Goal: Task Accomplishment & Management: Complete application form

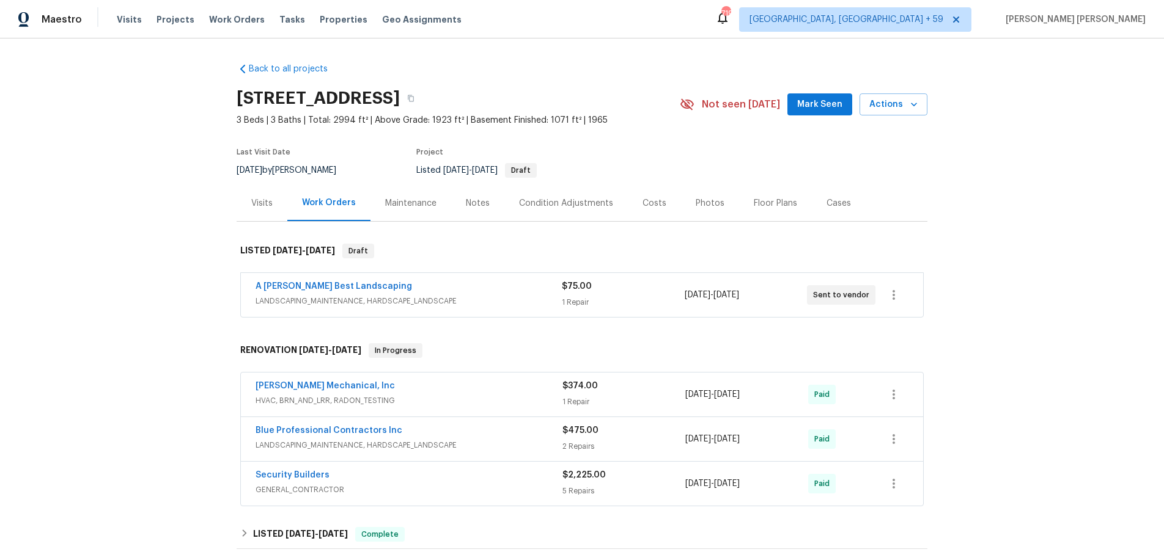
click at [364, 291] on div "A Lopez Best Landscaping" at bounding box center [408, 288] width 306 height 15
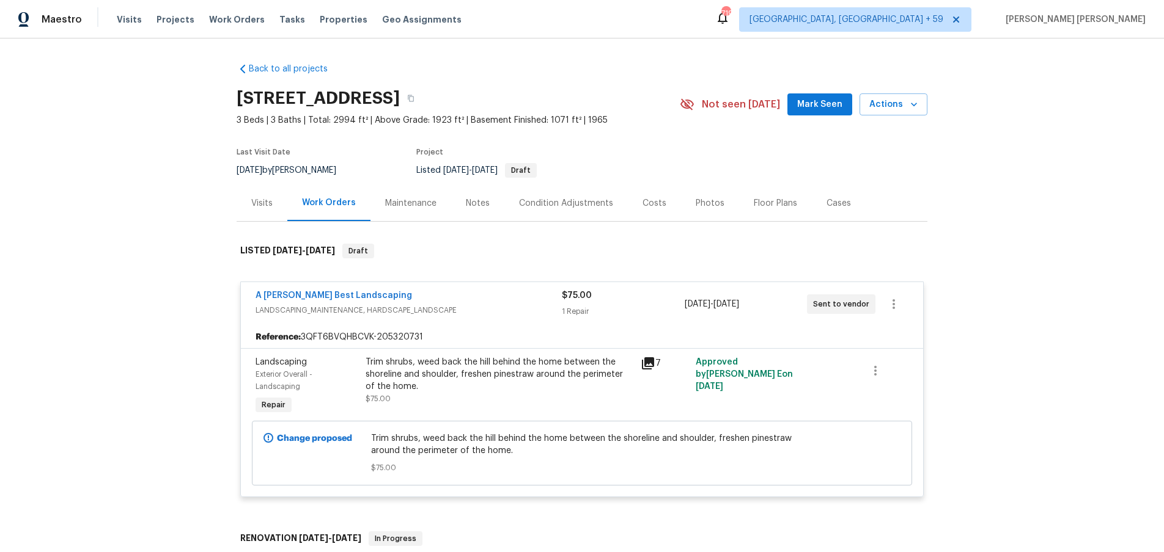
click at [651, 365] on icon at bounding box center [647, 363] width 15 height 15
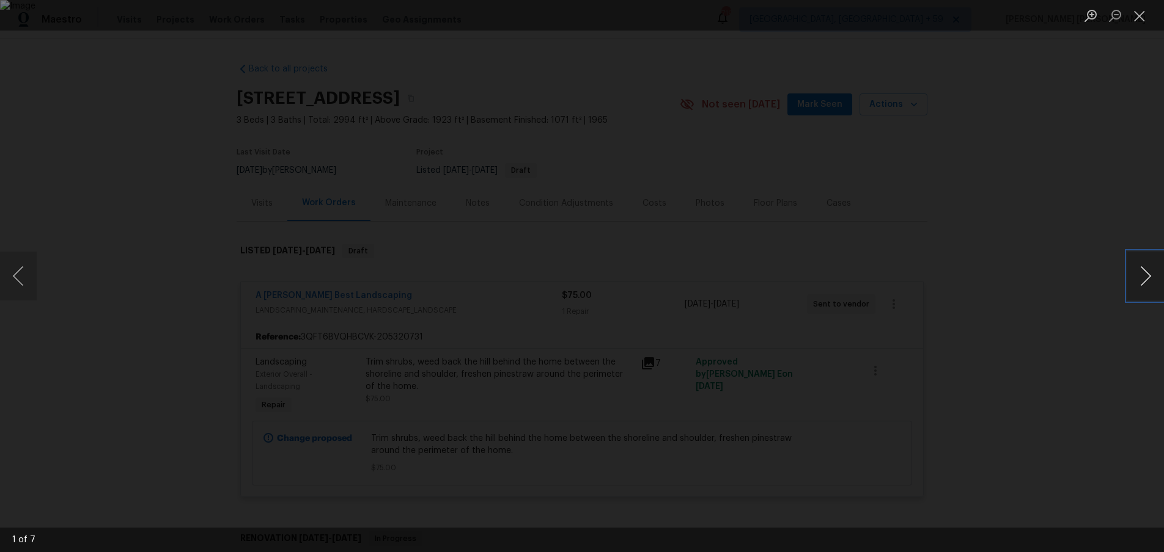
click at [1139, 287] on button "Next image" at bounding box center [1145, 276] width 37 height 49
click at [1134, 274] on button "Next image" at bounding box center [1145, 276] width 37 height 49
click at [1011, 270] on div "Lightbox" at bounding box center [582, 276] width 1164 height 552
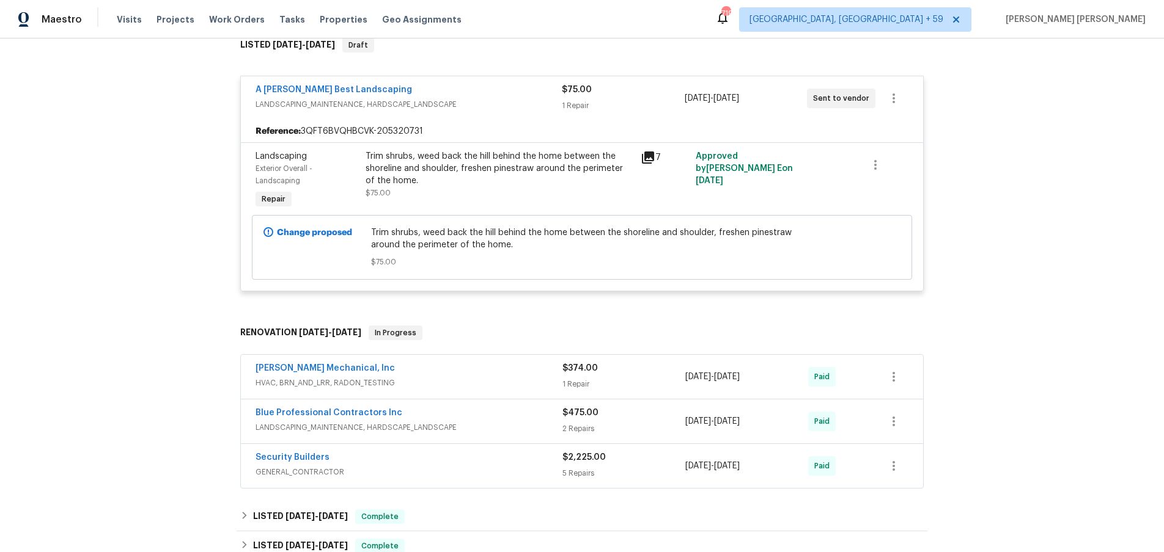
scroll to position [208, 0]
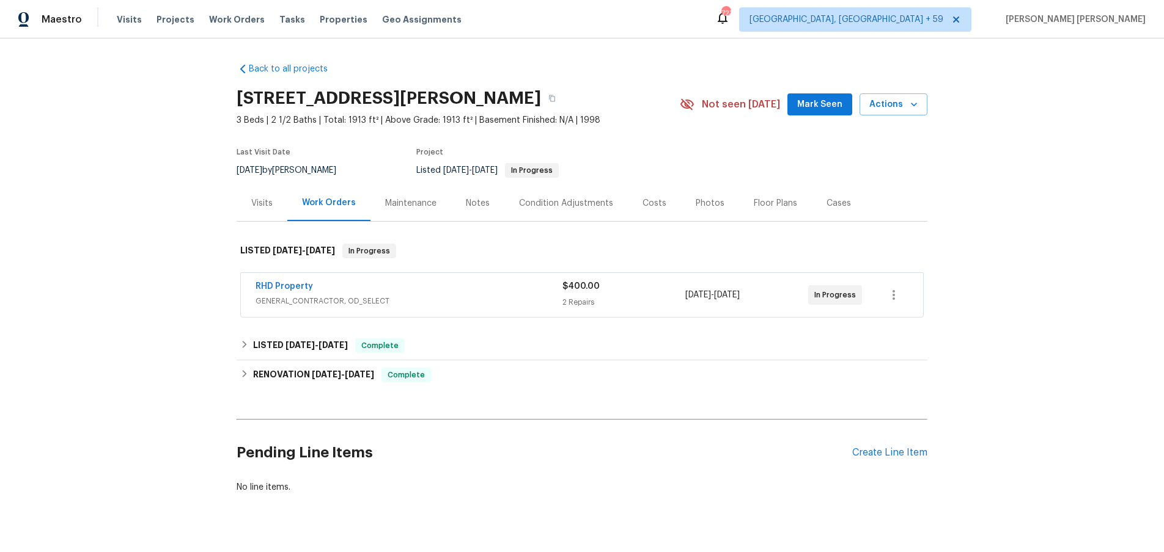
click at [396, 289] on div "RHD Property" at bounding box center [408, 288] width 307 height 15
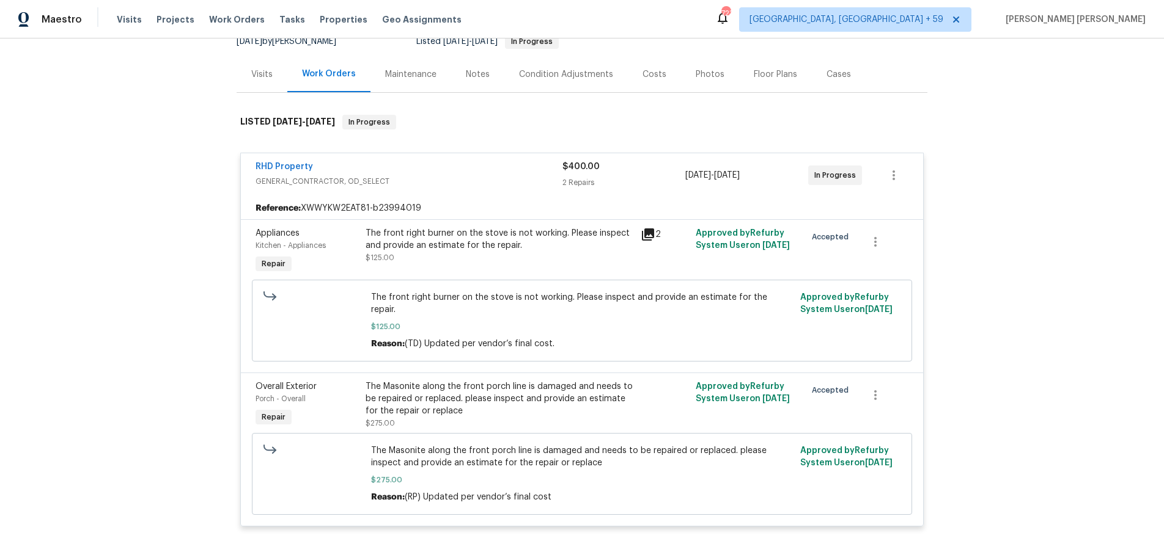
scroll to position [137, 0]
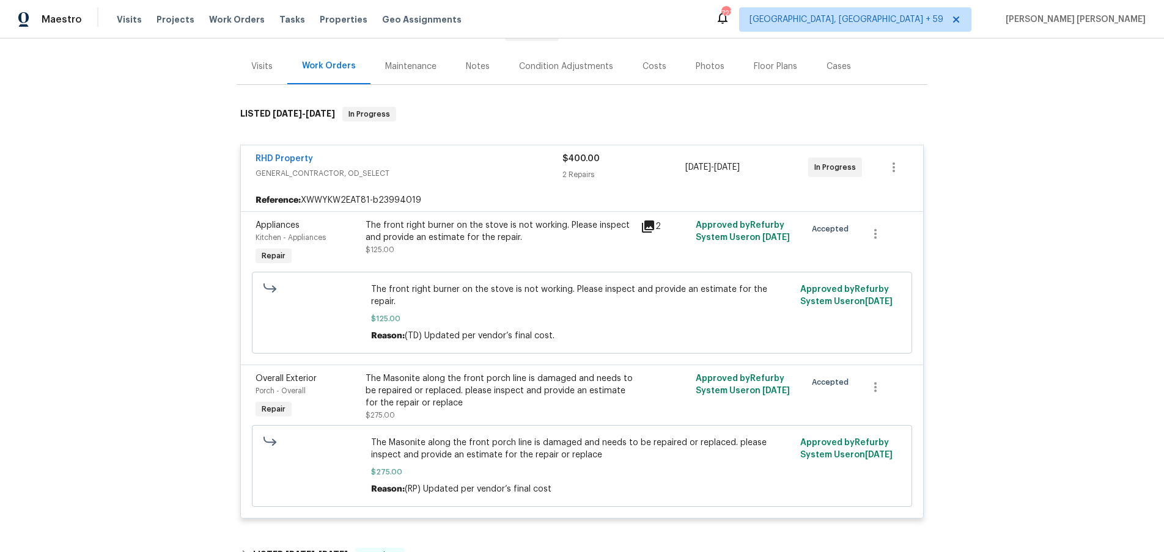
click at [646, 226] on icon at bounding box center [648, 227] width 12 height 12
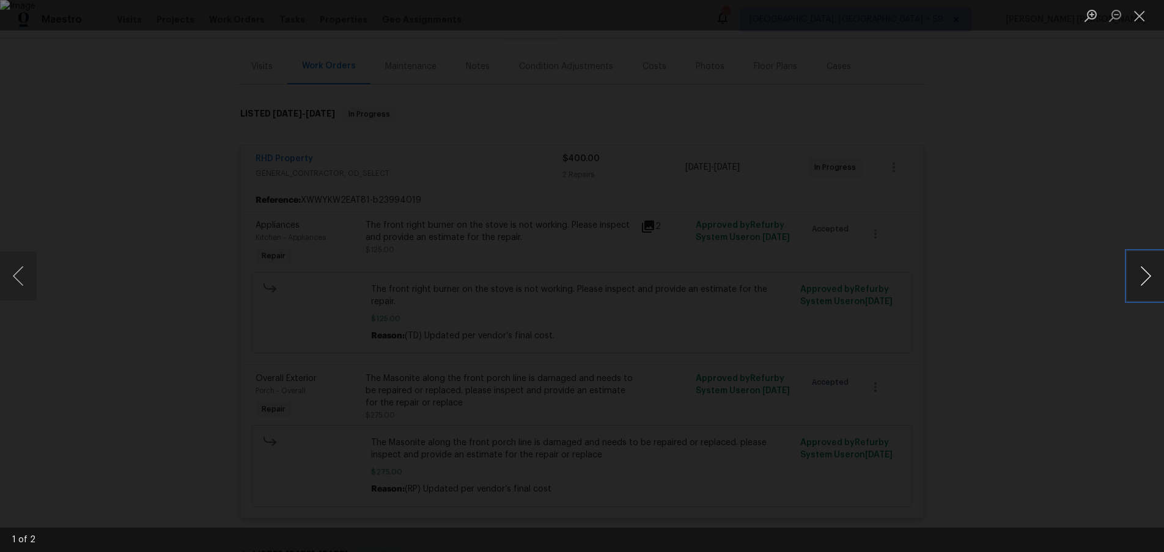
click at [1139, 284] on button "Next image" at bounding box center [1145, 276] width 37 height 49
drag, startPoint x: 1082, startPoint y: 395, endPoint x: 1080, endPoint y: 387, distance: 7.6
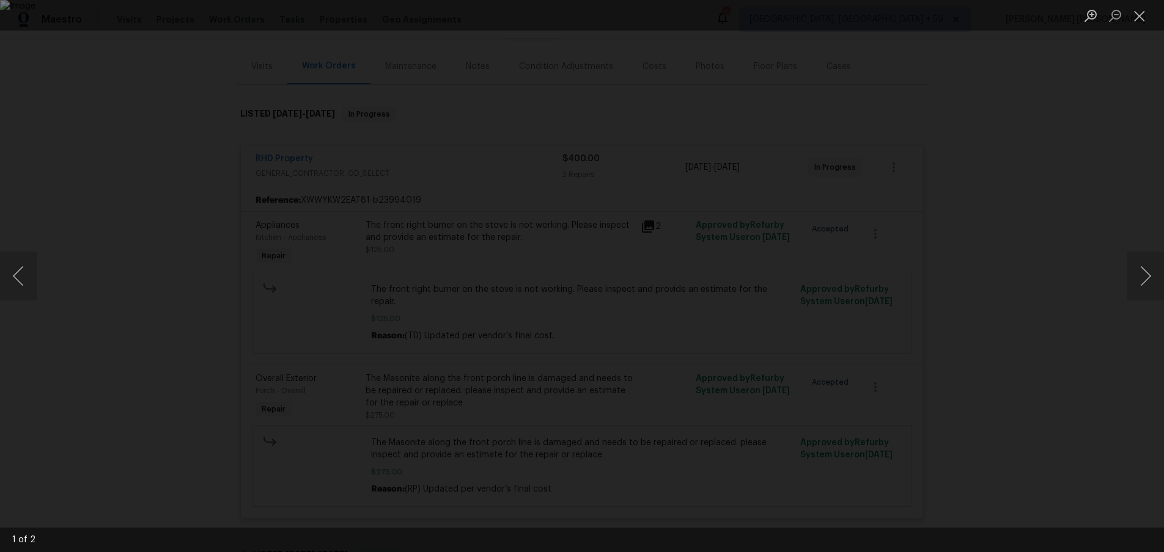
click at [1077, 394] on div "Lightbox" at bounding box center [582, 276] width 1164 height 552
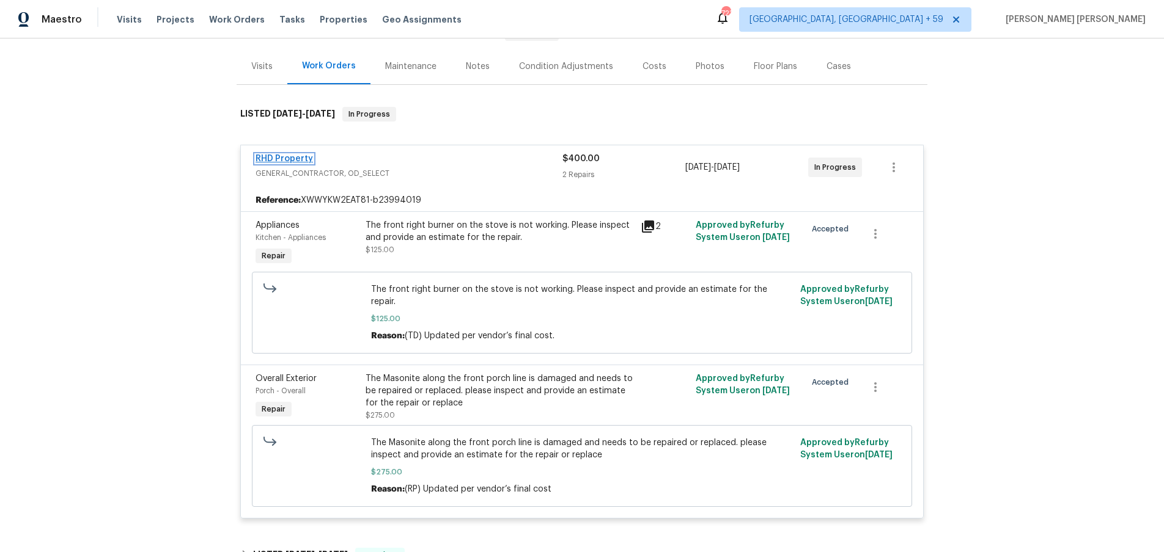
click at [294, 160] on link "RHD Property" at bounding box center [283, 159] width 57 height 9
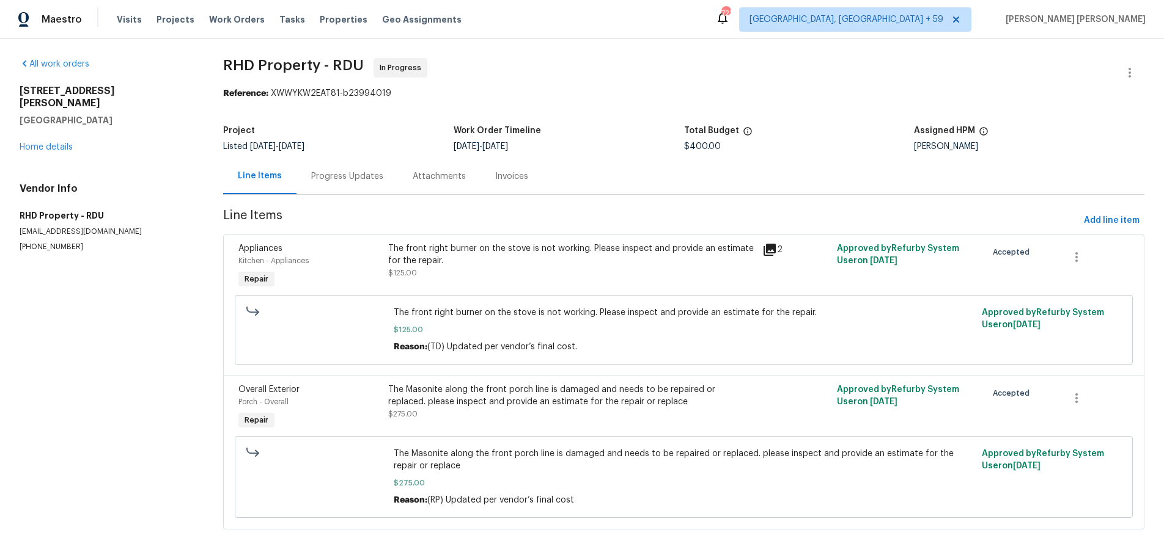
click at [354, 178] on div "Progress Updates" at bounding box center [347, 177] width 72 height 12
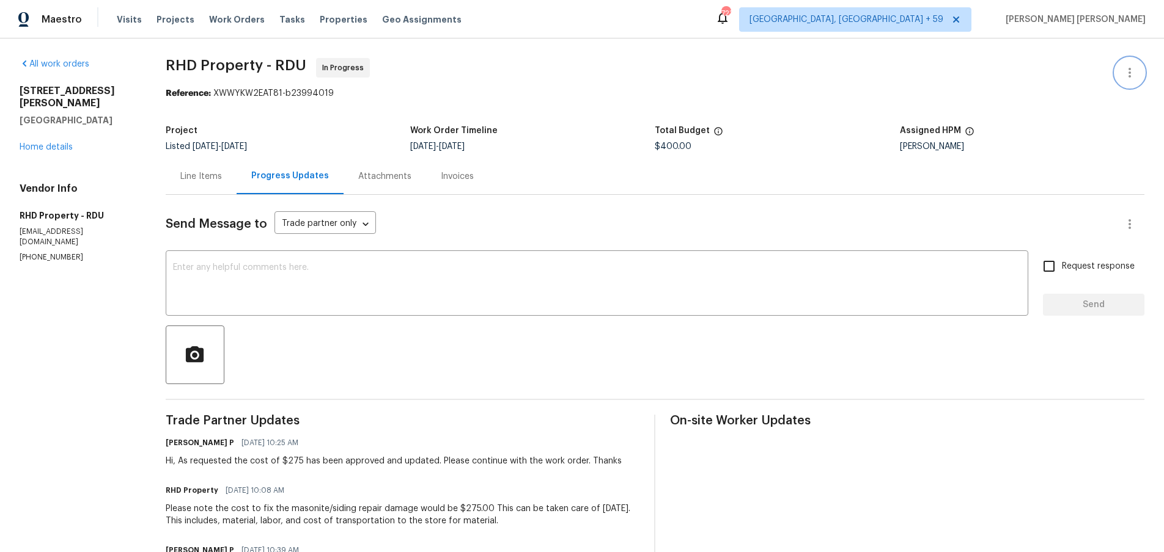
click at [1137, 70] on button "button" at bounding box center [1129, 72] width 29 height 29
click at [1104, 110] on li "View In Trade Partner Portal" at bounding box center [1090, 113] width 132 height 20
click at [31, 129] on div at bounding box center [582, 276] width 1164 height 552
click at [44, 143] on link "Home details" at bounding box center [46, 147] width 53 height 9
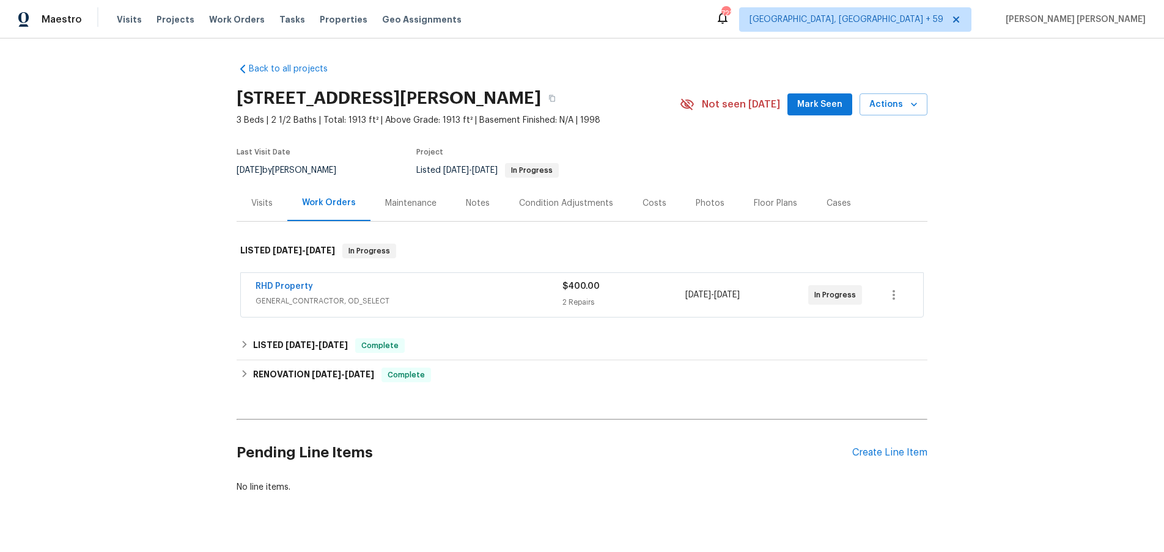
click at [256, 206] on div "Visits" at bounding box center [261, 203] width 21 height 12
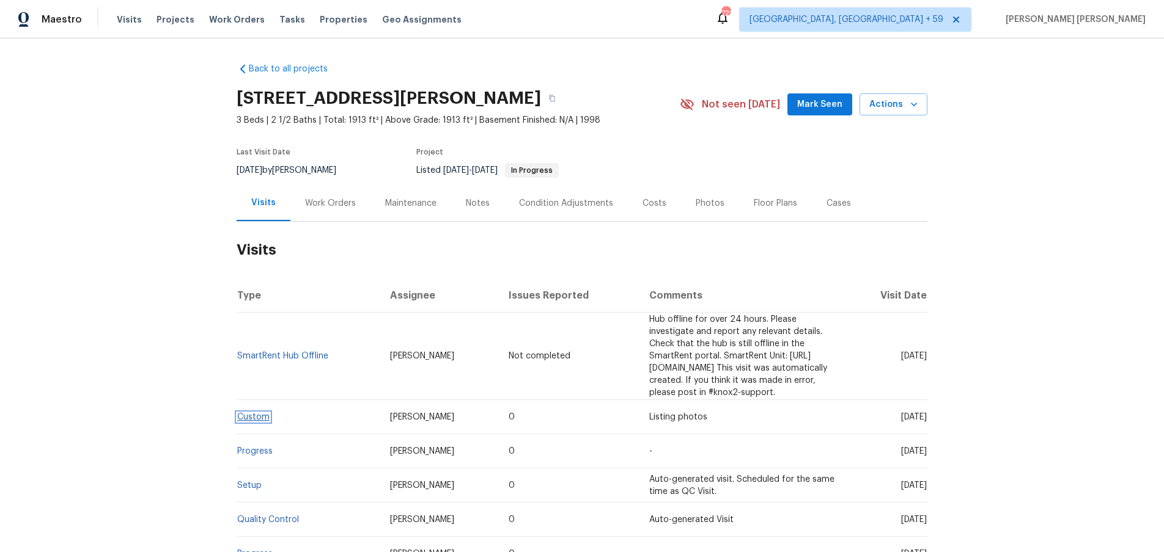
click at [264, 413] on link "Custom" at bounding box center [253, 417] width 32 height 9
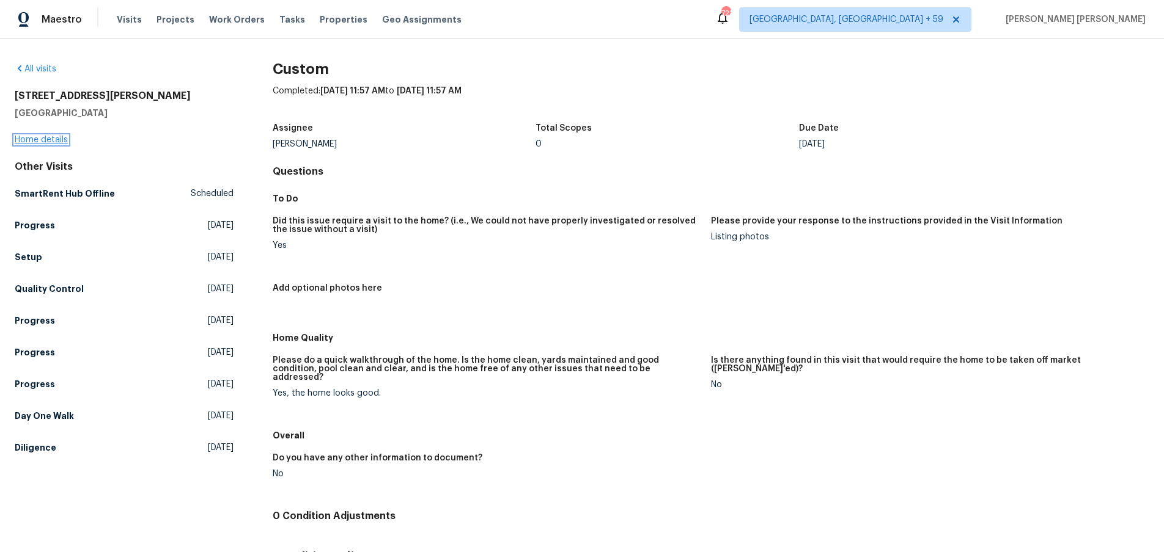
click at [46, 137] on link "Home details" at bounding box center [41, 140] width 53 height 9
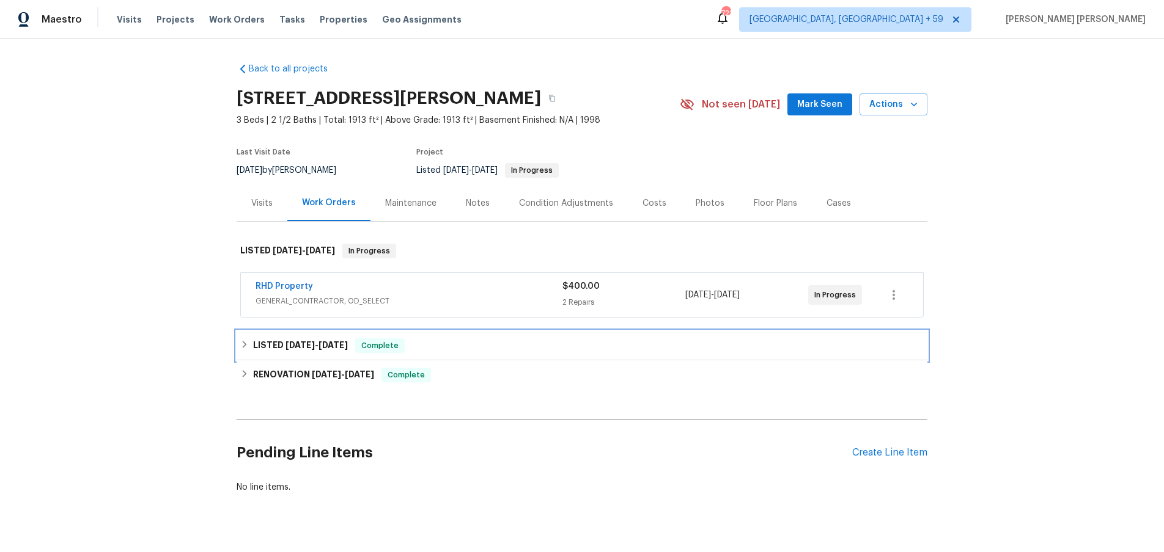
click at [239, 343] on div "LISTED 8/18/25 - 8/26/25 Complete" at bounding box center [582, 345] width 691 height 29
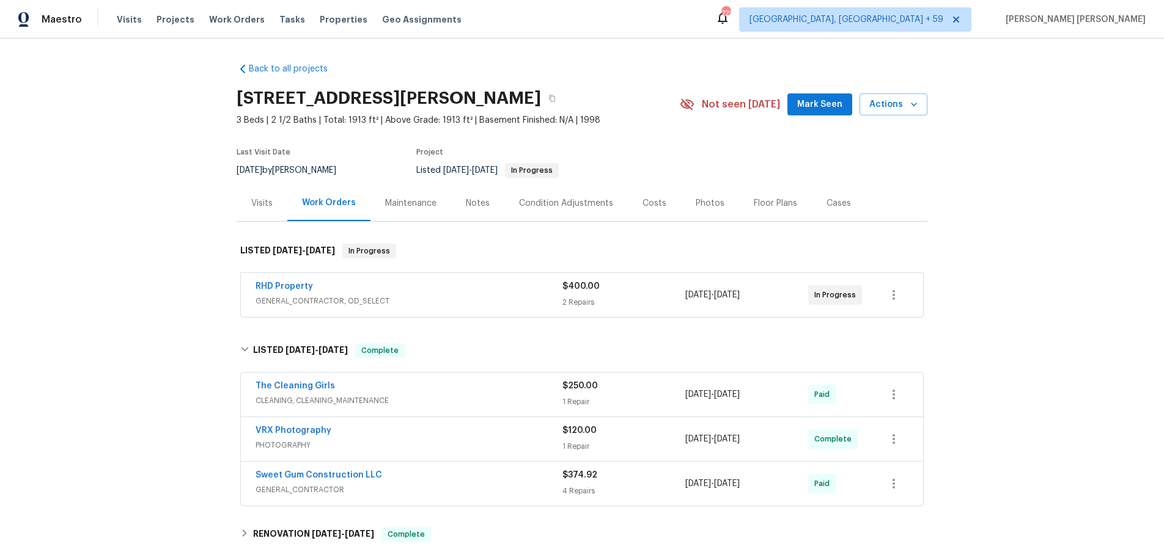
click at [258, 204] on div "Visits" at bounding box center [261, 203] width 21 height 12
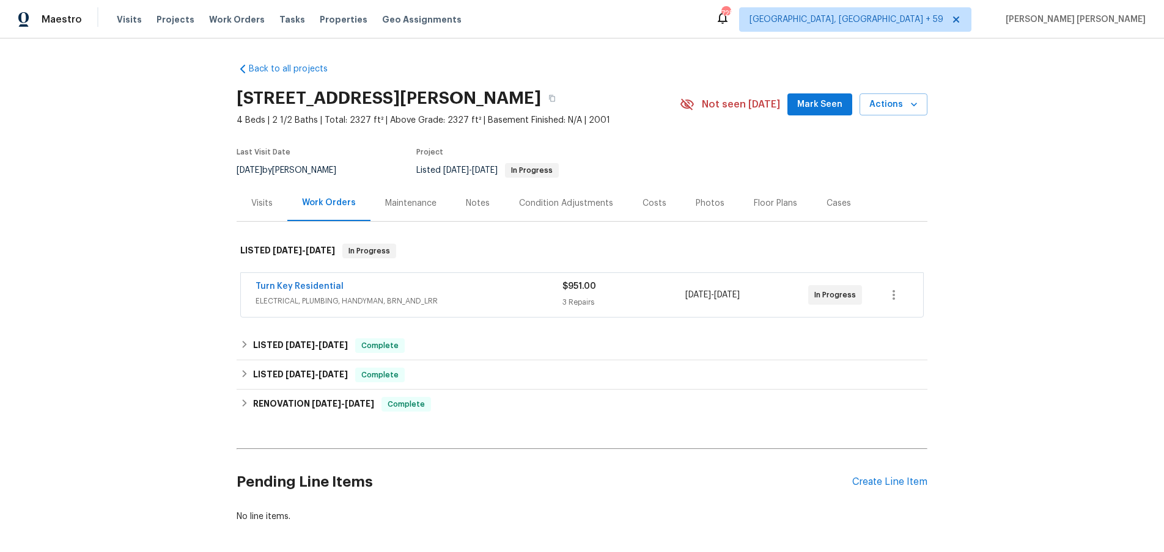
click at [513, 290] on div "Turn Key Residential" at bounding box center [408, 288] width 307 height 15
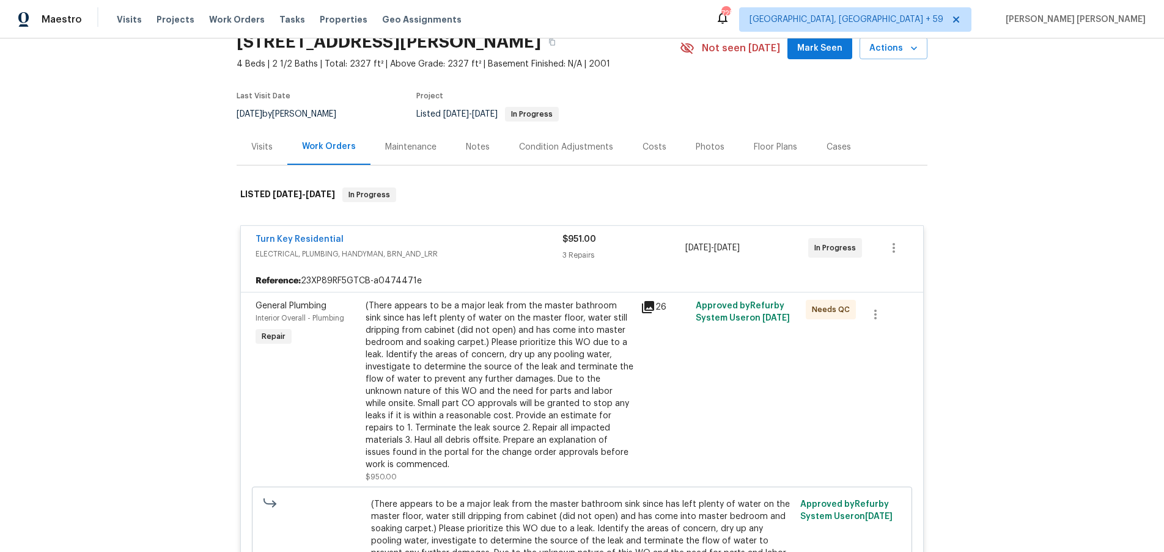
scroll to position [57, 0]
click at [648, 307] on icon at bounding box center [648, 306] width 12 height 12
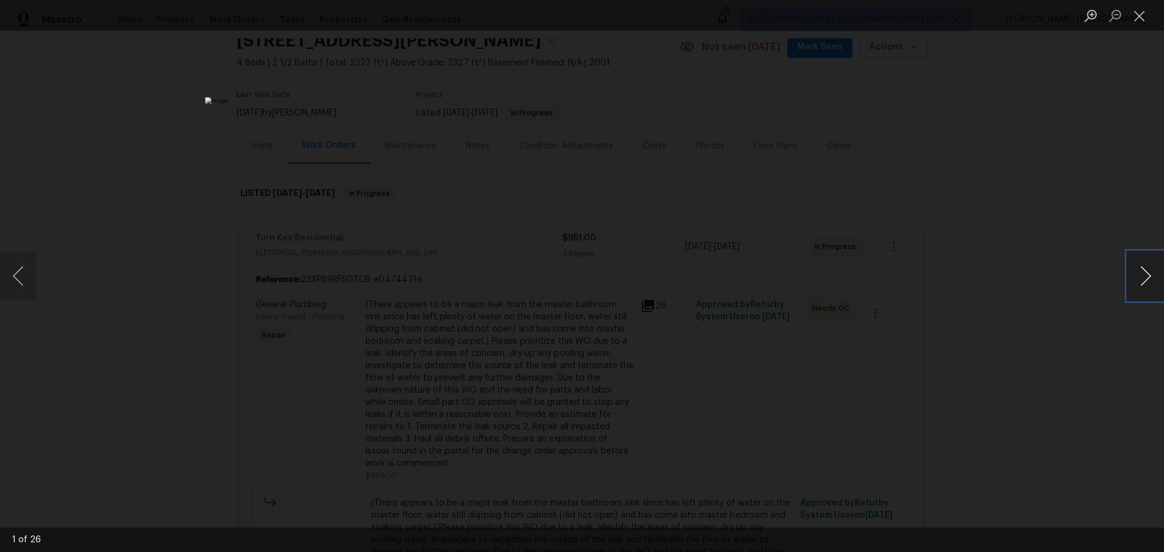
click at [1145, 281] on button "Next image" at bounding box center [1145, 276] width 37 height 49
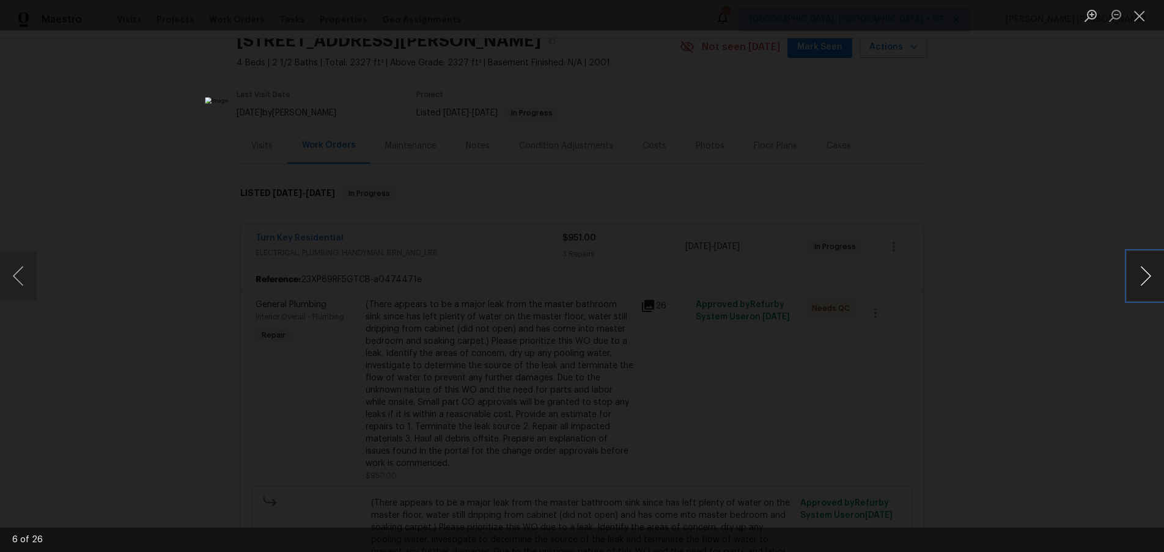
click at [1145, 281] on button "Next image" at bounding box center [1145, 276] width 37 height 49
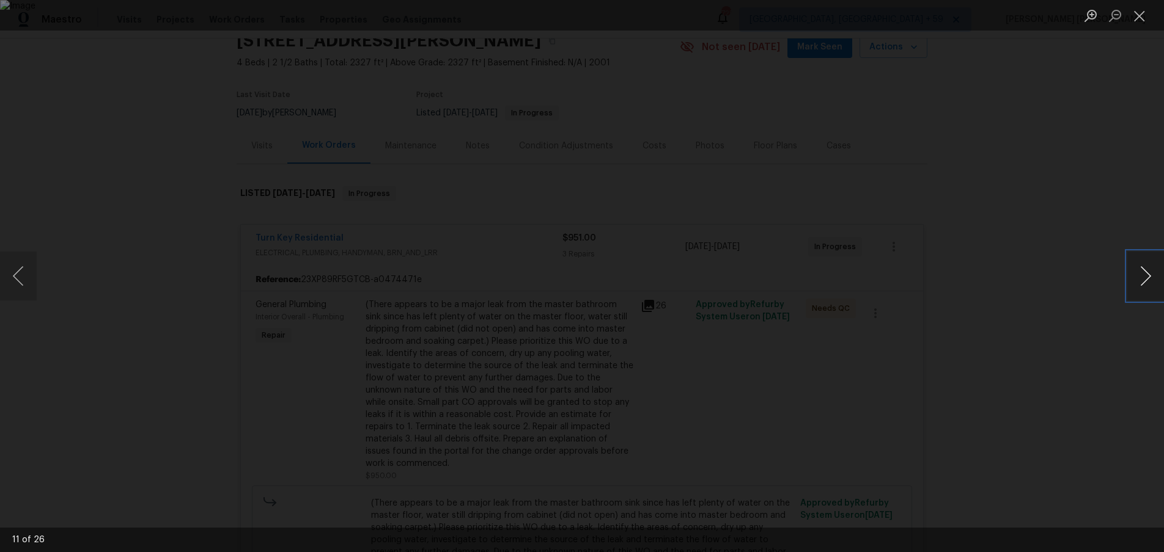
click at [1145, 281] on button "Next image" at bounding box center [1145, 276] width 37 height 49
click at [958, 380] on div "Lightbox" at bounding box center [582, 276] width 1164 height 552
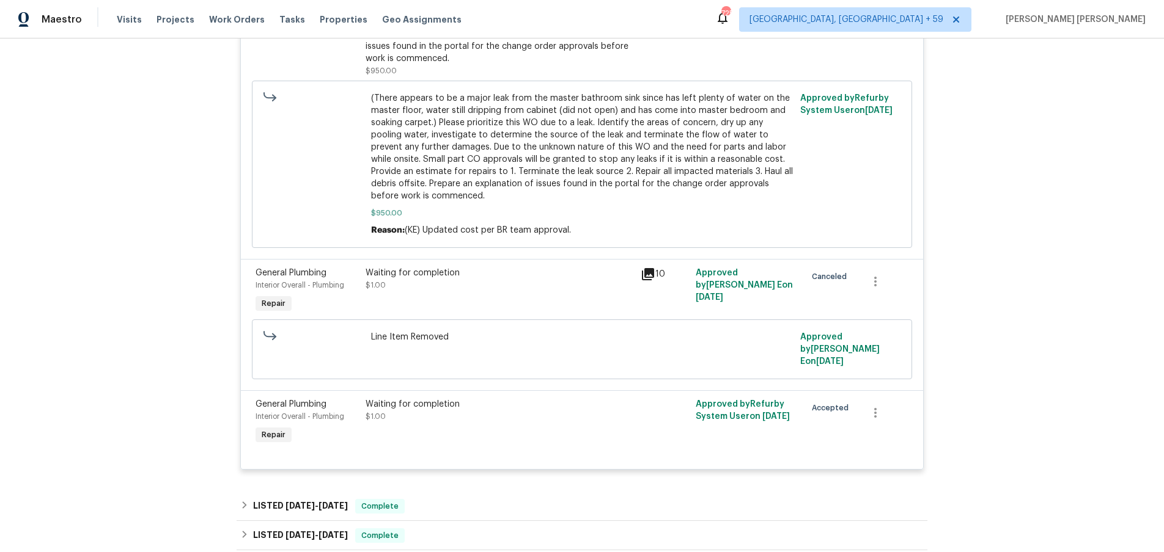
scroll to position [459, 0]
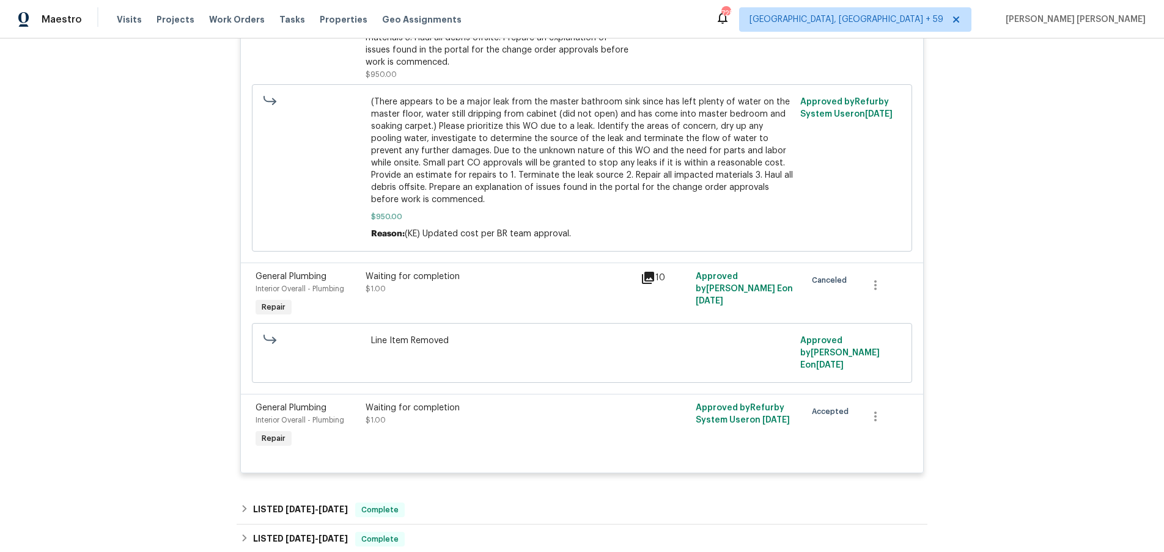
click at [641, 271] on icon at bounding box center [647, 278] width 15 height 15
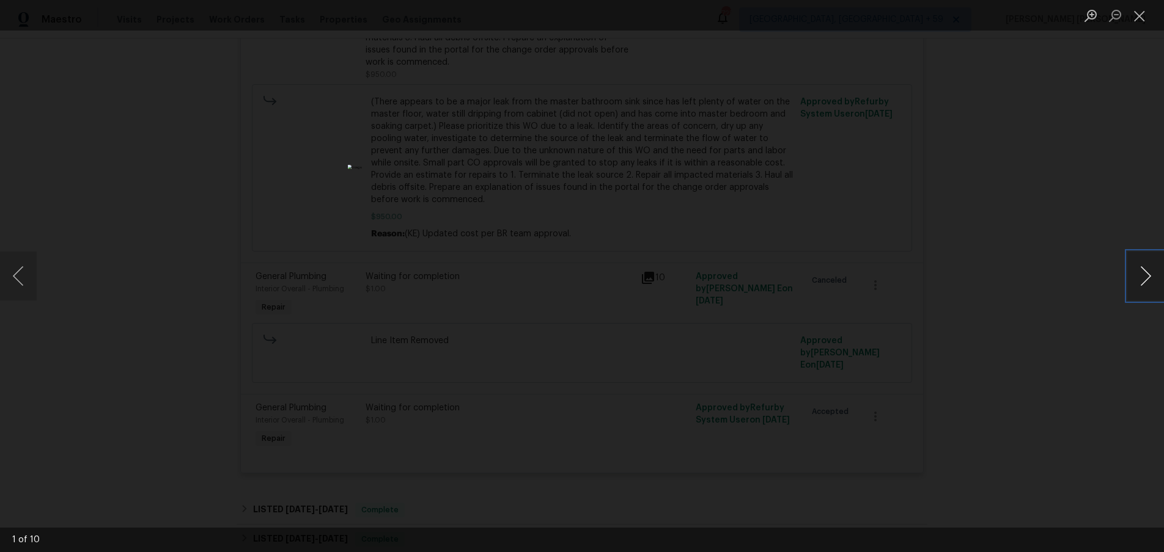
click at [1136, 284] on button "Next image" at bounding box center [1145, 276] width 37 height 49
click at [1037, 309] on div "Lightbox" at bounding box center [582, 276] width 1164 height 552
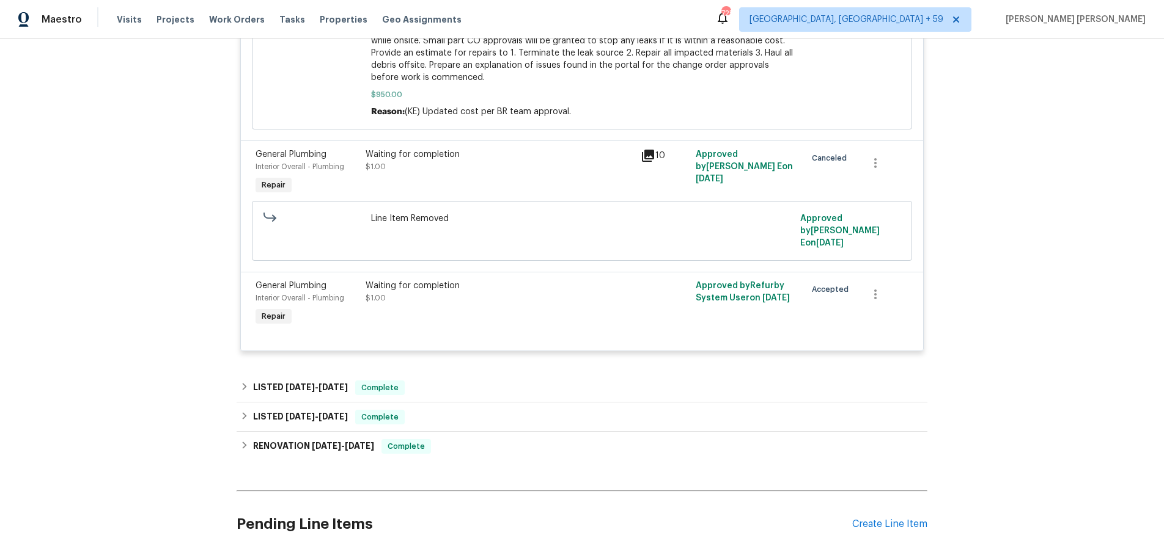
scroll to position [594, 0]
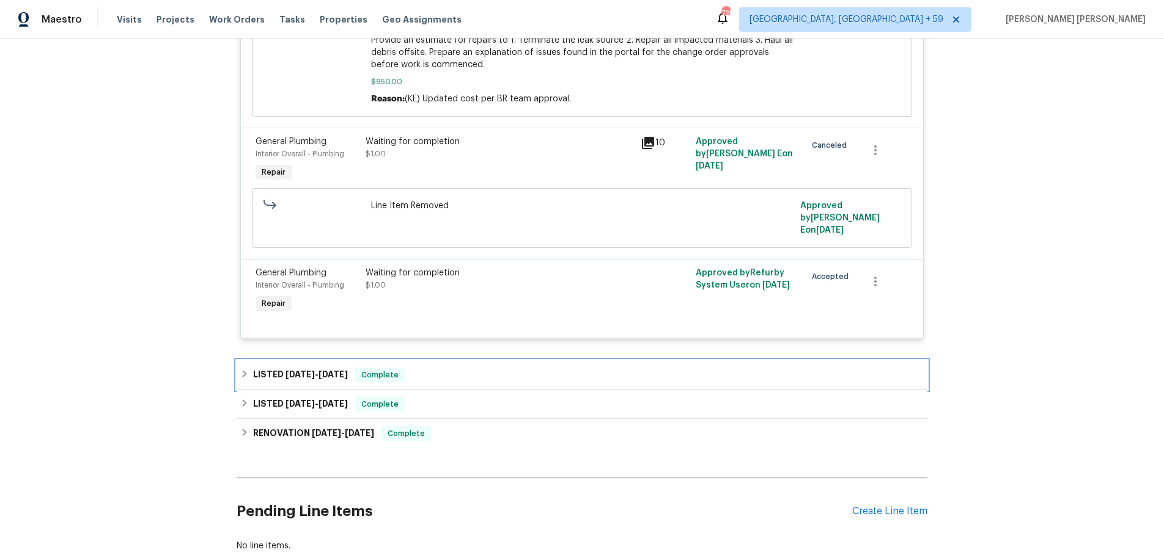
click at [331, 362] on div "LISTED 7/22/25 - 8/5/25 Complete" at bounding box center [582, 375] width 691 height 29
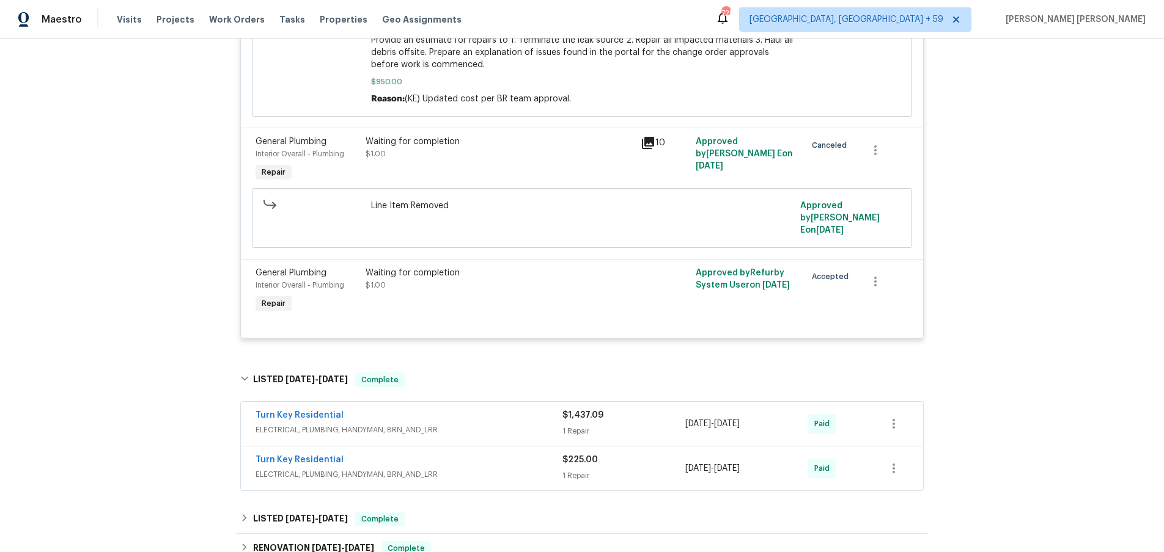
click at [479, 409] on div "Turn Key Residential" at bounding box center [408, 416] width 307 height 15
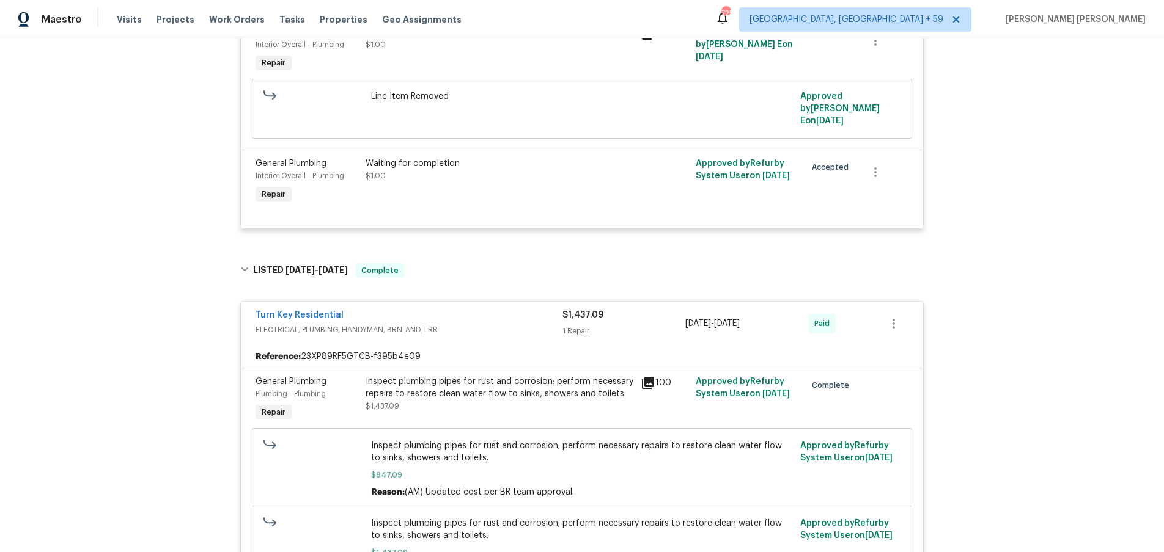
scroll to position [749, 0]
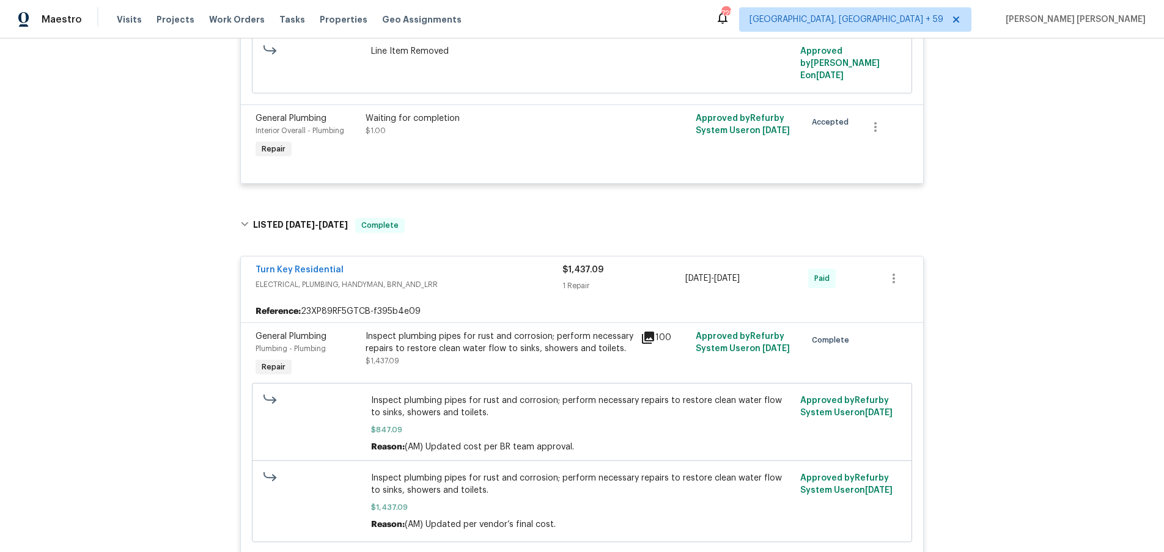
click at [645, 332] on icon at bounding box center [648, 338] width 12 height 12
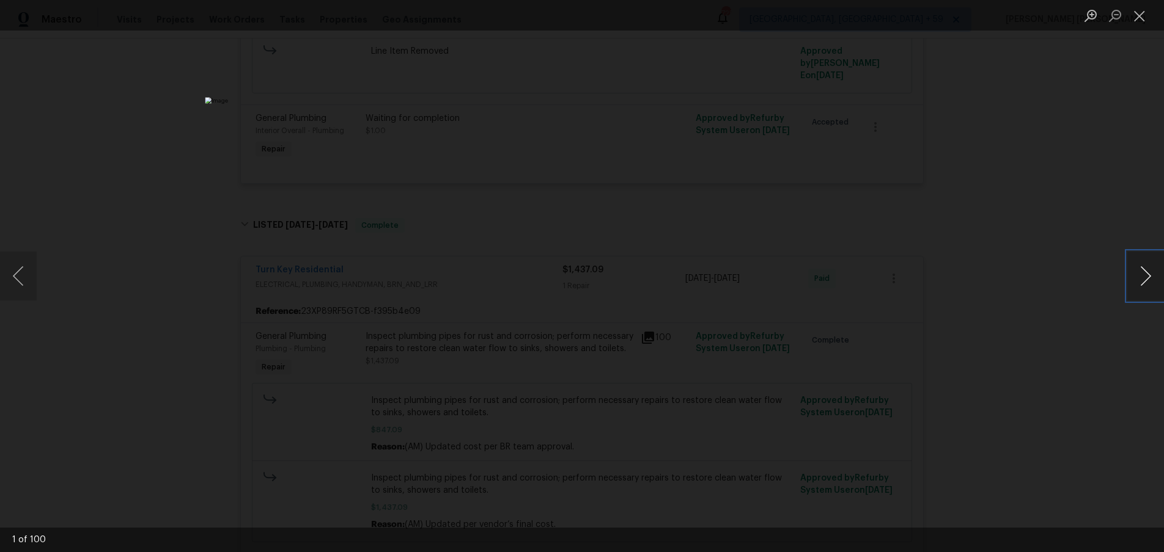
click at [1147, 287] on button "Next image" at bounding box center [1145, 276] width 37 height 49
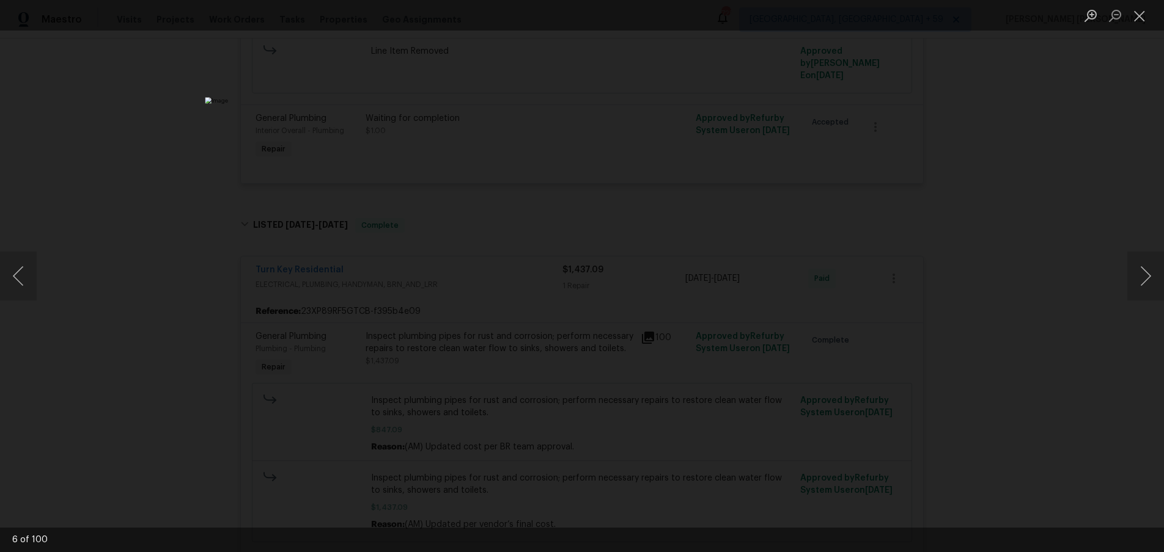
click at [1109, 327] on div "Lightbox" at bounding box center [582, 276] width 1164 height 552
click at [153, 320] on div "Lightbox" at bounding box center [582, 276] width 1164 height 552
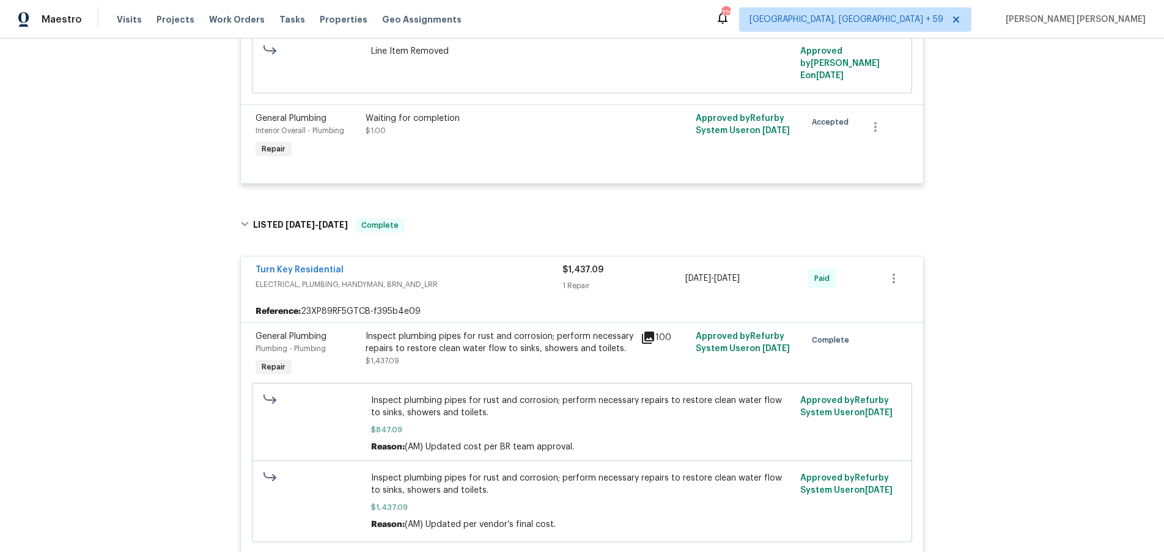
click at [452, 264] on div "Turn Key Residential" at bounding box center [408, 271] width 307 height 15
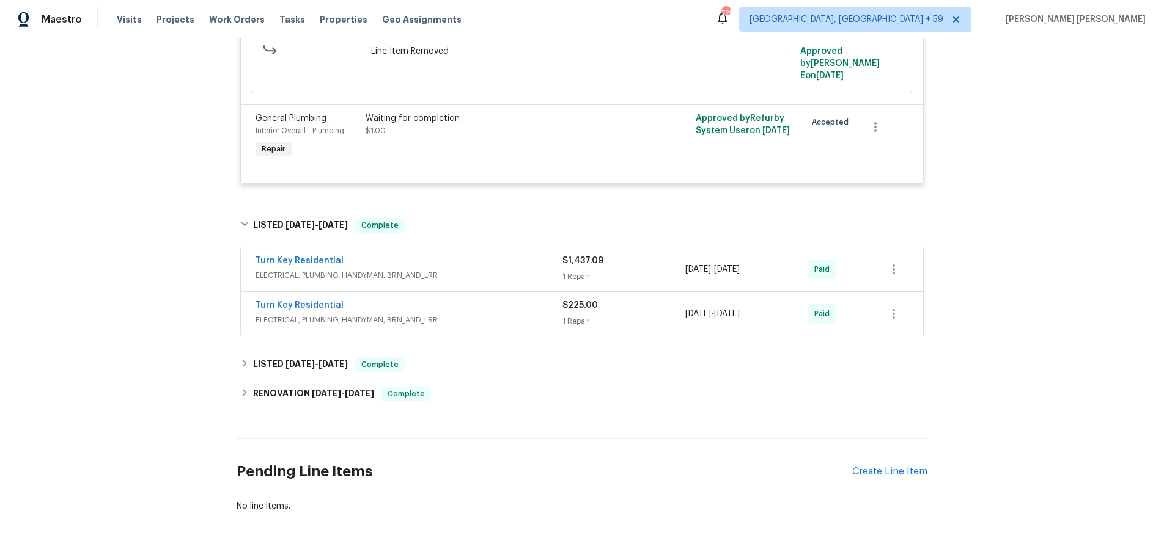
click at [481, 299] on div "Turn Key Residential" at bounding box center [408, 306] width 307 height 15
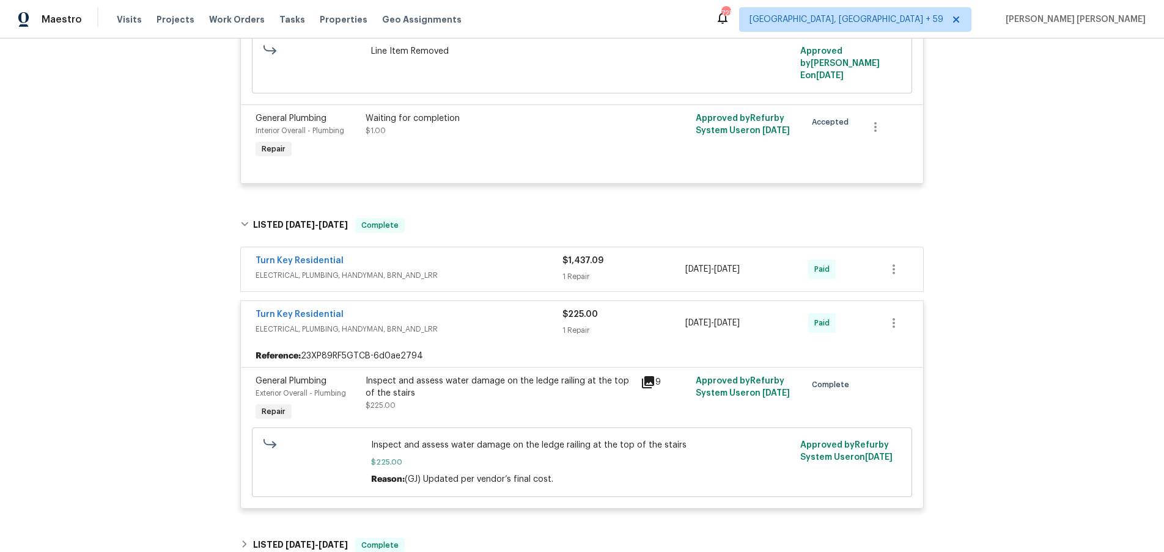
click at [651, 376] on icon at bounding box center [648, 382] width 12 height 12
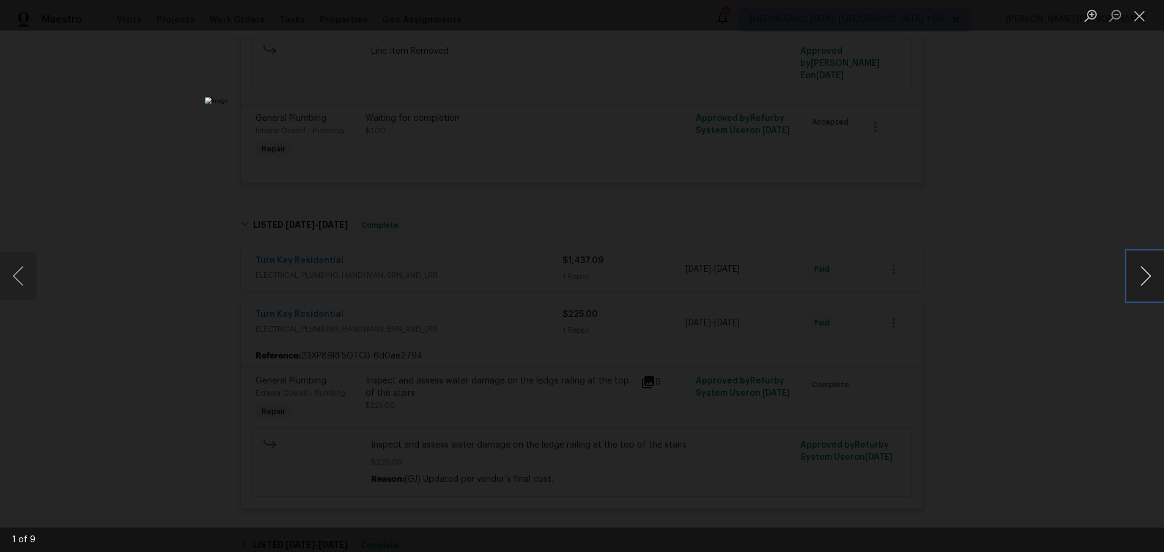
click at [1143, 284] on button "Next image" at bounding box center [1145, 276] width 37 height 49
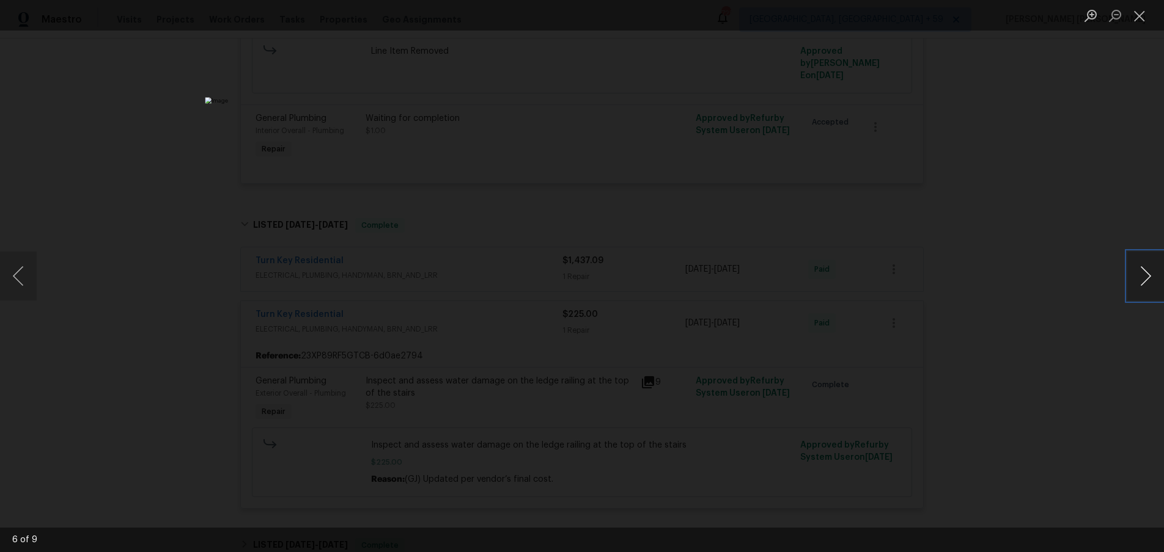
click at [1143, 284] on button "Next image" at bounding box center [1145, 276] width 37 height 49
click at [1049, 375] on div "Lightbox" at bounding box center [582, 276] width 1164 height 552
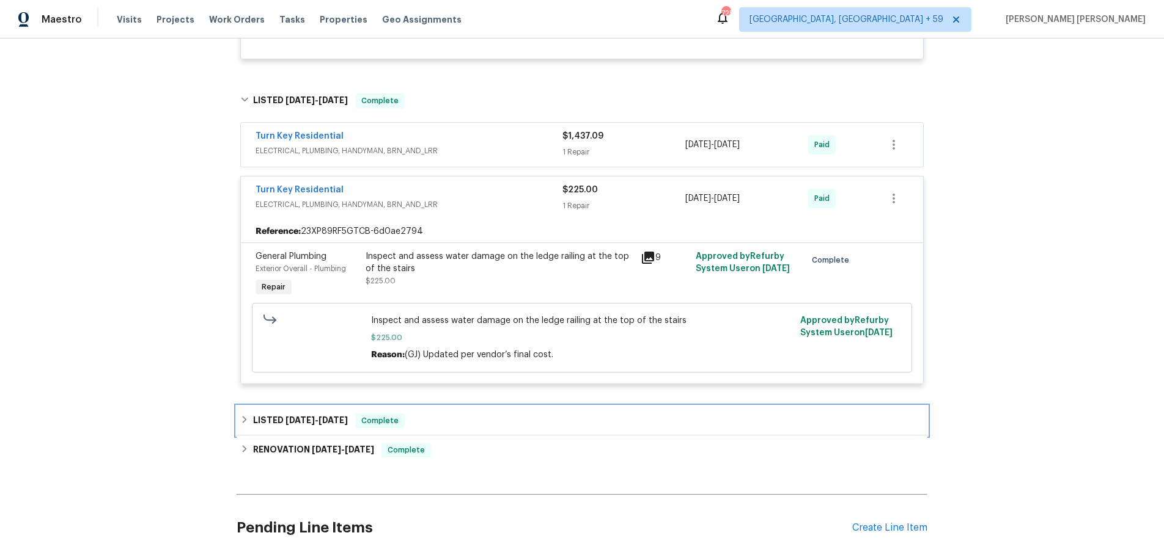
click at [307, 414] on h6 "LISTED 5/1/25 - 5/19/25" at bounding box center [300, 421] width 95 height 15
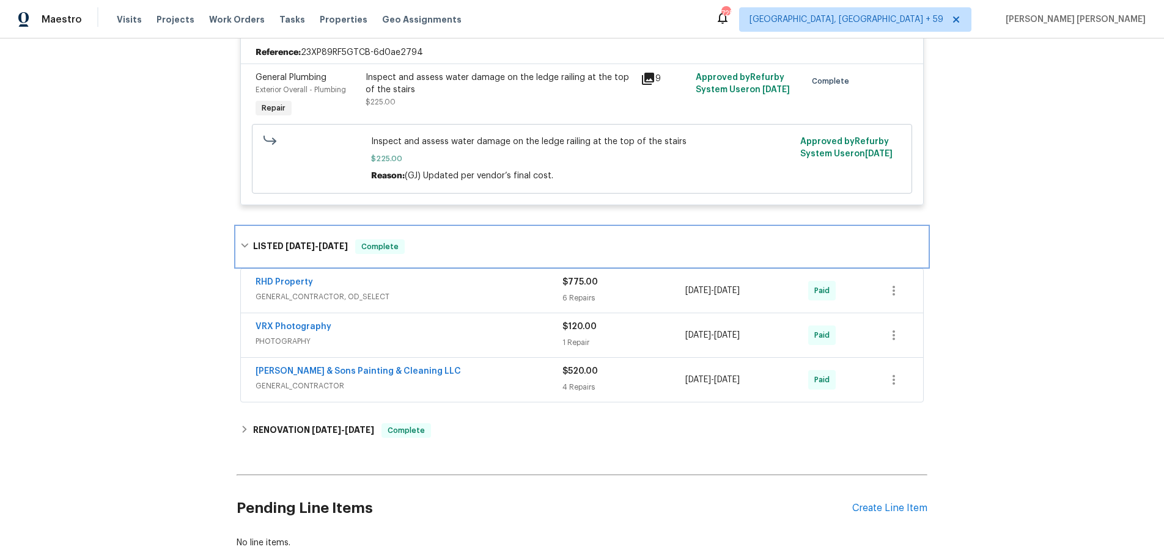
scroll to position [1055, 0]
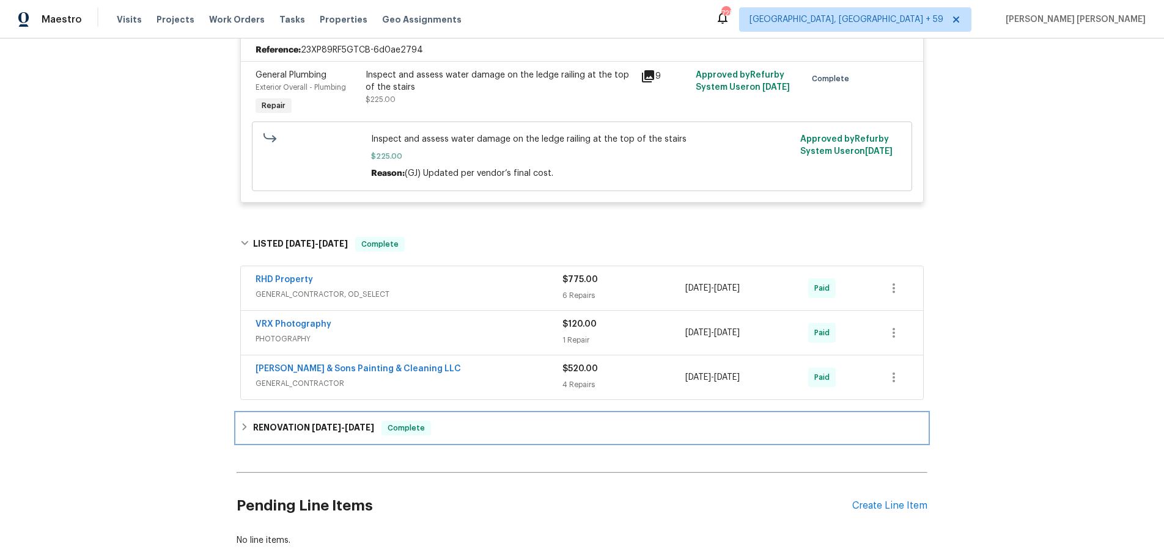
click at [314, 424] on span "4/15/25" at bounding box center [326, 428] width 29 height 9
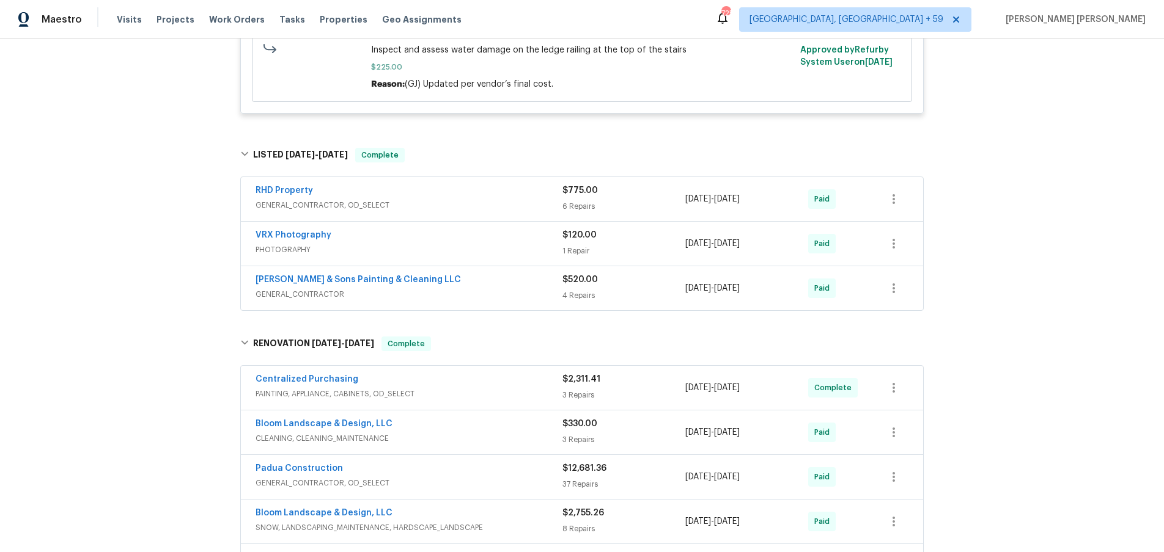
click at [516, 388] on span "PAINTING, APPLIANCE, CABINETS, OD_SELECT" at bounding box center [408, 394] width 307 height 12
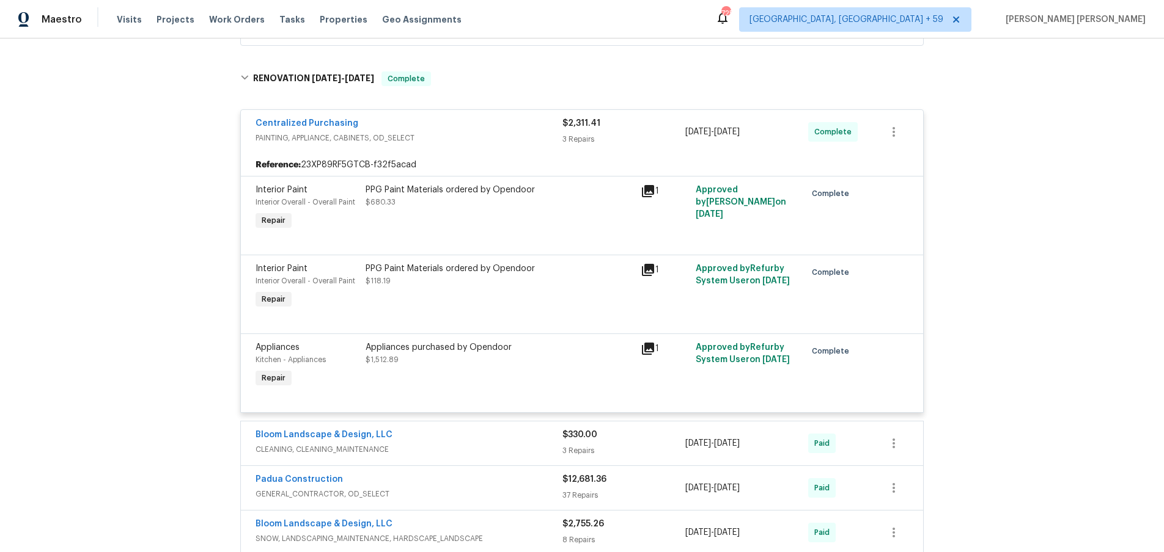
scroll to position [1421, 0]
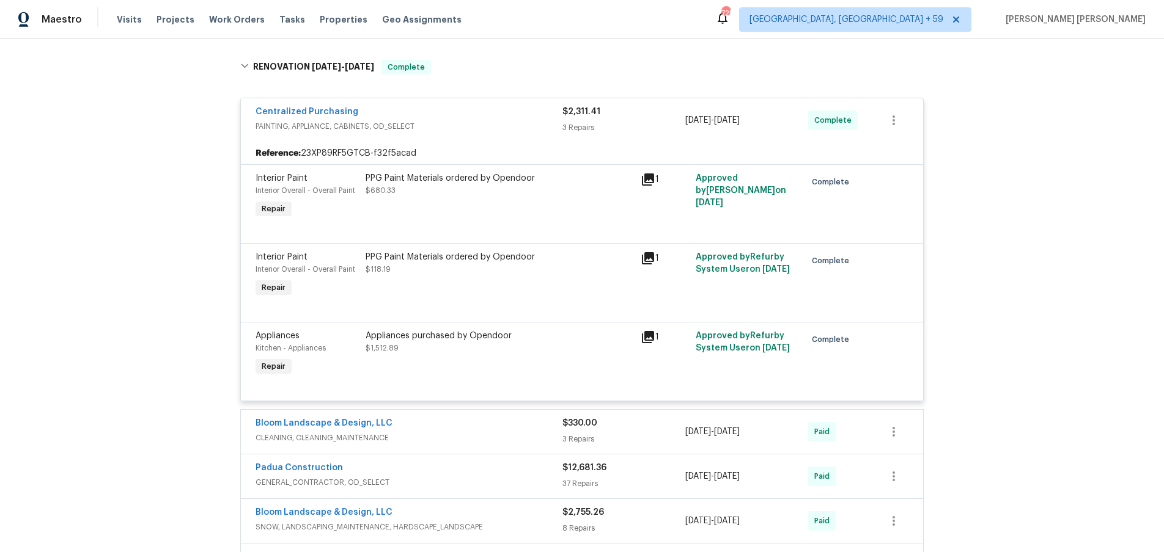
click at [649, 331] on icon at bounding box center [648, 337] width 12 height 12
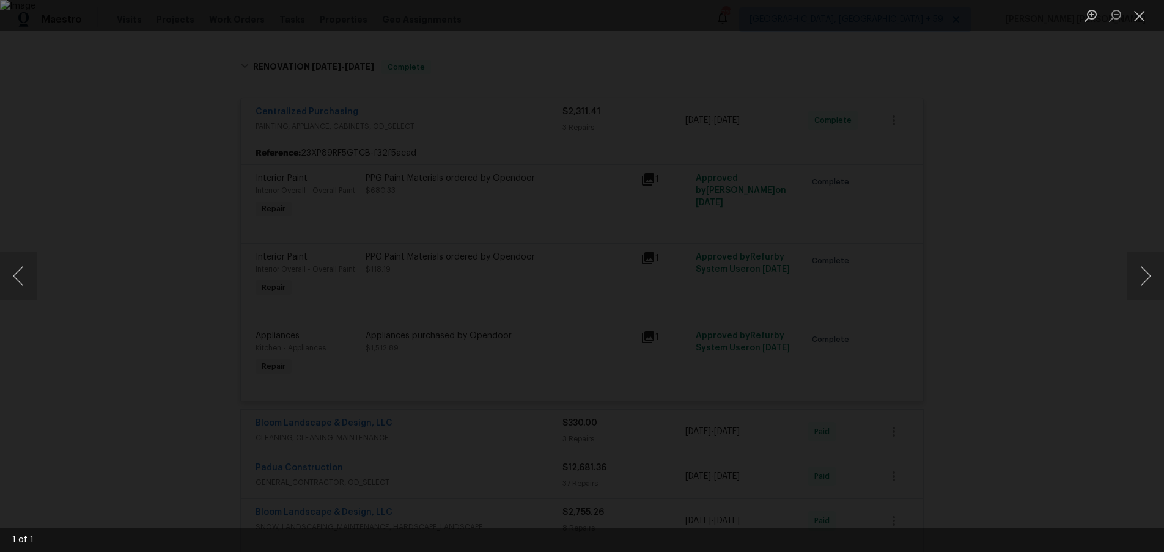
click at [976, 330] on div "Lightbox" at bounding box center [582, 276] width 1164 height 552
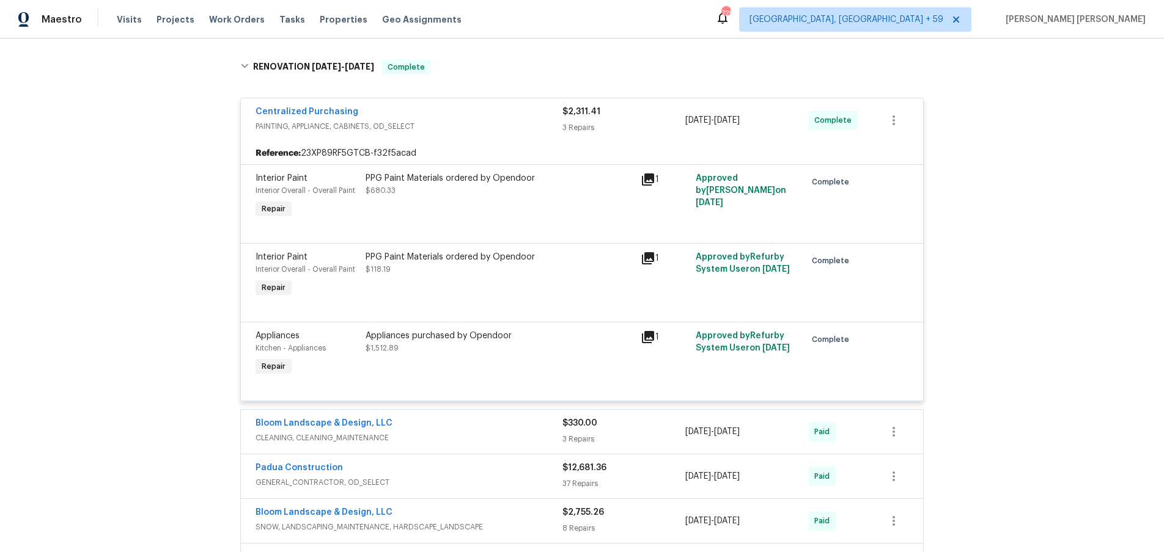
click at [976, 330] on div "Lightbox" at bounding box center [582, 276] width 1164 height 552
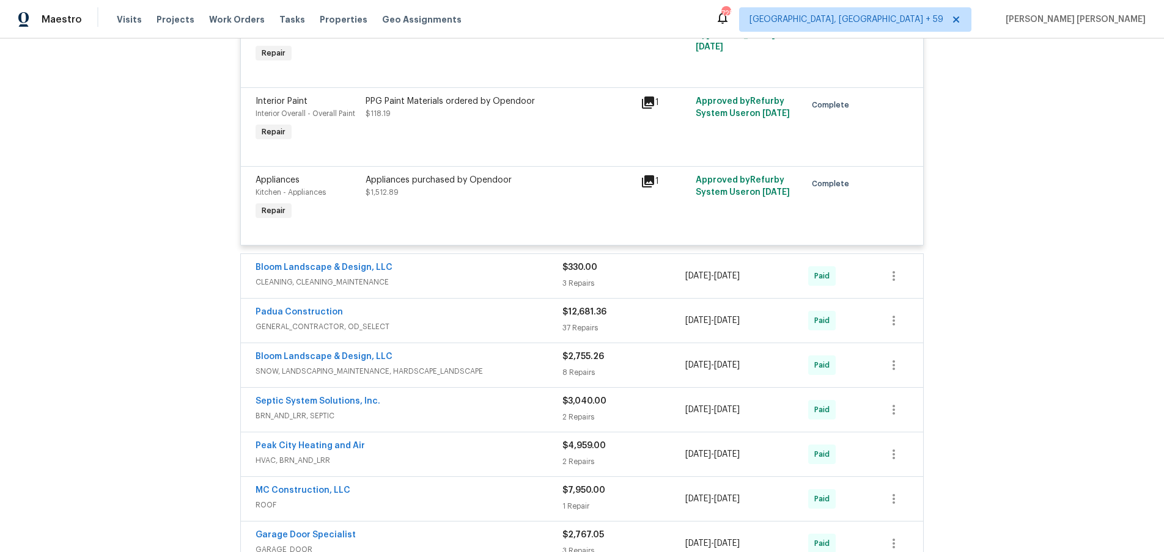
scroll to position [1579, 0]
click at [504, 319] on span "GENERAL_CONTRACTOR, OD_SELECT" at bounding box center [408, 325] width 307 height 12
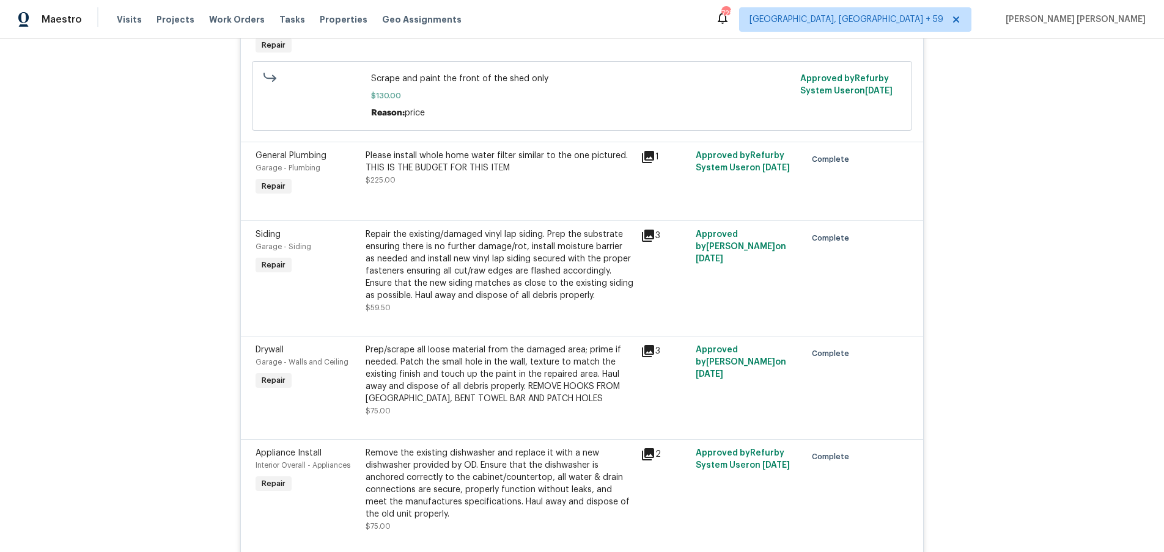
scroll to position [5376, 0]
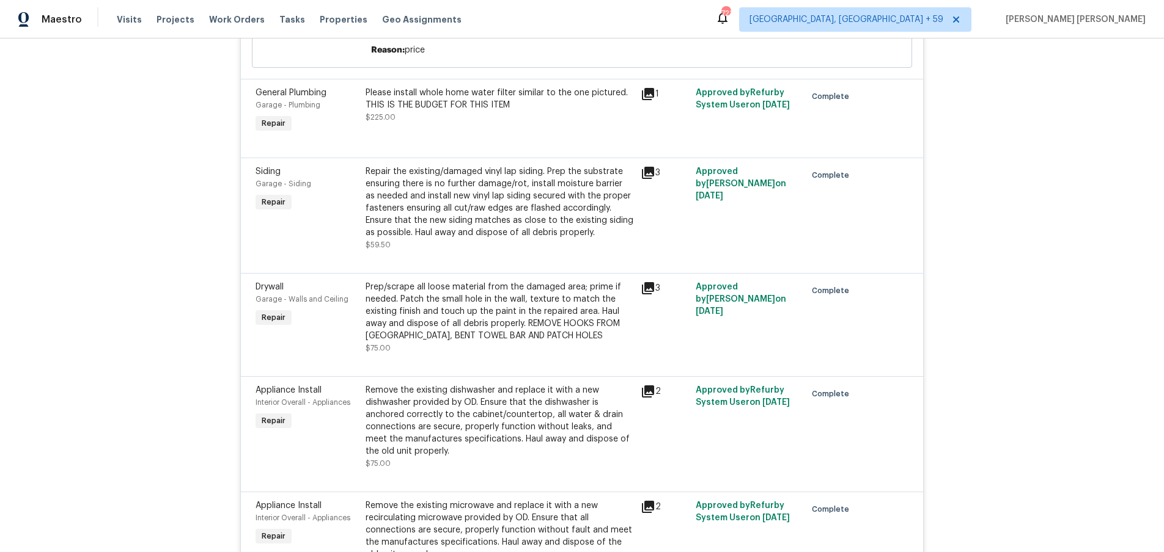
click at [650, 87] on icon at bounding box center [647, 94] width 15 height 15
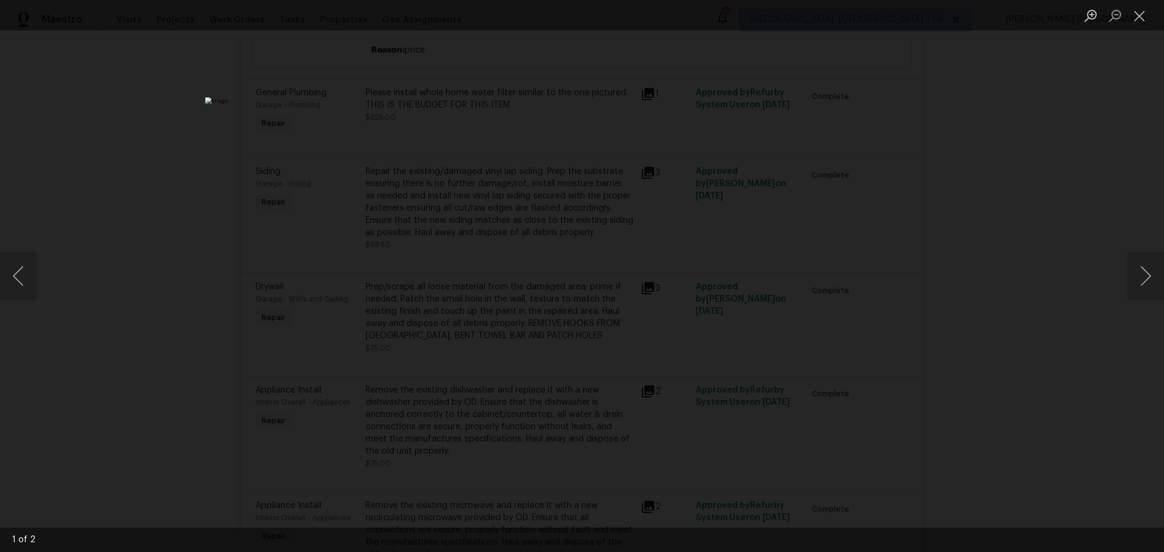
click at [1024, 345] on div "Lightbox" at bounding box center [582, 276] width 1164 height 552
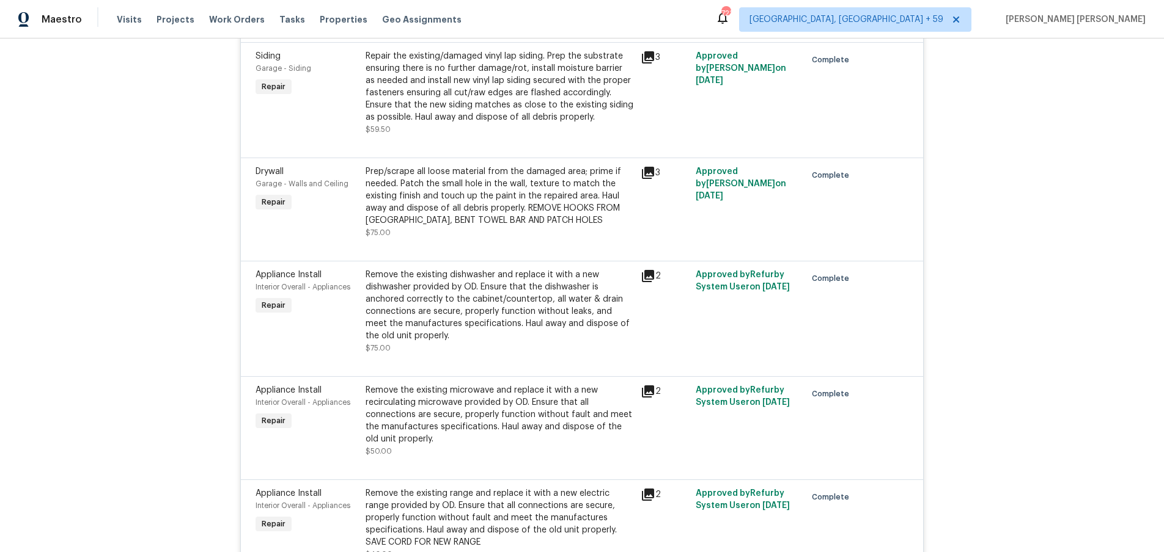
scroll to position [5515, 0]
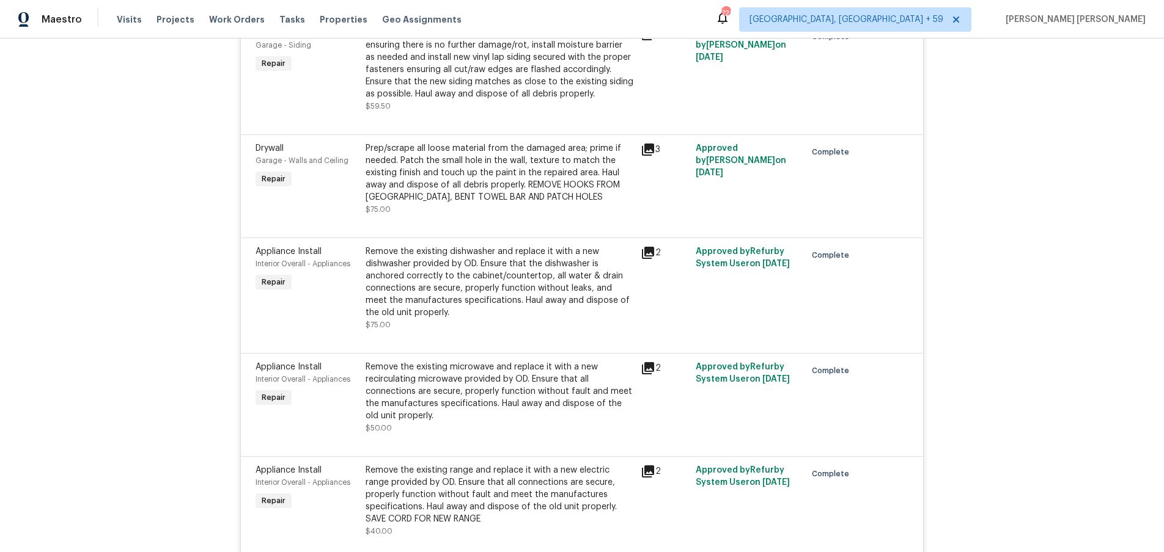
click at [649, 247] on icon at bounding box center [648, 253] width 12 height 12
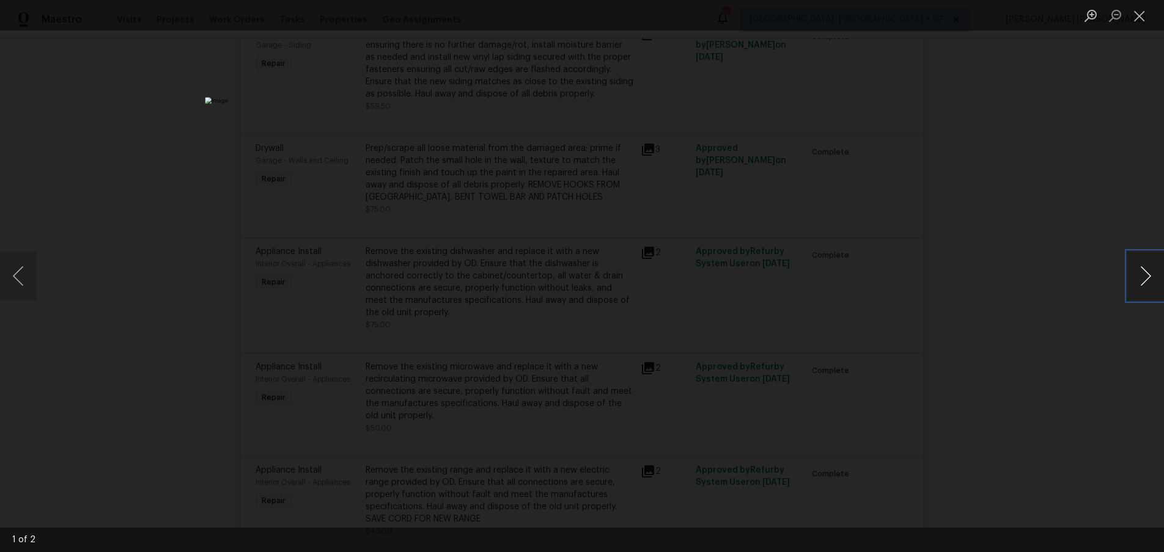
click at [1140, 285] on button "Next image" at bounding box center [1145, 276] width 37 height 49
click at [1039, 324] on div "Lightbox" at bounding box center [582, 276] width 1164 height 552
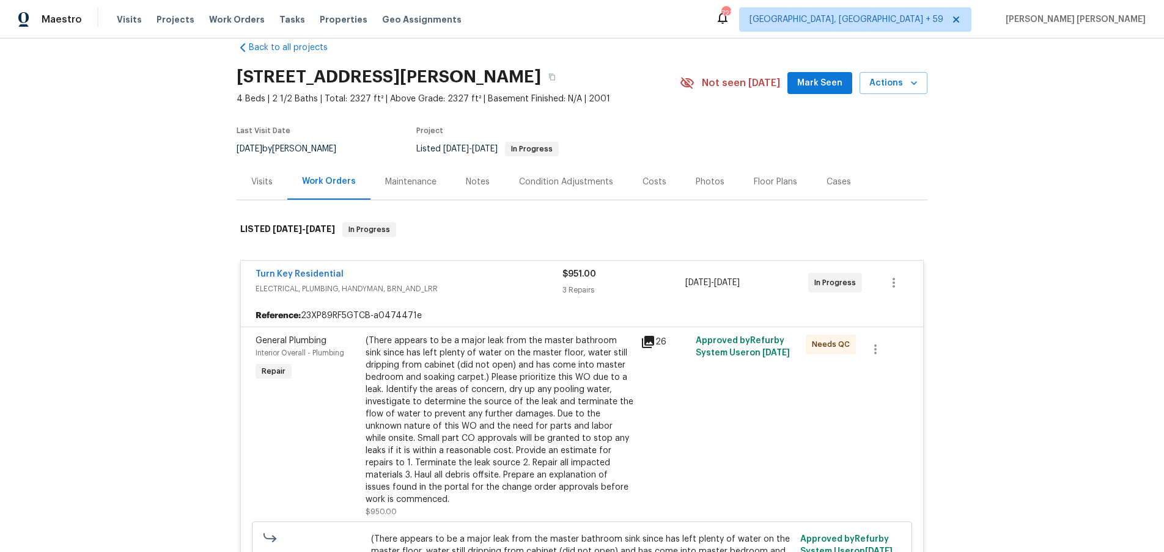
scroll to position [0, 0]
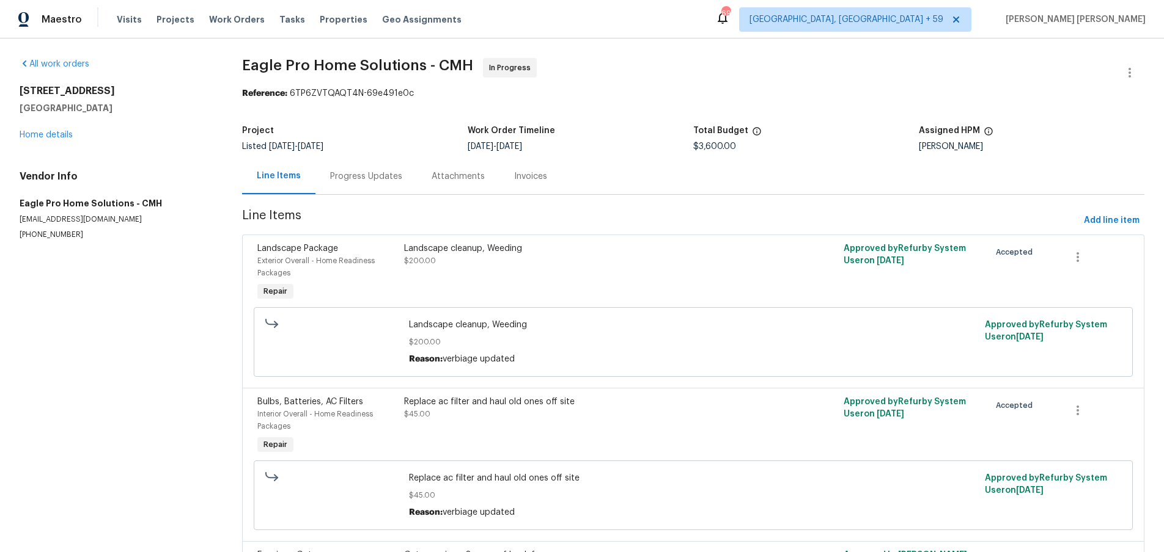
scroll to position [448, 0]
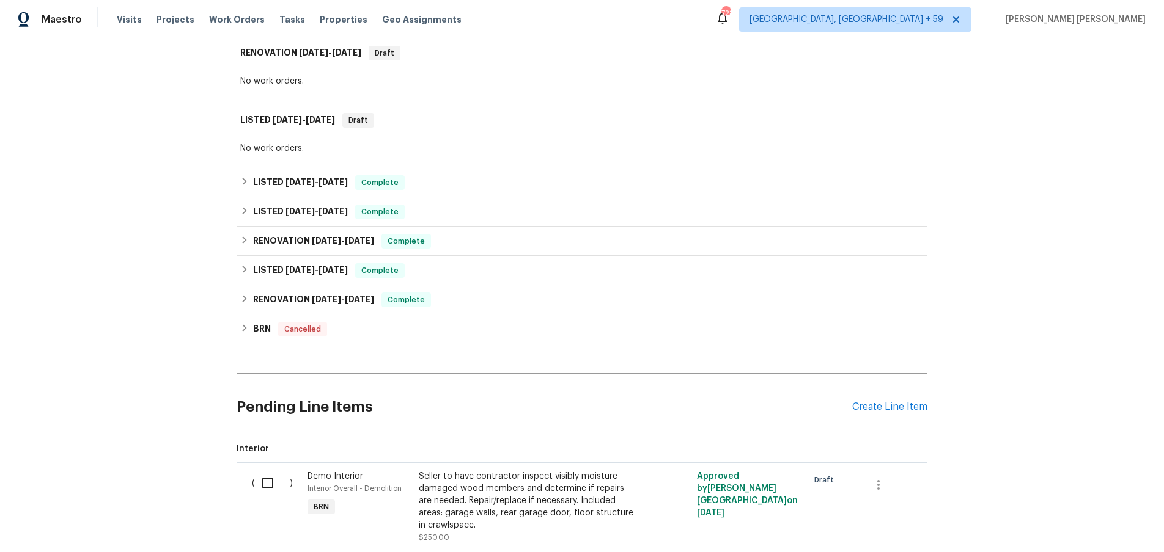
scroll to position [207, 0]
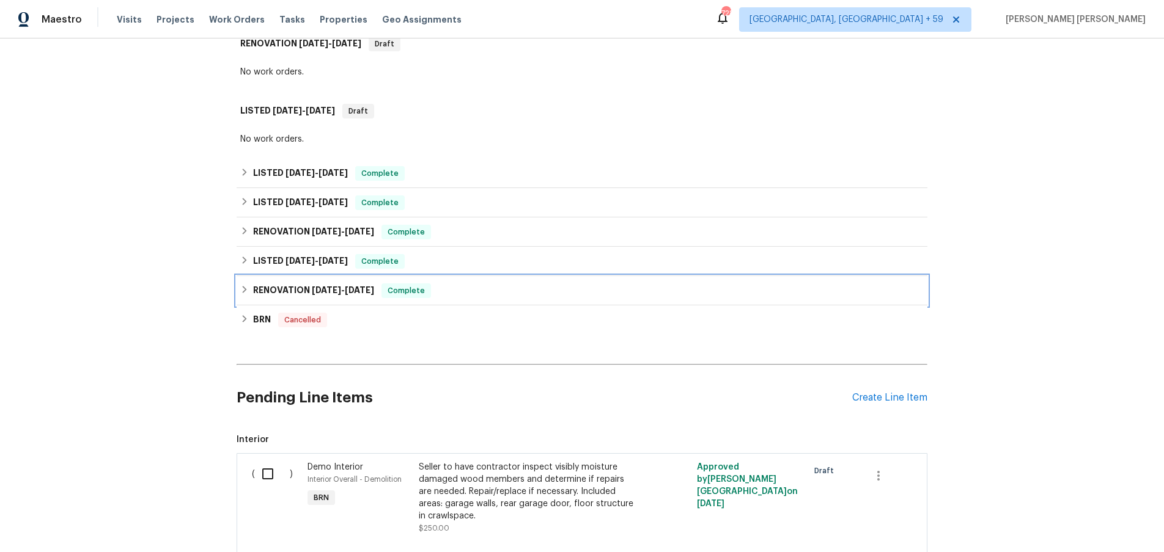
click at [241, 289] on icon at bounding box center [244, 289] width 9 height 9
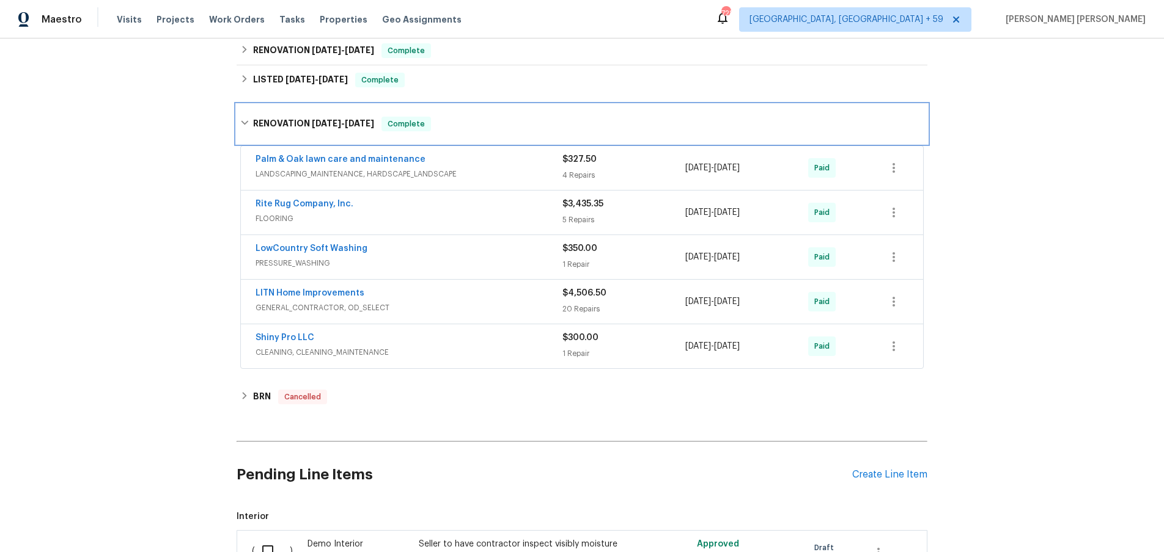
scroll to position [405, 0]
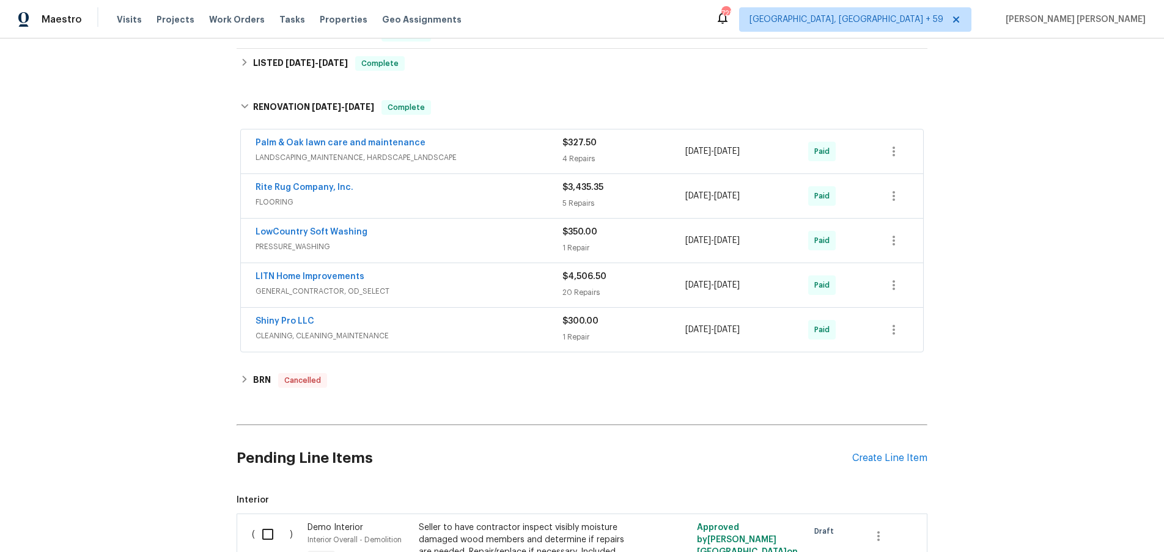
click at [519, 285] on span "GENERAL_CONTRACTOR, OD_SELECT" at bounding box center [408, 291] width 307 height 12
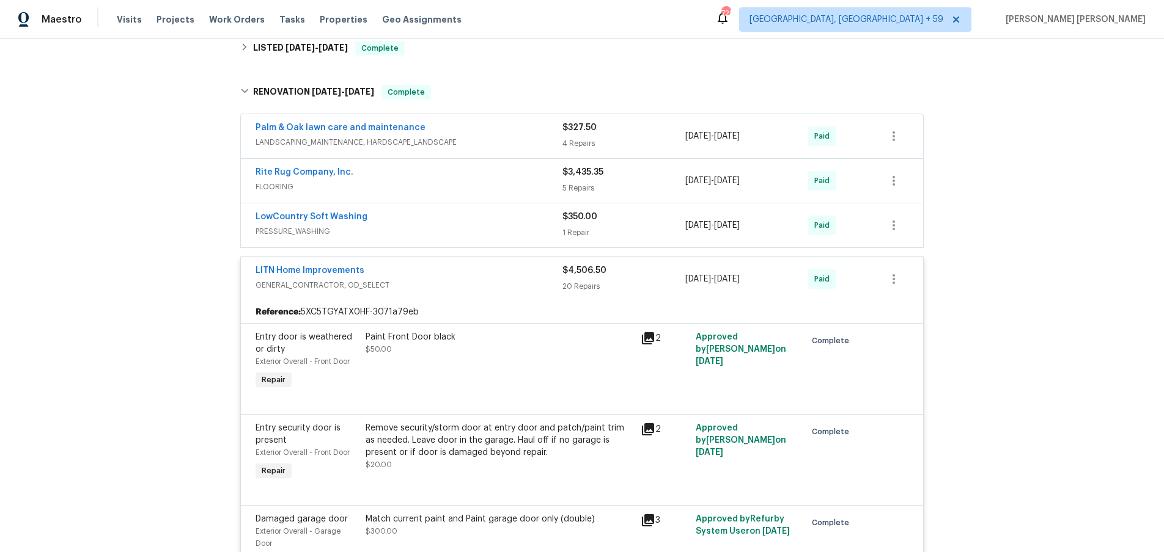
scroll to position [419, 0]
click at [500, 274] on div "LITN Home Improvements" at bounding box center [408, 273] width 307 height 15
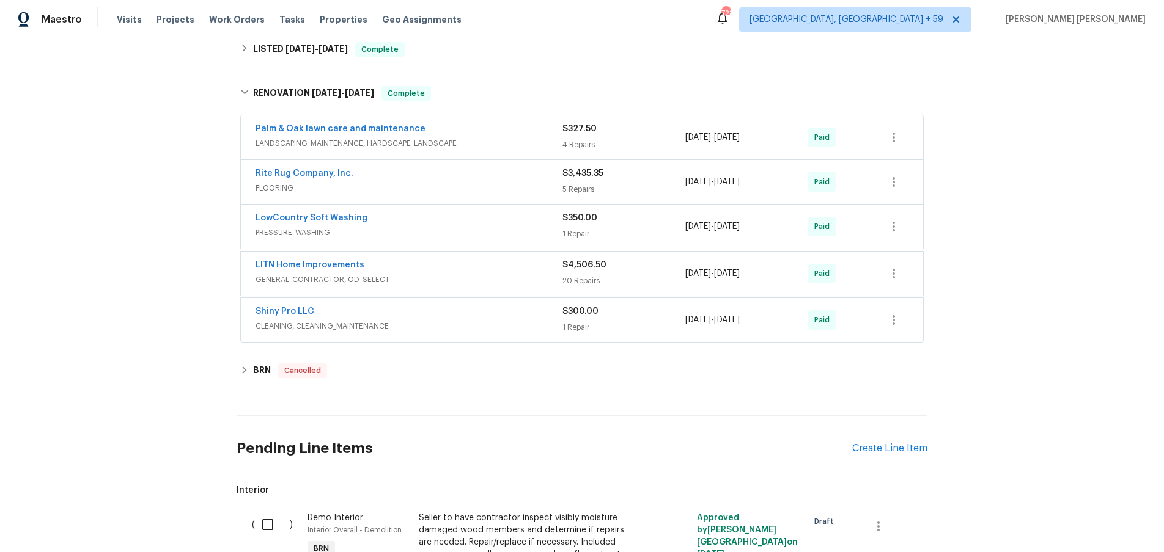
click at [500, 274] on div "LITN Home Improvements GENERAL_CONTRACTOR, OD_SELECT" at bounding box center [408, 272] width 307 height 27
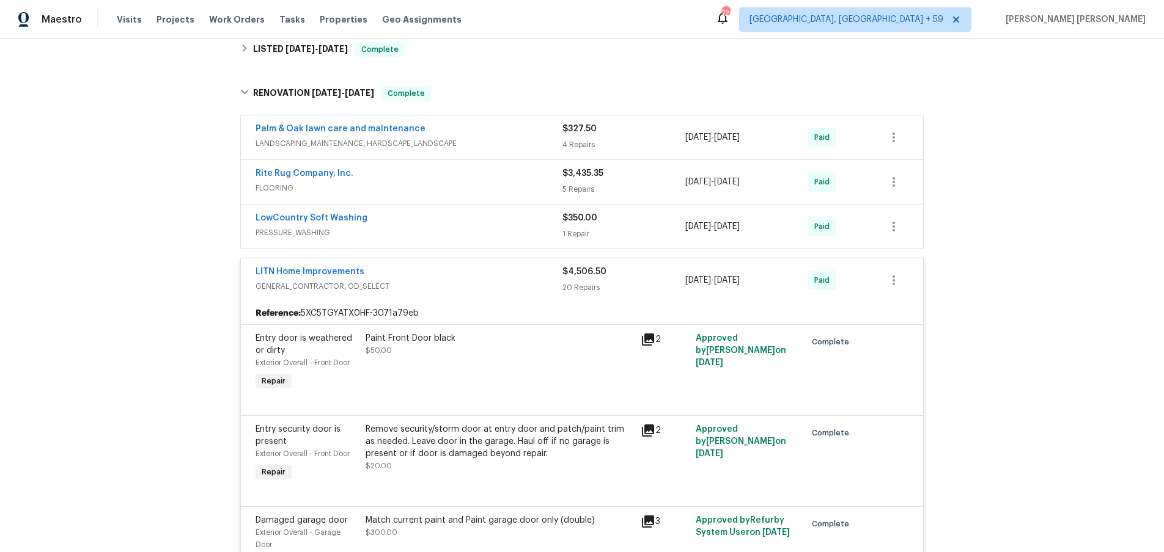
click at [506, 292] on span "GENERAL_CONTRACTOR, OD_SELECT" at bounding box center [408, 287] width 307 height 12
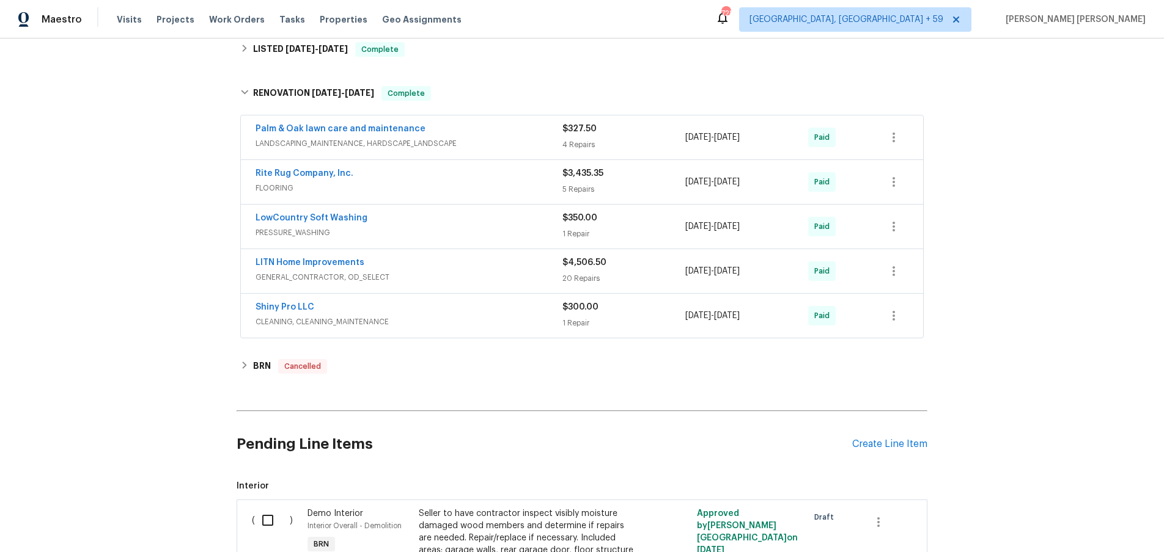
click at [533, 143] on span "LANDSCAPING_MAINTENANCE, HARDSCAPE_LANDSCAPE" at bounding box center [408, 144] width 307 height 12
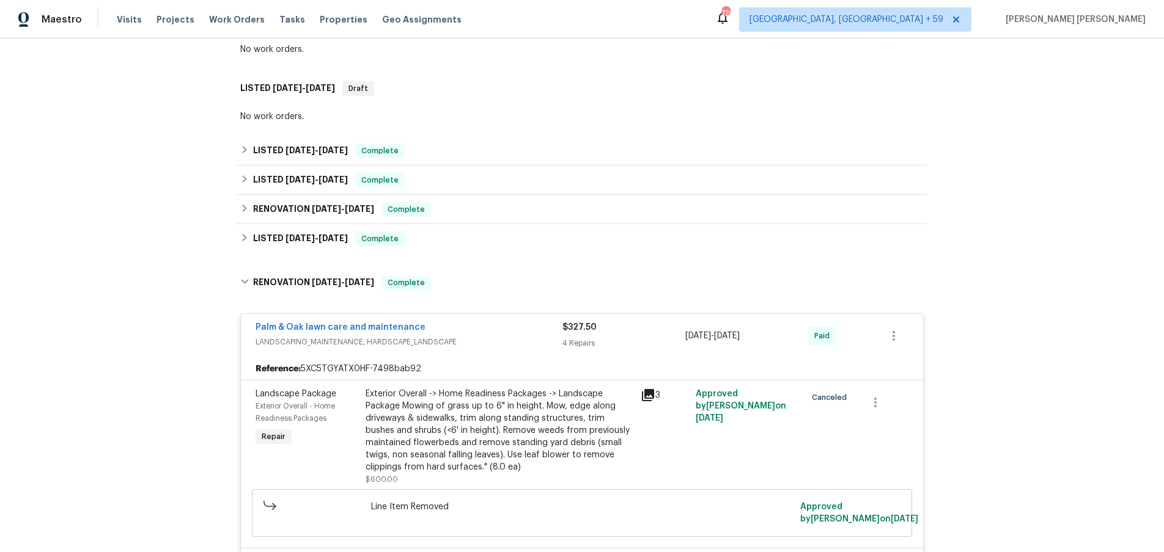
scroll to position [105, 0]
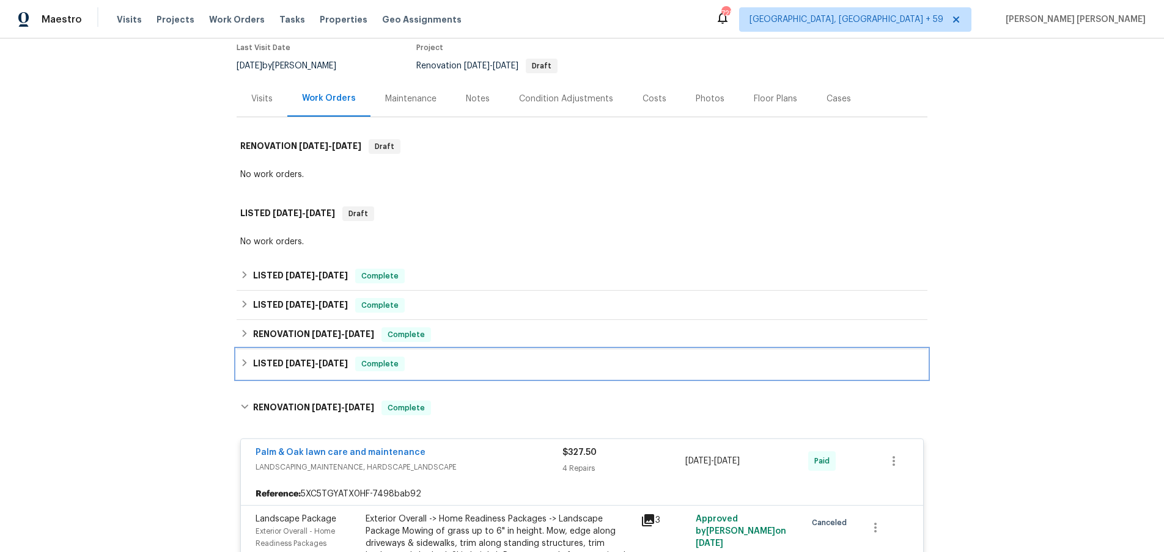
click at [243, 365] on icon at bounding box center [244, 363] width 9 height 9
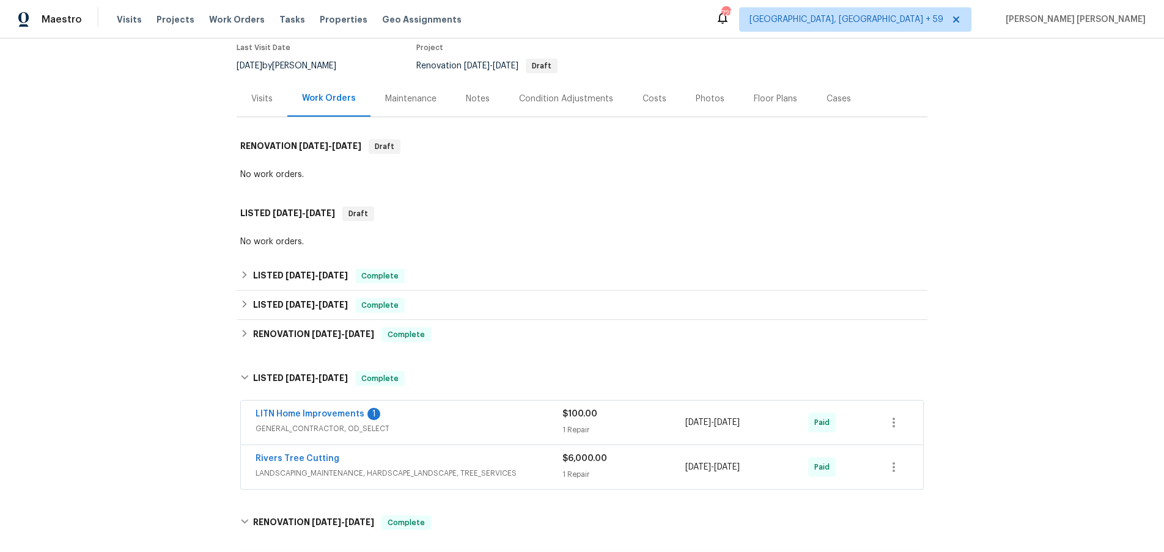
click at [509, 466] on div "Rivers Tree Cutting" at bounding box center [408, 460] width 307 height 15
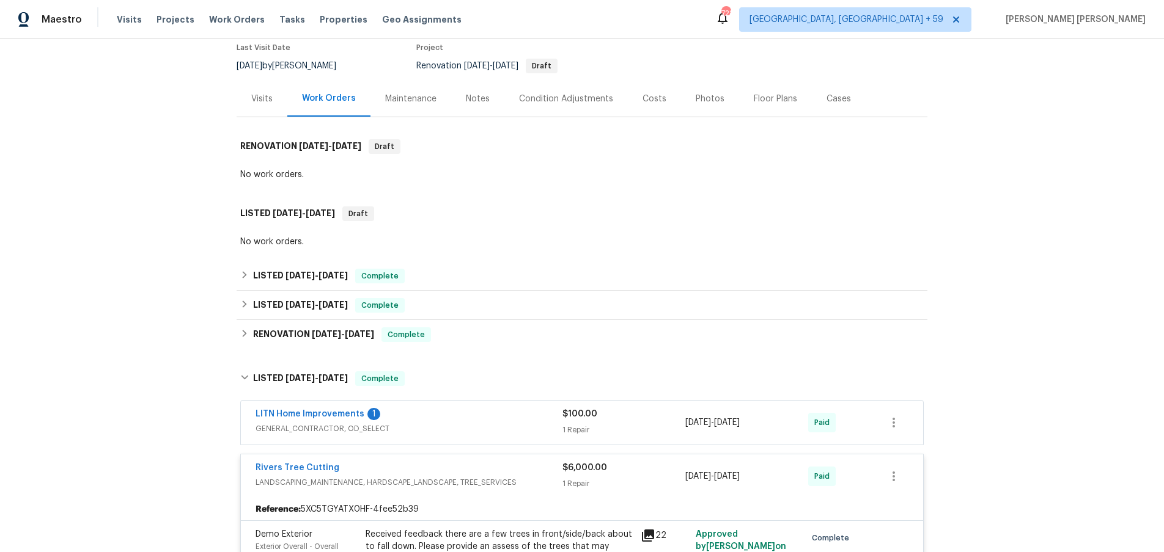
scroll to position [240, 0]
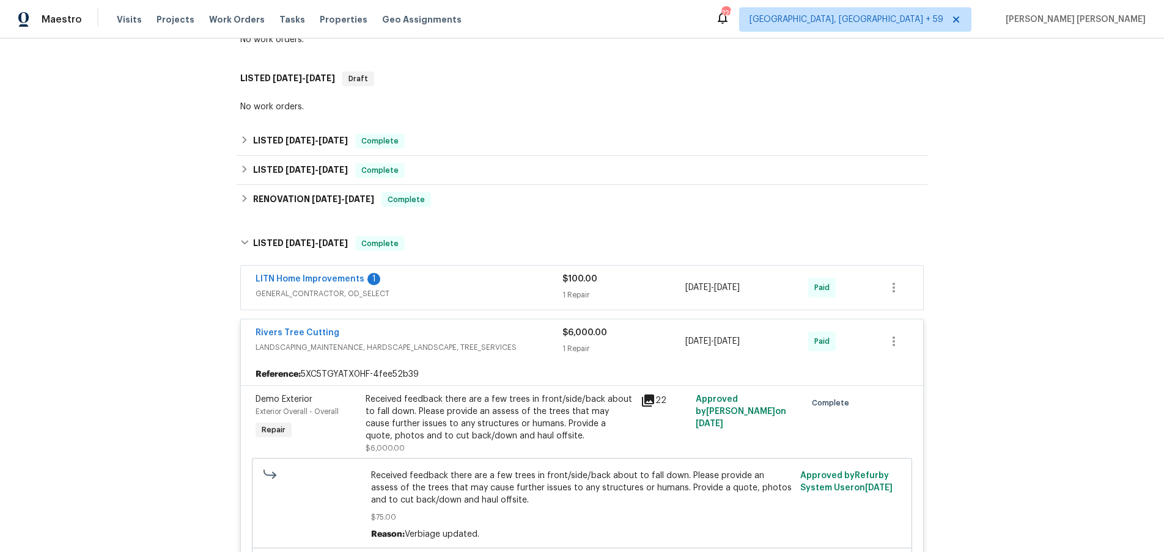
click at [508, 279] on div "LITN Home Improvements 1" at bounding box center [408, 280] width 307 height 15
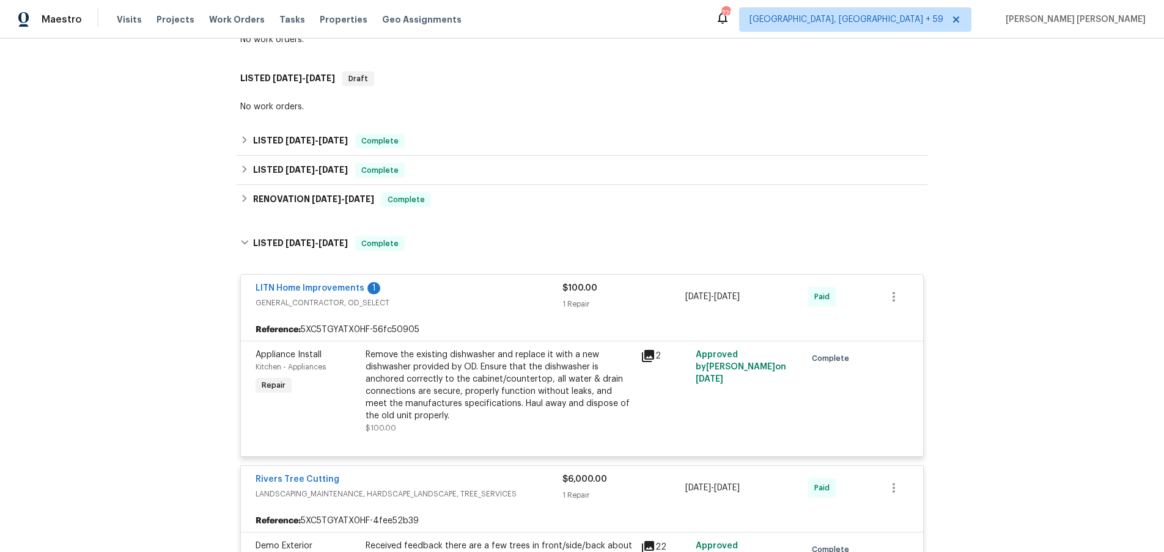
scroll to position [240, 0]
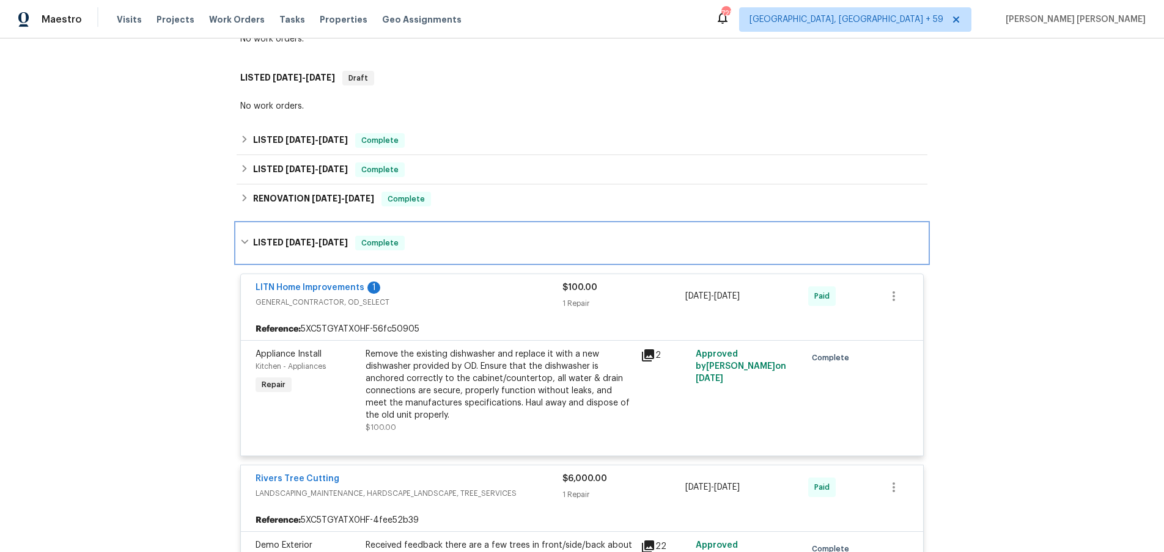
click at [246, 241] on icon at bounding box center [244, 242] width 9 height 9
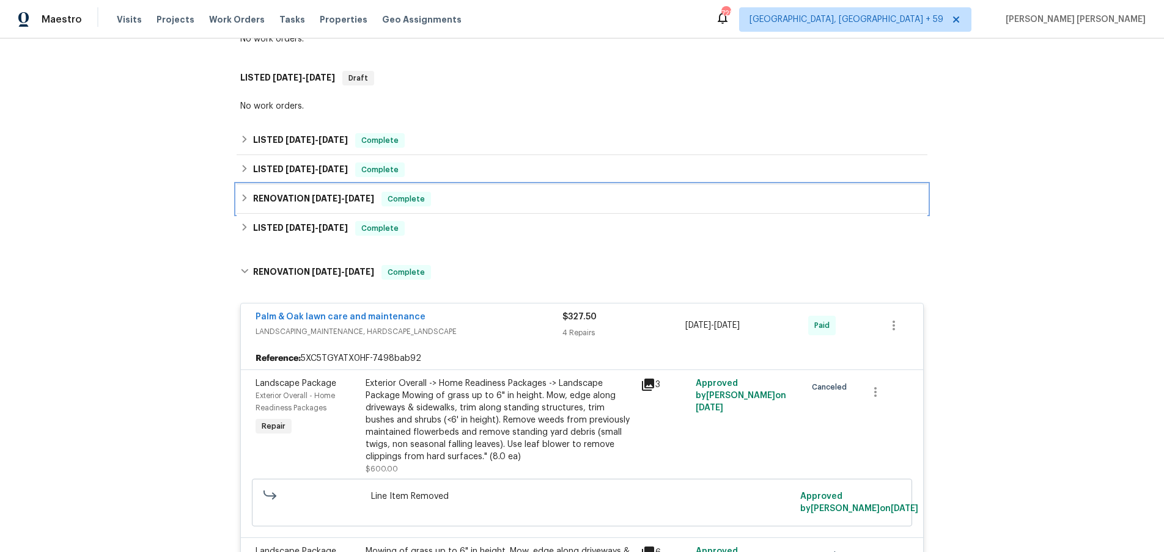
click at [240, 203] on div "RENOVATION [DATE] - [DATE] Complete" at bounding box center [581, 199] width 683 height 15
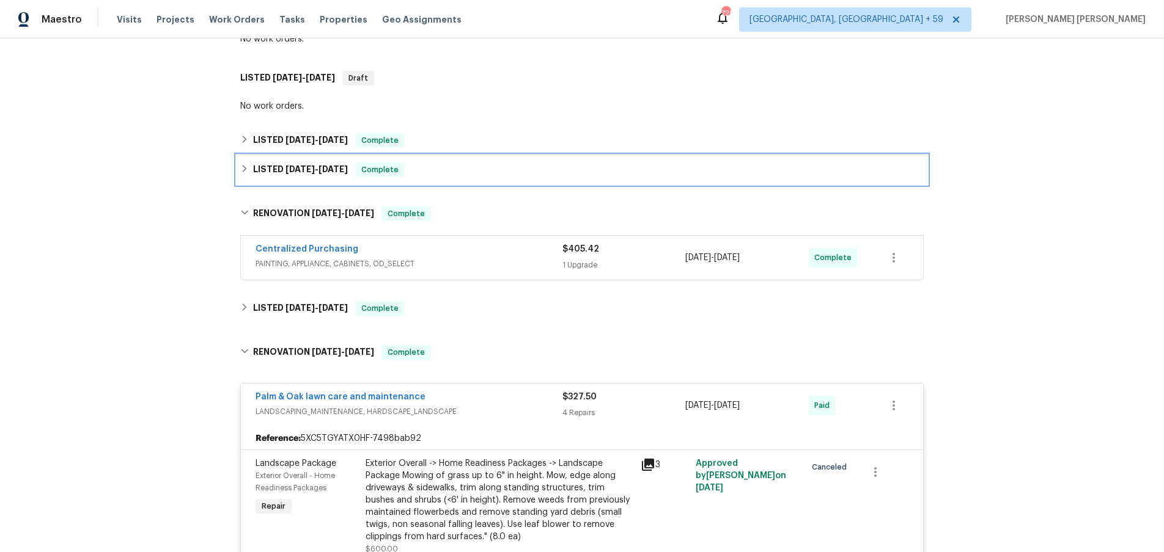
click at [238, 174] on div "LISTED [DATE] - [DATE] Complete" at bounding box center [582, 169] width 691 height 29
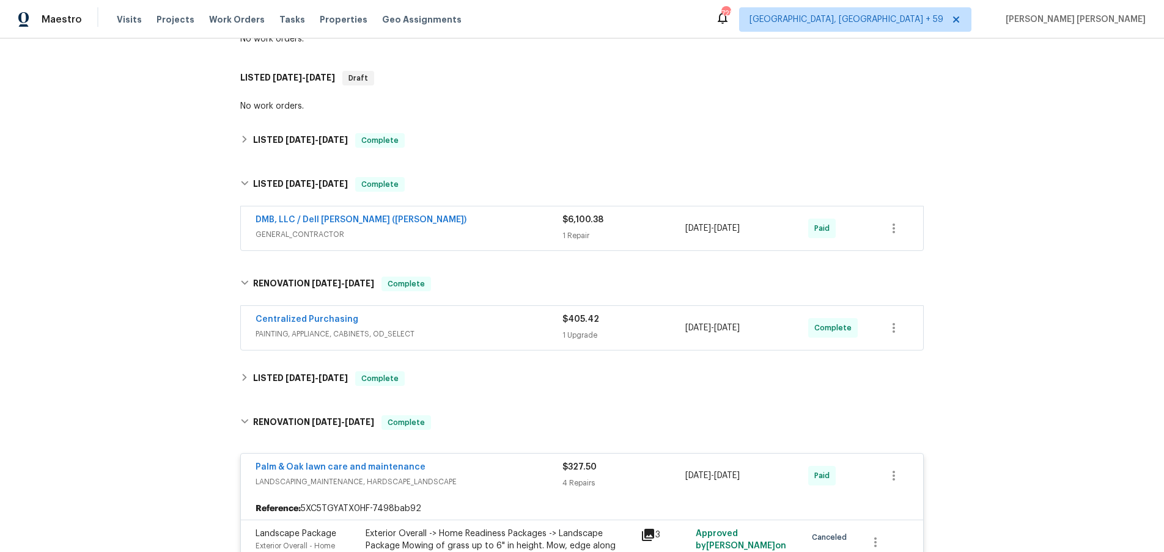
click at [486, 230] on span "GENERAL_CONTRACTOR" at bounding box center [408, 235] width 307 height 12
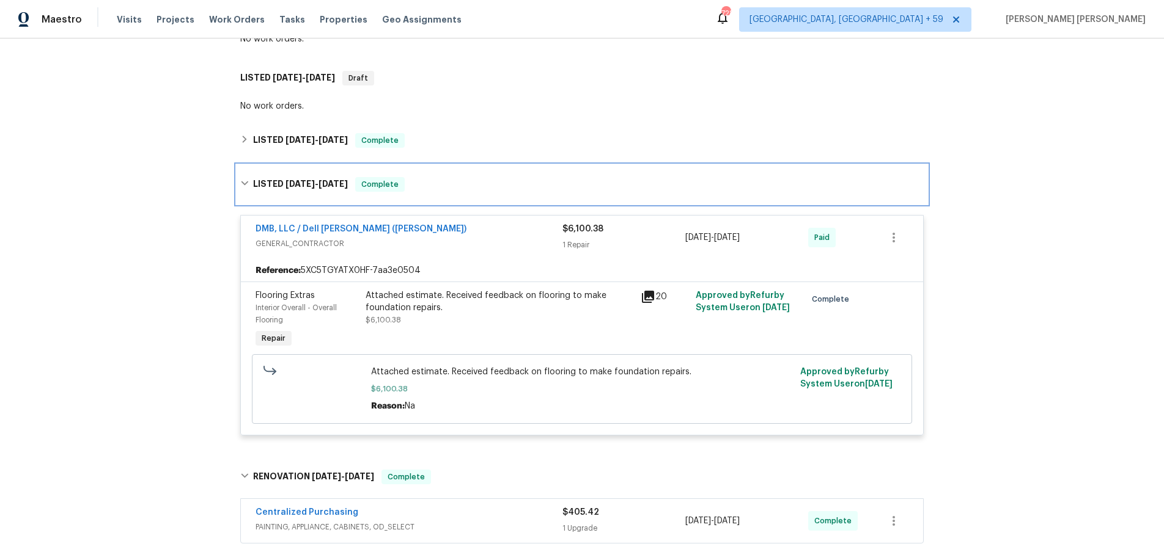
click at [248, 188] on icon at bounding box center [244, 183] width 9 height 9
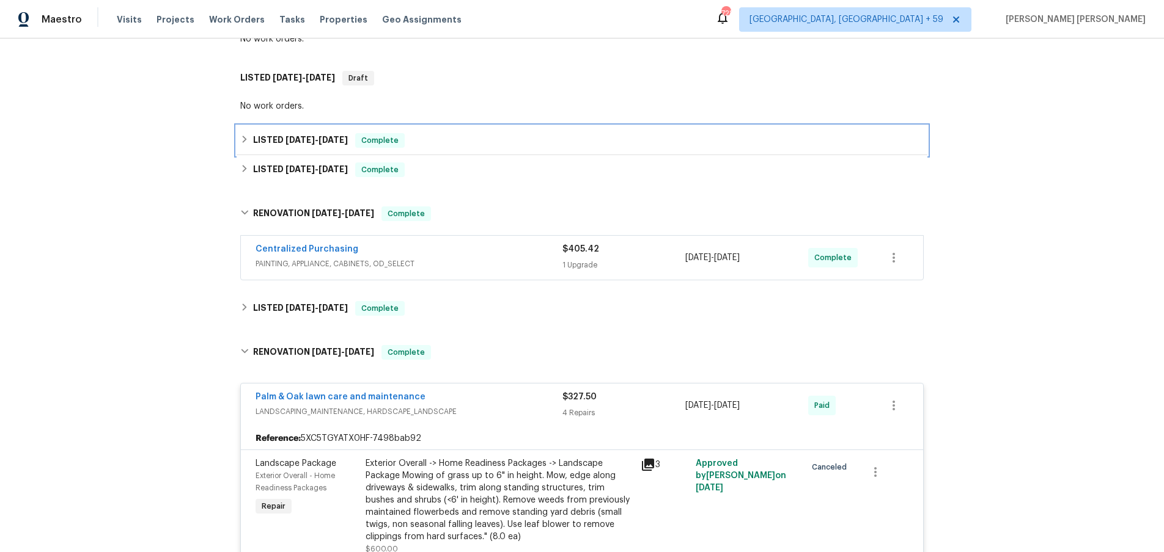
drag, startPoint x: 243, startPoint y: 140, endPoint x: 315, endPoint y: 200, distance: 93.7
click at [243, 140] on icon at bounding box center [244, 139] width 9 height 9
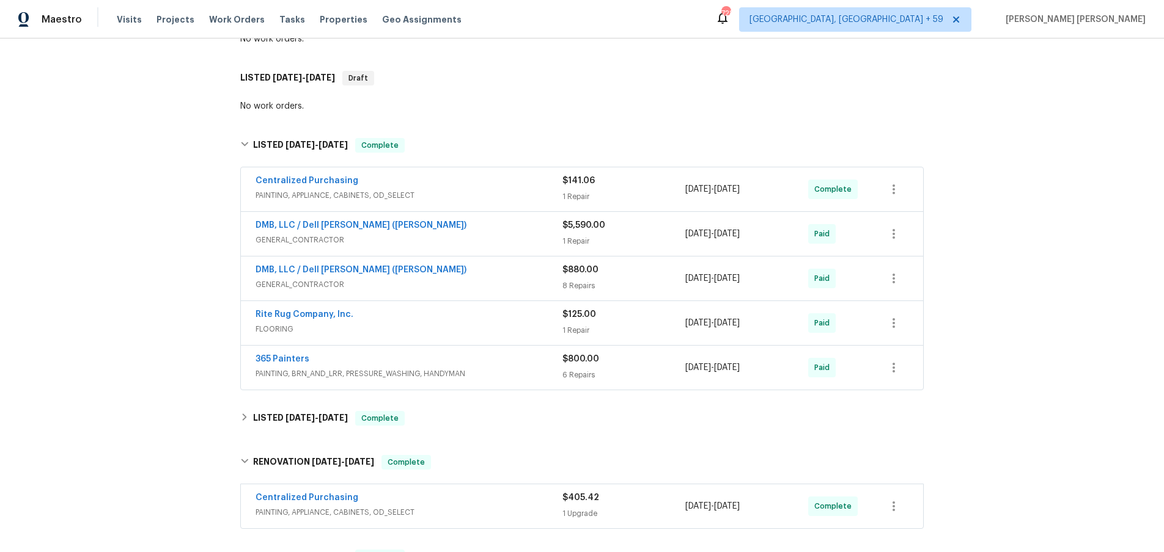
click at [520, 233] on div "DMB, LLC / Dell Bryson (Heise)" at bounding box center [408, 226] width 307 height 15
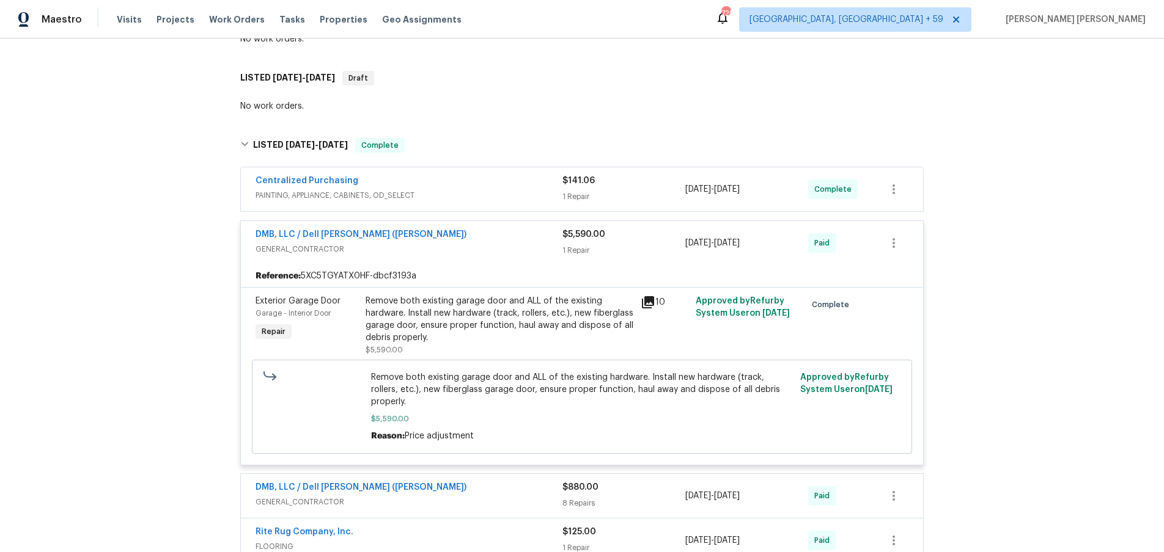
click at [520, 233] on div "DMB, LLC / Dell Bryson (Heise)" at bounding box center [408, 236] width 307 height 15
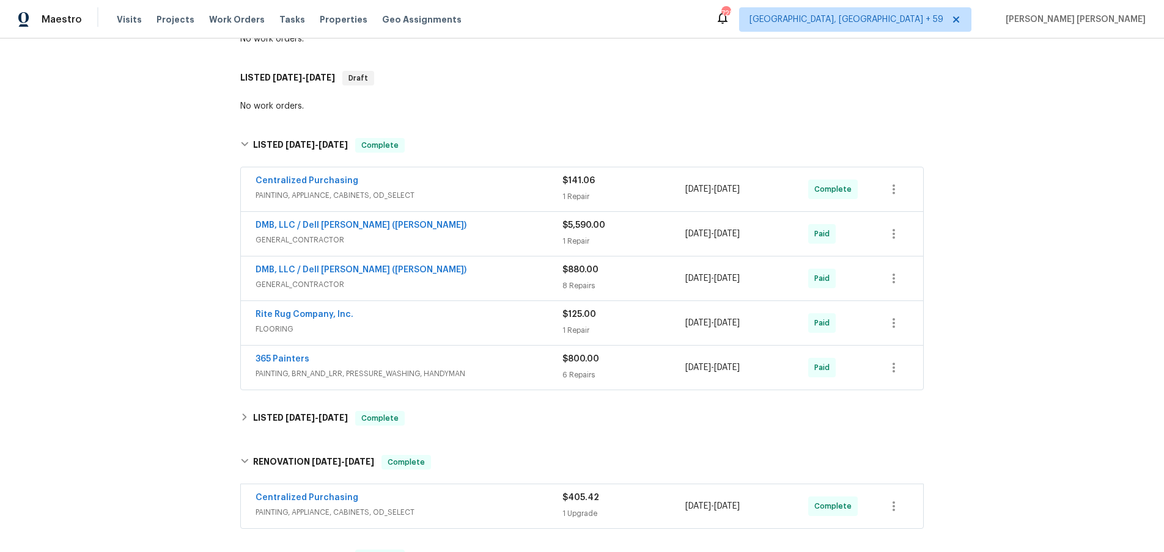
click at [533, 276] on div "DMB, LLC / Dell Bryson (Heise)" at bounding box center [408, 271] width 307 height 15
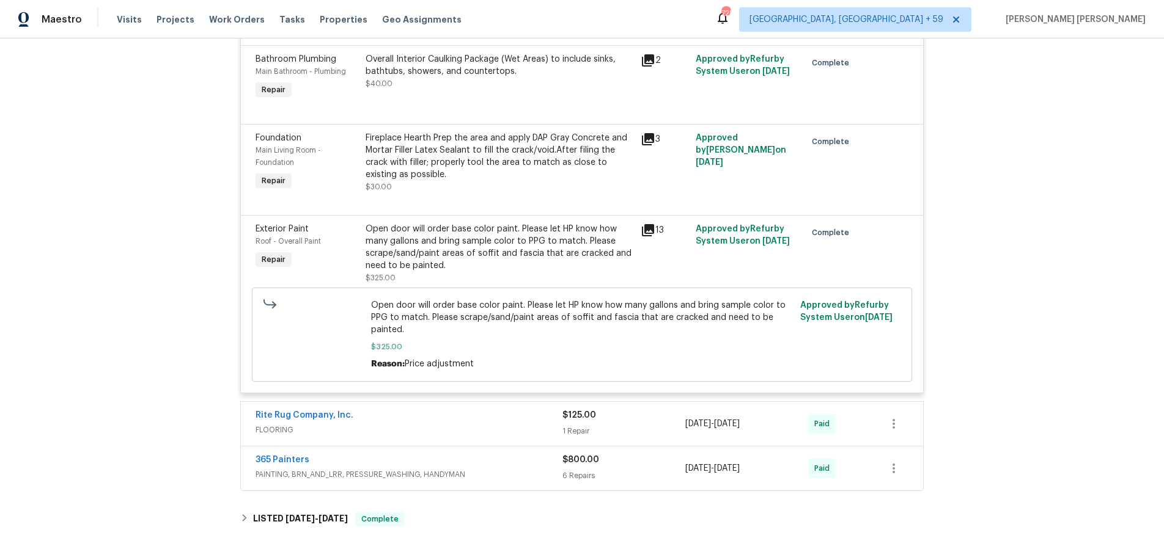
scroll to position [1120, 0]
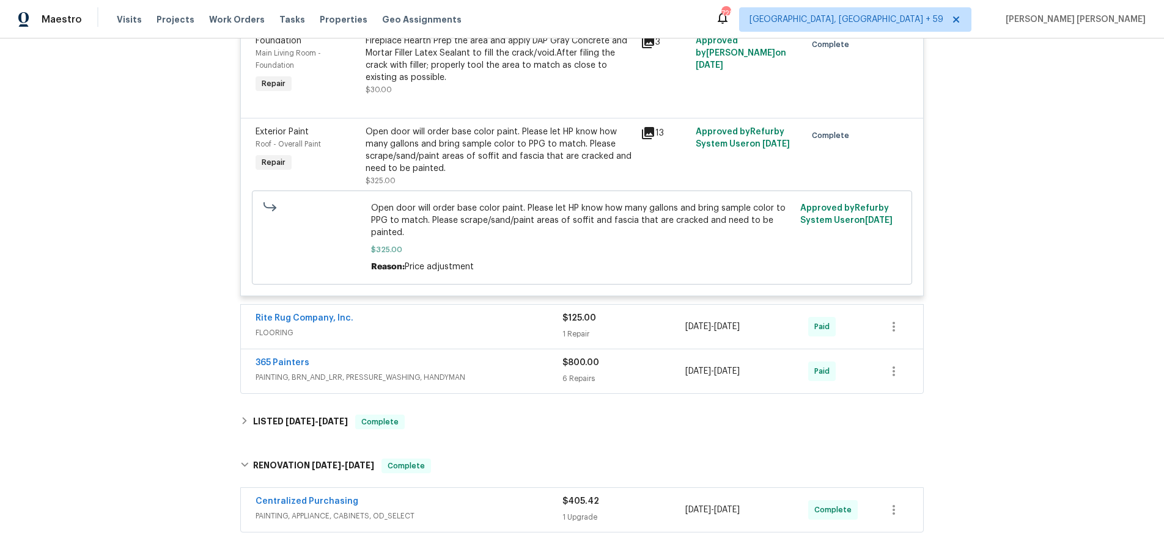
click at [667, 381] on div "6 Repairs" at bounding box center [623, 379] width 123 height 12
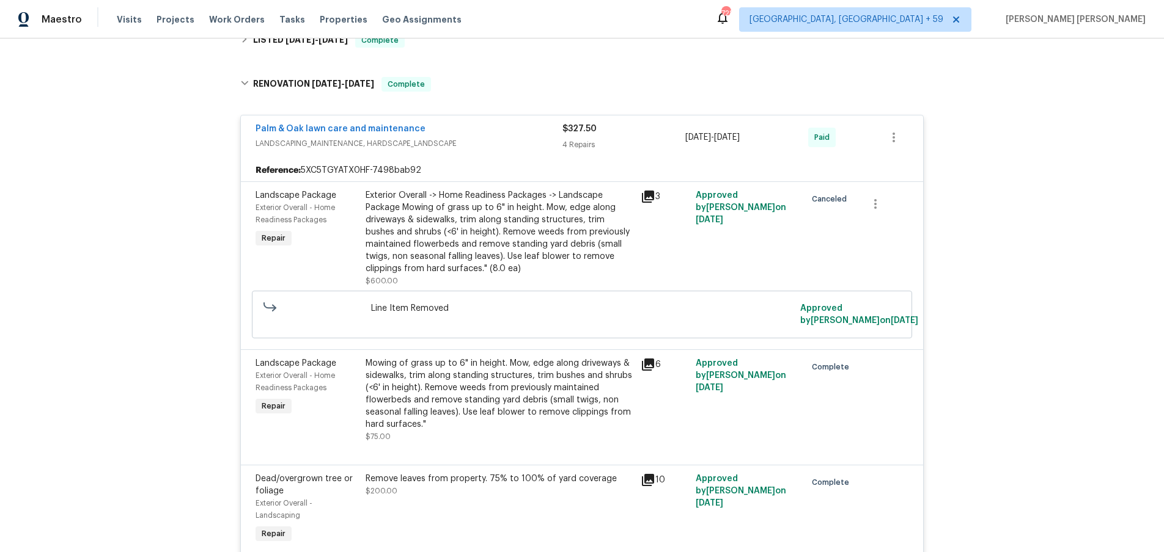
scroll to position [3173, 0]
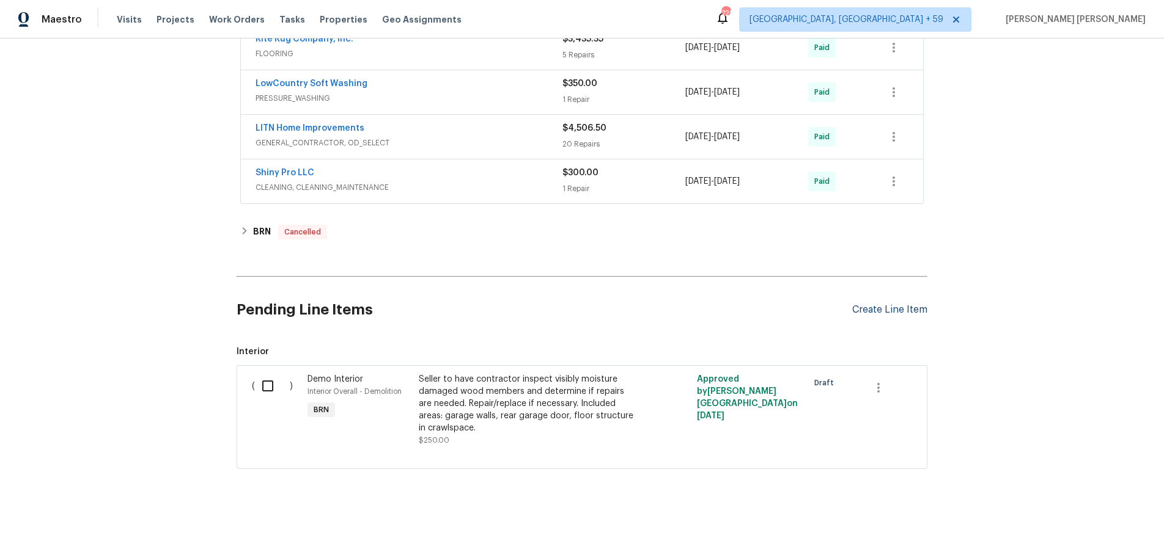
click at [892, 312] on div "Create Line Item" at bounding box center [889, 310] width 75 height 12
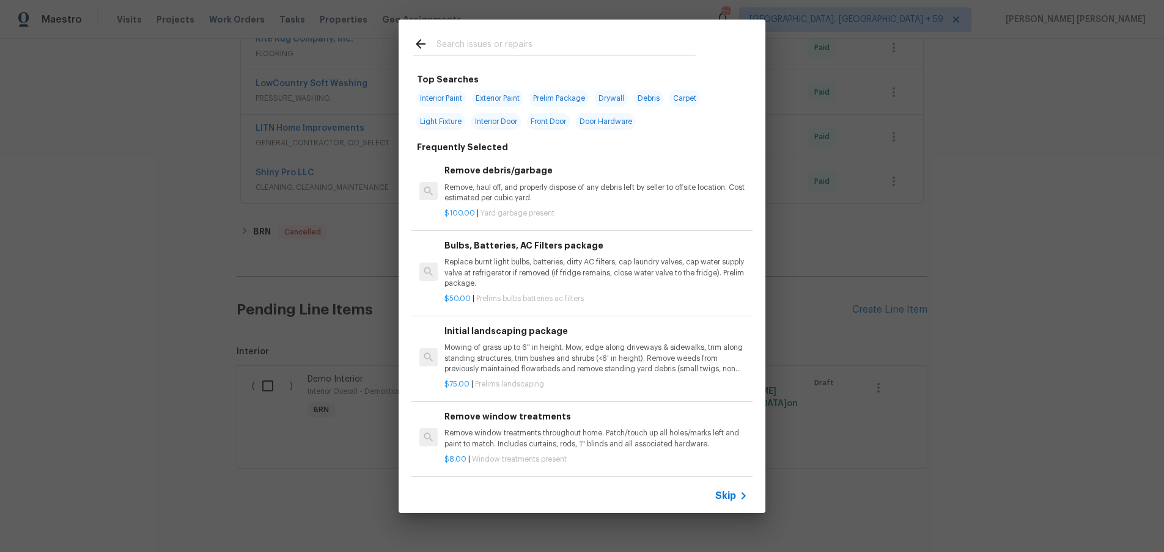
click at [728, 496] on span "Skip" at bounding box center [725, 496] width 21 height 12
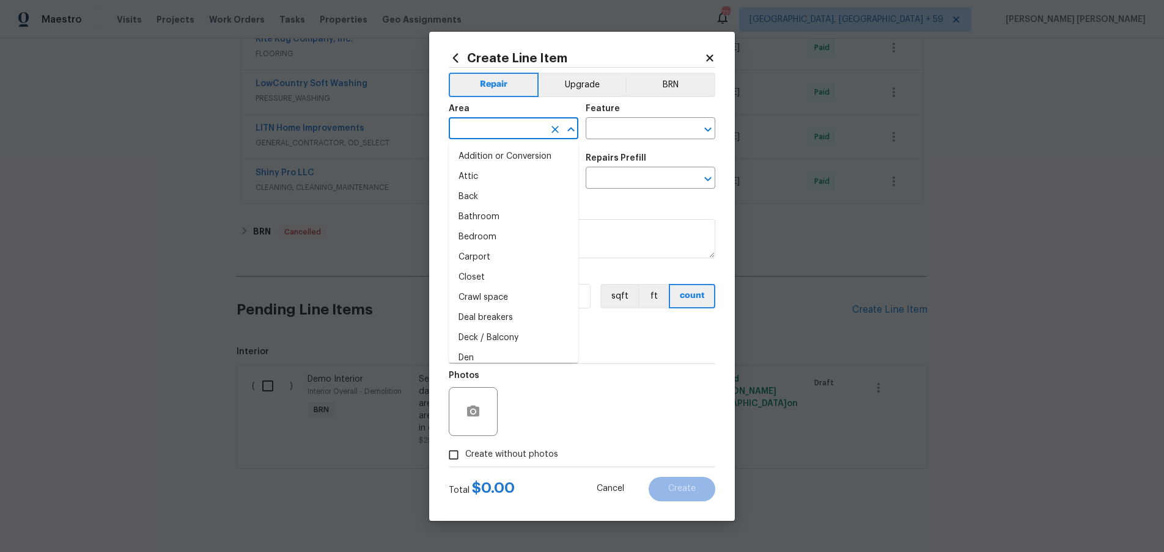
click at [502, 135] on input "text" at bounding box center [496, 129] width 95 height 19
drag, startPoint x: 524, startPoint y: 164, endPoint x: 554, endPoint y: 154, distance: 31.7
click at [532, 160] on li "Kitchen" at bounding box center [514, 157] width 130 height 20
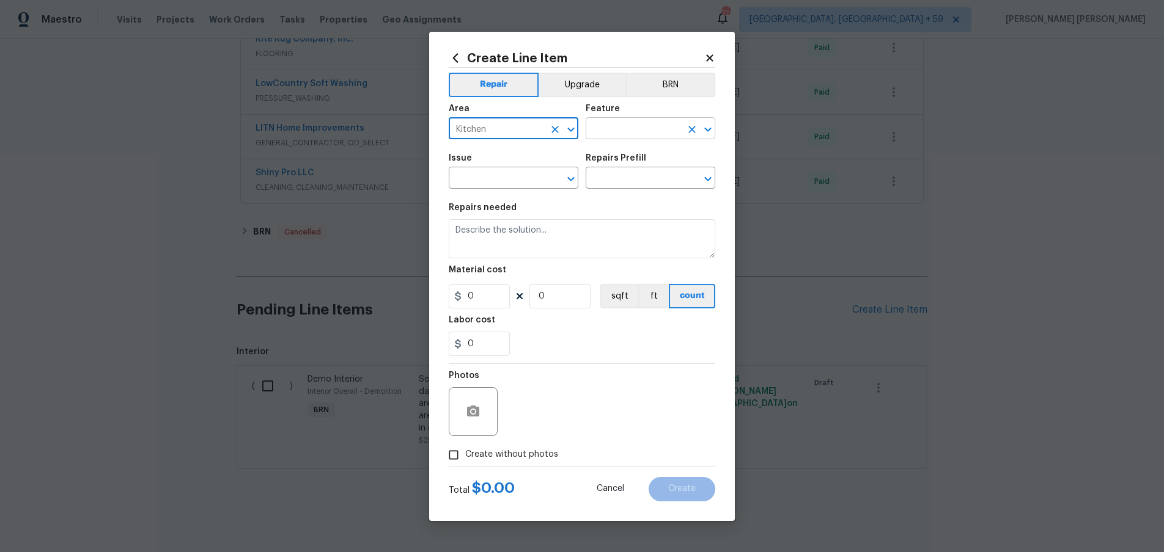
type input "Kitchen"
click at [627, 133] on input "text" at bounding box center [632, 129] width 95 height 19
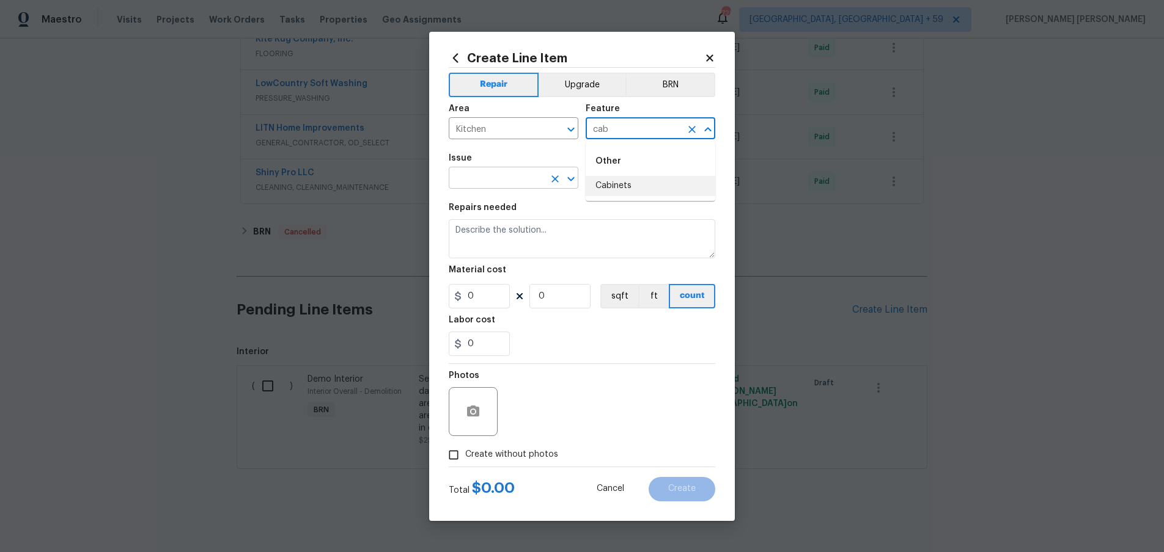
drag, startPoint x: 609, startPoint y: 186, endPoint x: 557, endPoint y: 187, distance: 52.0
click at [598, 185] on li "Cabinets" at bounding box center [650, 186] width 130 height 20
type input "Cabinets"
click at [514, 182] on input "text" at bounding box center [496, 179] width 95 height 19
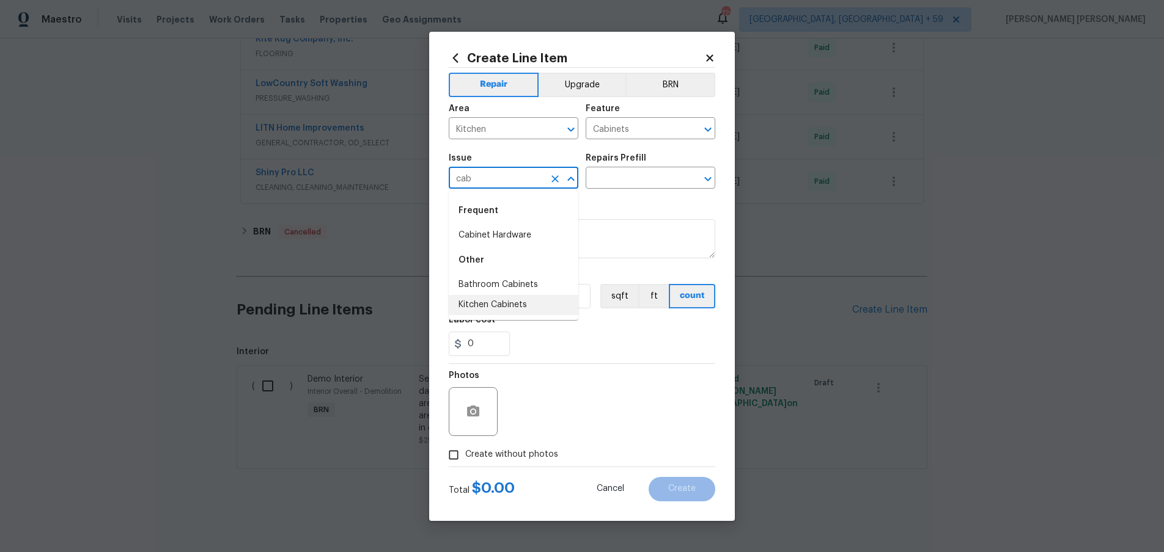
drag, startPoint x: 523, startPoint y: 305, endPoint x: 560, endPoint y: 288, distance: 40.8
click at [527, 303] on li "Kitchen Cabinets" at bounding box center [514, 305] width 130 height 20
type input "Kitchen Cabinets"
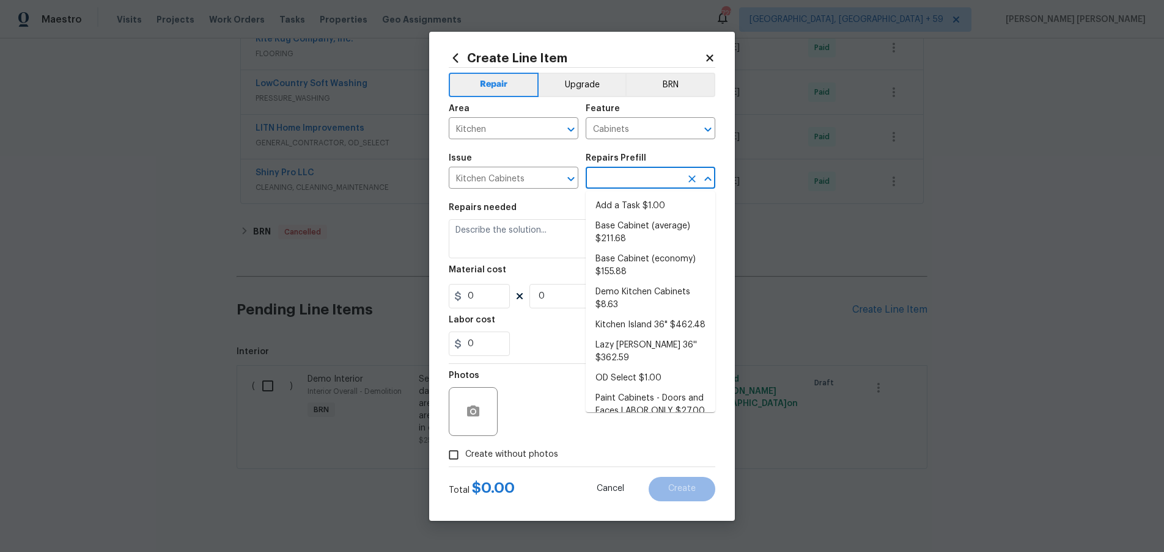
click at [632, 178] on input "text" at bounding box center [632, 179] width 95 height 19
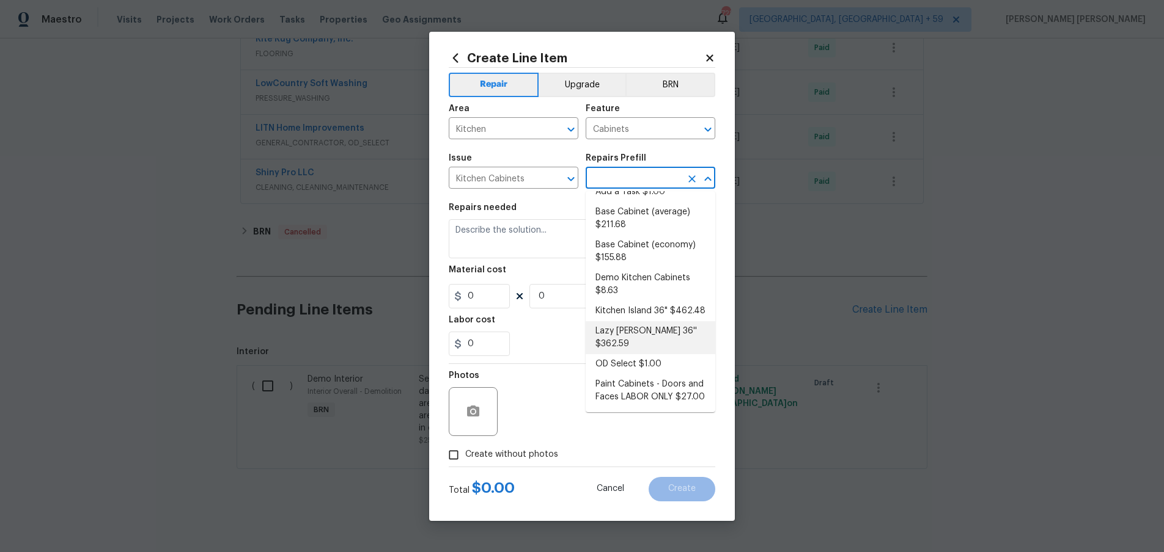
scroll to position [0, 0]
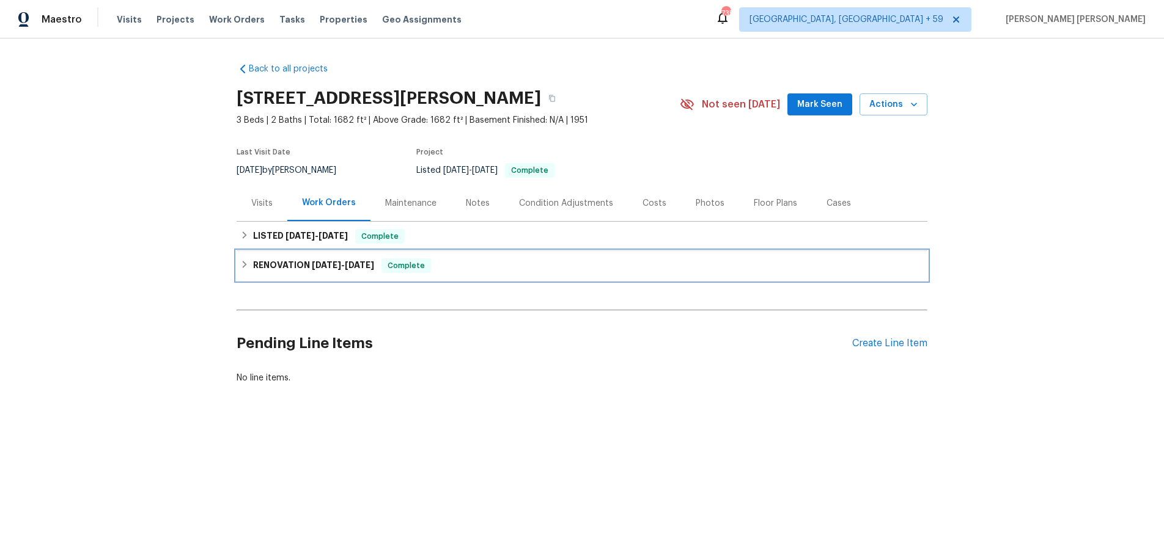
click at [237, 261] on div "RENOVATION 6/10/25 - 6/25/25 Complete" at bounding box center [582, 265] width 691 height 29
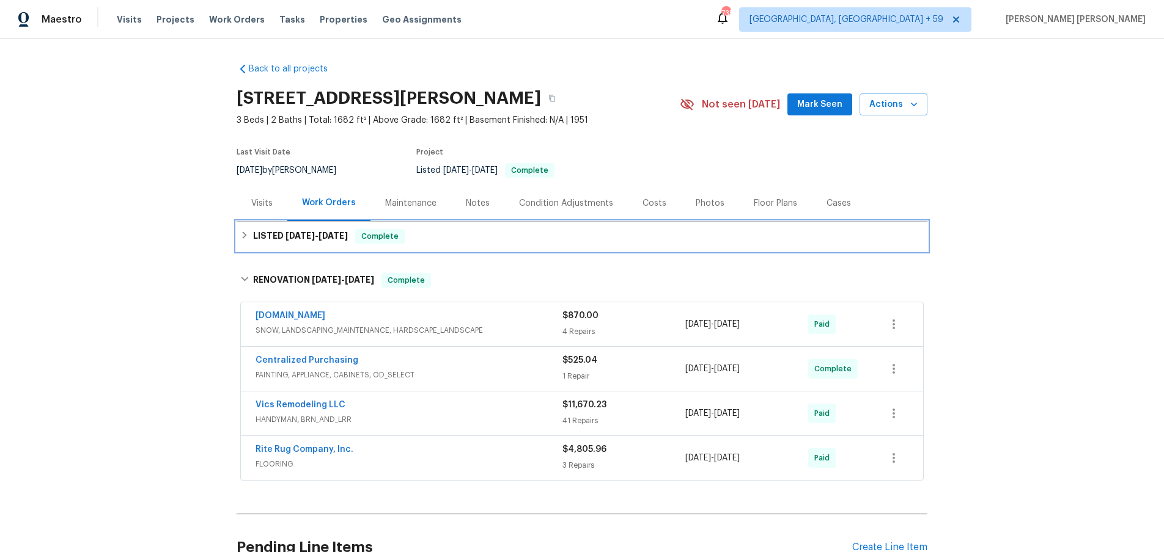
click at [245, 231] on icon at bounding box center [244, 235] width 9 height 9
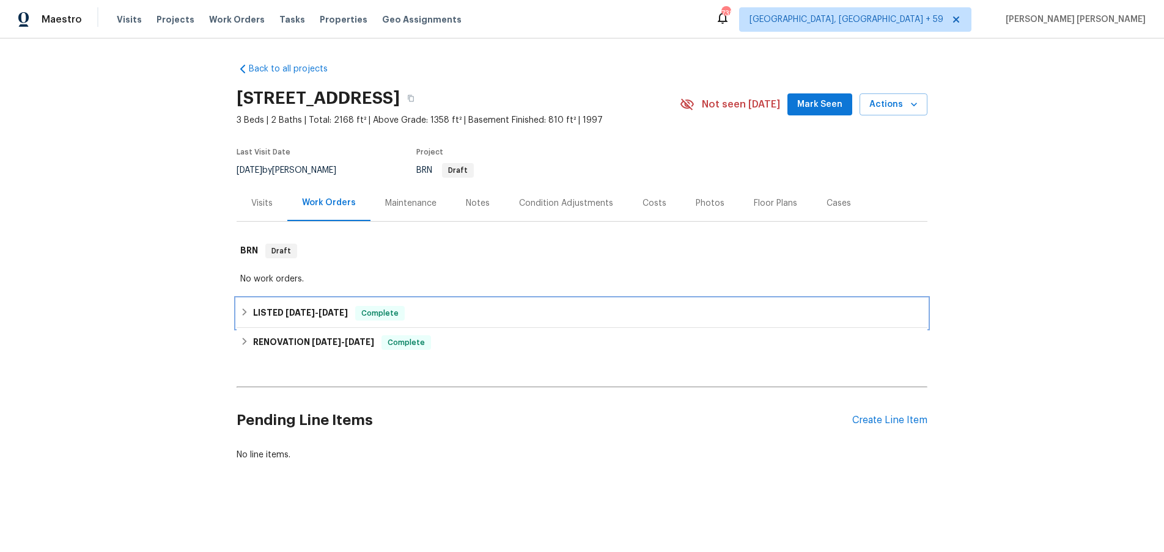
click at [309, 309] on span "[DATE]" at bounding box center [299, 313] width 29 height 9
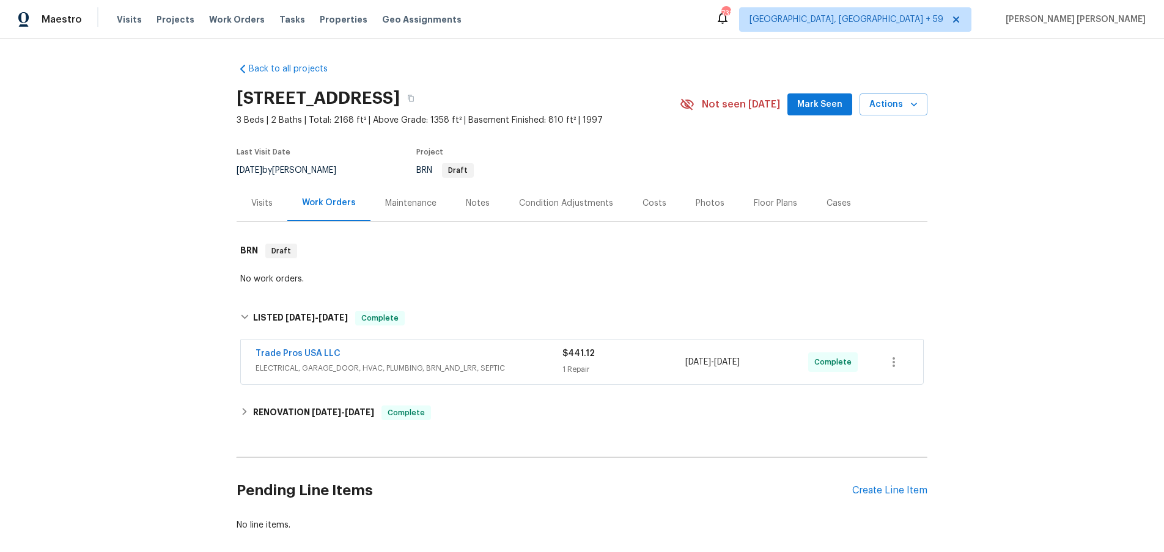
click at [508, 366] on span "ELECTRICAL, GARAGE_DOOR, HVAC, PLUMBING, BRN_AND_LRR, SEPTIC" at bounding box center [408, 368] width 307 height 12
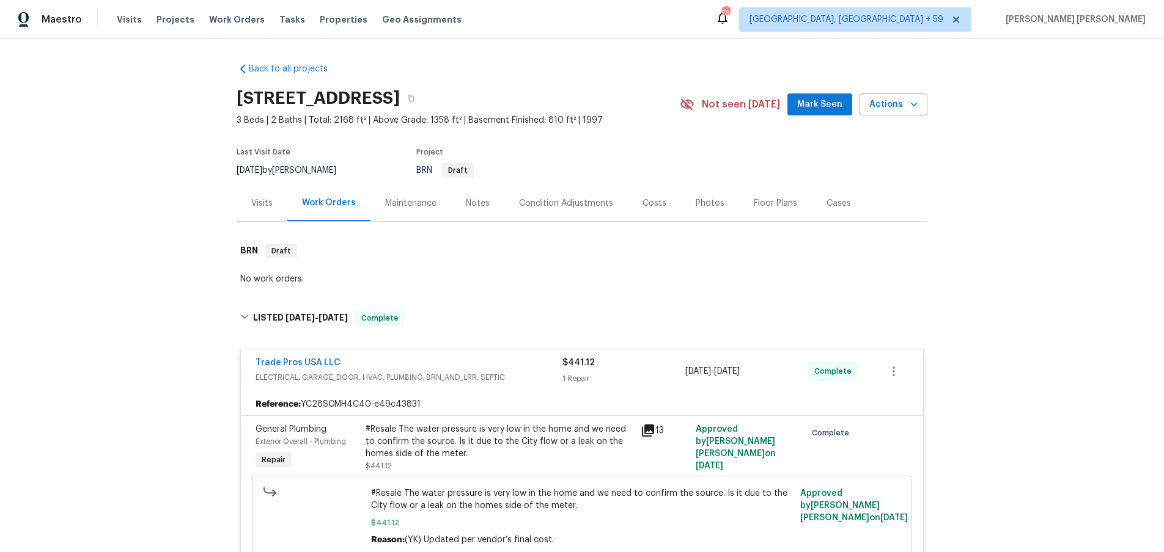
click at [645, 431] on icon at bounding box center [648, 431] width 12 height 12
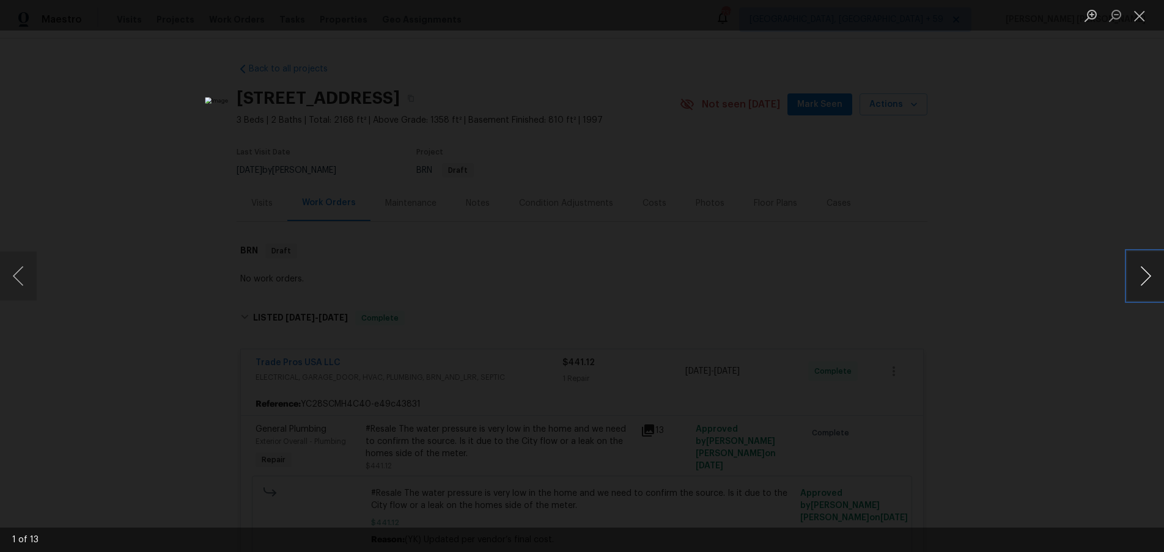
click at [1143, 279] on button "Next image" at bounding box center [1145, 276] width 37 height 49
click at [28, 284] on button "Previous image" at bounding box center [18, 276] width 37 height 49
click at [1140, 276] on button "Next image" at bounding box center [1145, 276] width 37 height 49
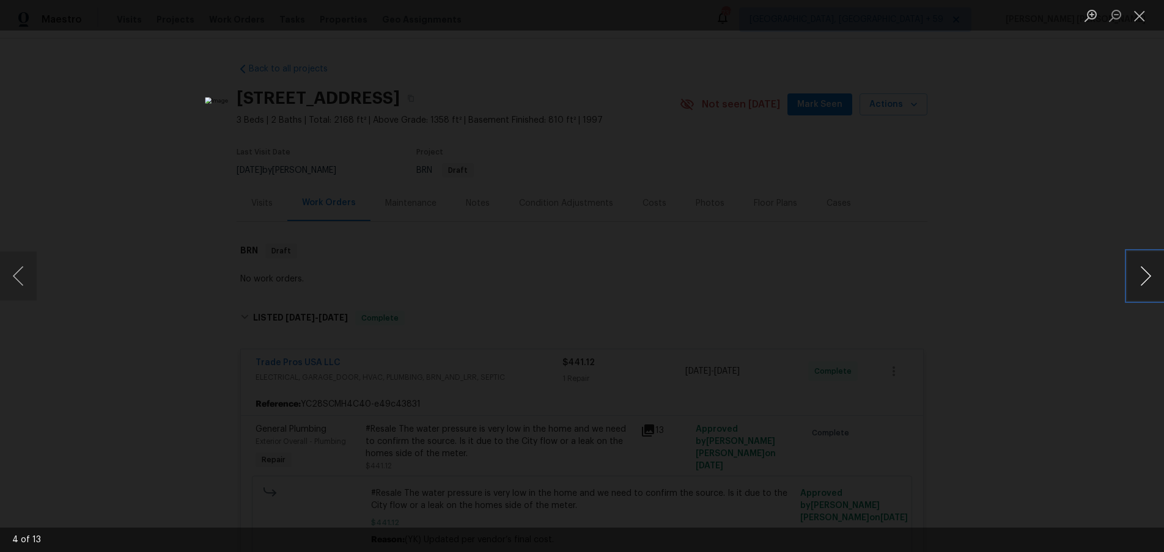
click at [1140, 276] on button "Next image" at bounding box center [1145, 276] width 37 height 49
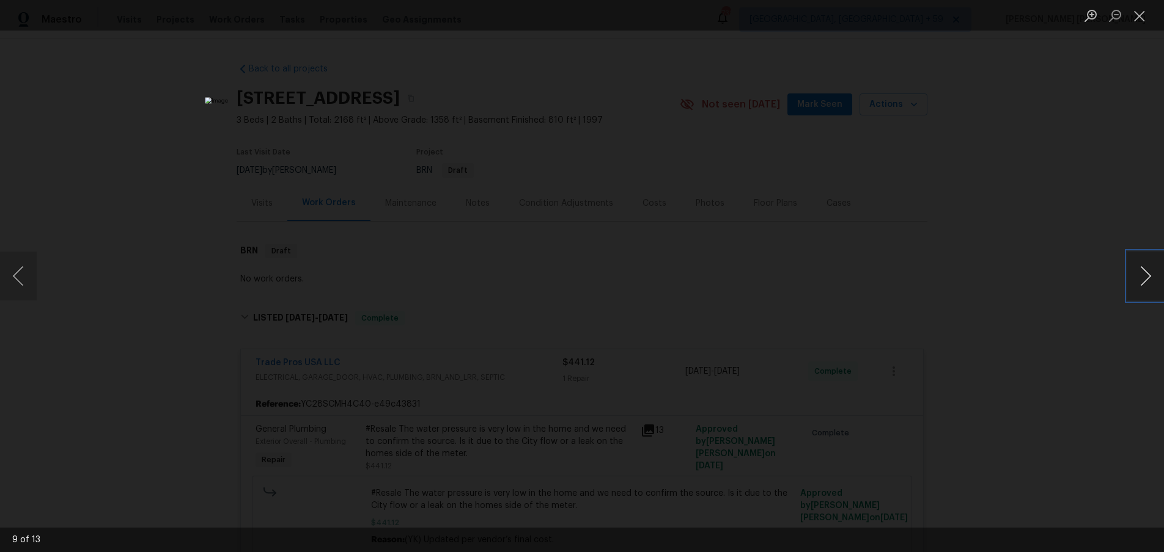
click at [1140, 276] on button "Next image" at bounding box center [1145, 276] width 37 height 49
click at [1076, 262] on div "Lightbox" at bounding box center [582, 276] width 1164 height 552
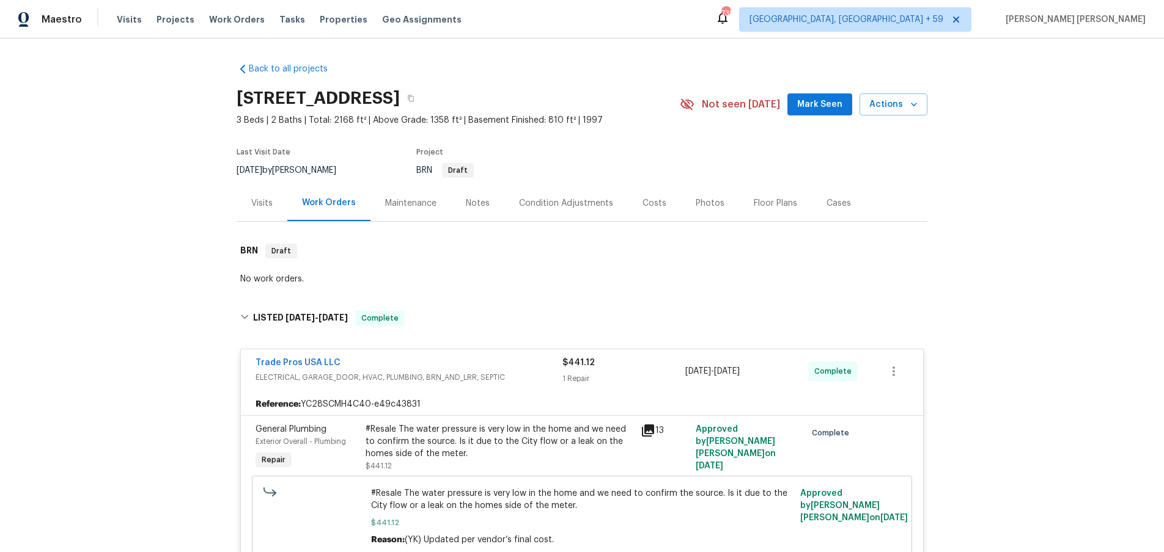
drag, startPoint x: 1076, startPoint y: 262, endPoint x: 996, endPoint y: 227, distance: 87.9
click at [1076, 262] on div "Lightbox" at bounding box center [582, 276] width 1164 height 552
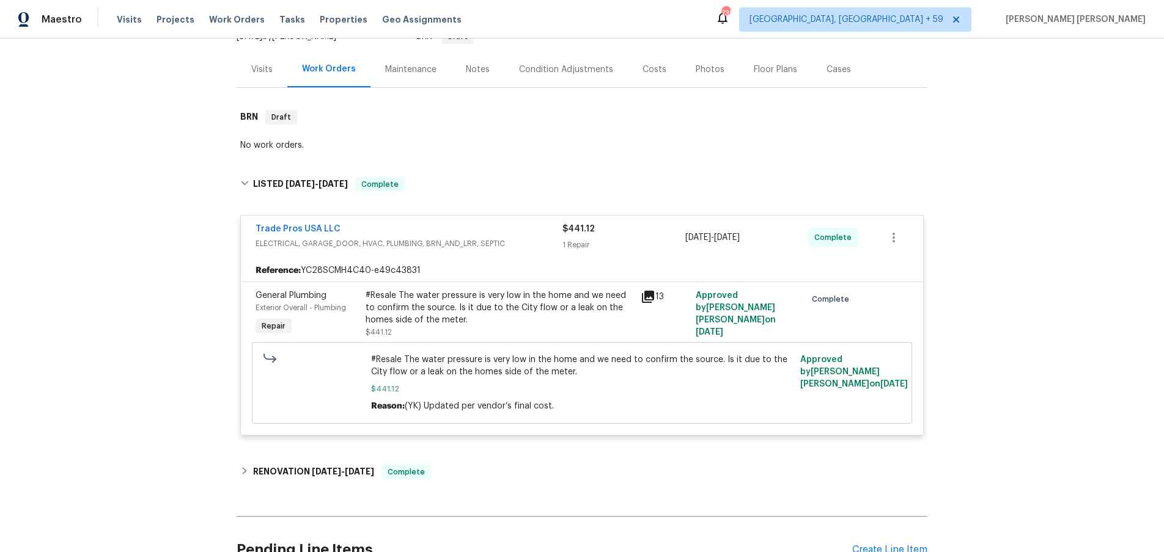
scroll to position [40, 0]
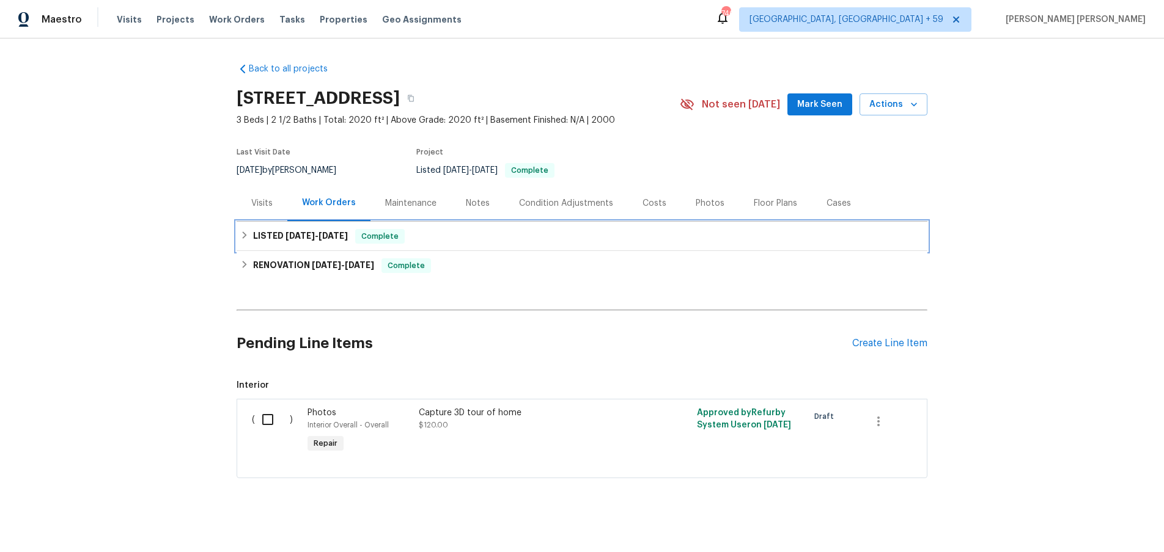
click at [241, 233] on icon at bounding box center [244, 235] width 9 height 9
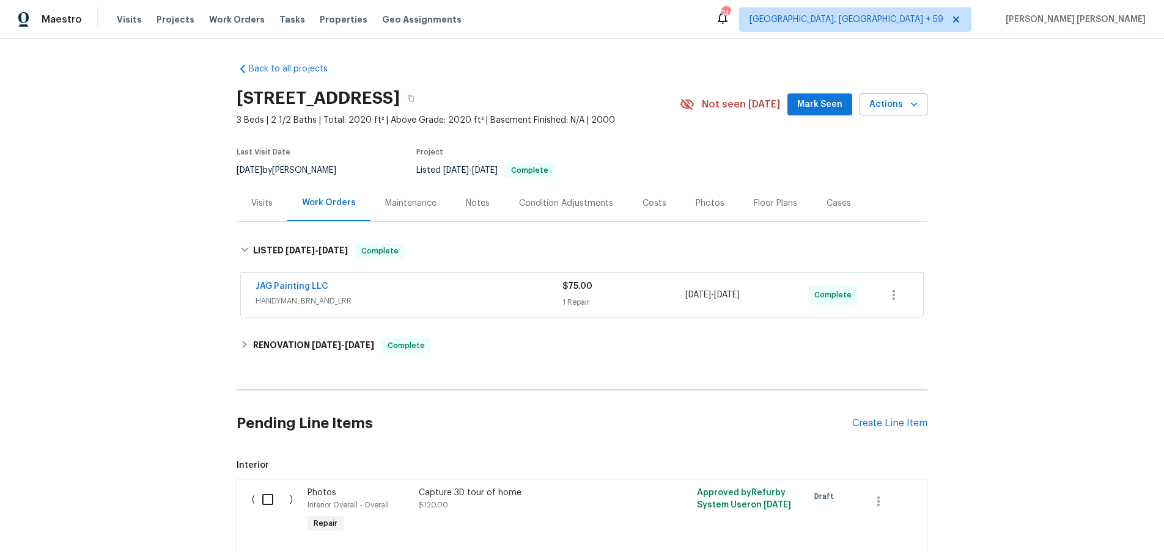
click at [451, 287] on div "JAG Painting LLC" at bounding box center [408, 288] width 307 height 15
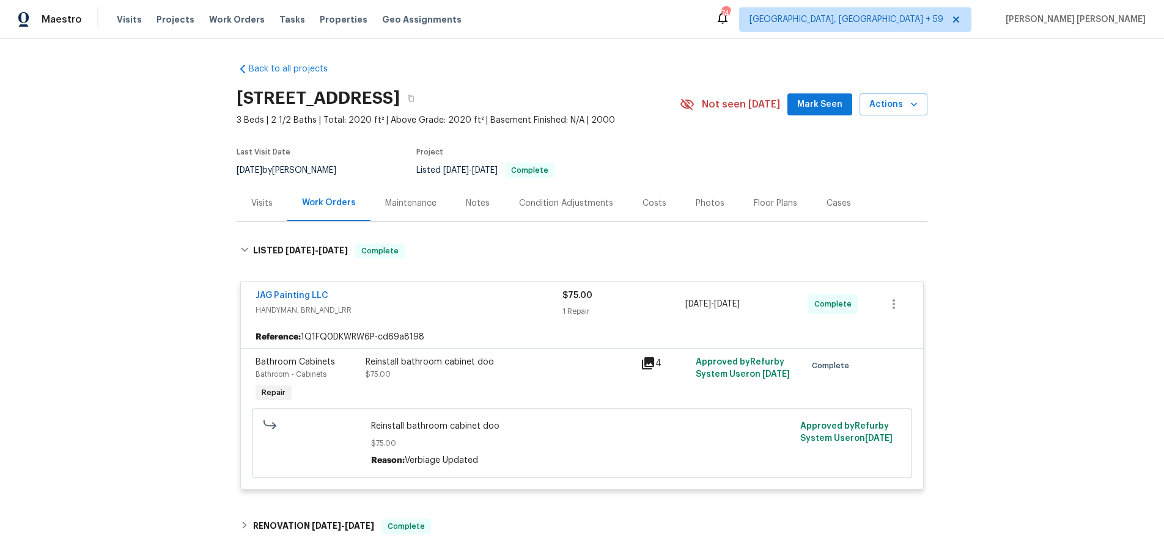
click at [455, 297] on div "JAG Painting LLC" at bounding box center [408, 297] width 307 height 15
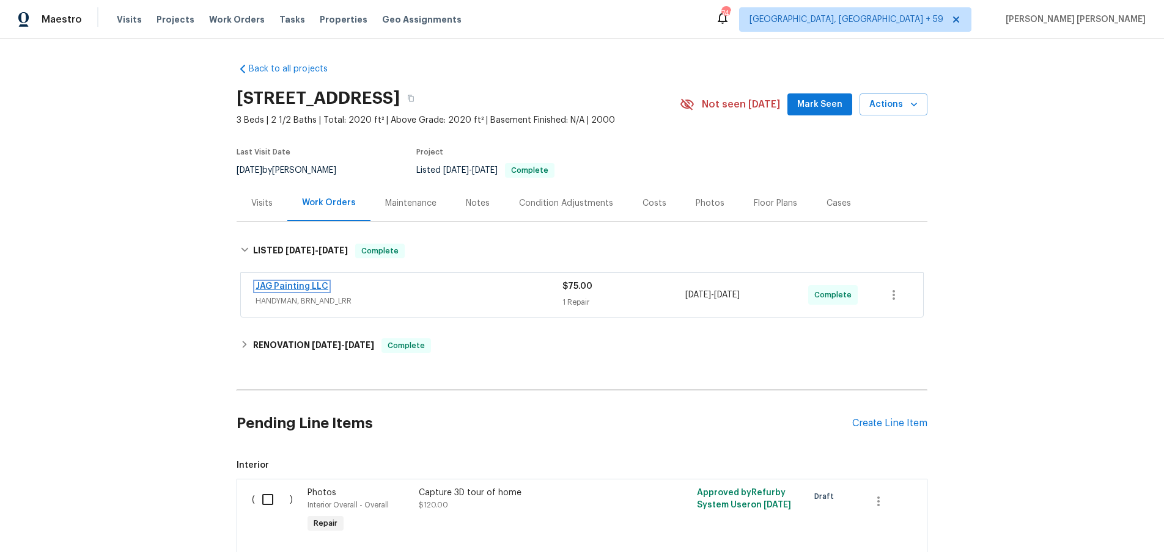
click at [284, 287] on link "JAG Painting LLC" at bounding box center [291, 286] width 73 height 9
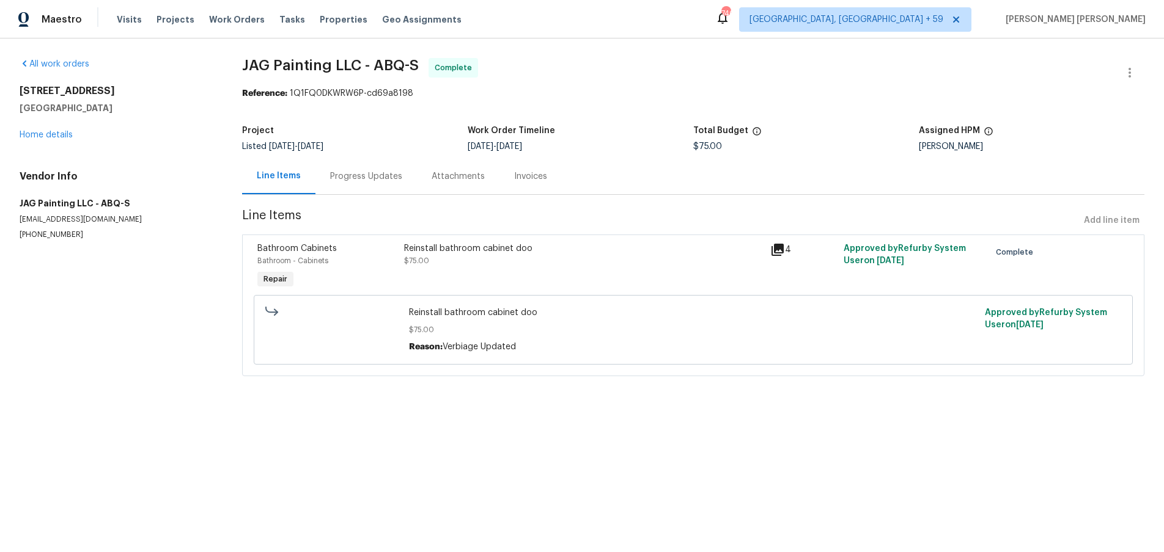
click at [485, 269] on div "Reinstall bathroom cabinet doo $75.00" at bounding box center [583, 267] width 366 height 56
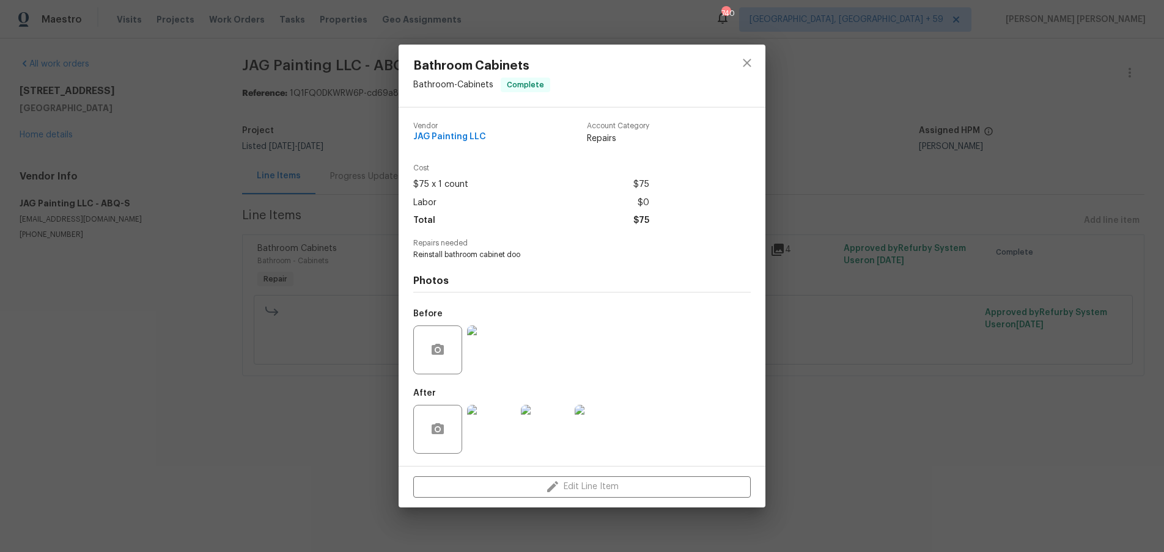
click at [634, 489] on div "Edit Line Item" at bounding box center [581, 487] width 367 height 41
click at [458, 133] on span "JAG Painting LLC" at bounding box center [449, 137] width 73 height 9
click at [460, 135] on span "JAG Painting LLC" at bounding box center [449, 137] width 73 height 9
drag, startPoint x: 742, startPoint y: 65, endPoint x: 733, endPoint y: 67, distance: 8.8
click at [741, 66] on icon "close" at bounding box center [747, 63] width 15 height 15
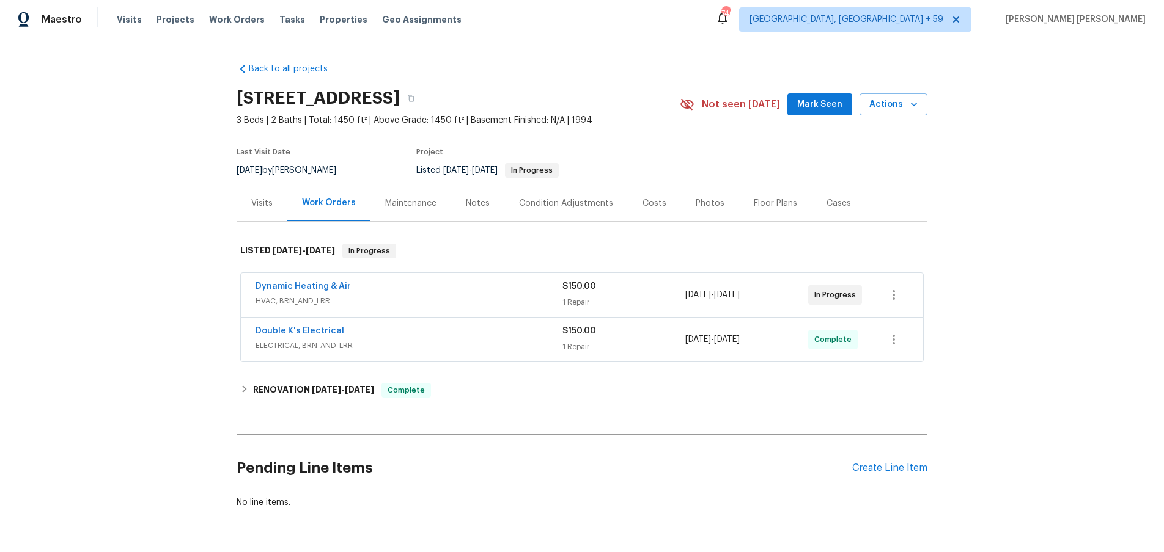
click at [437, 295] on span "HVAC, BRN_AND_LRR" at bounding box center [408, 301] width 307 height 12
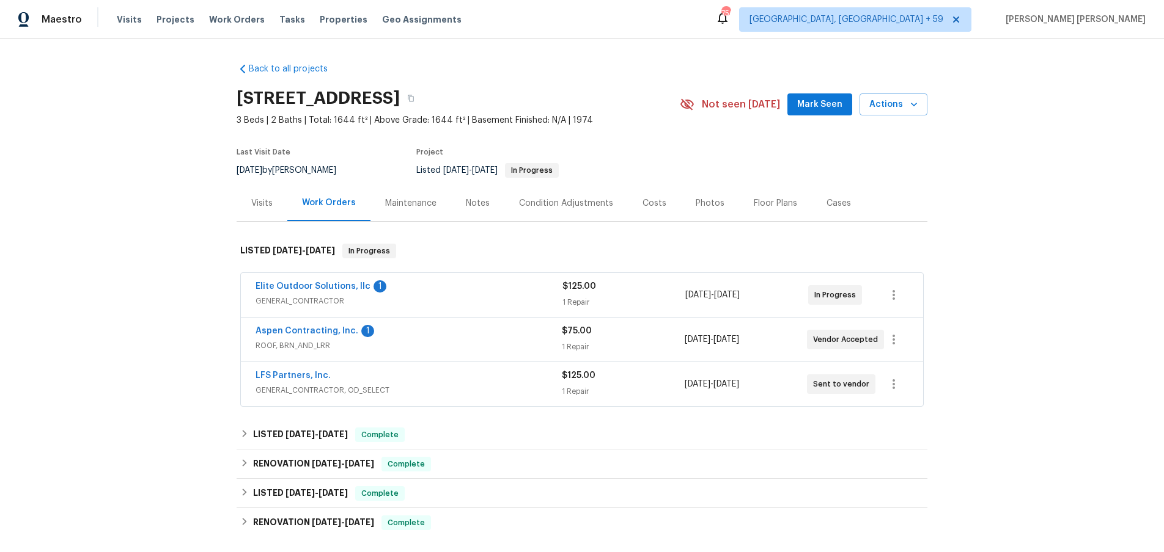
click at [466, 301] on span "GENERAL_CONTRACTOR" at bounding box center [408, 301] width 307 height 12
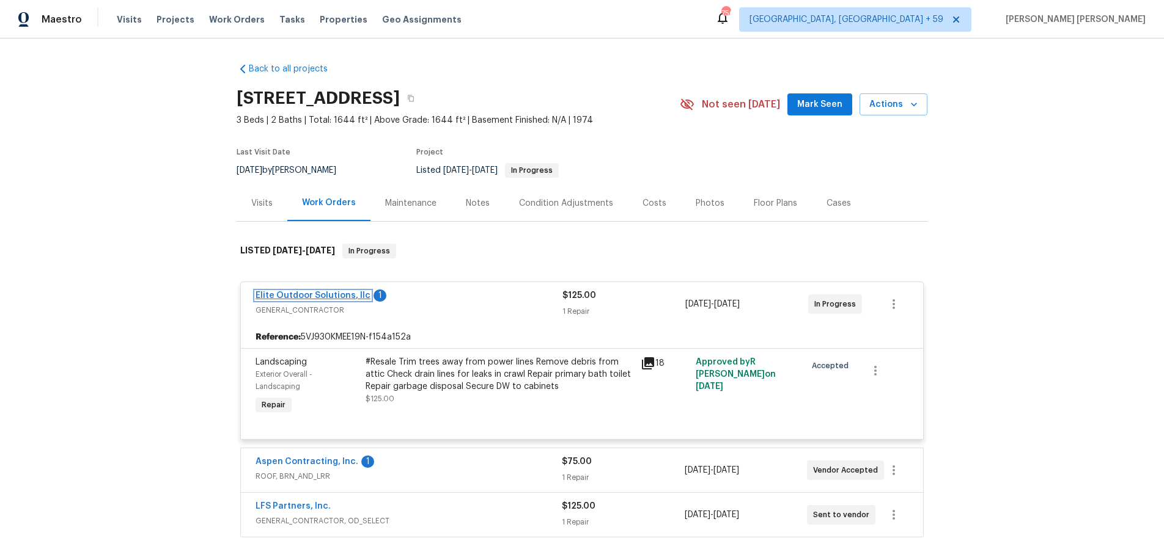
click at [276, 295] on link "Elite Outdoor Solutions, llc" at bounding box center [312, 296] width 115 height 9
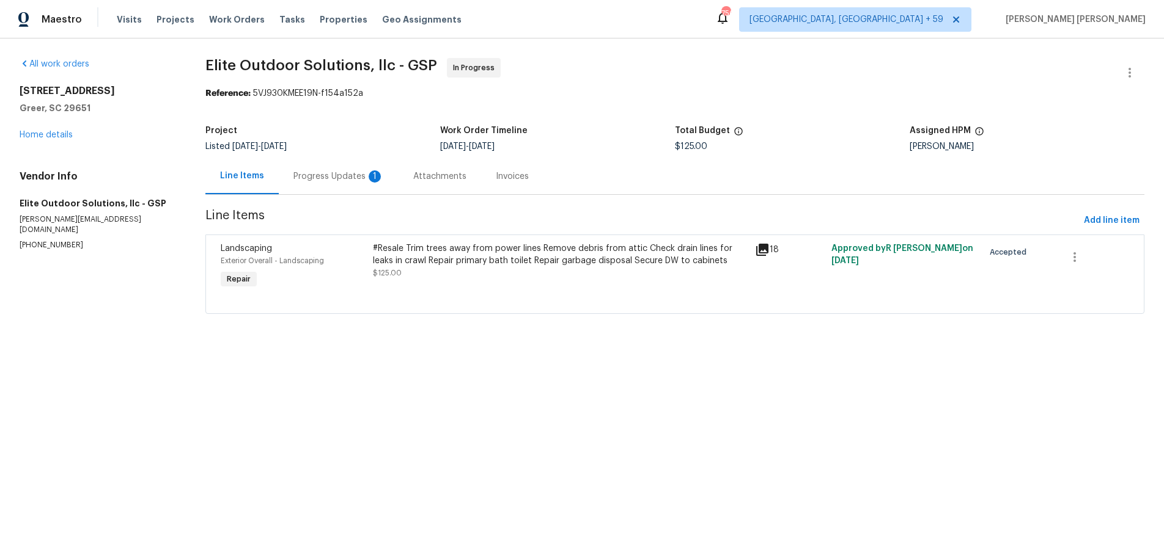
click at [307, 178] on div "Progress Updates 1" at bounding box center [338, 177] width 90 height 12
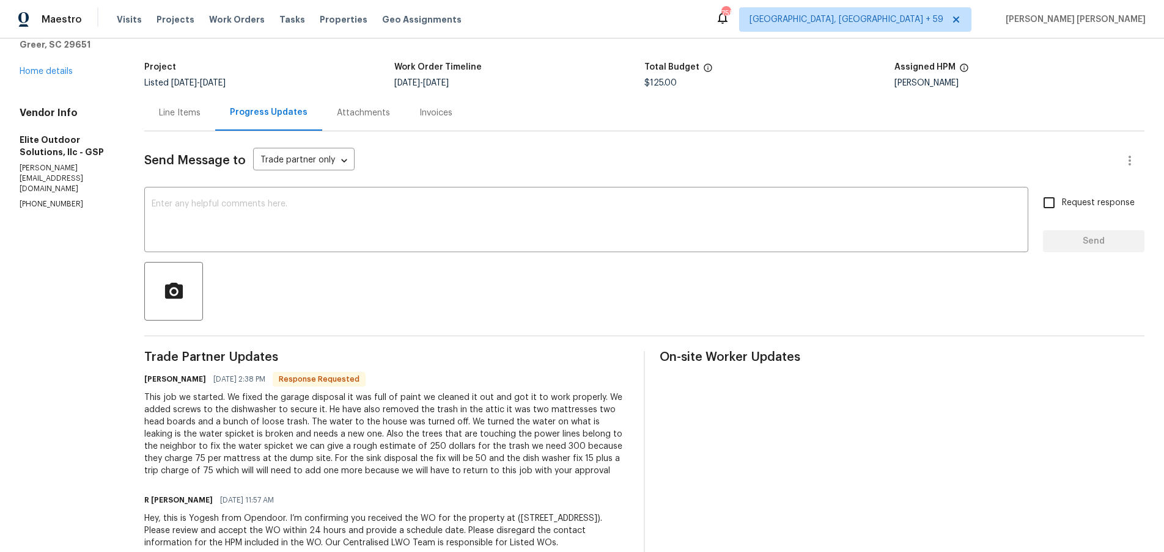
scroll to position [62, 0]
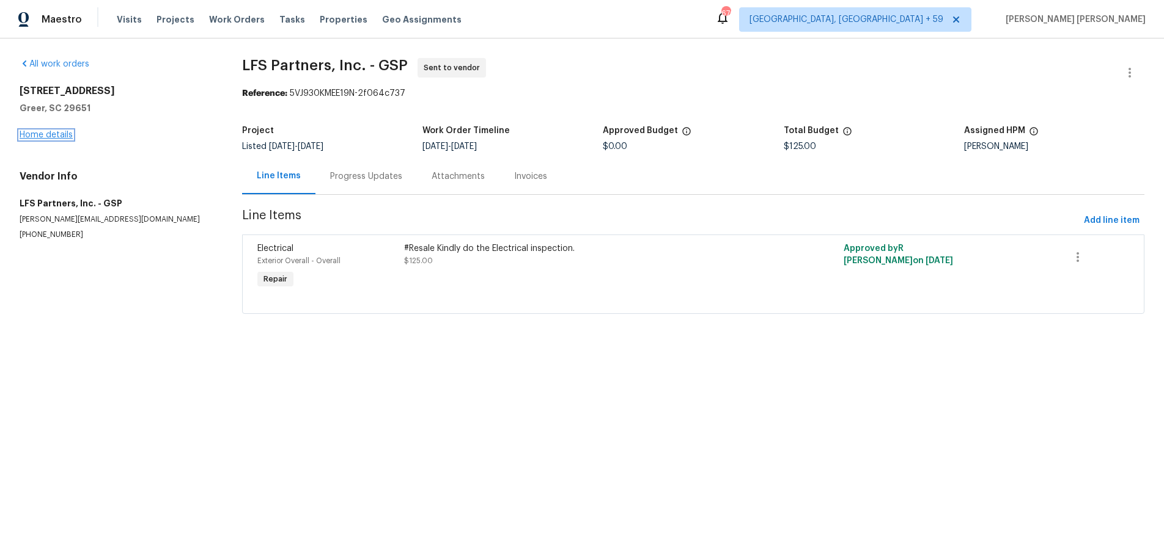
click at [55, 132] on link "Home details" at bounding box center [46, 135] width 53 height 9
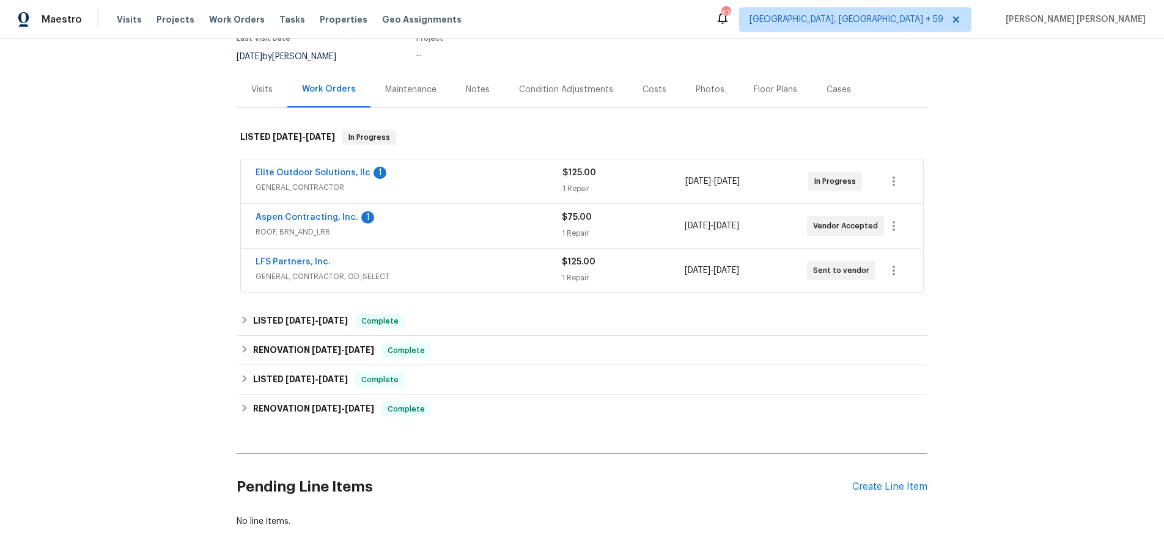
scroll to position [172, 0]
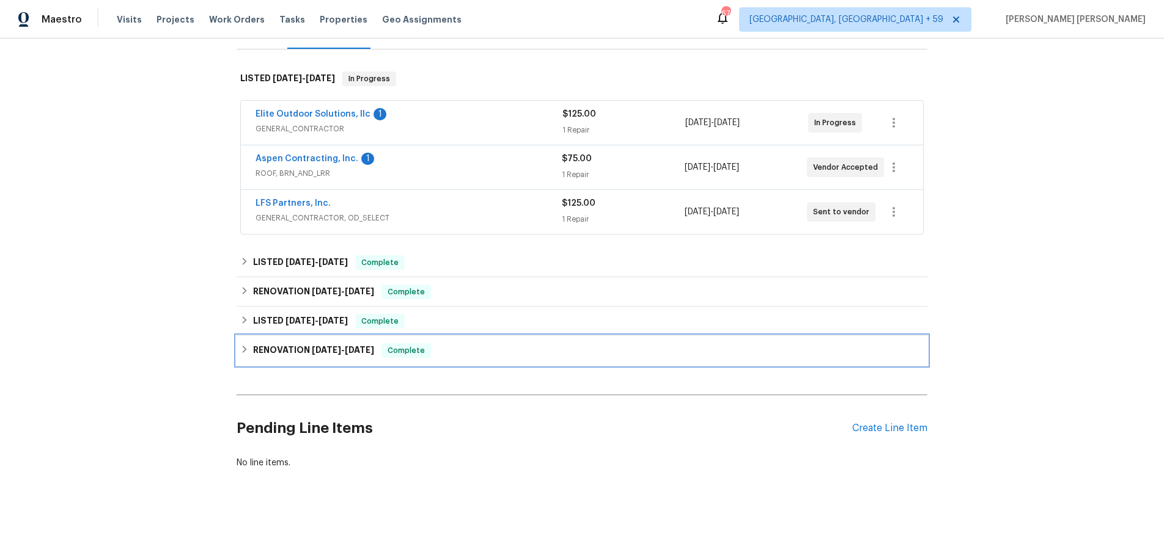
click at [248, 346] on icon at bounding box center [244, 349] width 9 height 9
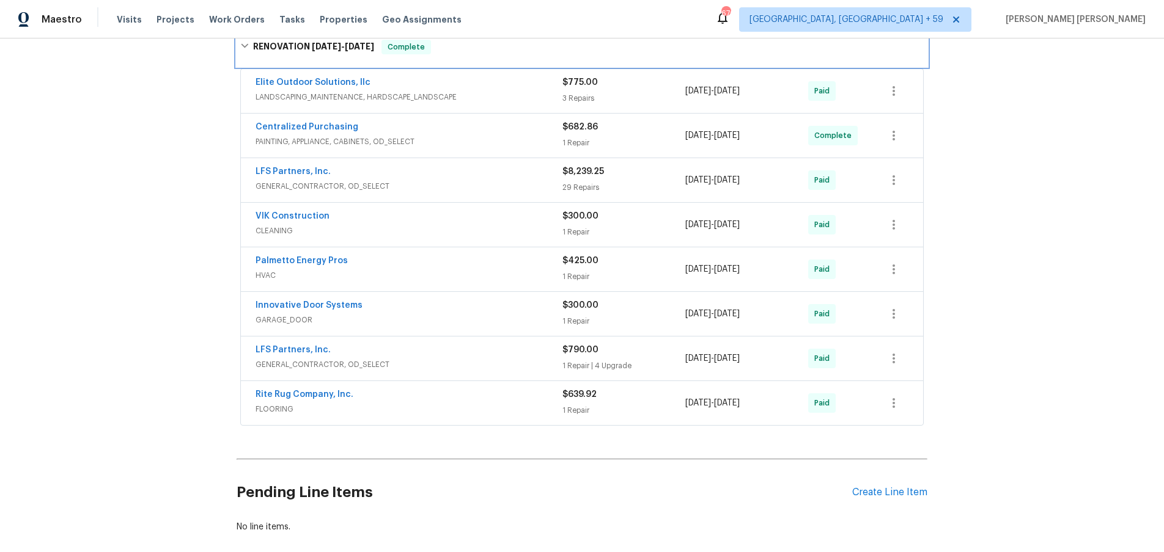
scroll to position [492, 0]
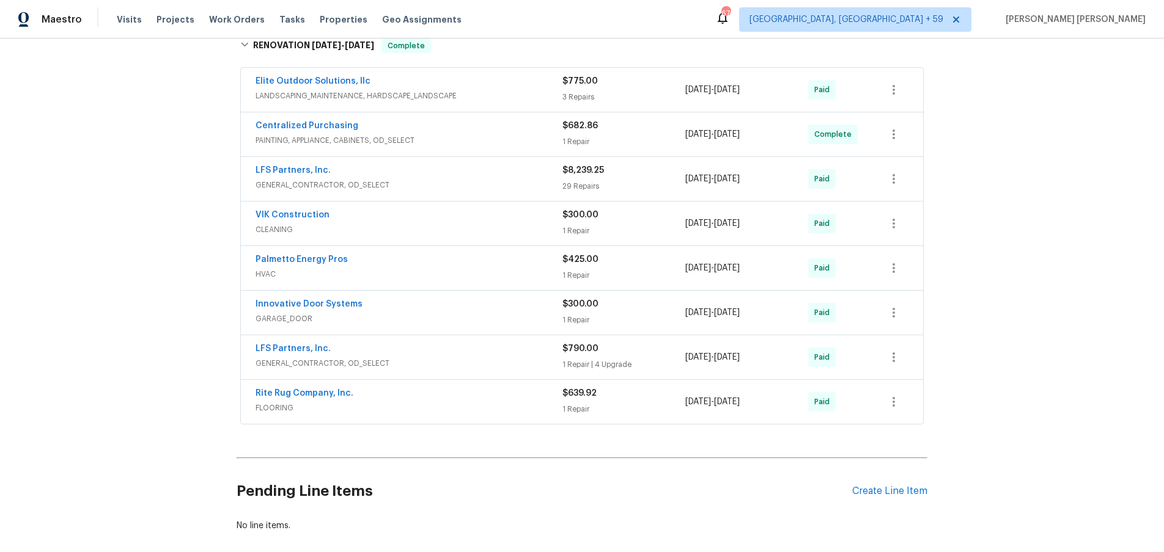
click at [478, 179] on span "GENERAL_CONTRACTOR, OD_SELECT" at bounding box center [408, 185] width 307 height 12
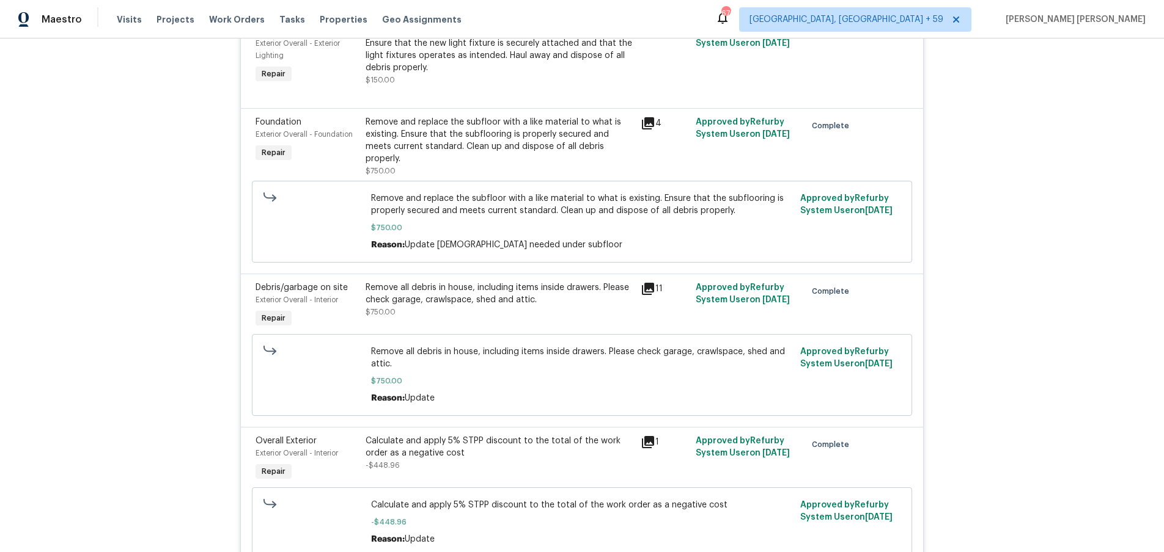
scroll to position [800, 0]
click at [647, 290] on icon at bounding box center [647, 287] width 15 height 15
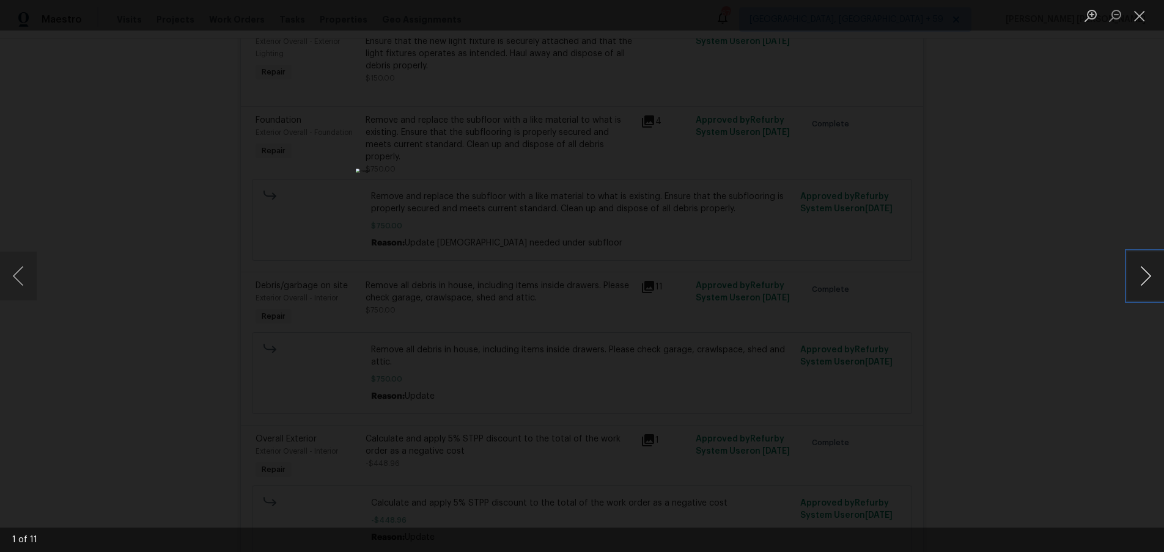
click at [1137, 287] on button "Next image" at bounding box center [1145, 276] width 37 height 49
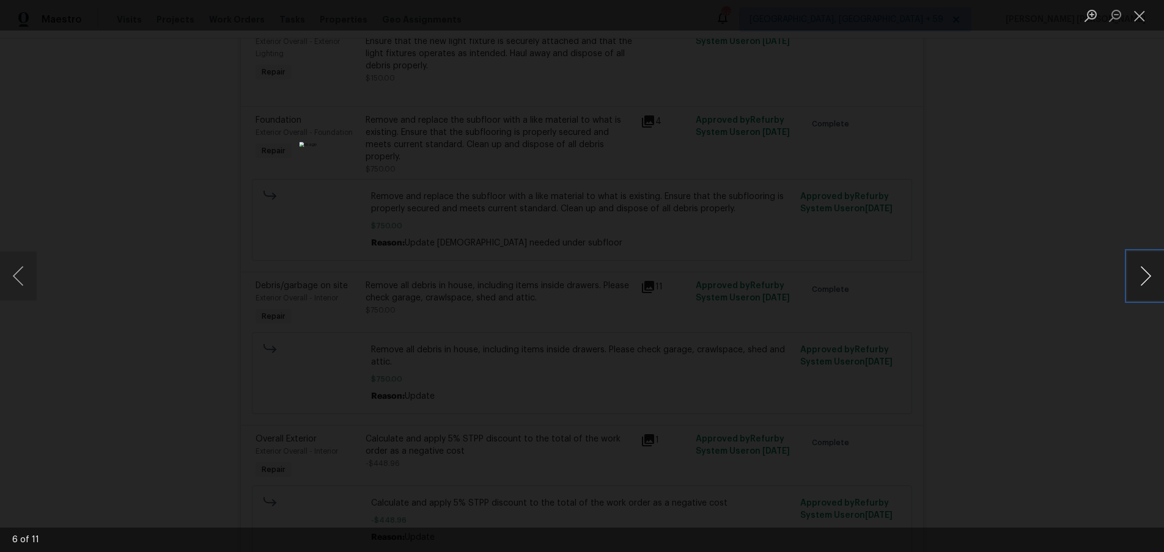
click at [1137, 287] on button "Next image" at bounding box center [1145, 276] width 37 height 49
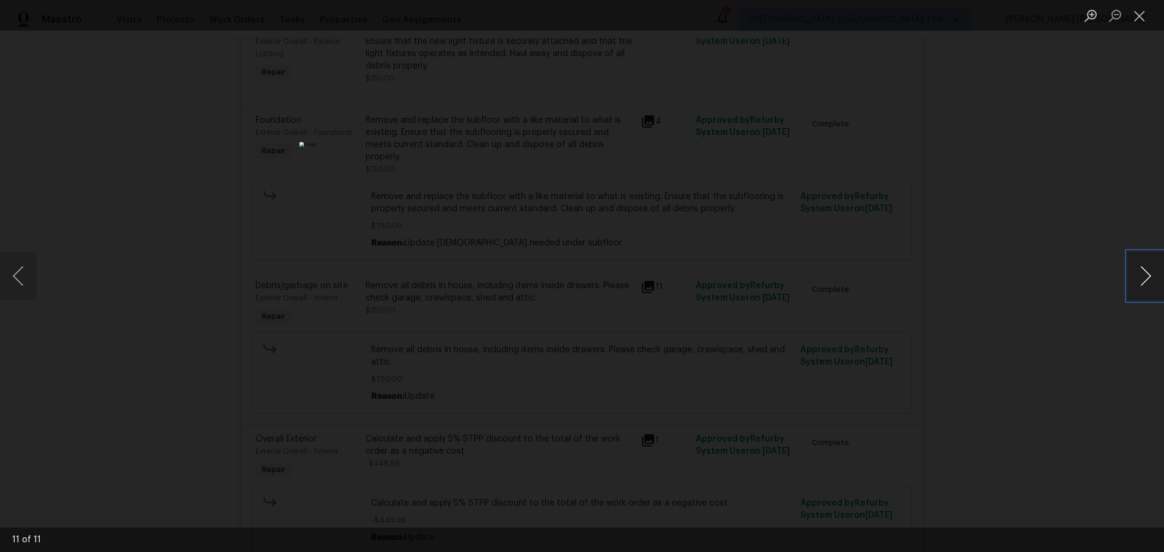
click at [1137, 287] on button "Next image" at bounding box center [1145, 276] width 37 height 49
click at [1099, 348] on div "Lightbox" at bounding box center [582, 276] width 1164 height 552
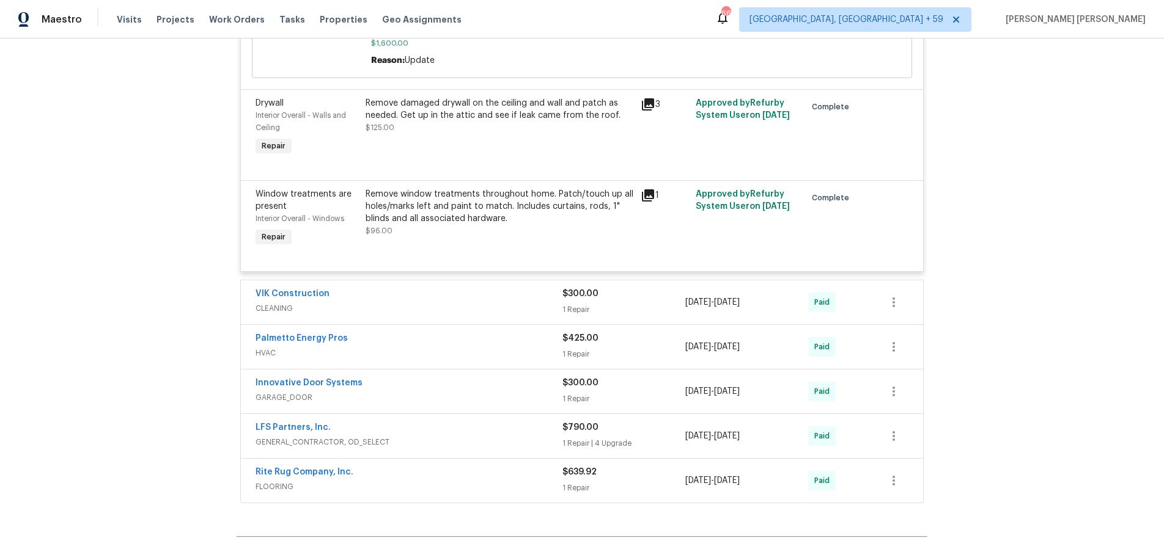
scroll to position [3487, 0]
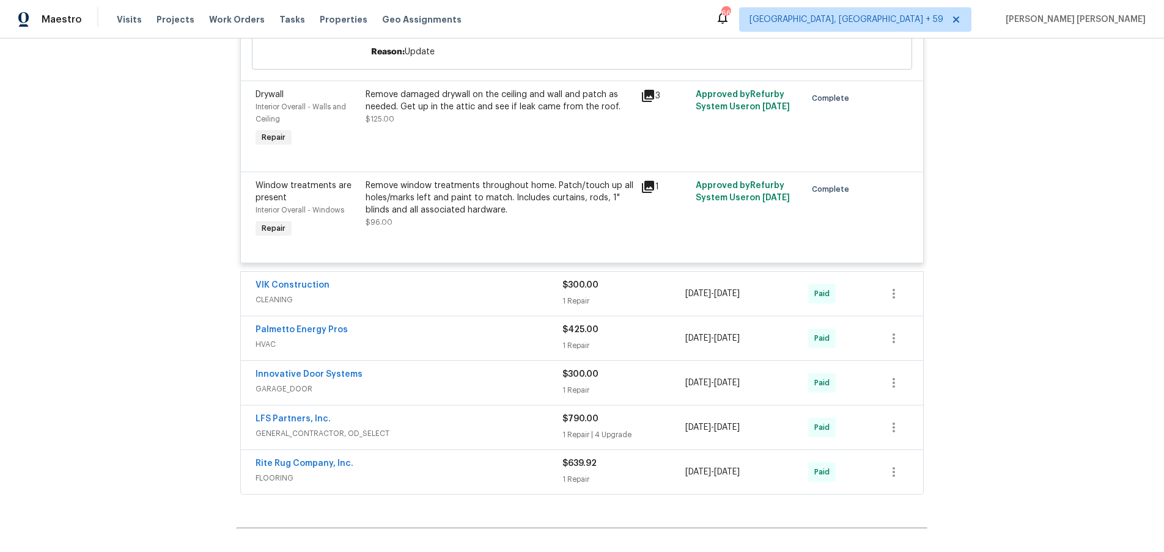
click at [676, 441] on div "$790.00 1 Repair | 4 Upgrade" at bounding box center [623, 427] width 123 height 29
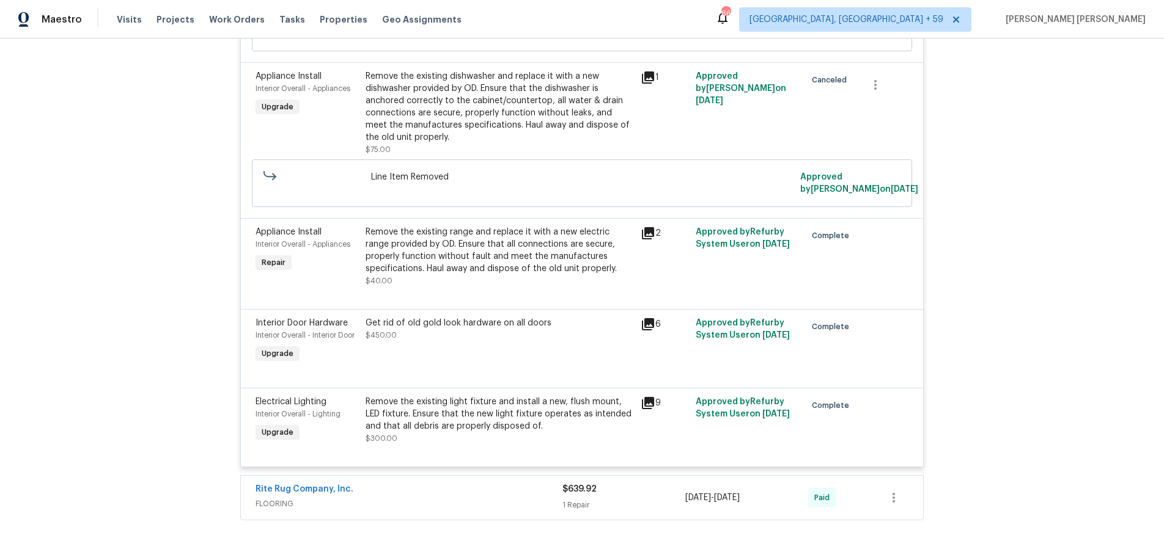
scroll to position [4068, 0]
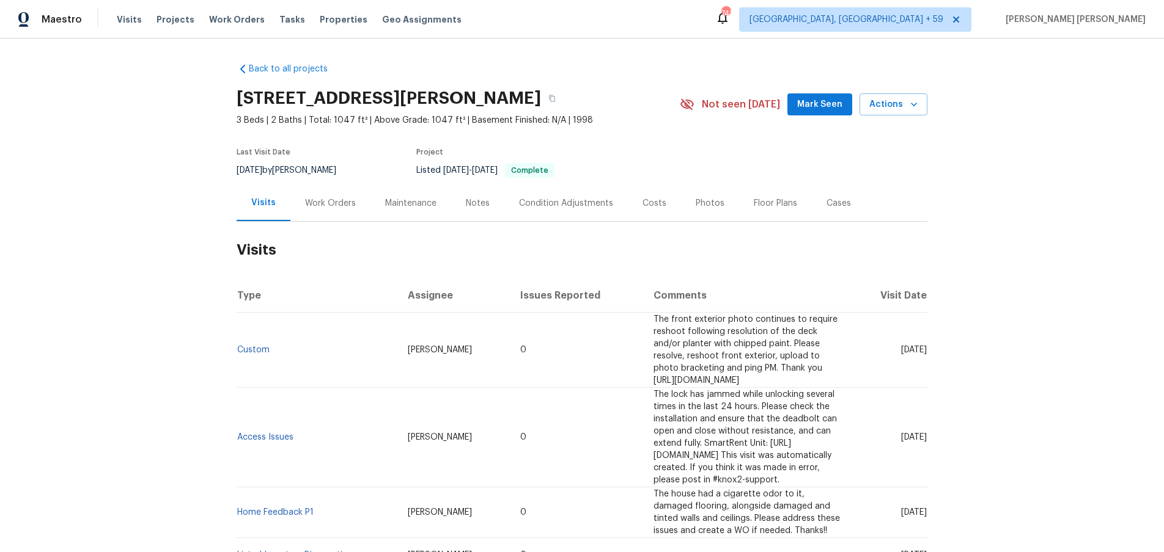
click at [332, 201] on div "Work Orders" at bounding box center [330, 203] width 51 height 12
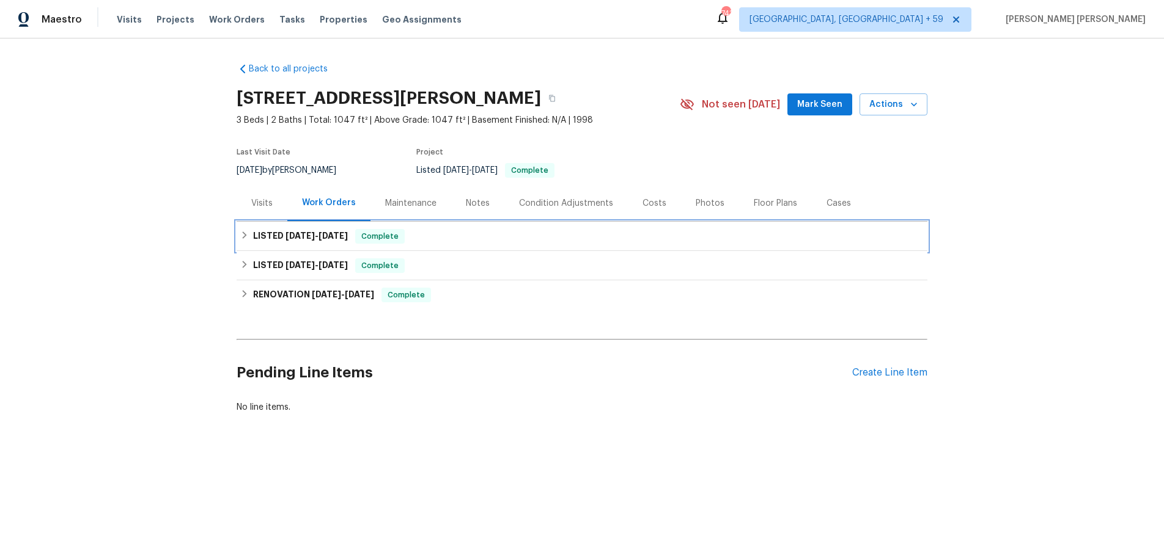
click at [270, 238] on h6 "LISTED 8/4/25 - 8/12/25" at bounding box center [300, 236] width 95 height 15
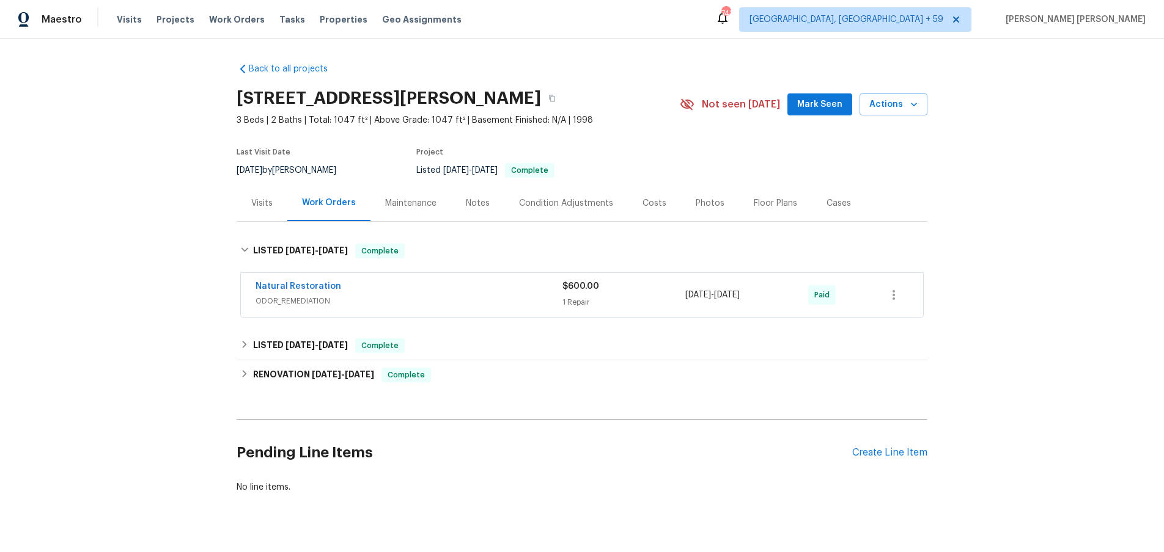
drag, startPoint x: 433, startPoint y: 296, endPoint x: 440, endPoint y: 293, distance: 7.4
click at [433, 296] on span "ODOR_REMEDIATION" at bounding box center [408, 301] width 307 height 12
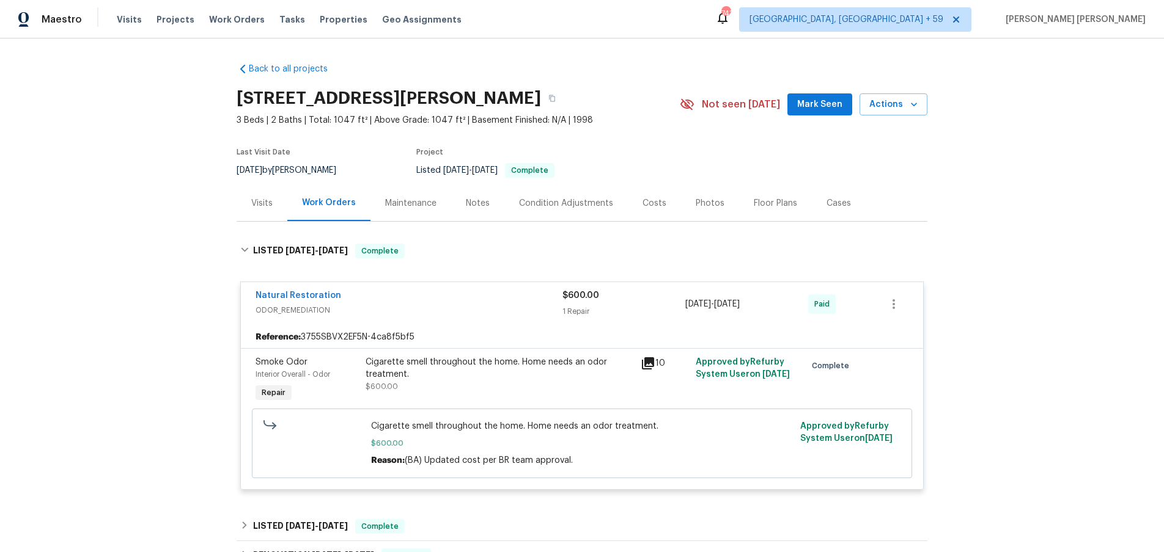
click at [648, 362] on icon at bounding box center [648, 364] width 12 height 12
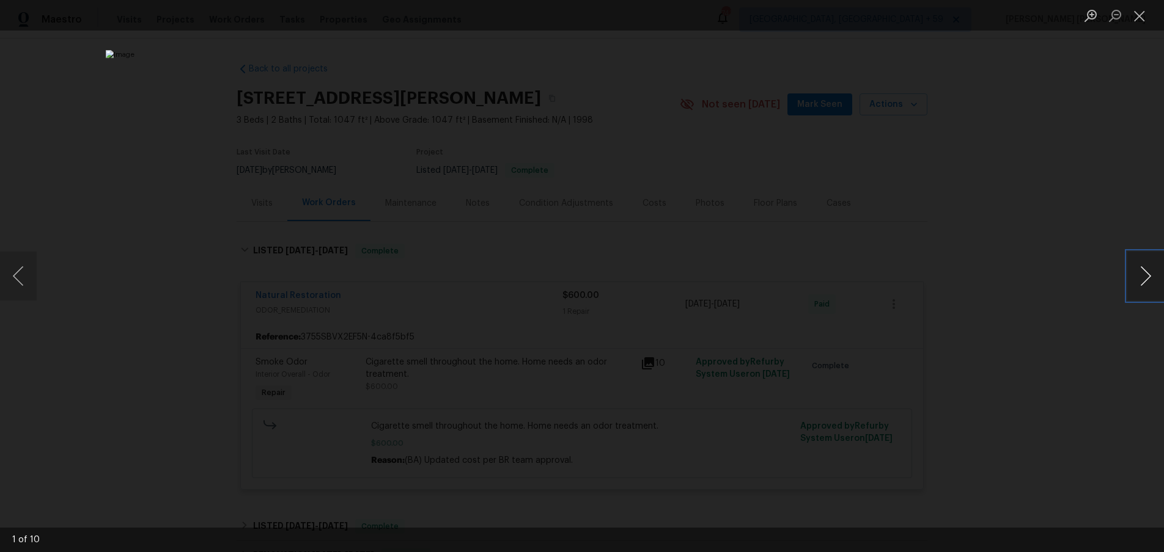
click at [1134, 280] on button "Next image" at bounding box center [1145, 276] width 37 height 49
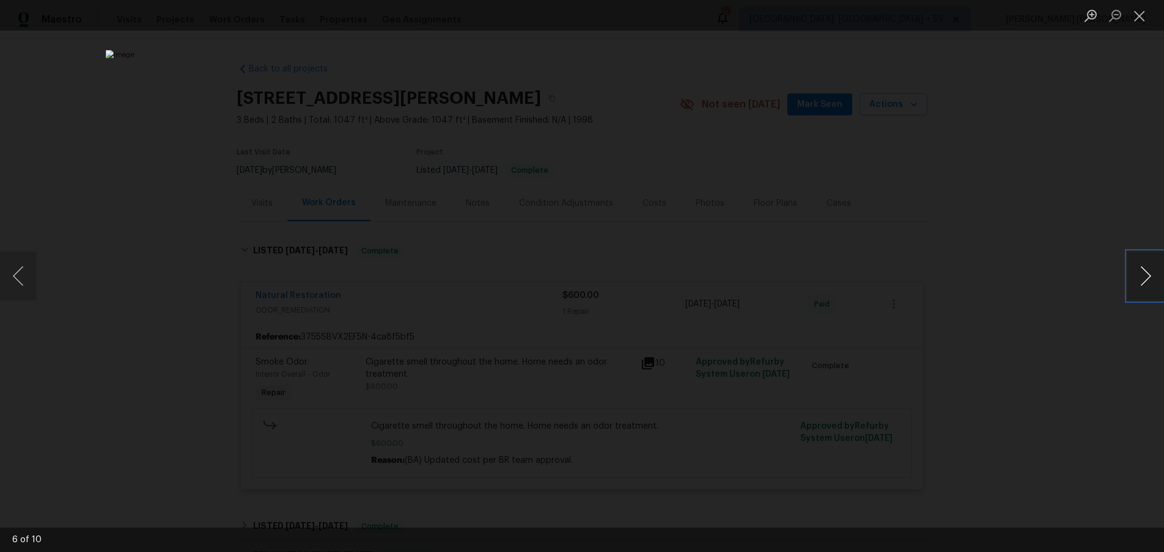
click at [1134, 280] on button "Next image" at bounding box center [1145, 276] width 37 height 49
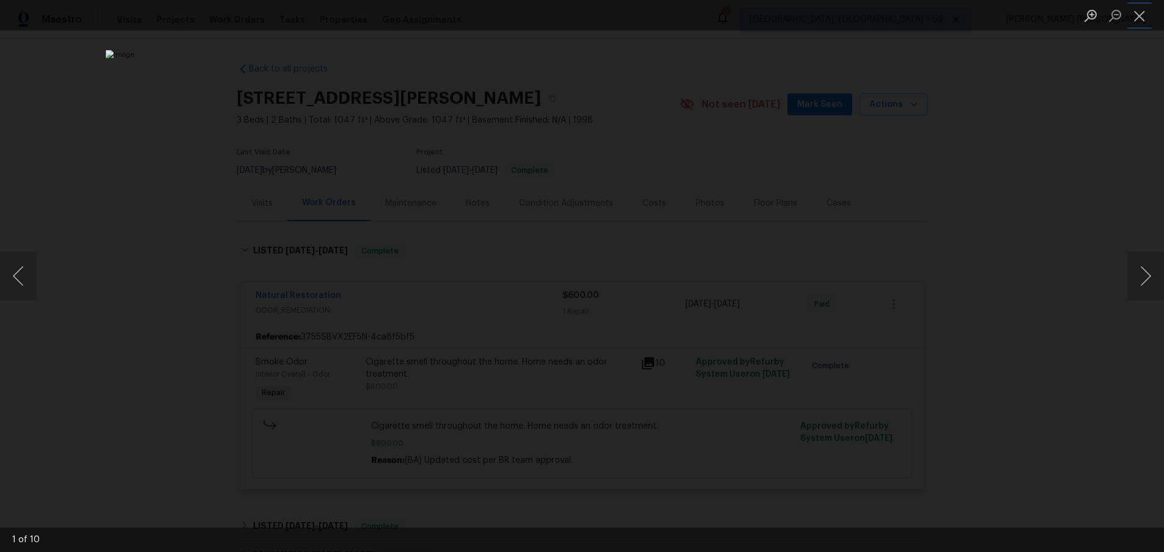
drag, startPoint x: 1139, startPoint y: 9, endPoint x: 938, endPoint y: 213, distance: 286.1
click at [1139, 9] on button "Close lightbox" at bounding box center [1139, 15] width 24 height 21
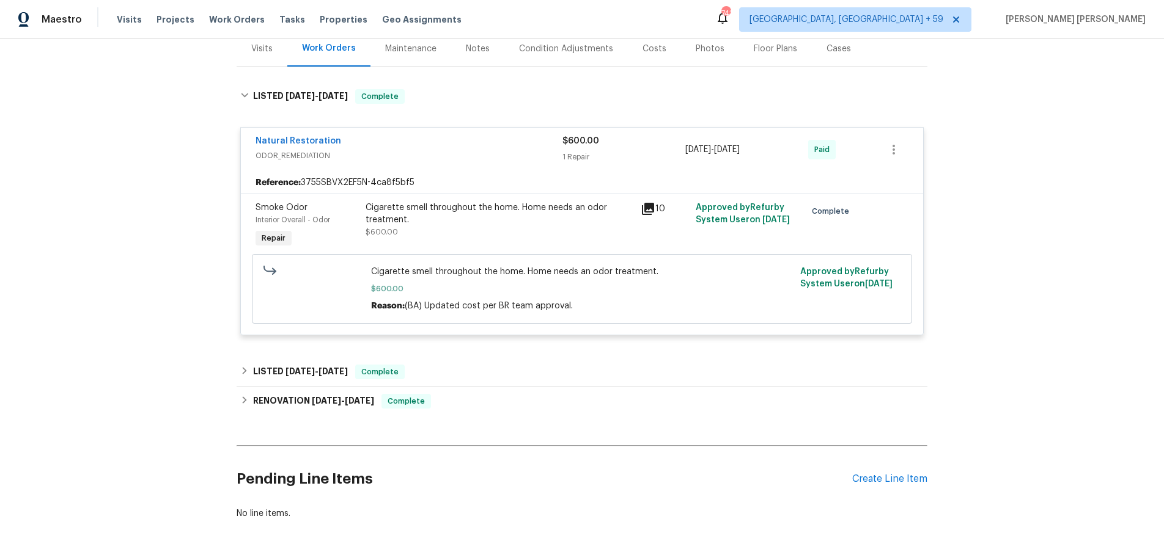
click at [263, 48] on div "Visits" at bounding box center [261, 49] width 21 height 12
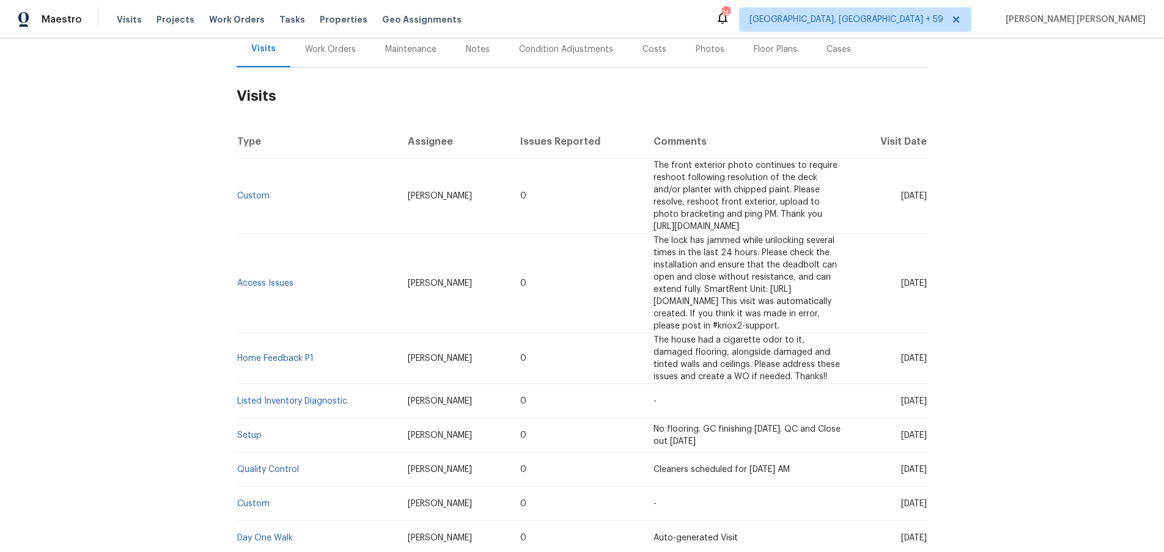
click at [335, 53] on div "Work Orders" at bounding box center [330, 49] width 51 height 12
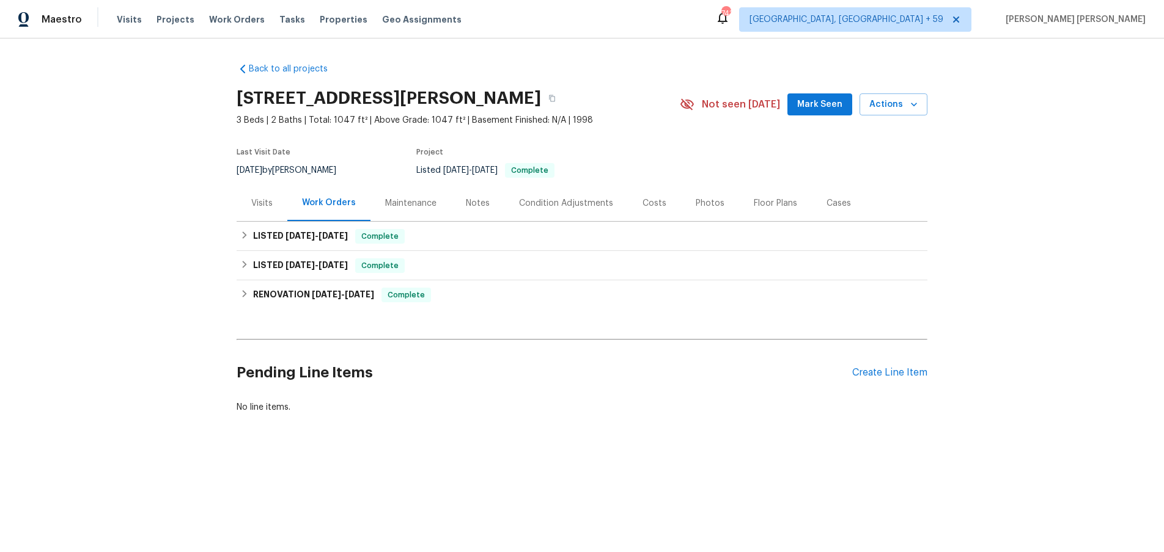
click at [261, 206] on div "Visits" at bounding box center [261, 203] width 21 height 12
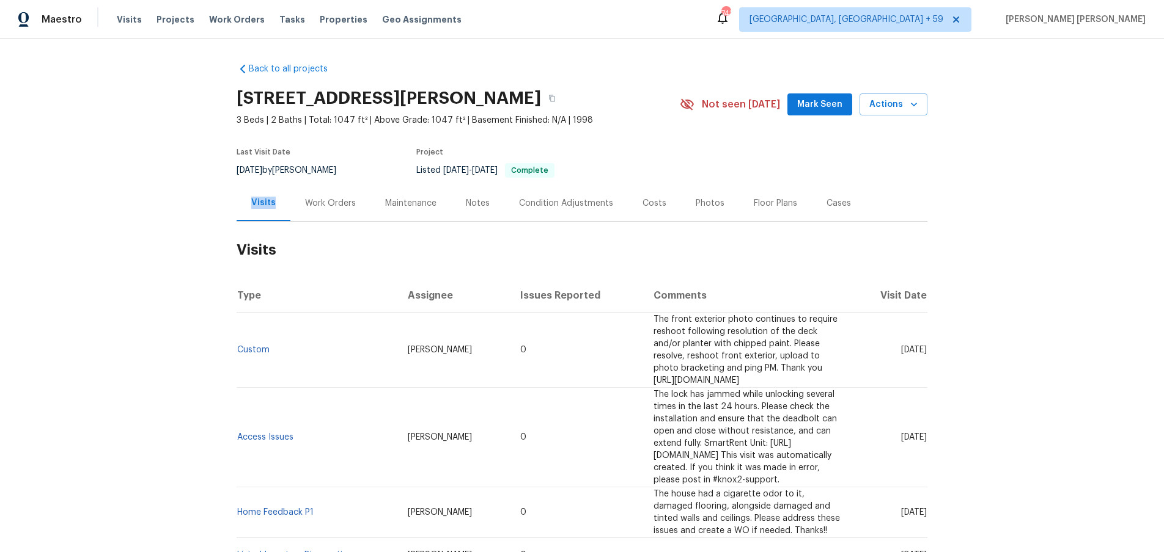
click at [261, 206] on div "Visits" at bounding box center [263, 203] width 24 height 12
click at [255, 352] on td "Custom" at bounding box center [317, 350] width 161 height 75
click at [255, 351] on link "Custom" at bounding box center [253, 350] width 32 height 9
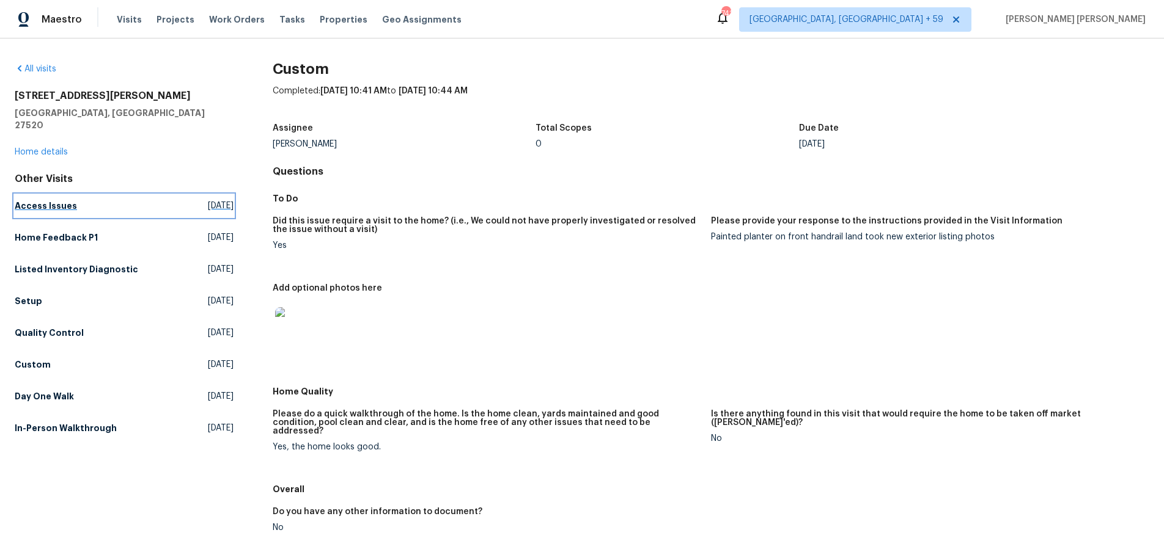
click at [45, 200] on h5 "Access Issues" at bounding box center [46, 206] width 62 height 12
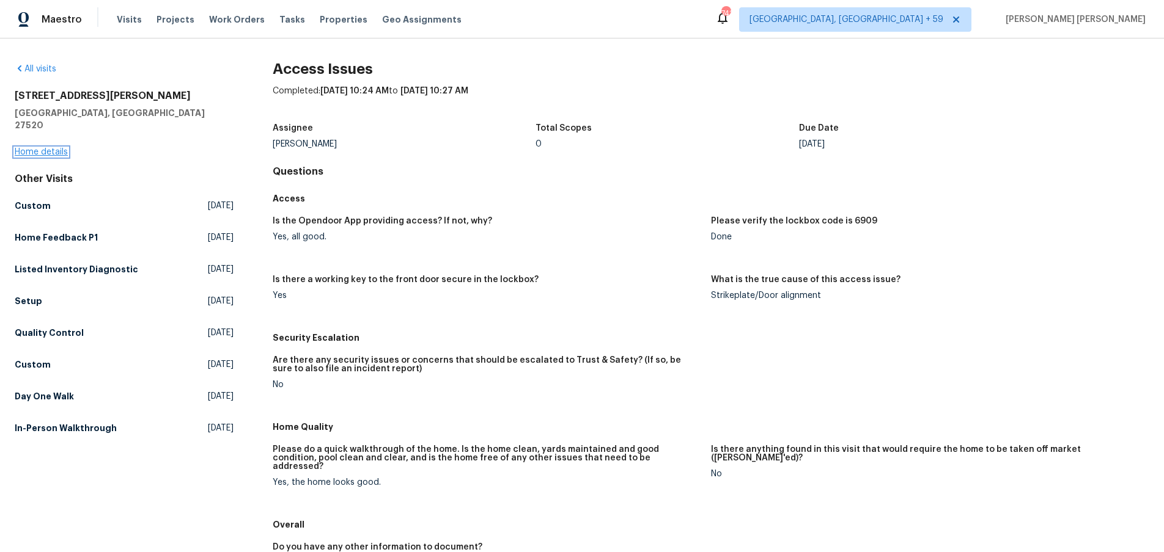
click at [29, 148] on link "Home details" at bounding box center [41, 152] width 53 height 9
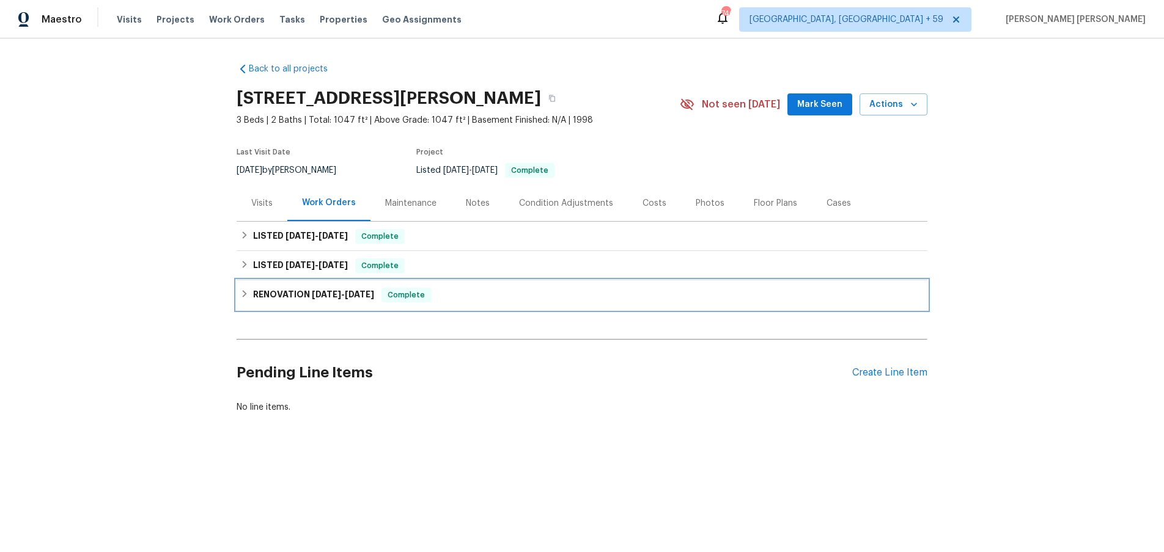
click at [248, 294] on icon at bounding box center [244, 294] width 9 height 9
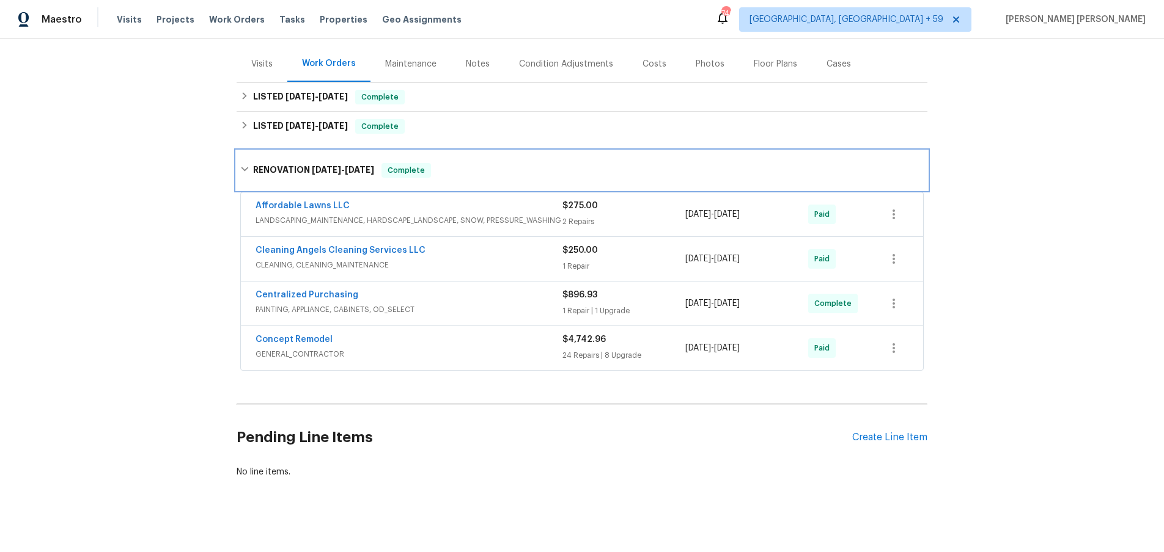
scroll to position [149, 0]
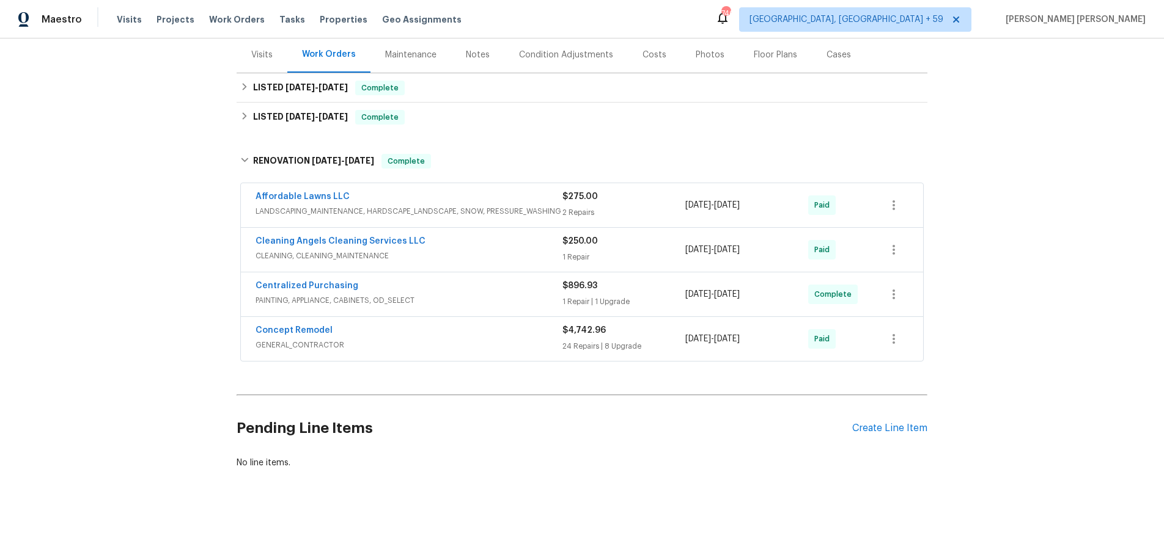
click at [501, 332] on div "Concept Remodel" at bounding box center [408, 332] width 307 height 15
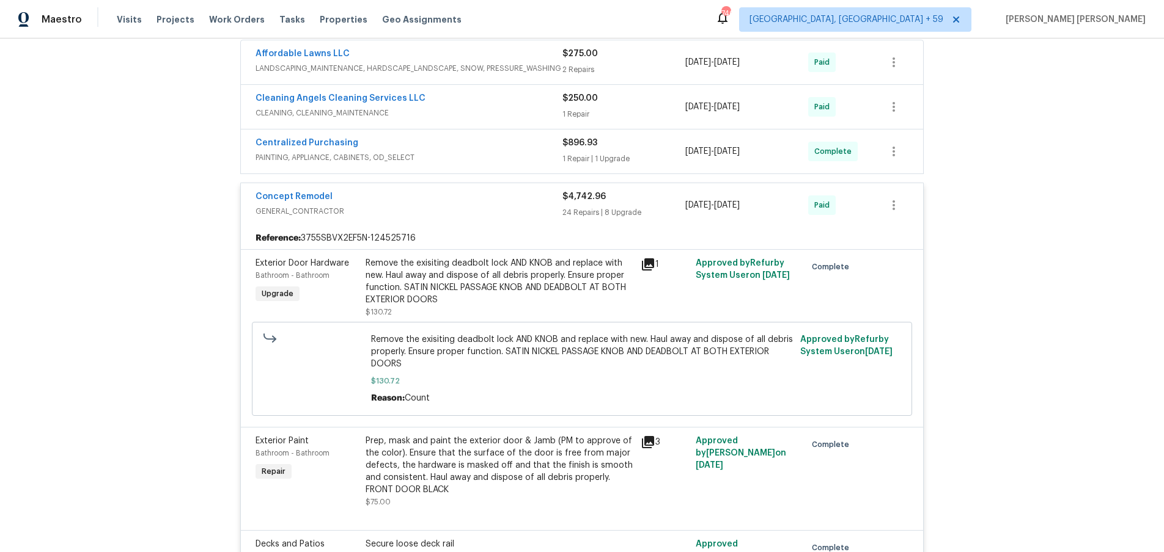
scroll to position [124, 0]
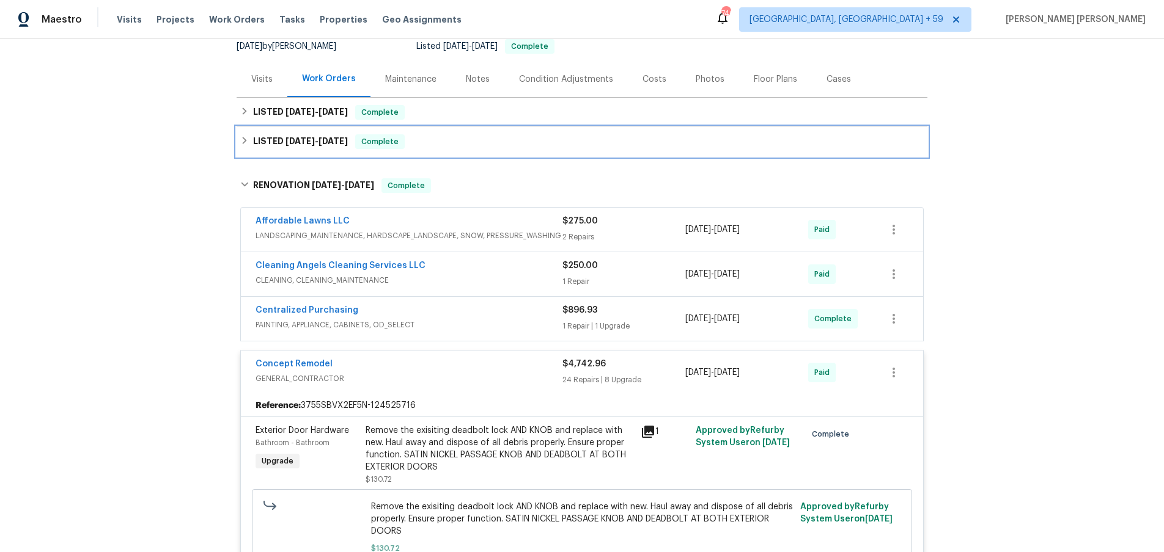
click at [241, 141] on icon at bounding box center [244, 140] width 9 height 9
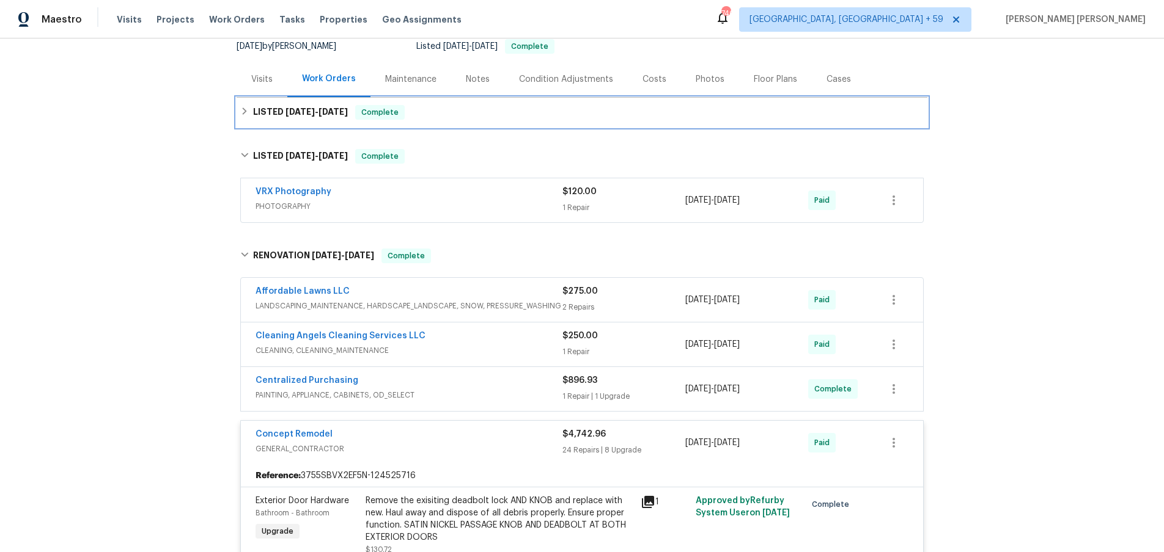
drag, startPoint x: 411, startPoint y: 112, endPoint x: 450, endPoint y: 115, distance: 39.2
click at [415, 112] on div "LISTED 8/4/25 - 8/12/25 Complete" at bounding box center [581, 112] width 683 height 15
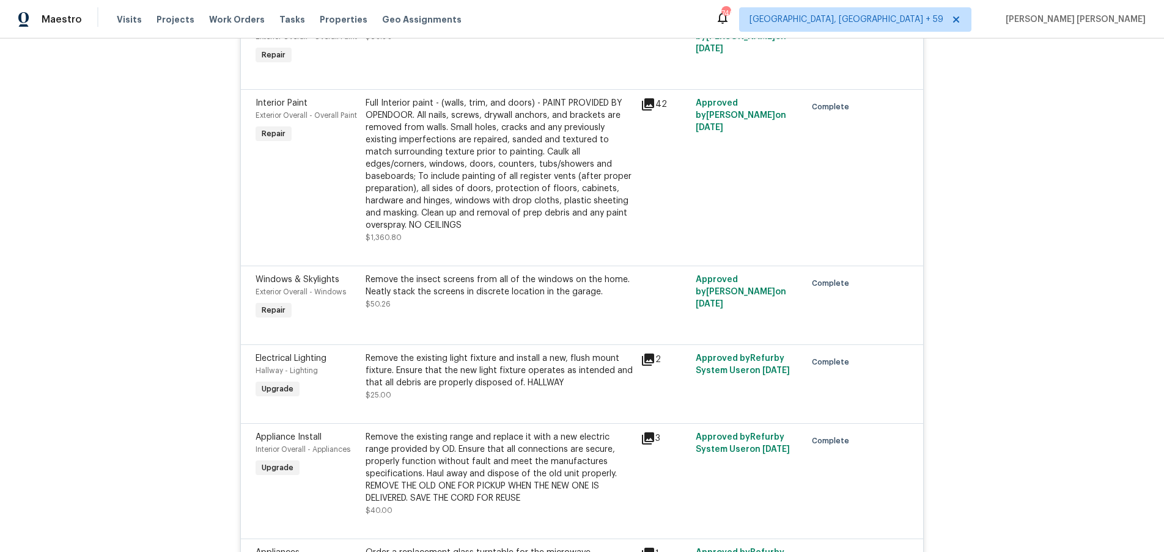
scroll to position [1290, 0]
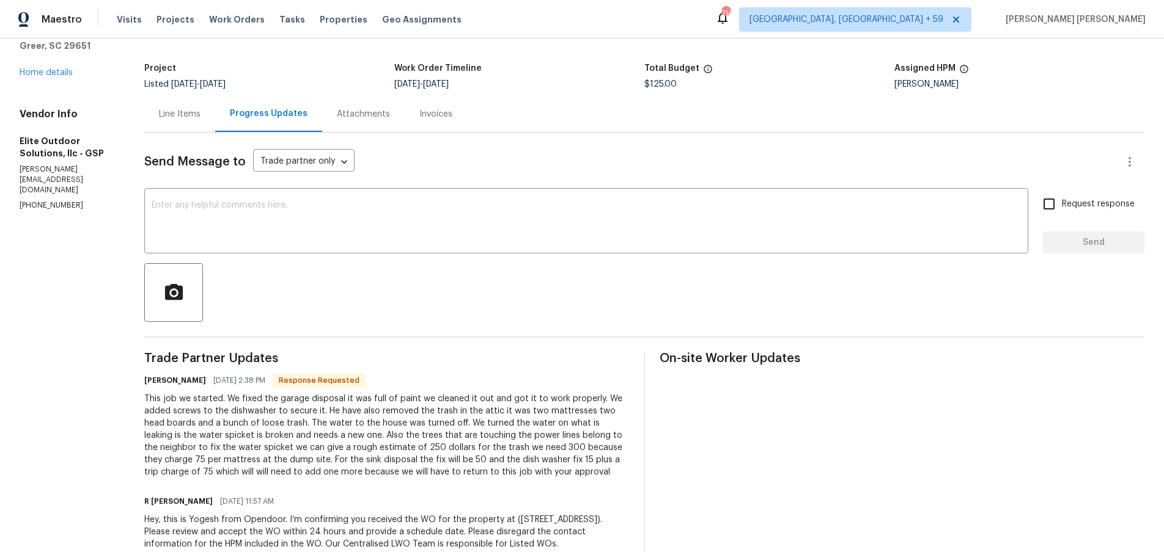
scroll to position [95, 0]
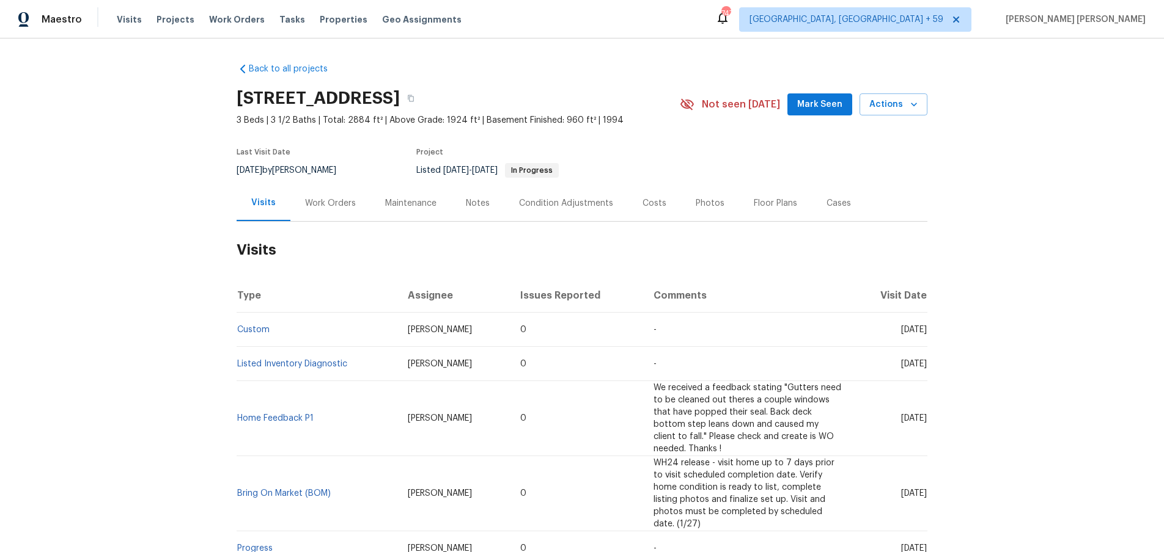
click at [334, 200] on div "Work Orders" at bounding box center [330, 203] width 51 height 12
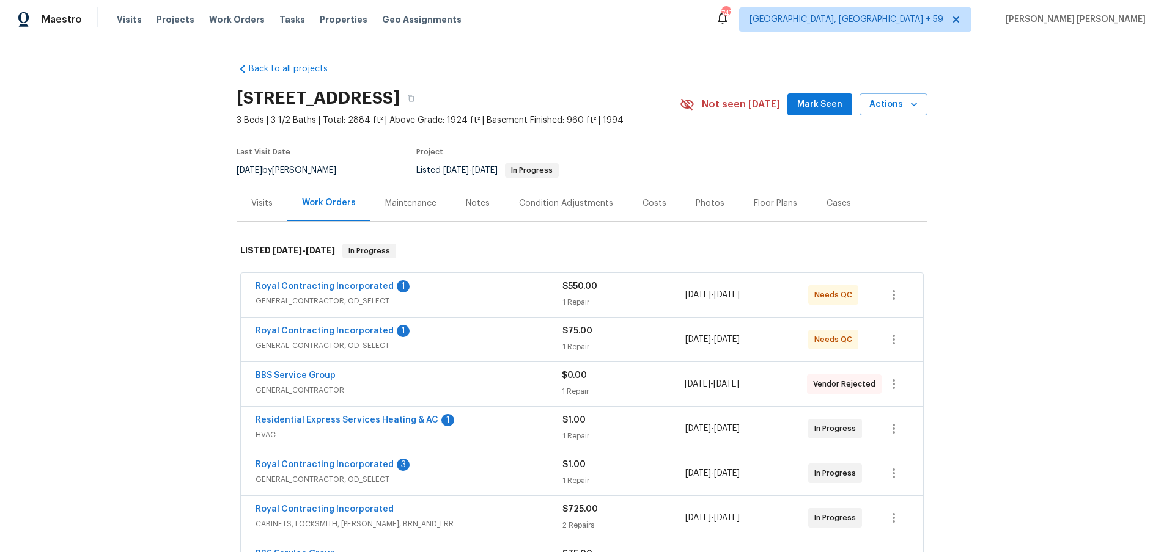
click at [565, 343] on div "1 Repair" at bounding box center [623, 347] width 123 height 12
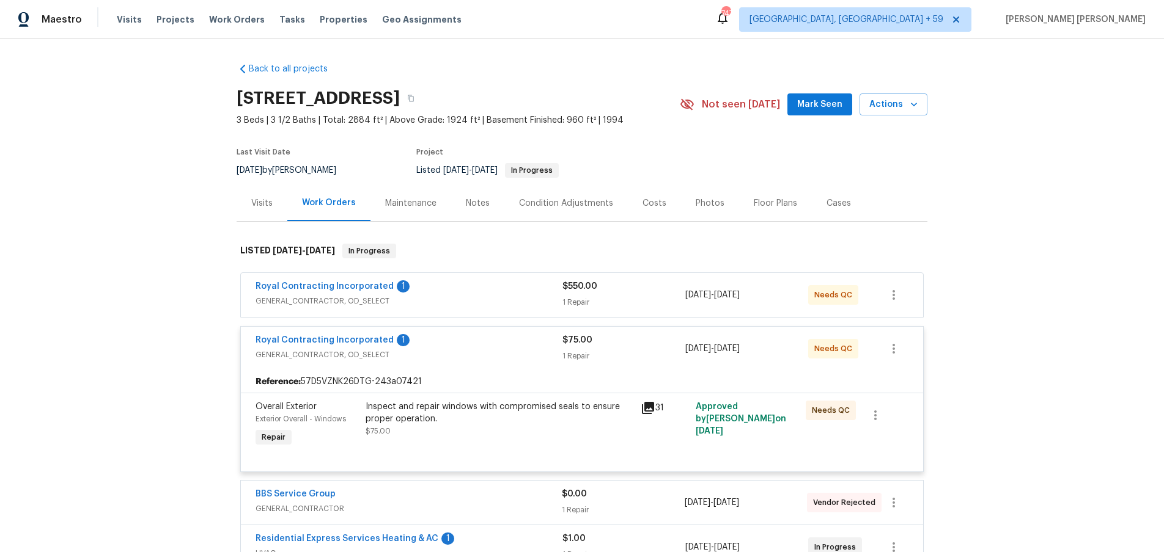
click at [523, 339] on div "Royal Contracting Incorporated 1" at bounding box center [408, 341] width 307 height 15
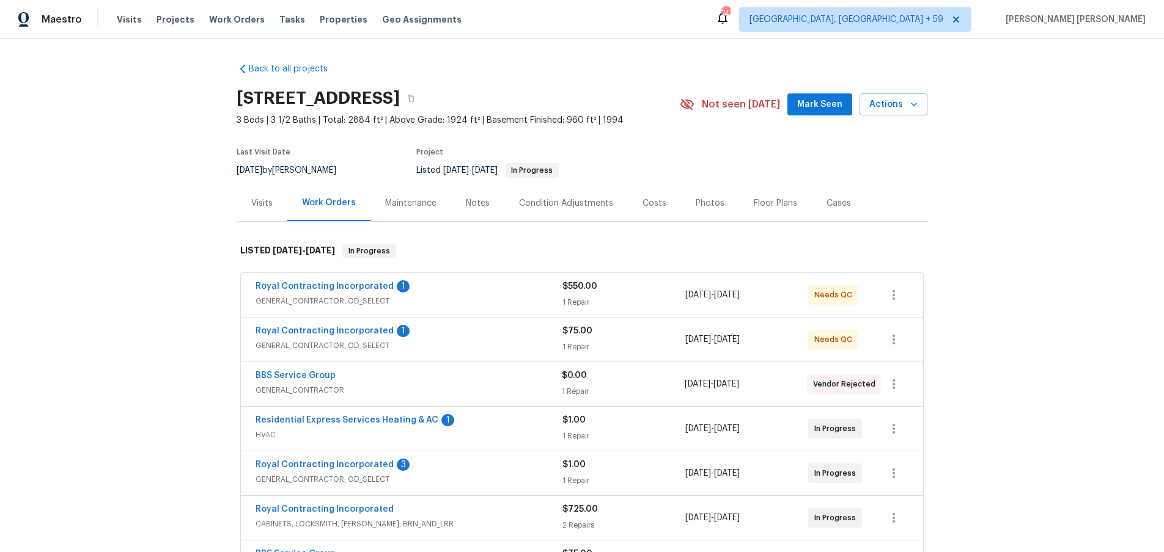
click at [499, 292] on div "Royal Contracting Incorporated 1" at bounding box center [408, 288] width 307 height 15
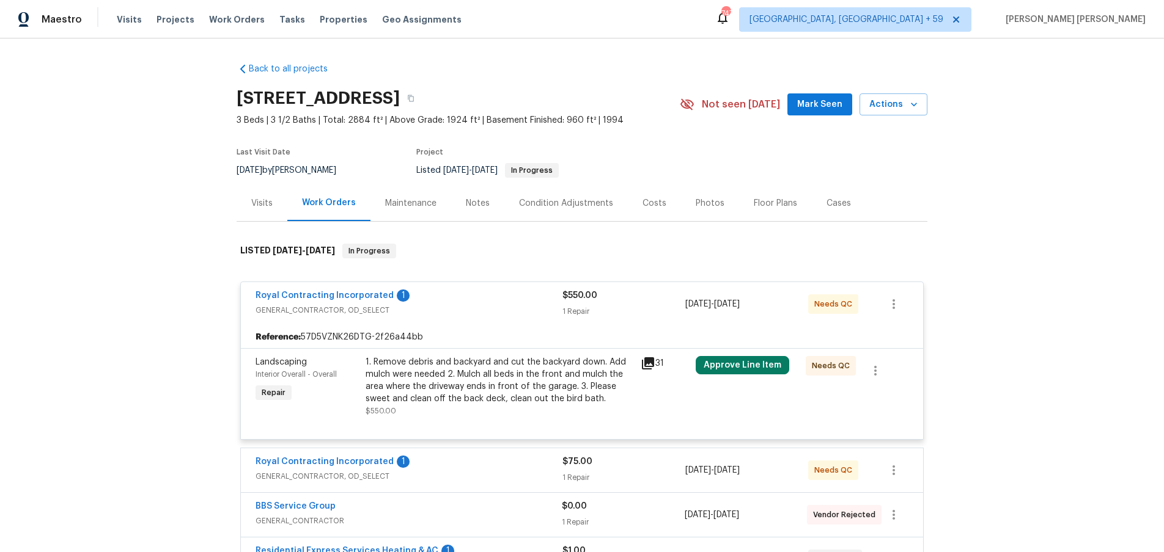
click at [499, 292] on div "Royal Contracting Incorporated 1" at bounding box center [408, 297] width 307 height 15
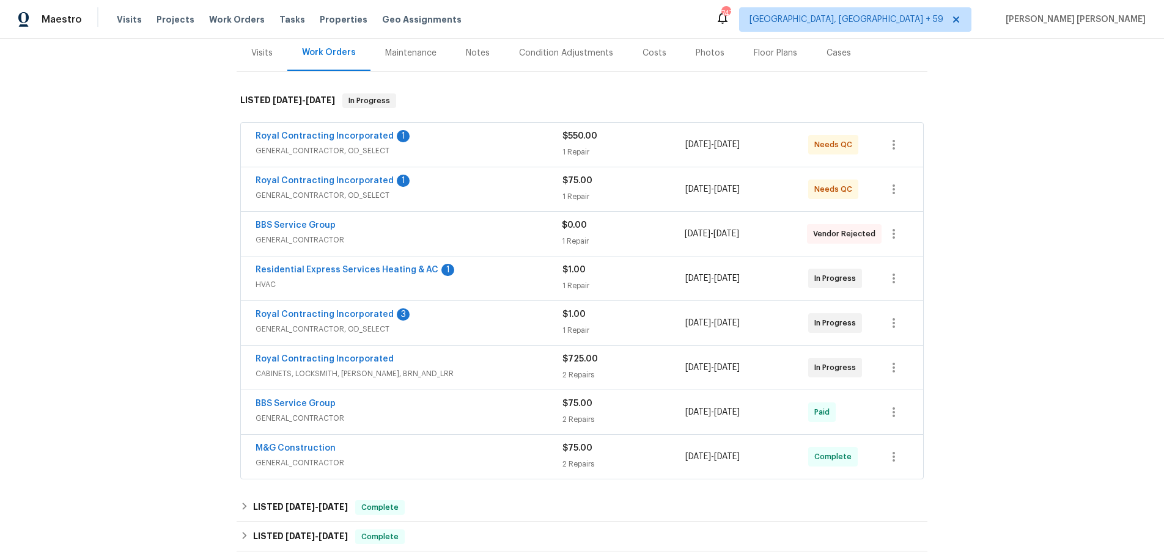
scroll to position [152, 0]
click at [531, 323] on span "GENERAL_CONTRACTOR, OD_SELECT" at bounding box center [408, 327] width 307 height 12
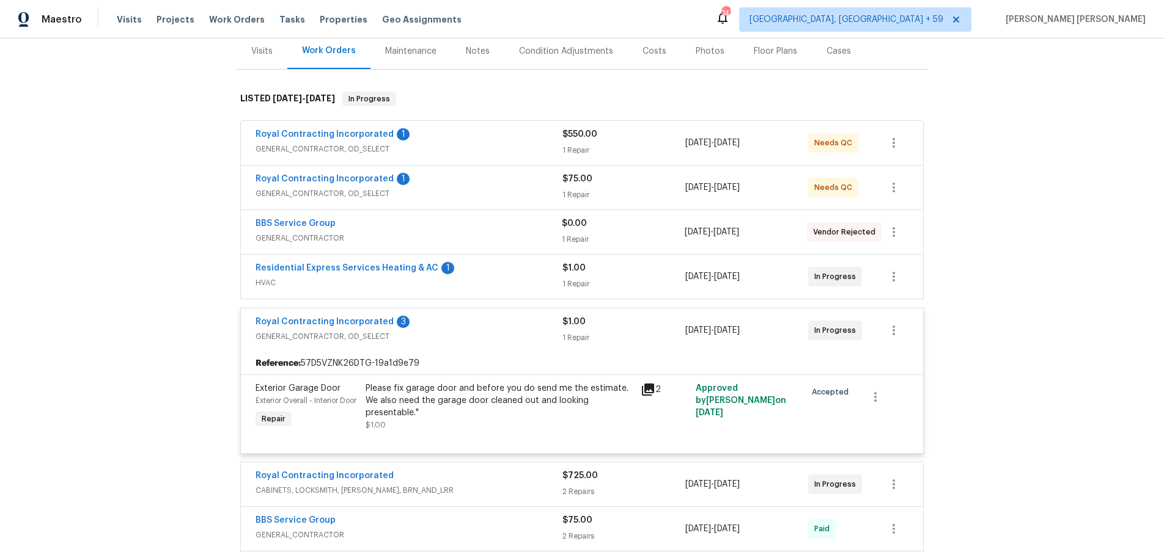
click at [531, 323] on div "Royal Contracting Incorporated 3" at bounding box center [408, 323] width 307 height 15
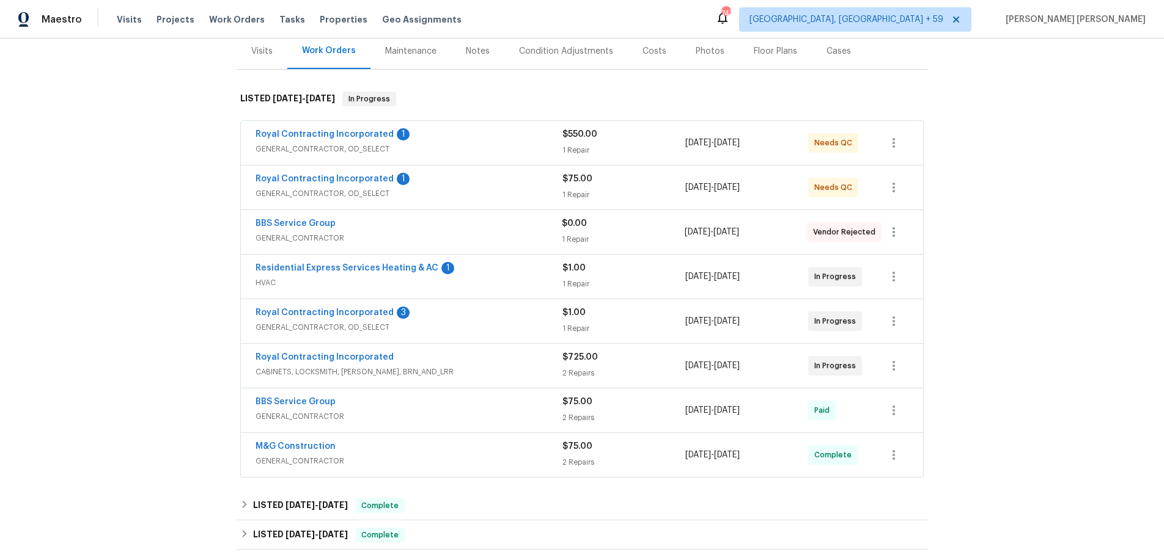
click at [532, 369] on span "CABINETS, LOCKSMITH, [PERSON_NAME], BRN_AND_LRR" at bounding box center [408, 372] width 307 height 12
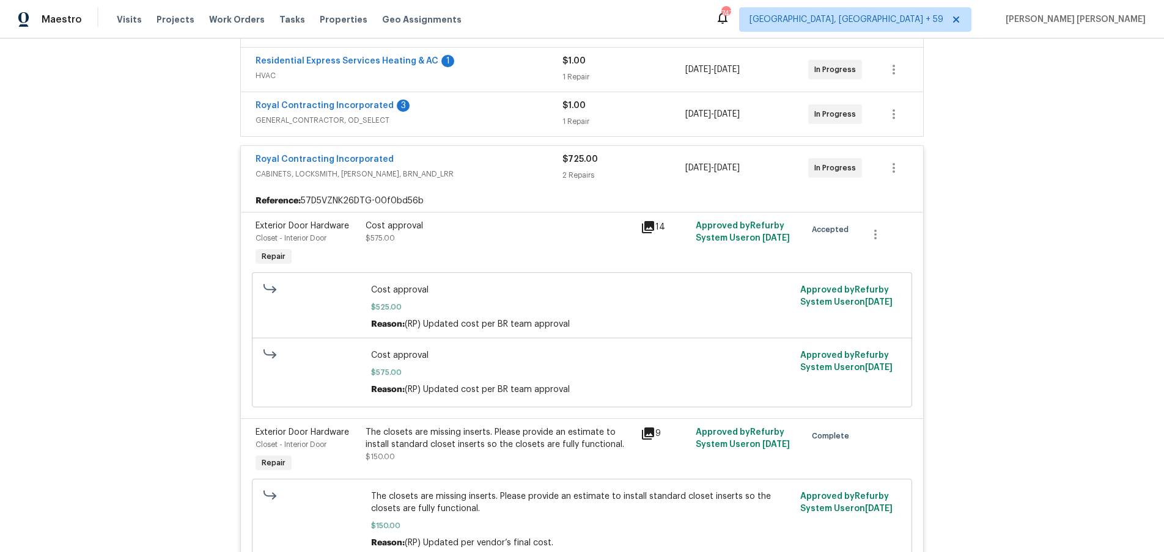
scroll to position [274, 0]
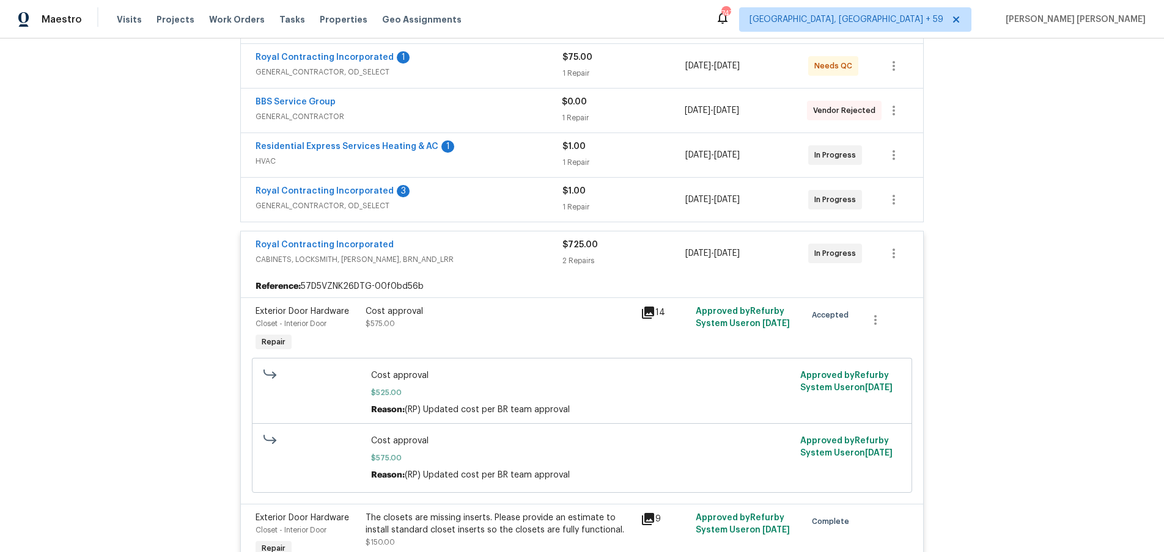
click at [501, 204] on span "GENERAL_CONTRACTOR, OD_SELECT" at bounding box center [408, 206] width 307 height 12
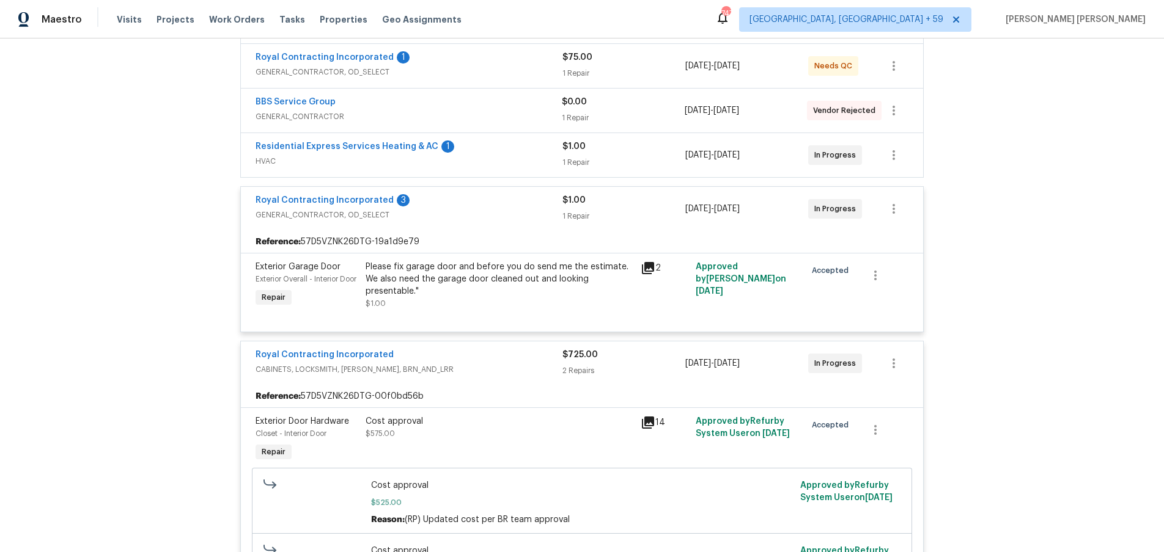
click at [515, 153] on div "Residential Express Services Heating & AC 1" at bounding box center [408, 148] width 307 height 15
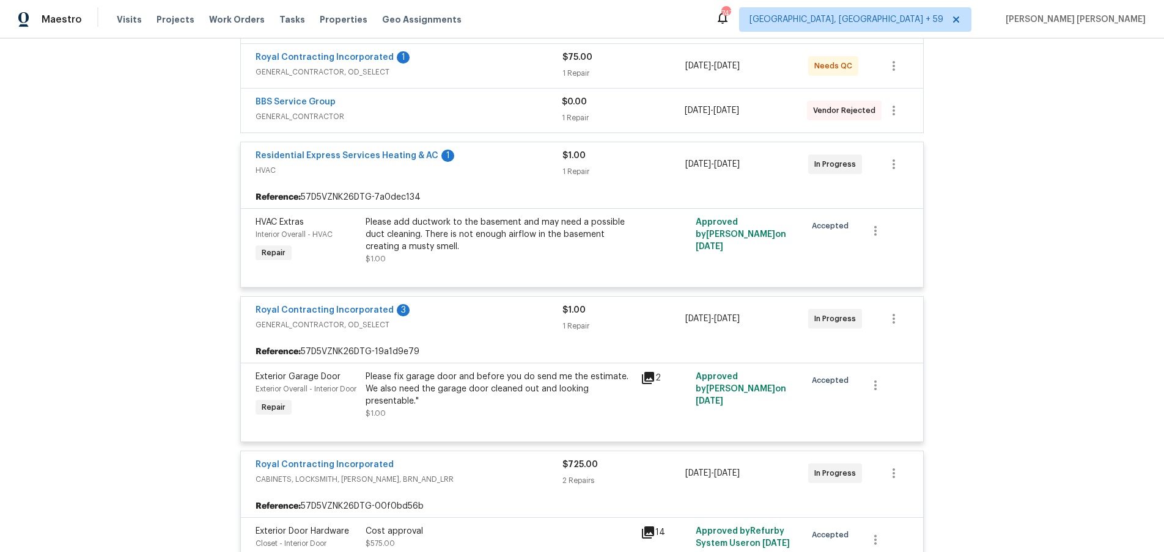
scroll to position [274, 0]
click at [358, 155] on link "Residential Express Services Heating & AC" at bounding box center [346, 155] width 183 height 9
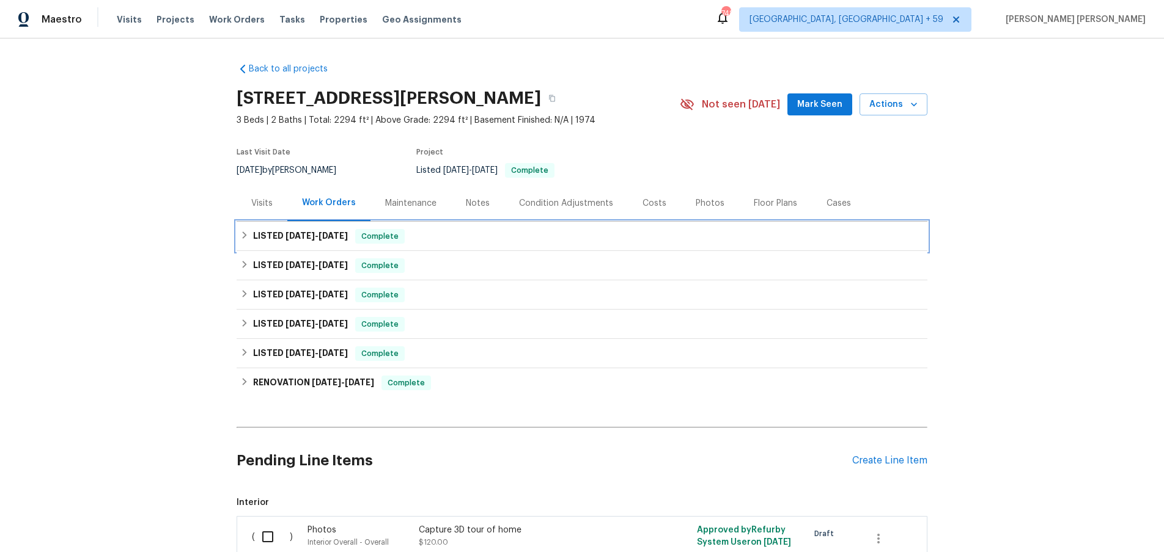
click at [297, 236] on span "[DATE]" at bounding box center [299, 236] width 29 height 9
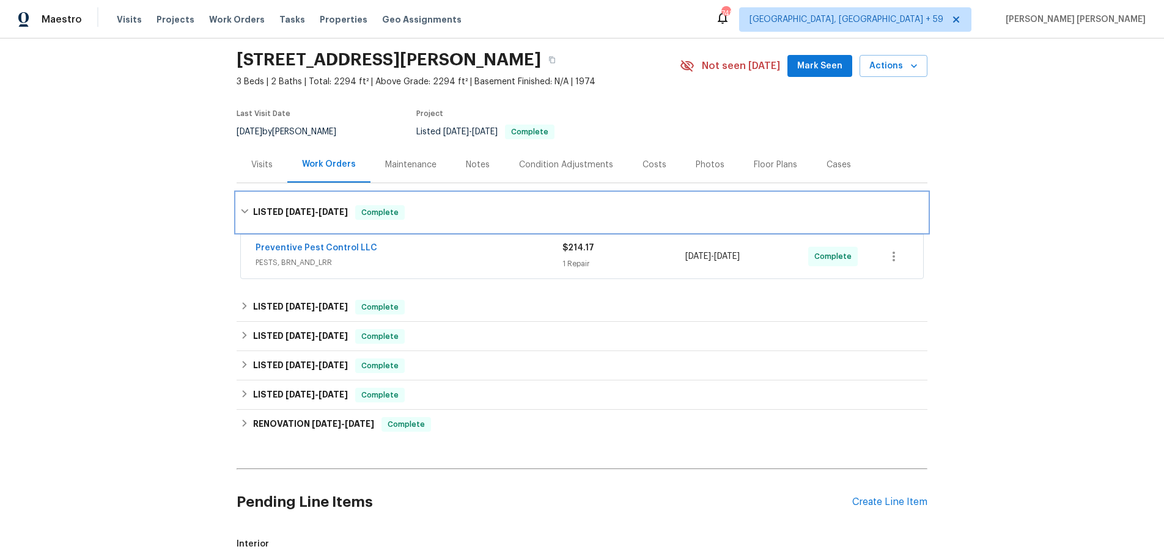
scroll to position [76, 0]
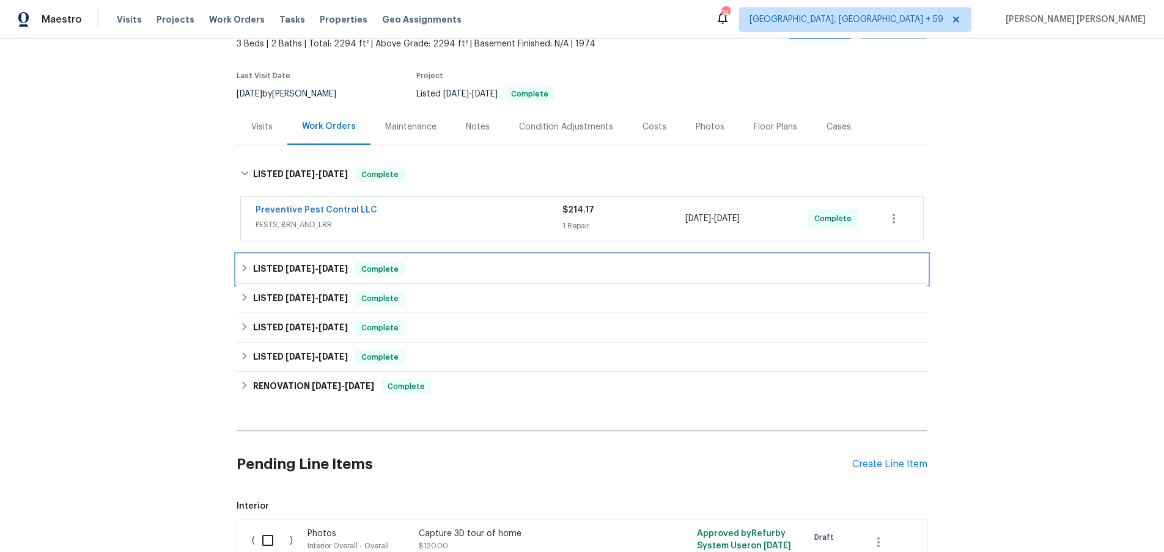
click at [323, 268] on span "[DATE]" at bounding box center [332, 269] width 29 height 9
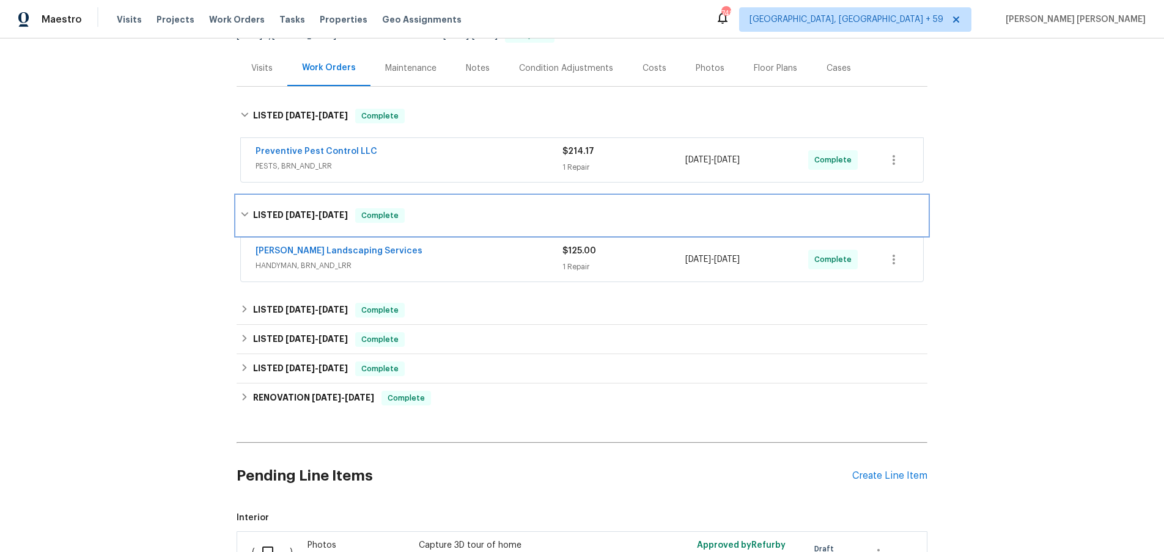
scroll to position [152, 0]
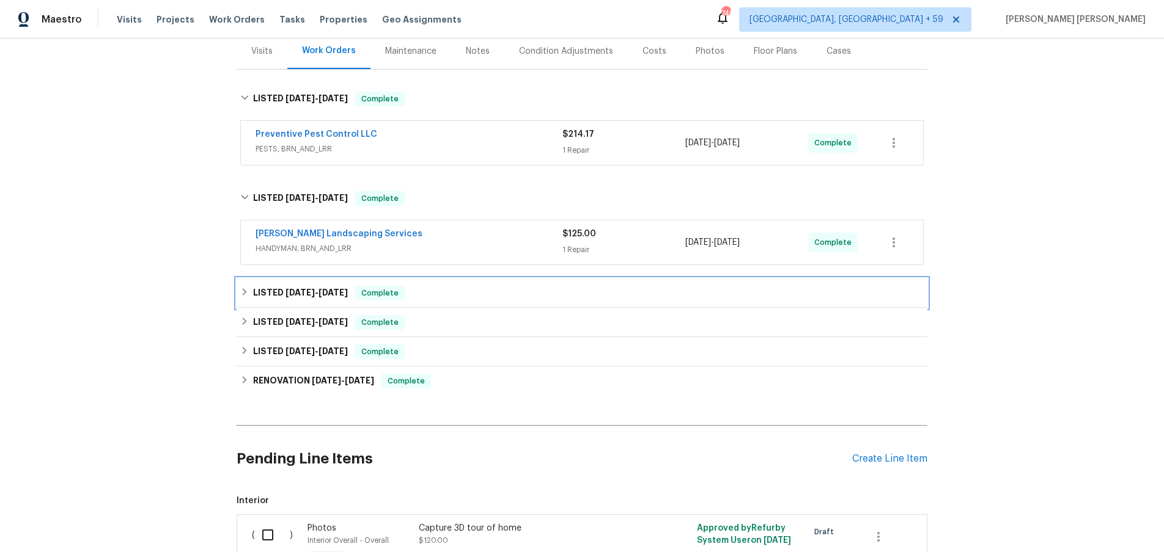
click at [325, 281] on div "LISTED 8/12/25 - 8/25/25 Complete" at bounding box center [582, 293] width 691 height 29
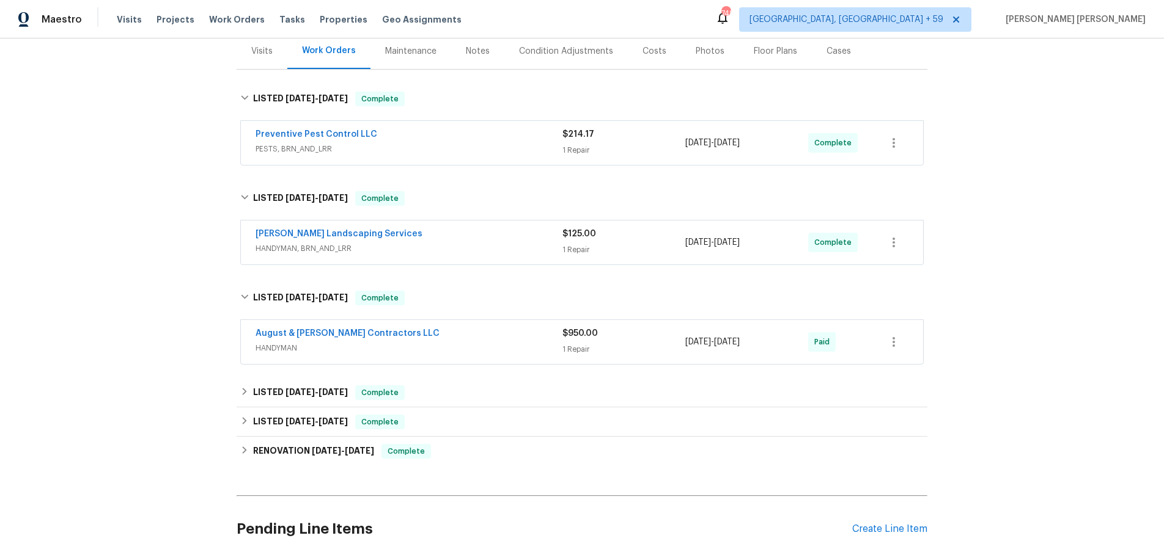
click at [535, 332] on div "August & Suttles Contractors LLC" at bounding box center [408, 335] width 307 height 15
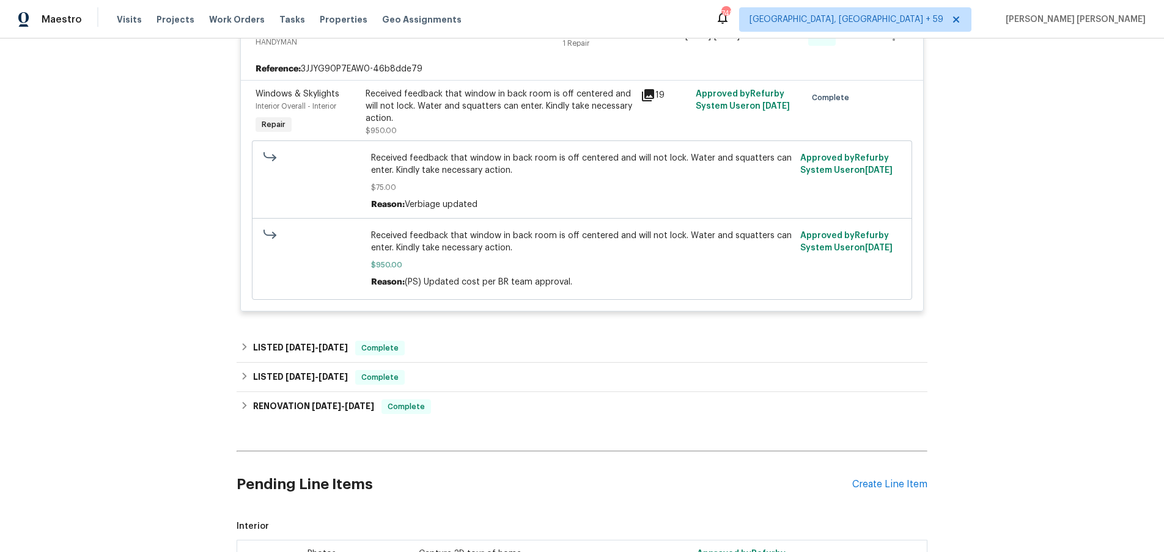
scroll to position [472, 0]
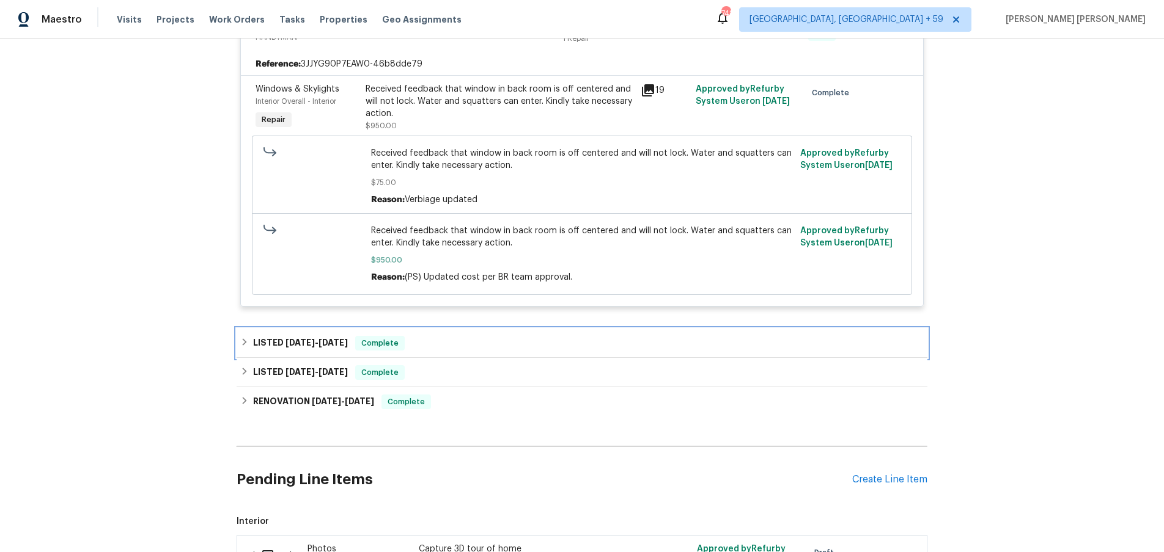
drag, startPoint x: 293, startPoint y: 346, endPoint x: 293, endPoint y: 337, distance: 8.6
click at [293, 345] on span "6/25/25" at bounding box center [299, 343] width 29 height 9
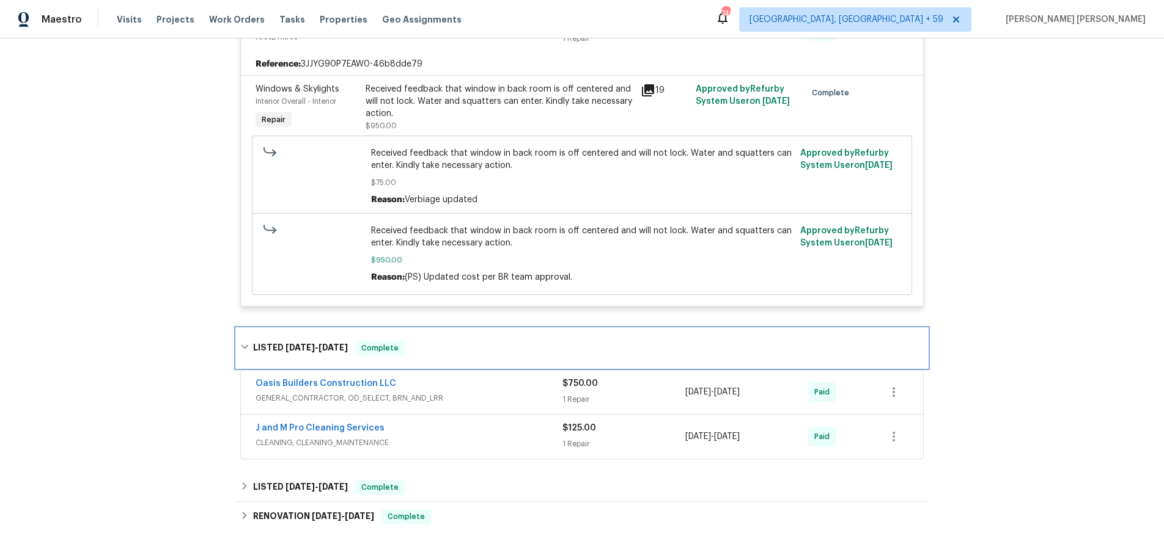
scroll to position [505, 0]
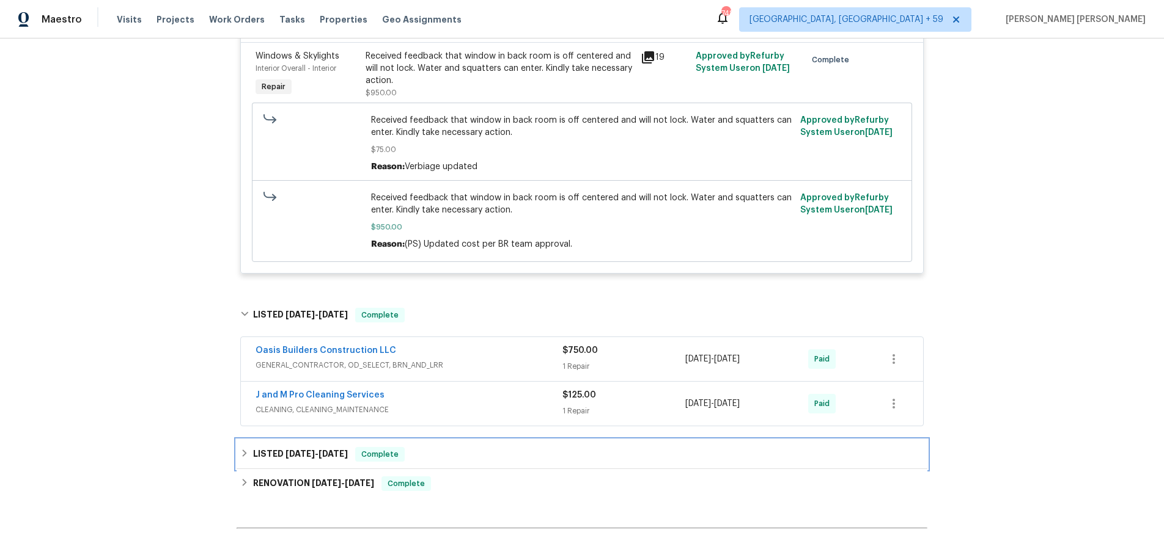
click at [315, 457] on span "5/21/25 - 6/13/25" at bounding box center [316, 454] width 62 height 9
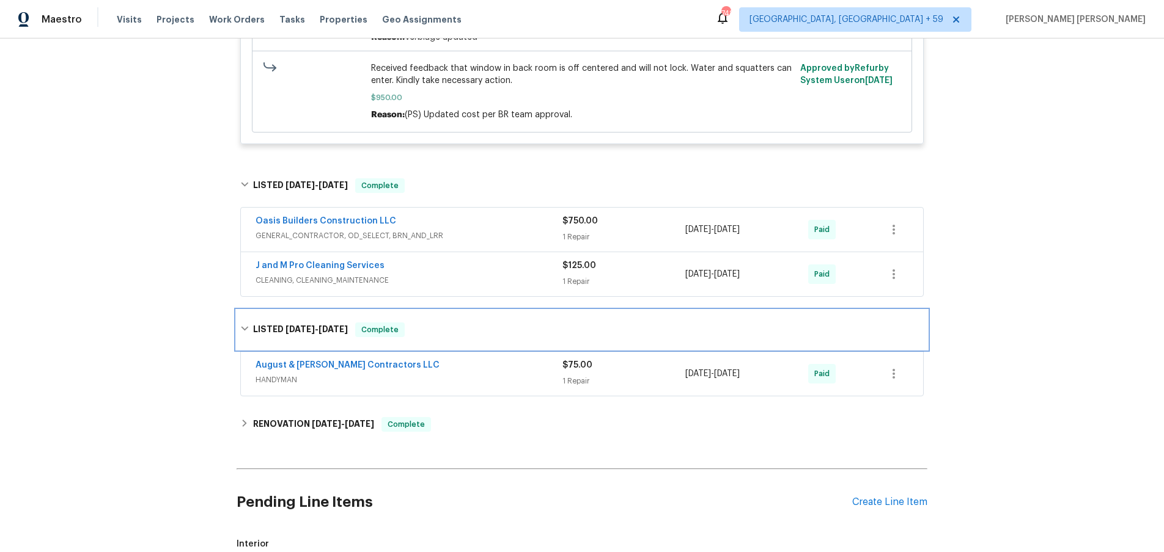
scroll to position [689, 0]
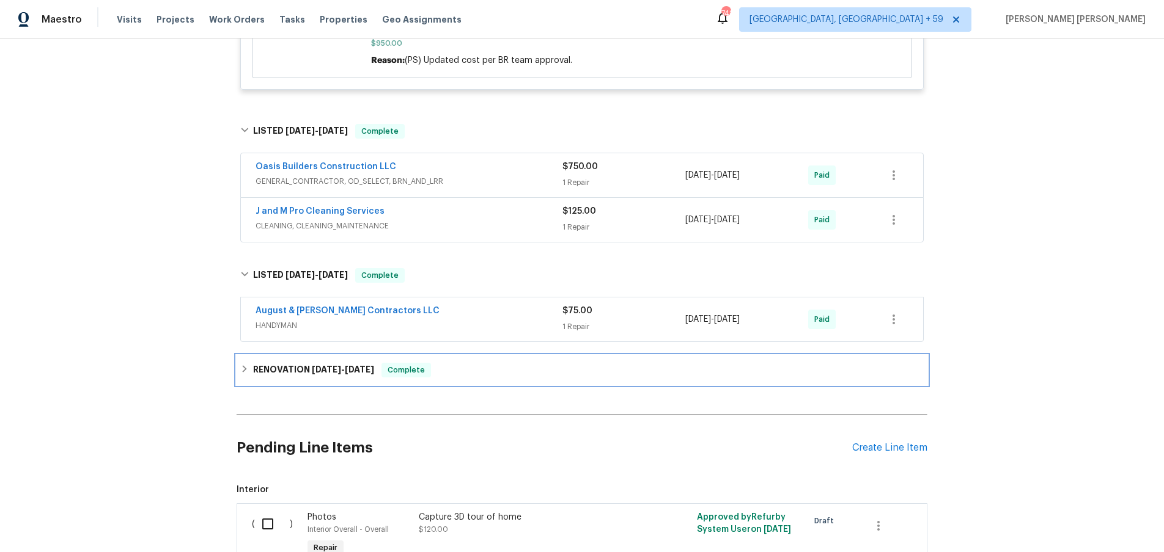
click at [323, 380] on div "RENOVATION 5/7/25 - 5/16/25 Complete" at bounding box center [582, 370] width 691 height 29
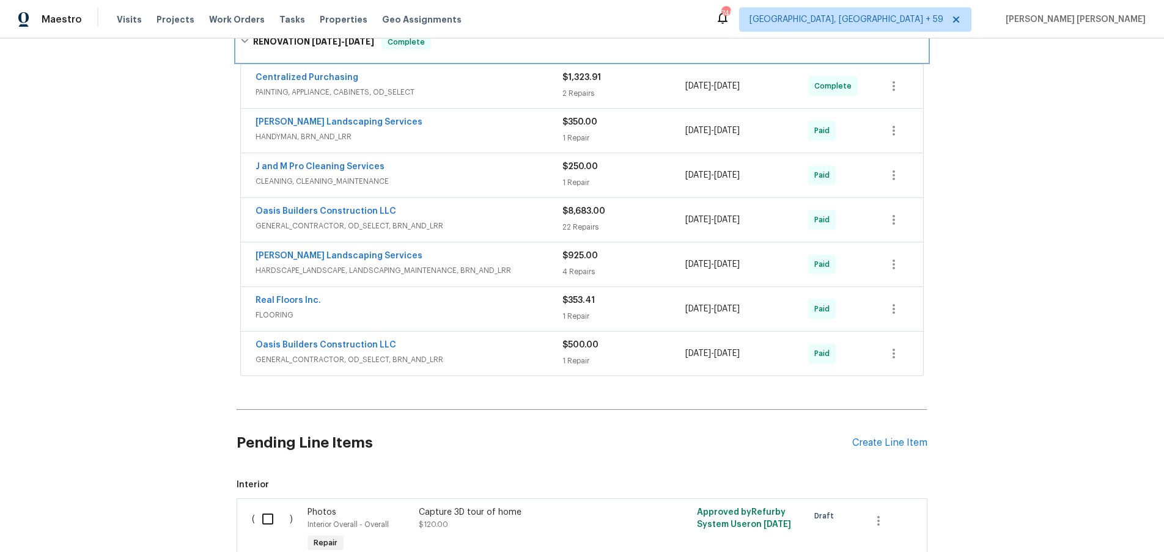
scroll to position [1021, 0]
click at [514, 359] on span "GENERAL_CONTRACTOR, OD_SELECT, BRN_AND_LRR" at bounding box center [408, 361] width 307 height 12
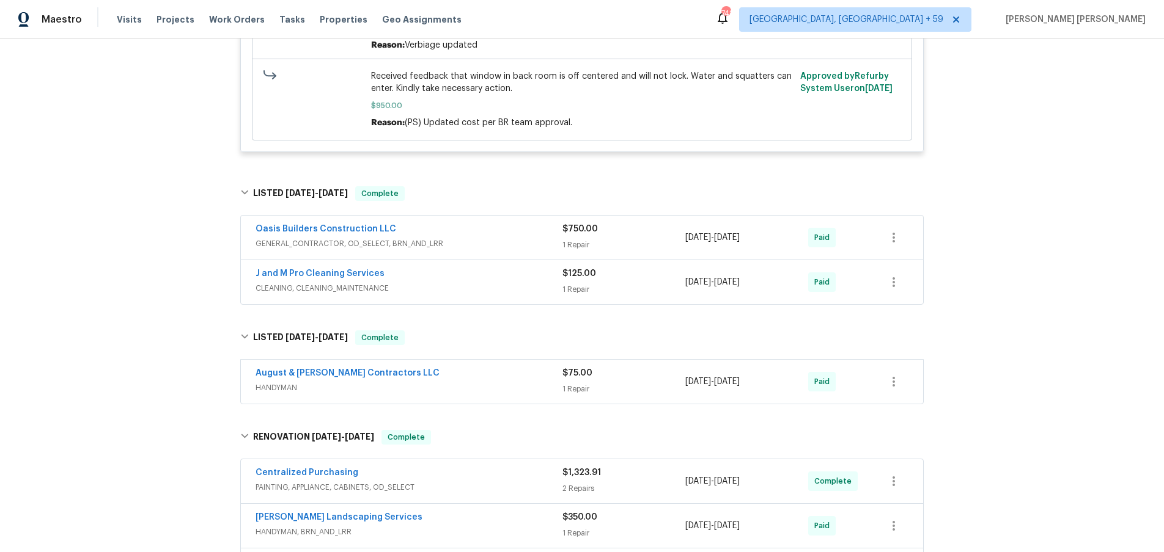
scroll to position [622, 0]
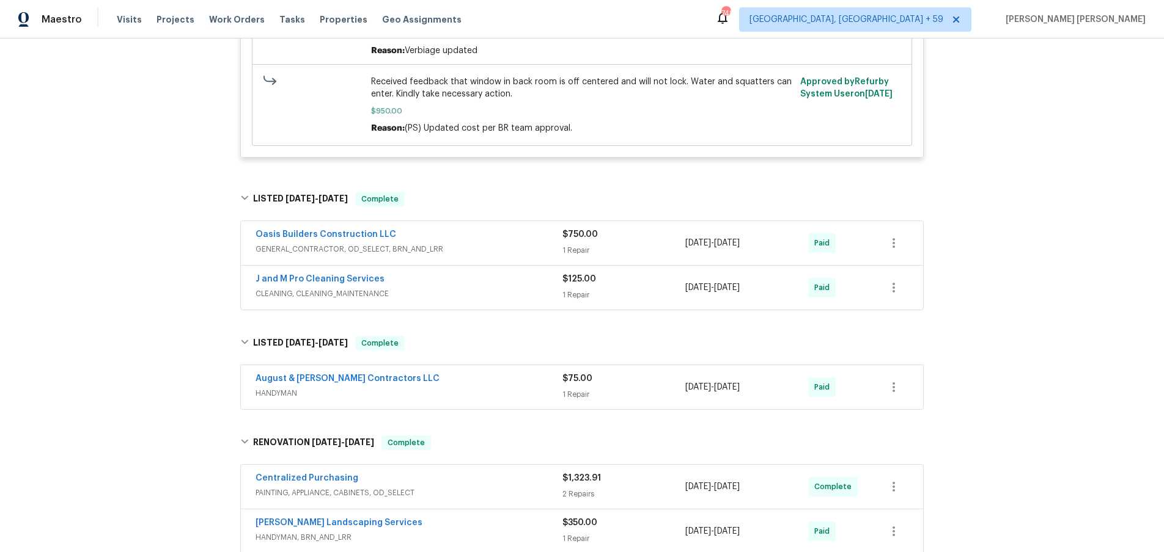
click at [512, 248] on span "GENERAL_CONTRACTOR, OD_SELECT, BRN_AND_LRR" at bounding box center [408, 249] width 307 height 12
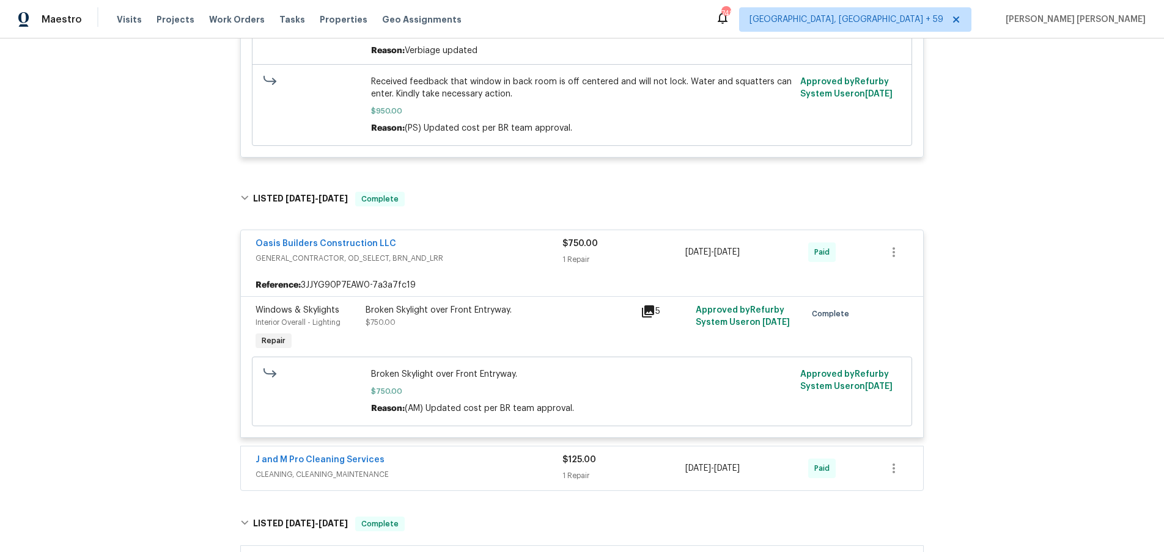
click at [646, 313] on icon at bounding box center [648, 312] width 12 height 12
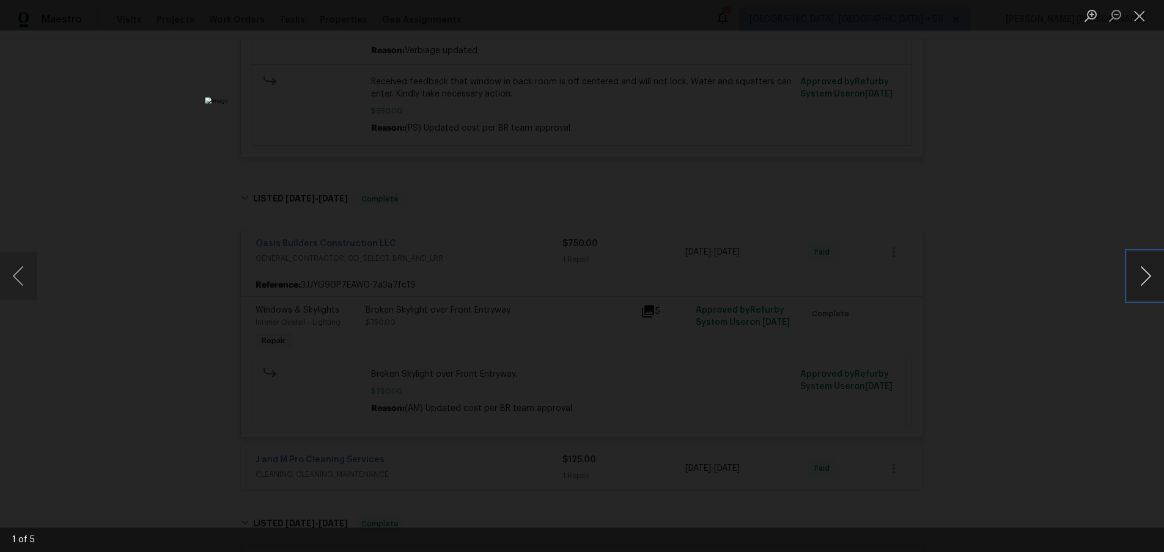
click at [1151, 292] on button "Next image" at bounding box center [1145, 276] width 37 height 49
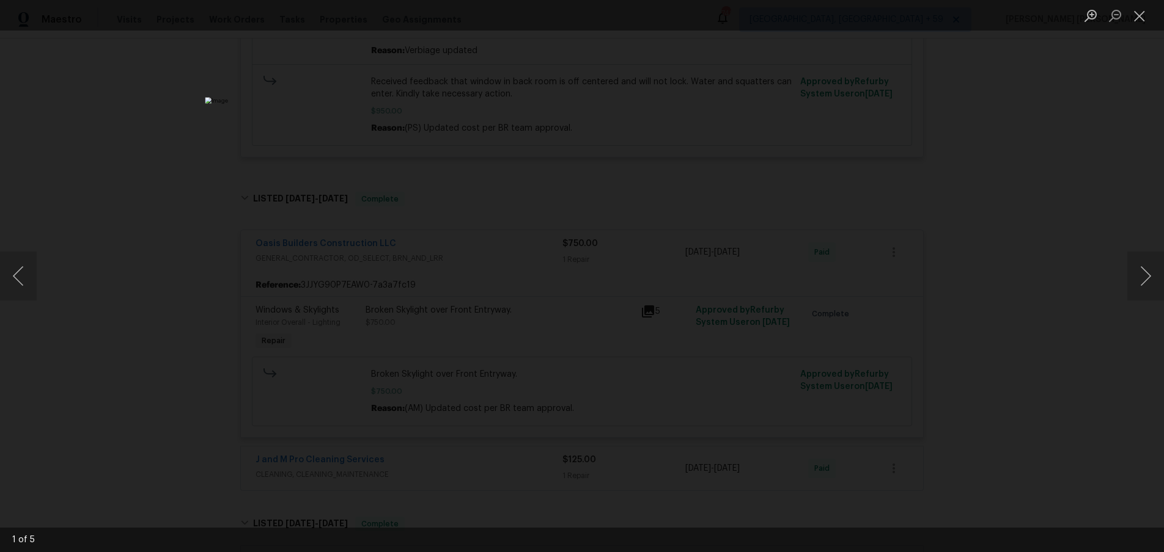
click at [1060, 222] on div "Lightbox" at bounding box center [582, 276] width 1164 height 552
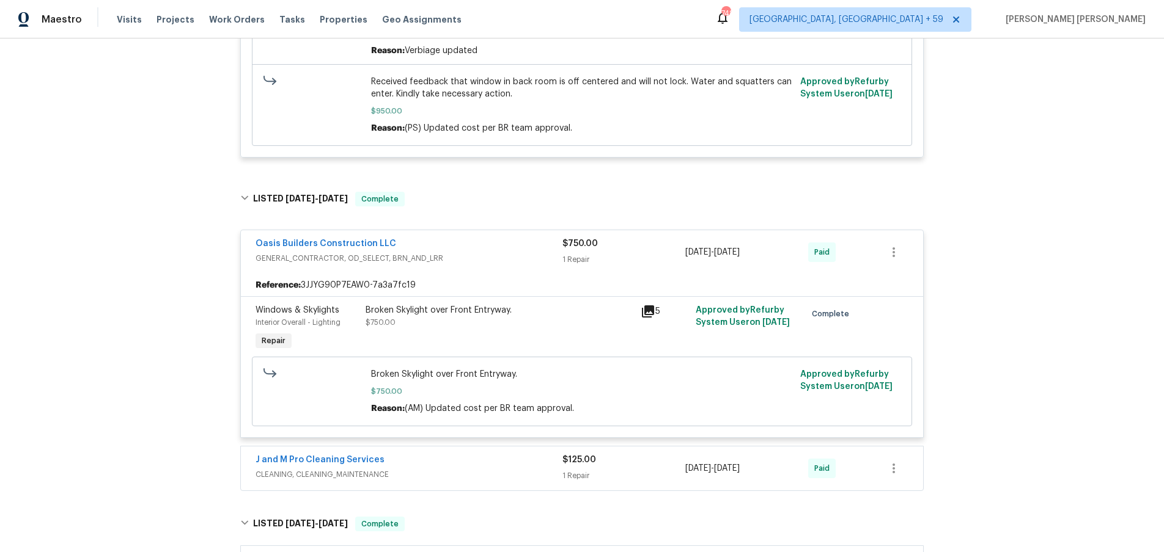
click at [1060, 222] on div "Lightbox" at bounding box center [582, 276] width 1164 height 552
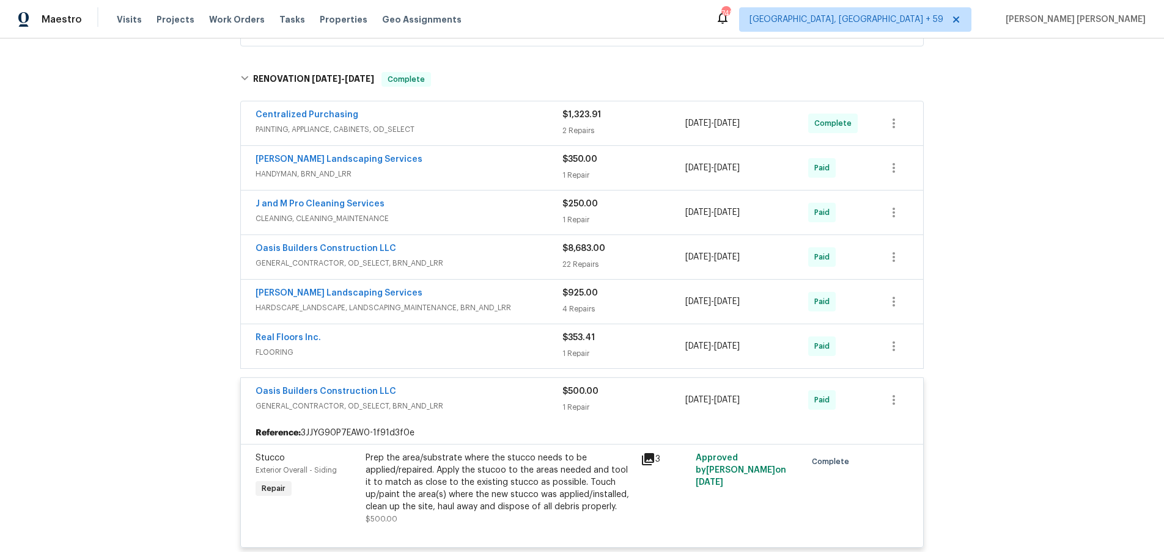
scroll to position [1457, 0]
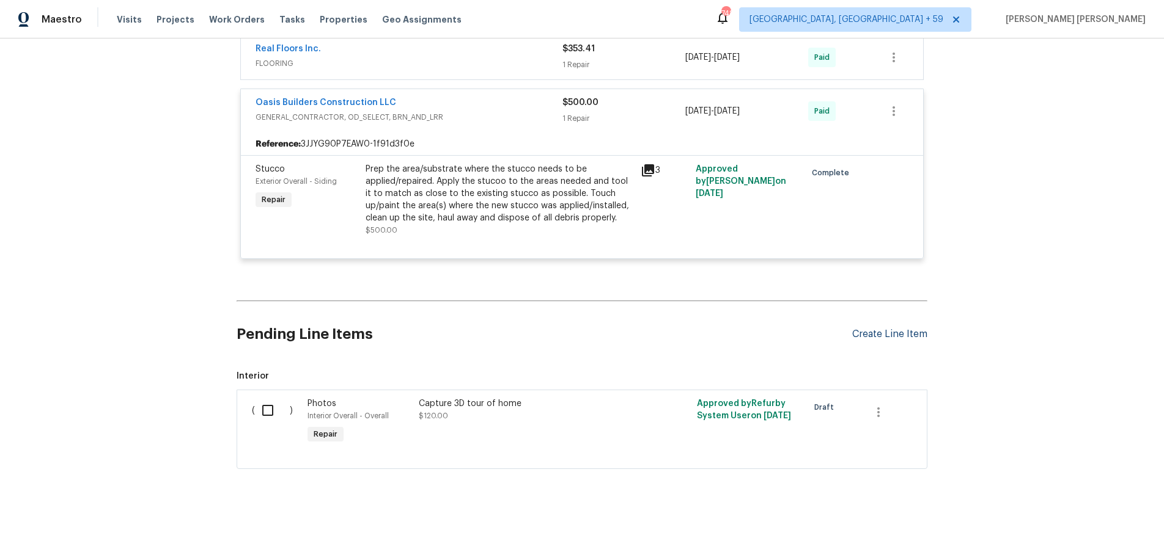
click at [897, 332] on div "Create Line Item" at bounding box center [889, 335] width 75 height 12
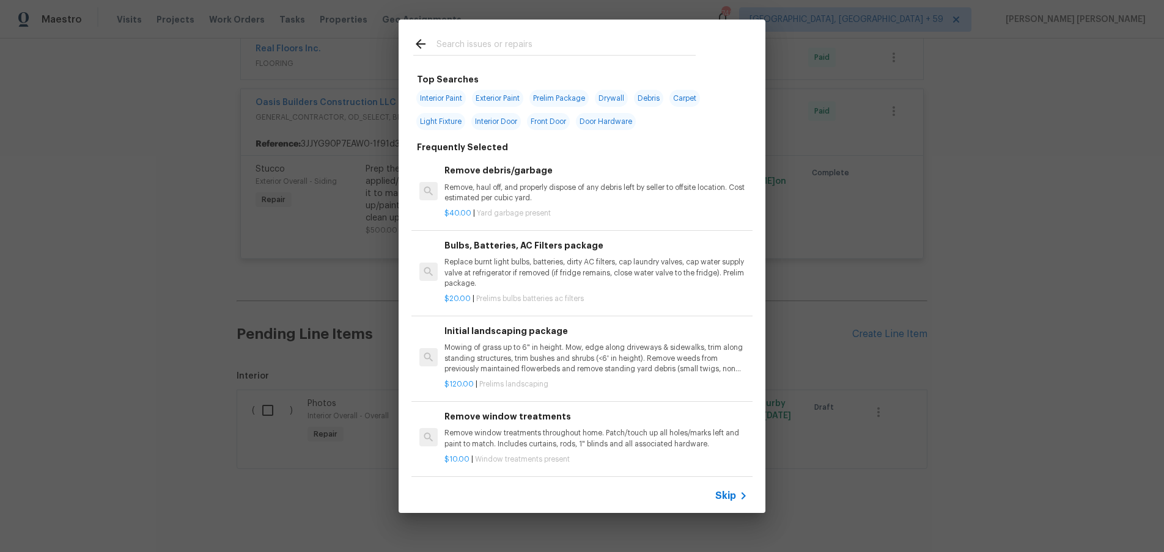
click at [739, 496] on icon at bounding box center [743, 496] width 15 height 15
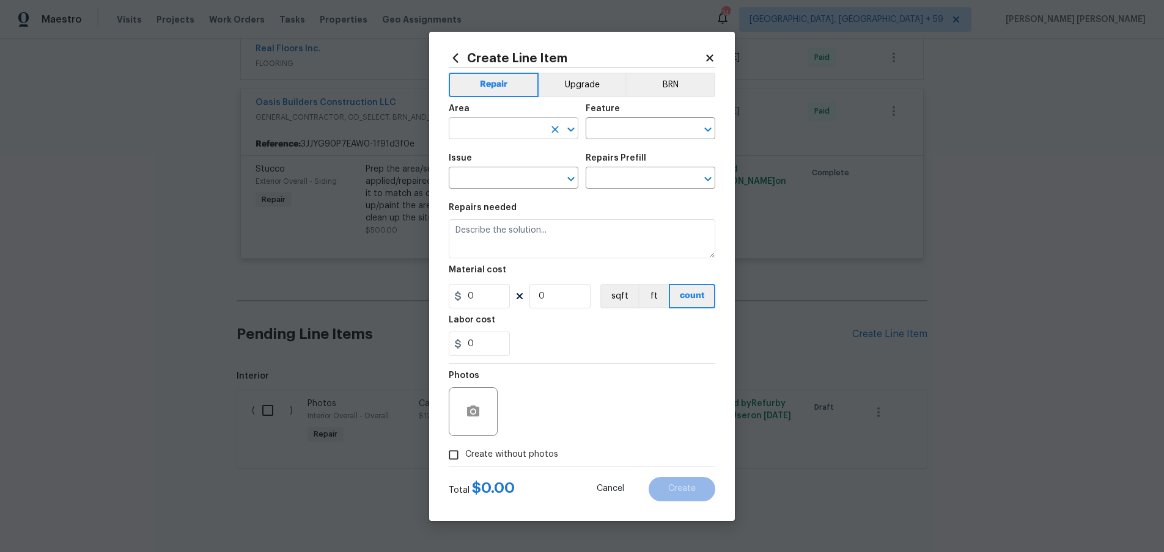
click at [500, 131] on input "text" at bounding box center [496, 129] width 95 height 19
drag, startPoint x: 519, startPoint y: 177, endPoint x: 618, endPoint y: 147, distance: 103.4
click at [535, 171] on li "Interior Overall" at bounding box center [514, 177] width 130 height 20
type input "Interior Overall"
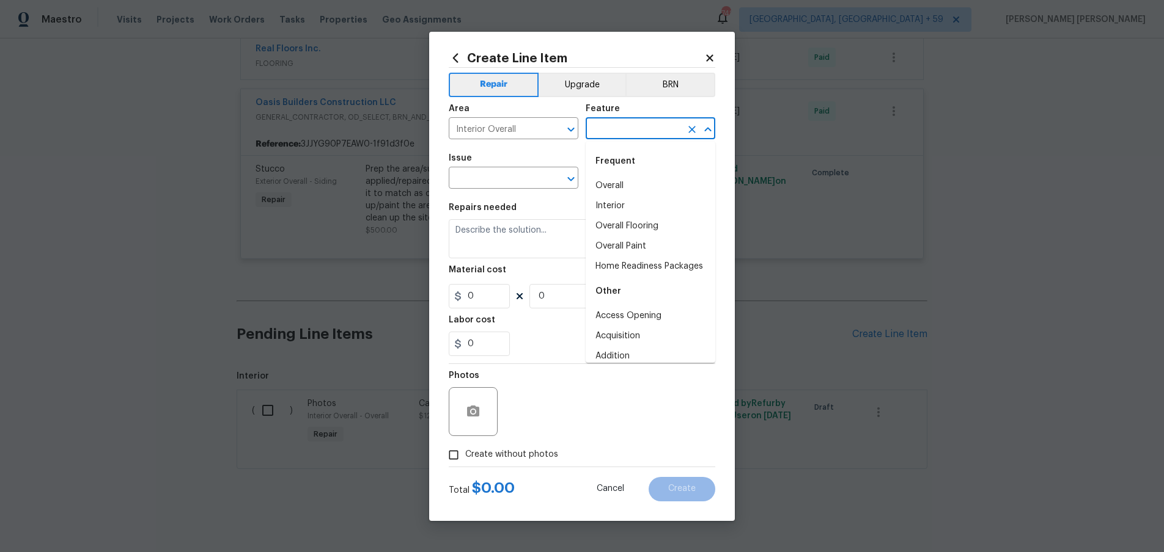
click at [641, 127] on input "text" at bounding box center [632, 129] width 95 height 19
click at [634, 125] on input "inter" at bounding box center [632, 129] width 95 height 19
drag, startPoint x: 623, startPoint y: 127, endPoint x: 564, endPoint y: 123, distance: 58.8
click at [565, 123] on div "Area Interior Overall ​ Feature inter ​" at bounding box center [582, 122] width 266 height 50
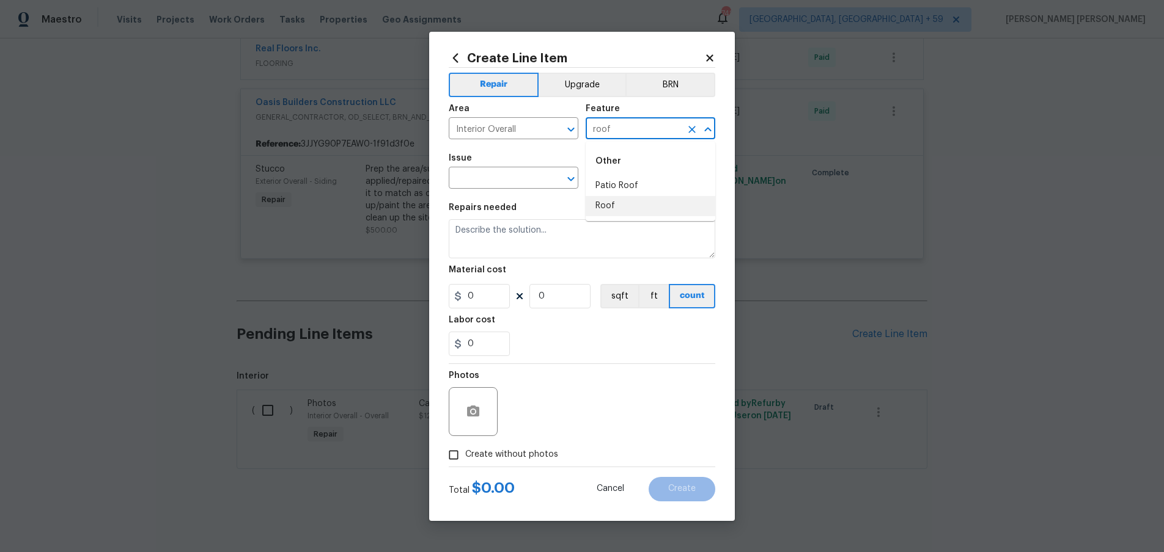
drag, startPoint x: 601, startPoint y: 207, endPoint x: 573, endPoint y: 198, distance: 29.4
click at [596, 204] on li "Roof" at bounding box center [650, 206] width 130 height 20
type input "Roof"
click at [512, 150] on span "Issue ​" at bounding box center [514, 172] width 130 height 50
click at [530, 177] on input "text" at bounding box center [496, 179] width 95 height 19
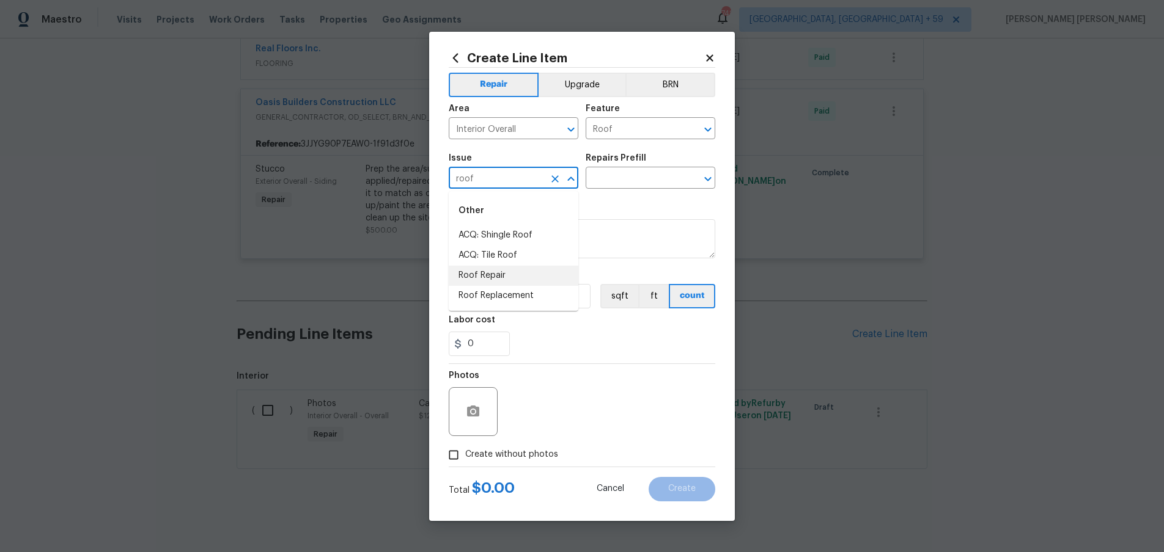
click at [546, 273] on li "Roof Repair" at bounding box center [514, 276] width 130 height 20
type input "Roof Repair"
click at [619, 180] on input "text" at bounding box center [632, 179] width 95 height 19
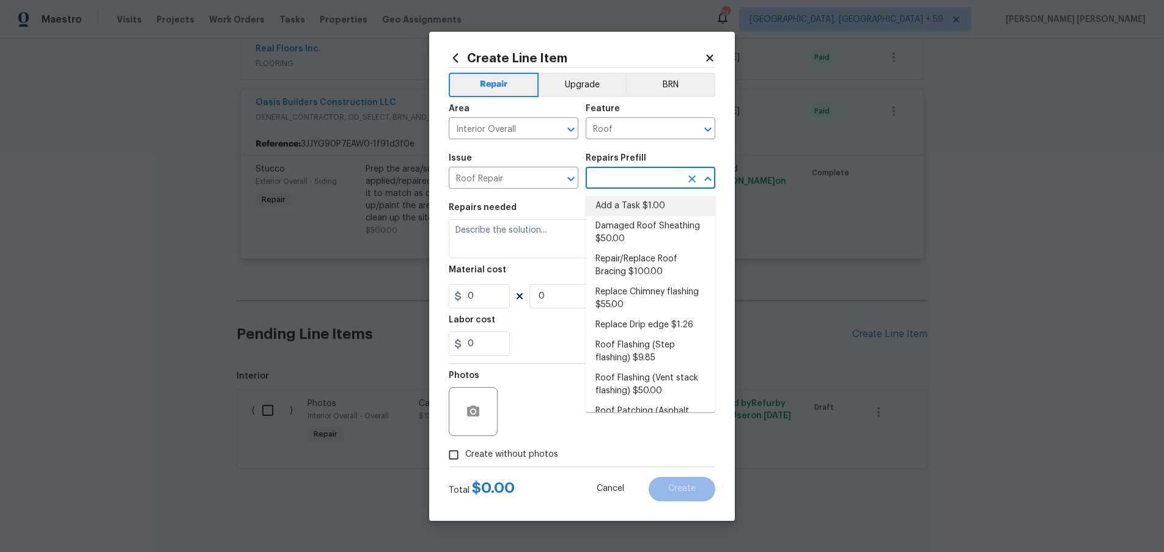
click at [632, 208] on li "Add a Task $1.00" at bounding box center [650, 206] width 130 height 20
type input "Eaves and Trim"
type input "Add a Task $1.00"
type textarea "HPM to detail"
type input "1"
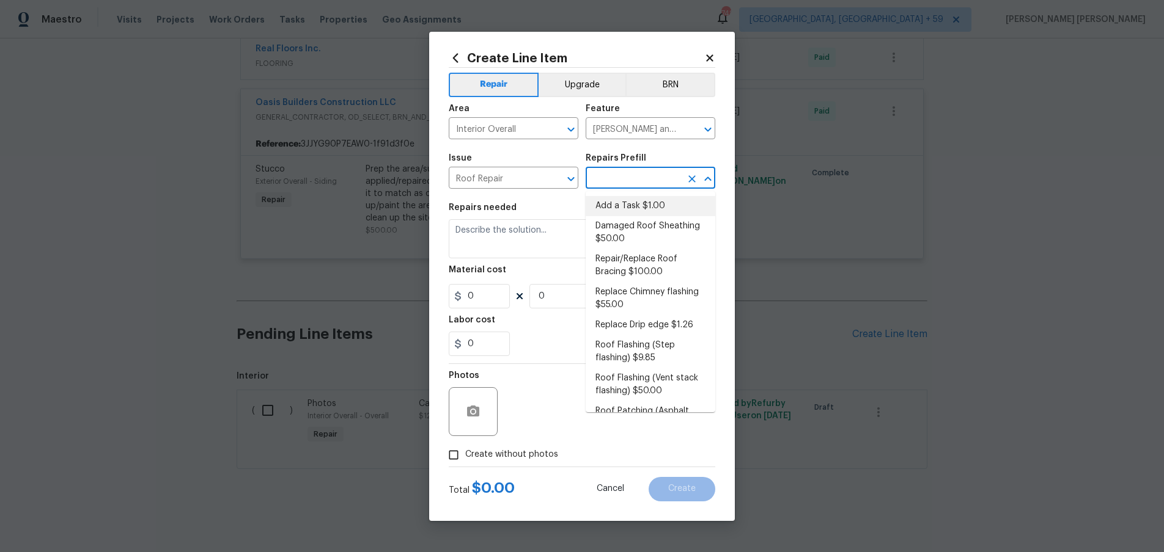
type input "1"
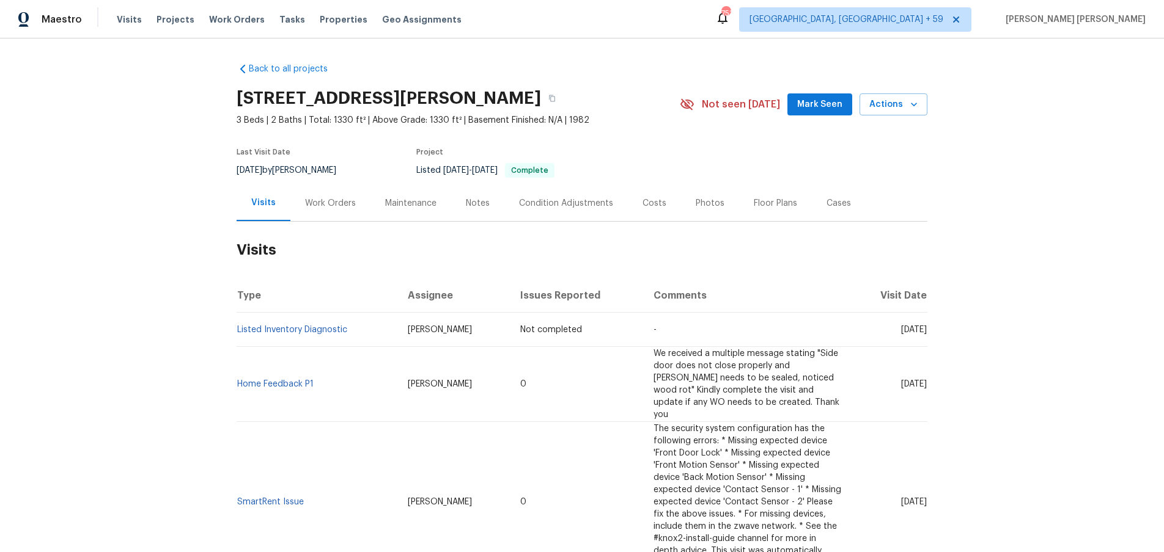
click at [345, 202] on div "Work Orders" at bounding box center [330, 203] width 51 height 12
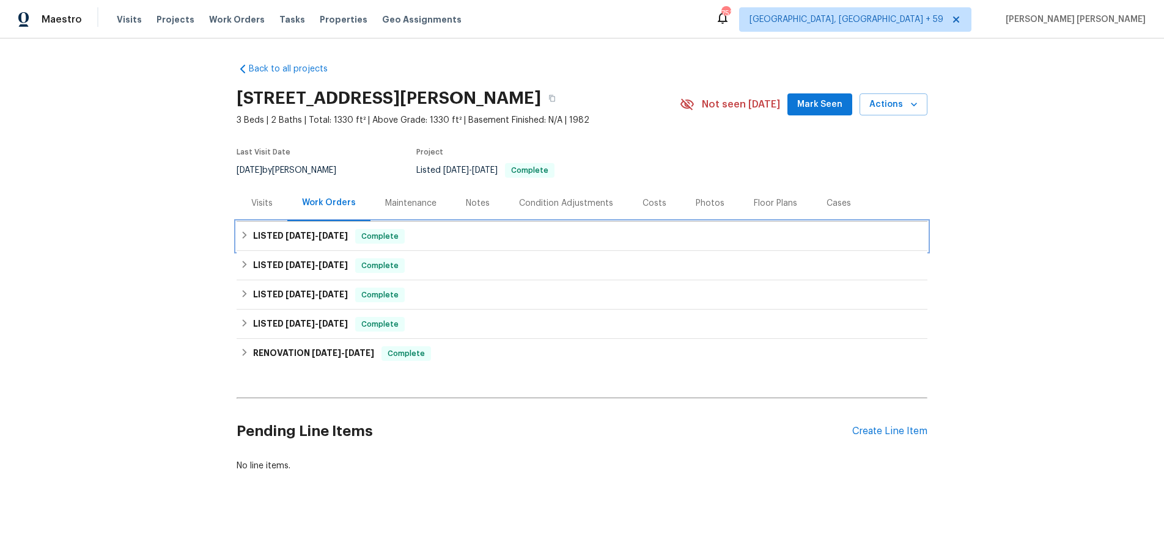
click at [305, 239] on span "8/27/25" at bounding box center [299, 236] width 29 height 9
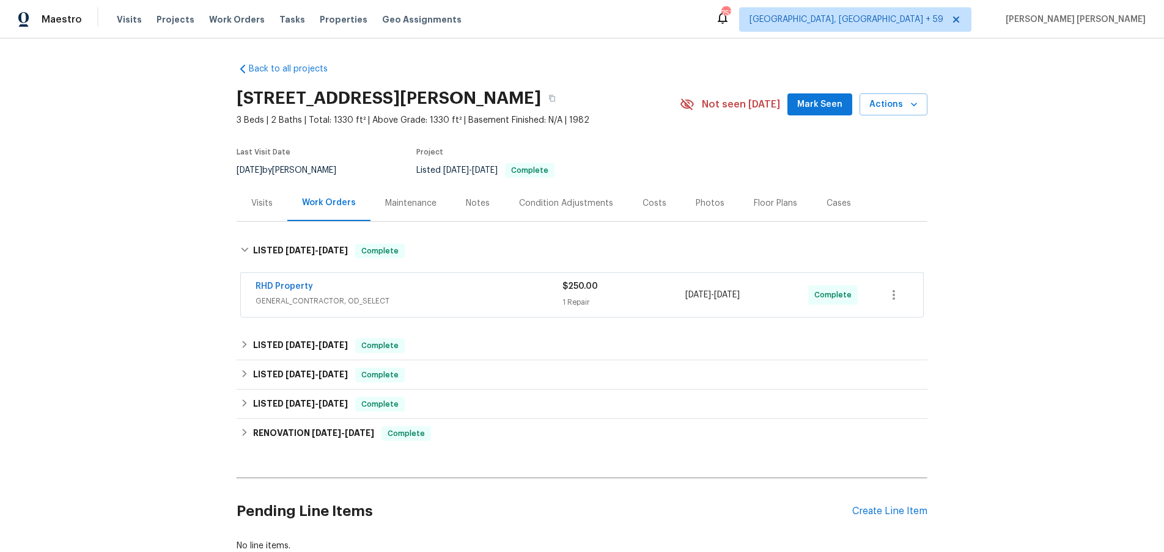
click at [452, 296] on span "GENERAL_CONTRACTOR, OD_SELECT" at bounding box center [408, 301] width 307 height 12
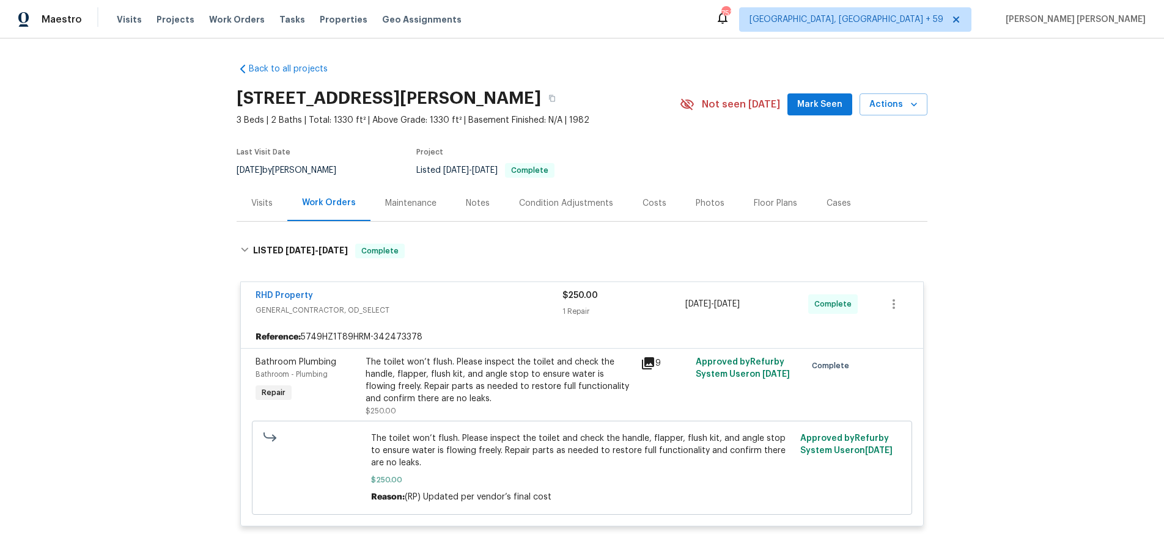
click at [456, 298] on div "RHD Property" at bounding box center [408, 297] width 307 height 15
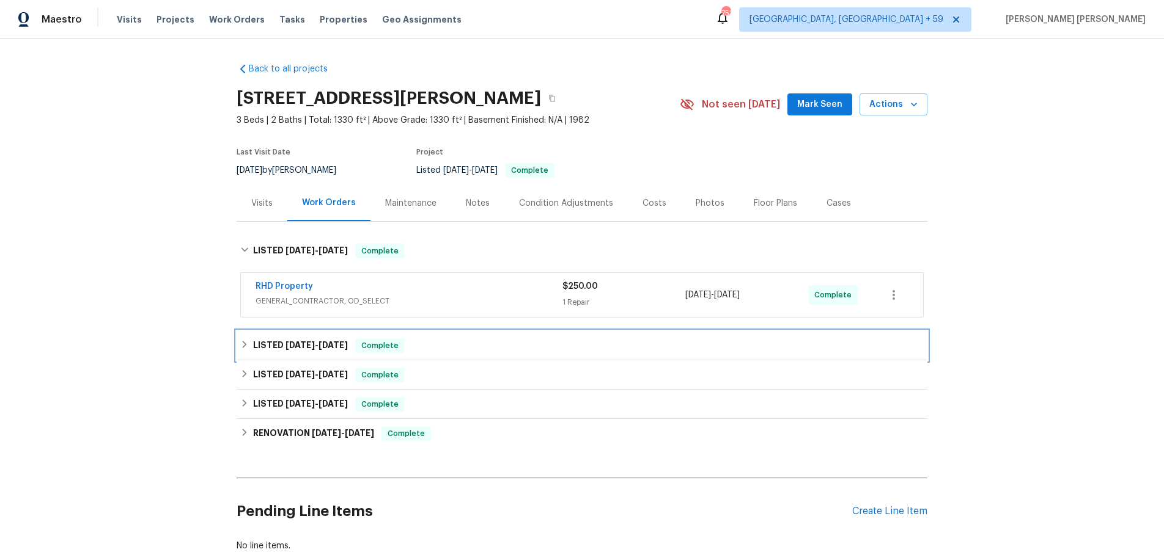
click at [474, 354] on div "LISTED 7/8/25 - 7/11/25 Complete" at bounding box center [582, 345] width 691 height 29
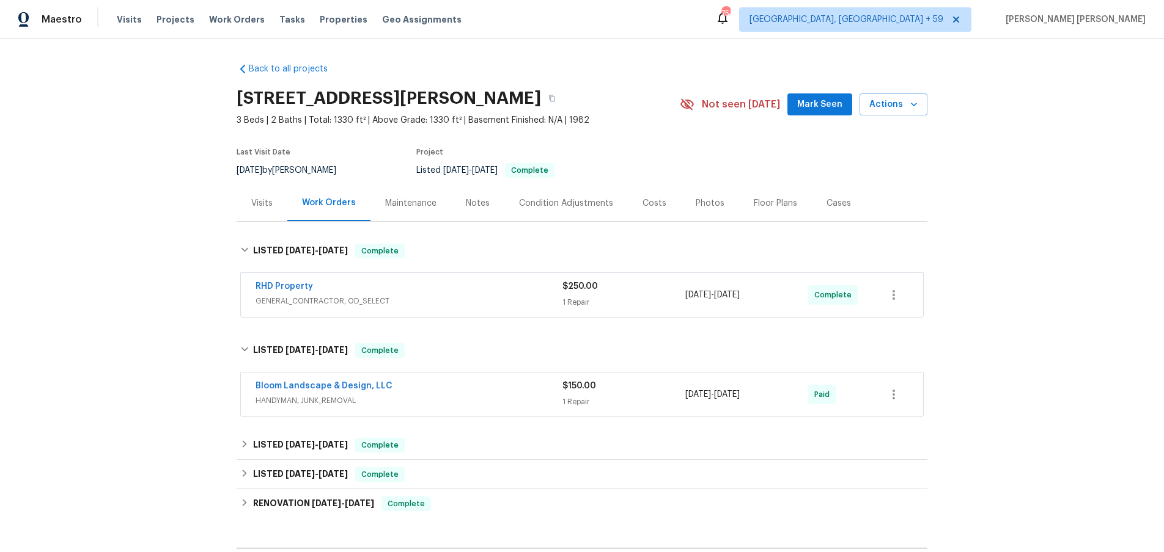
click at [512, 397] on span "HANDYMAN, JUNK_REMOVAL" at bounding box center [408, 401] width 307 height 12
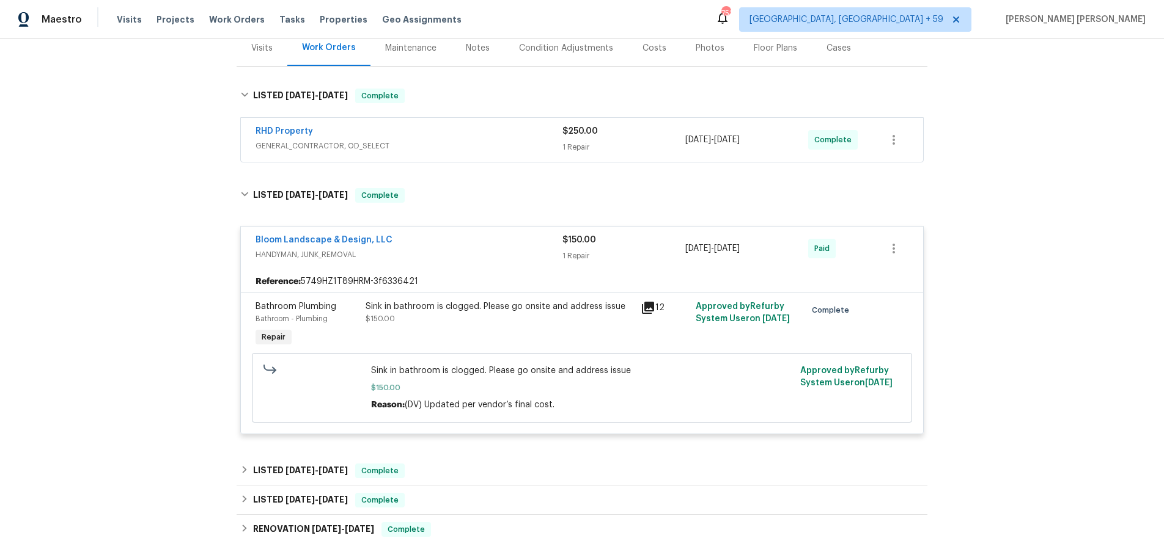
scroll to position [160, 0]
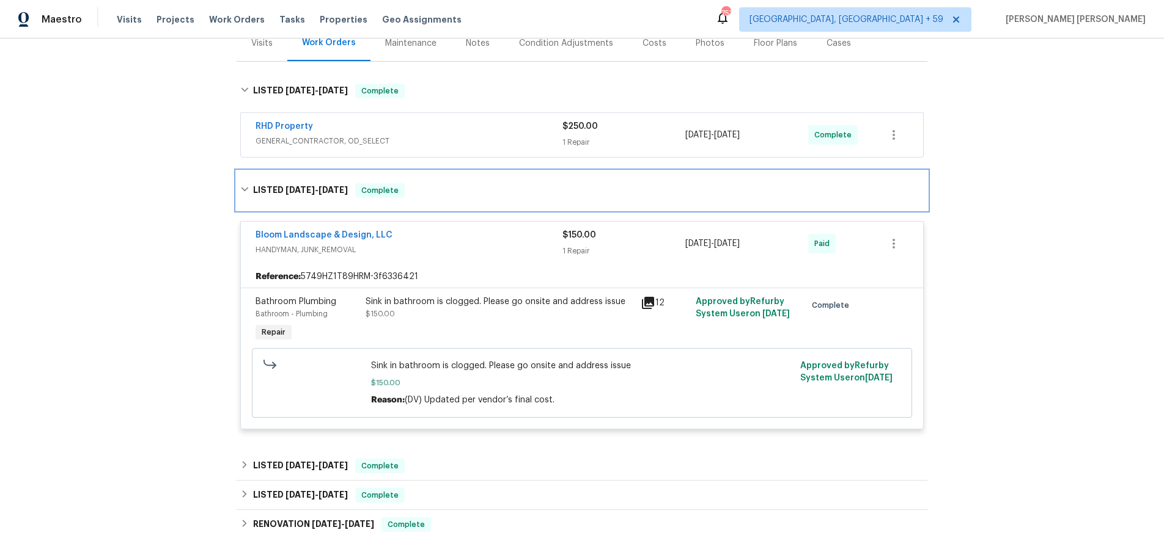
click at [245, 187] on icon at bounding box center [244, 189] width 9 height 9
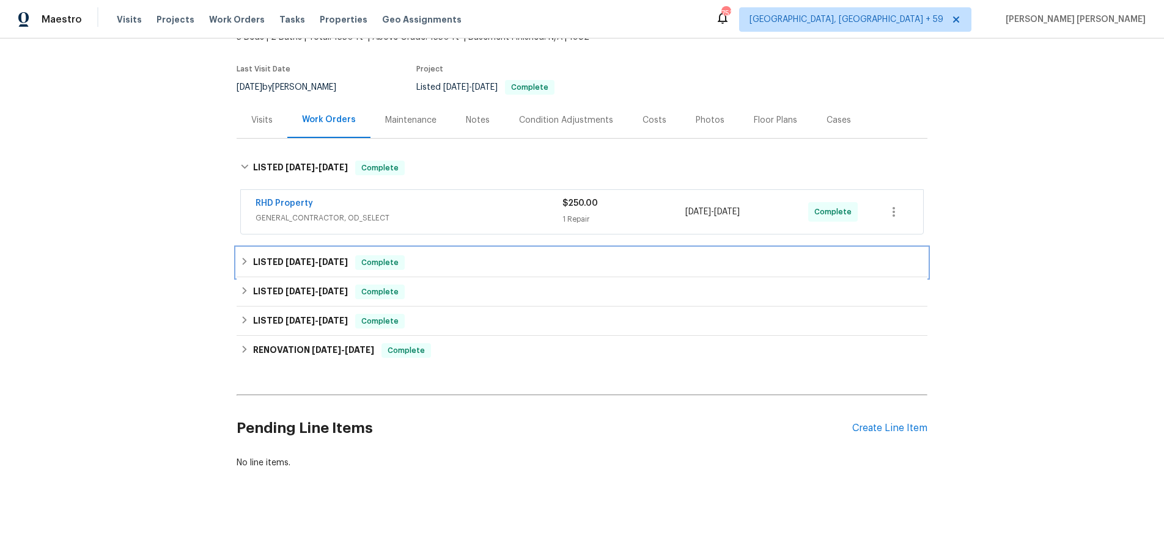
scroll to position [83, 0]
click at [247, 292] on icon at bounding box center [244, 291] width 9 height 9
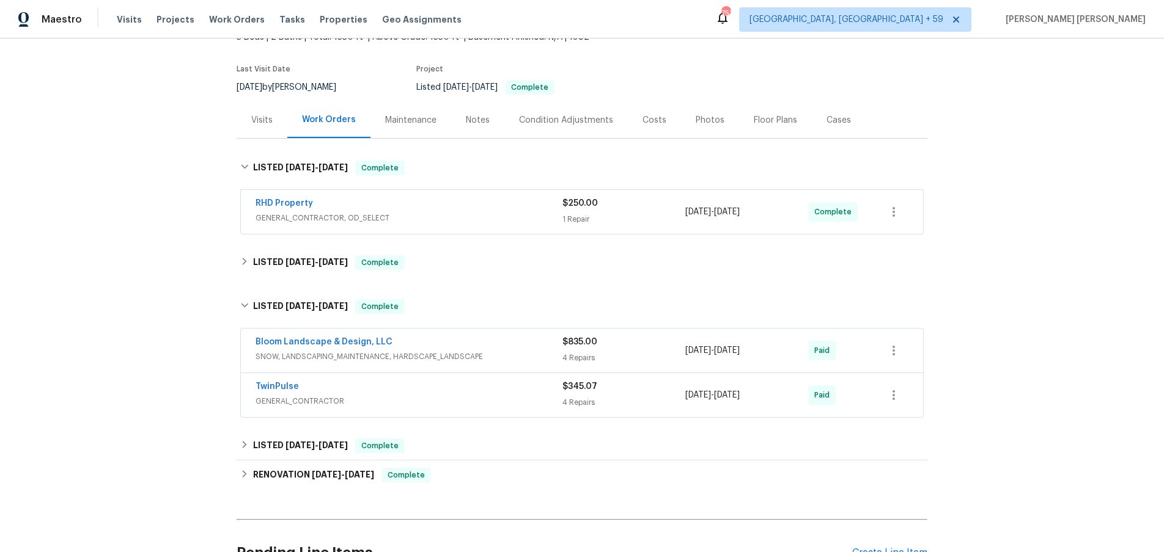
click at [483, 339] on div "Bloom Landscape & Design, LLC" at bounding box center [408, 343] width 307 height 15
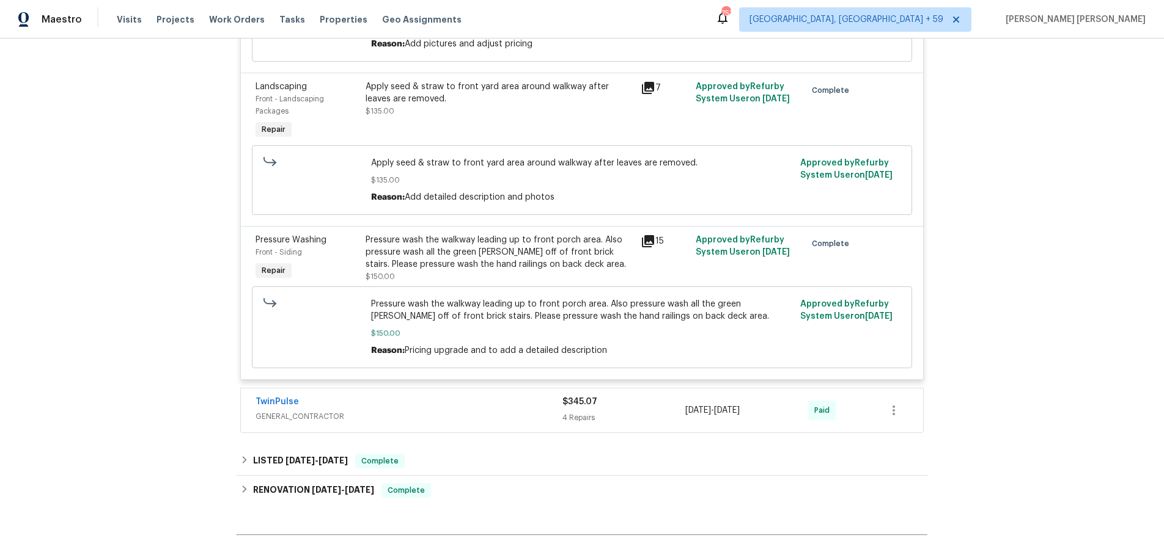
scroll to position [801, 0]
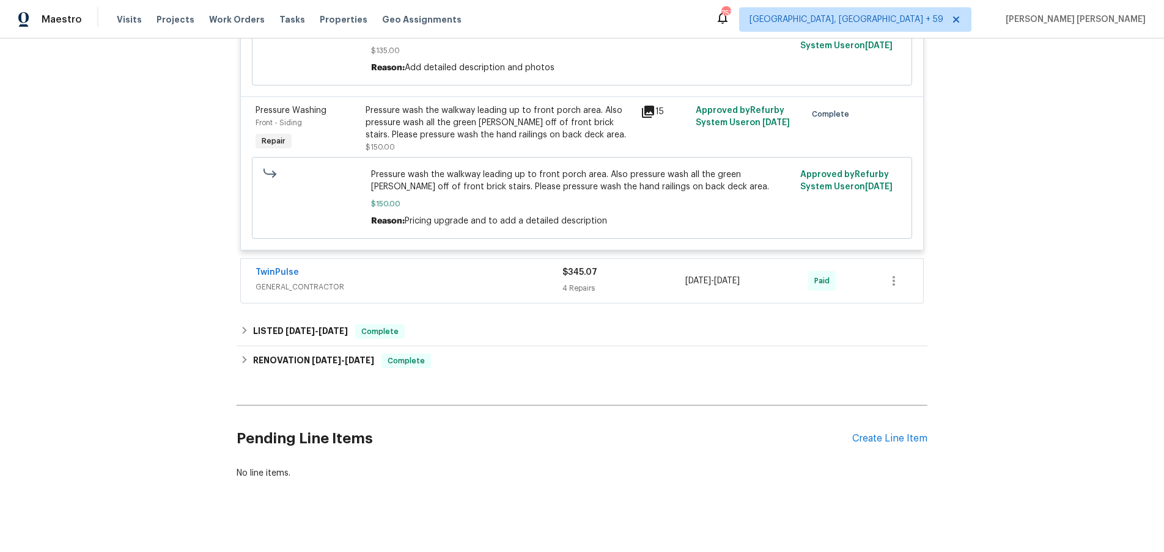
click at [461, 281] on span "GENERAL_CONTRACTOR" at bounding box center [408, 287] width 307 height 12
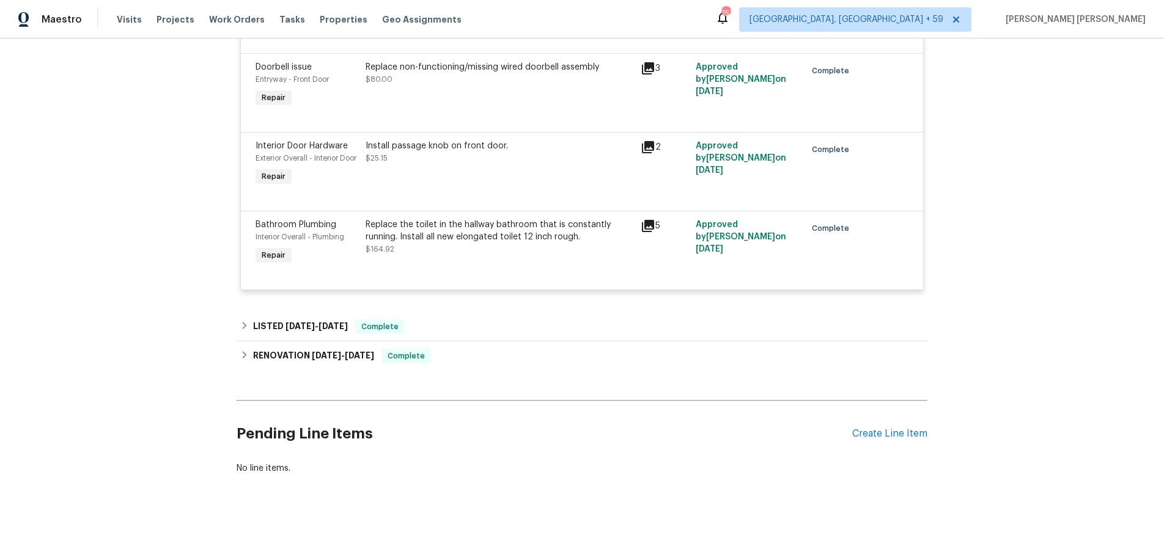
scroll to position [1154, 0]
click at [241, 325] on icon at bounding box center [244, 324] width 9 height 9
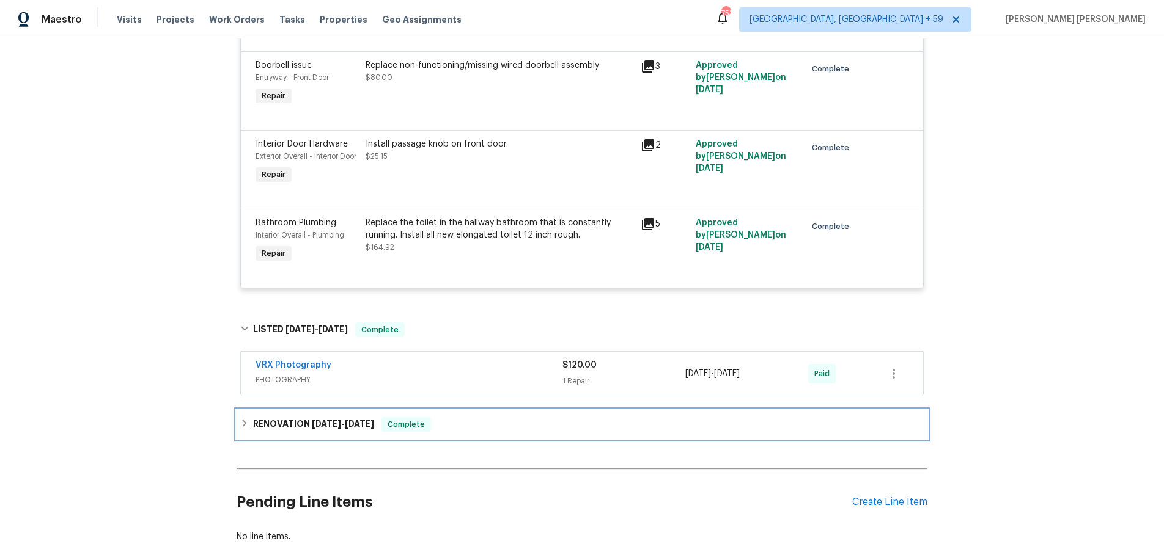
click at [314, 426] on span "5/1/25" at bounding box center [326, 424] width 29 height 9
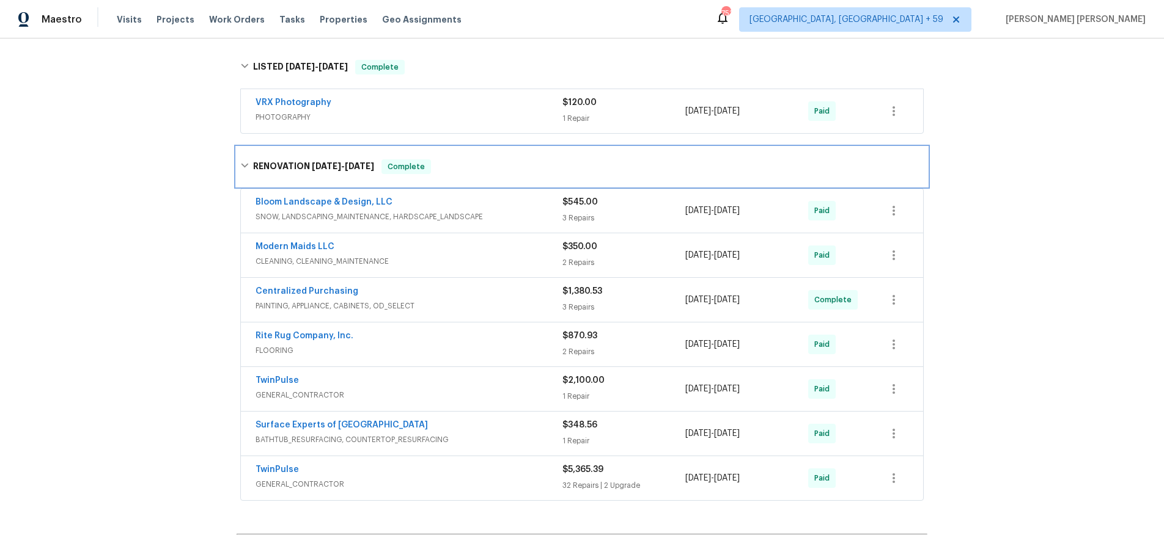
scroll to position [1421, 0]
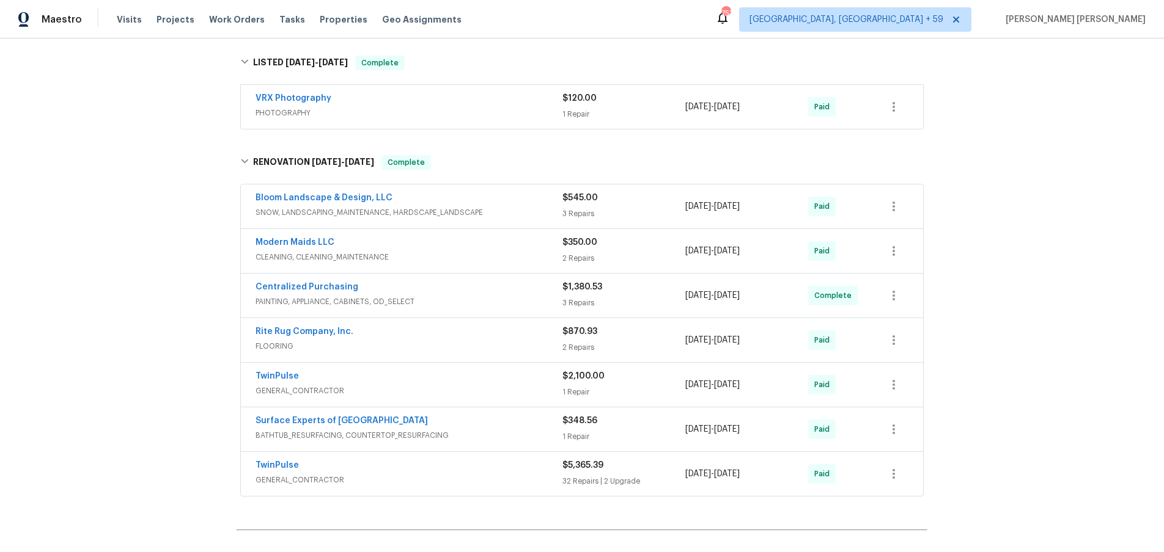
click at [515, 475] on span "GENERAL_CONTRACTOR" at bounding box center [408, 480] width 307 height 12
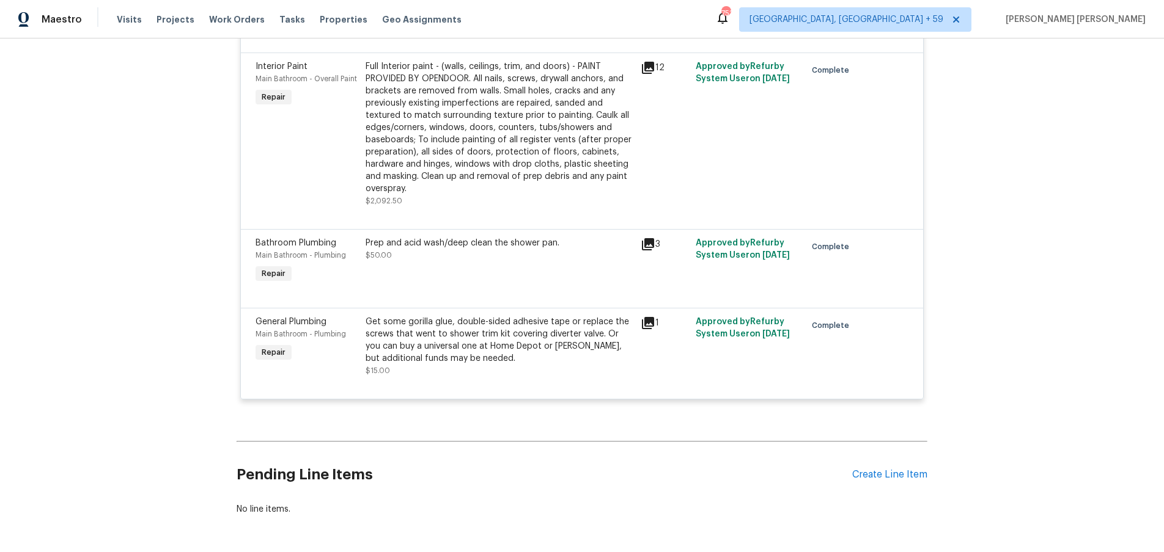
scroll to position [4951, 0]
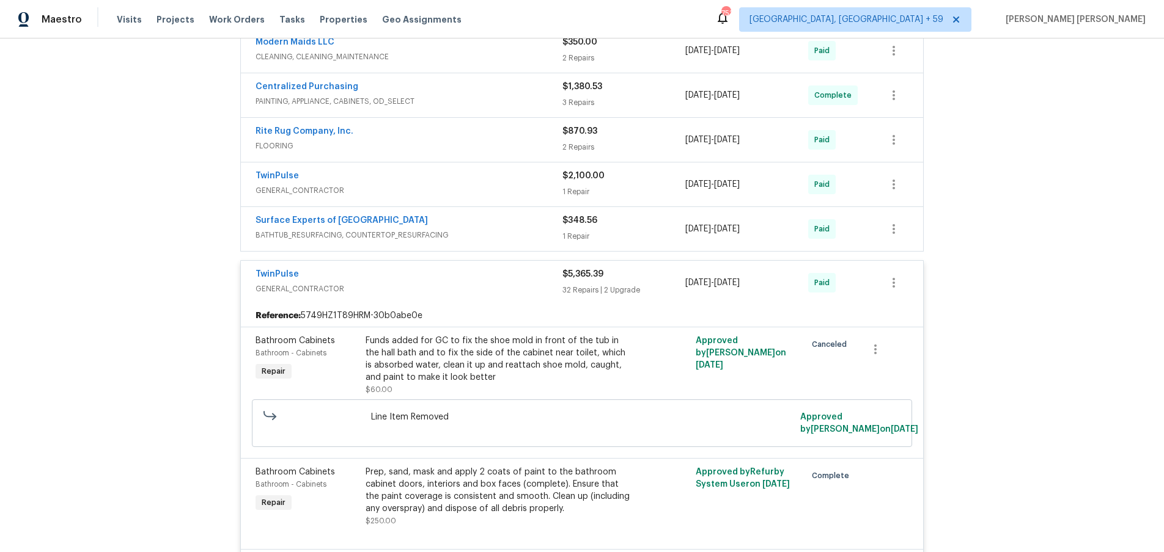
click at [485, 276] on div "TwinPulse" at bounding box center [408, 275] width 307 height 15
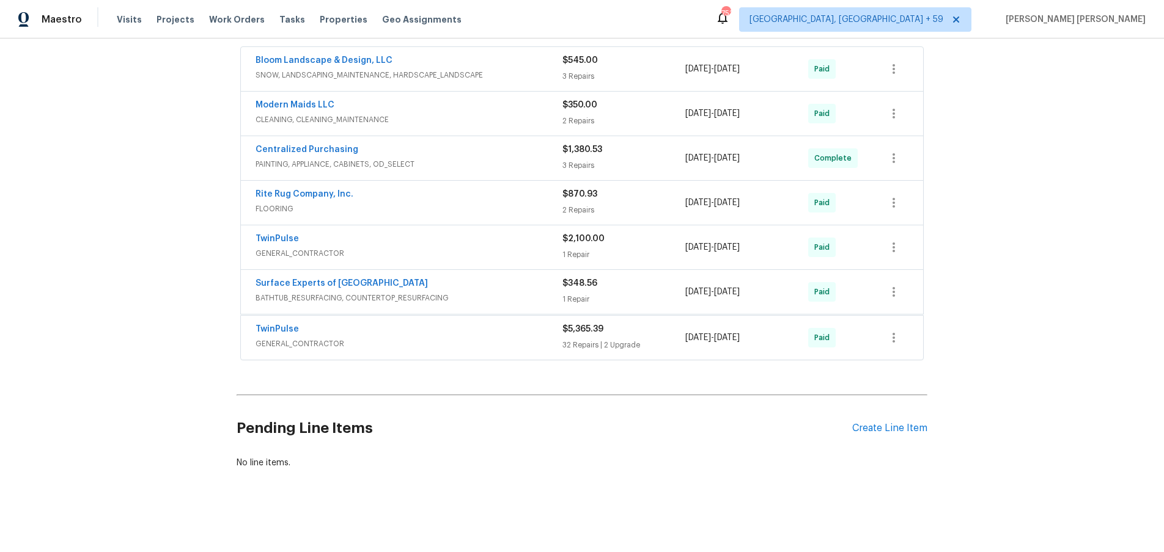
scroll to position [1558, 0]
click at [529, 249] on div "TwinPulse" at bounding box center [408, 242] width 307 height 15
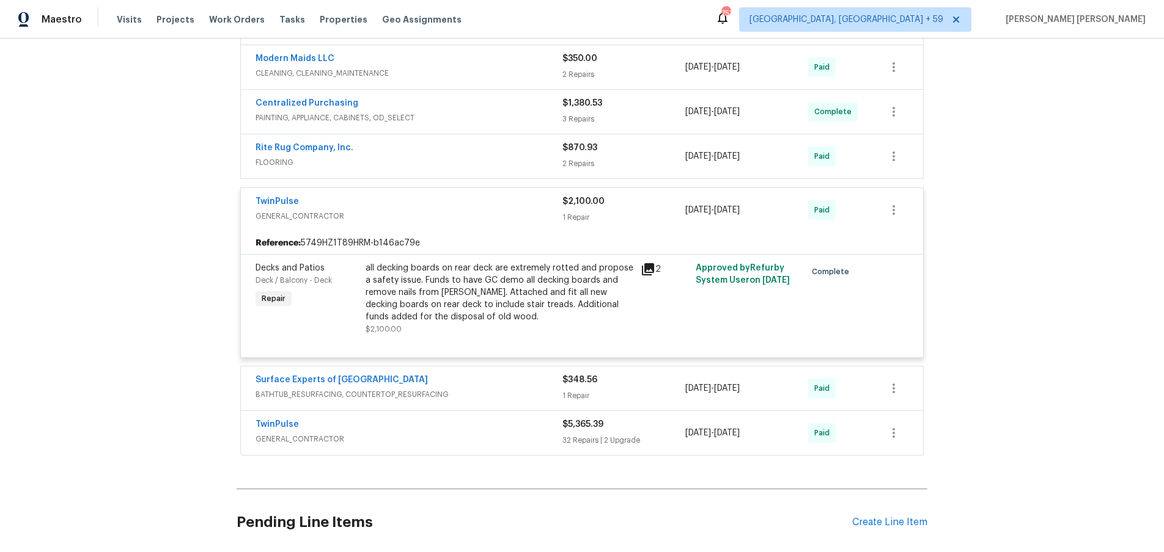
scroll to position [1621, 0]
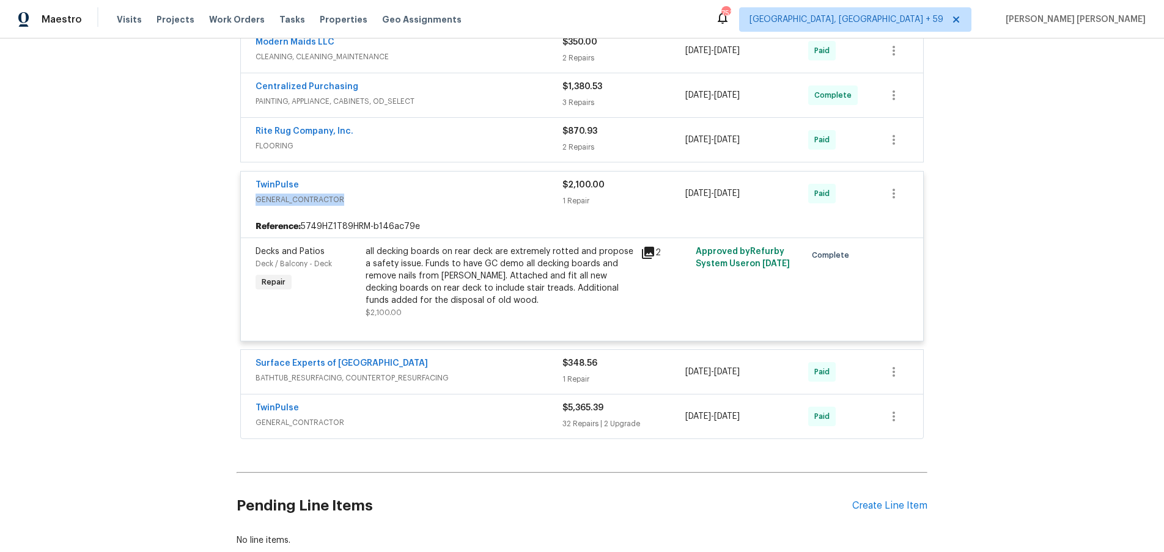
click at [500, 193] on div "TwinPulse GENERAL_CONTRACTOR" at bounding box center [408, 192] width 307 height 27
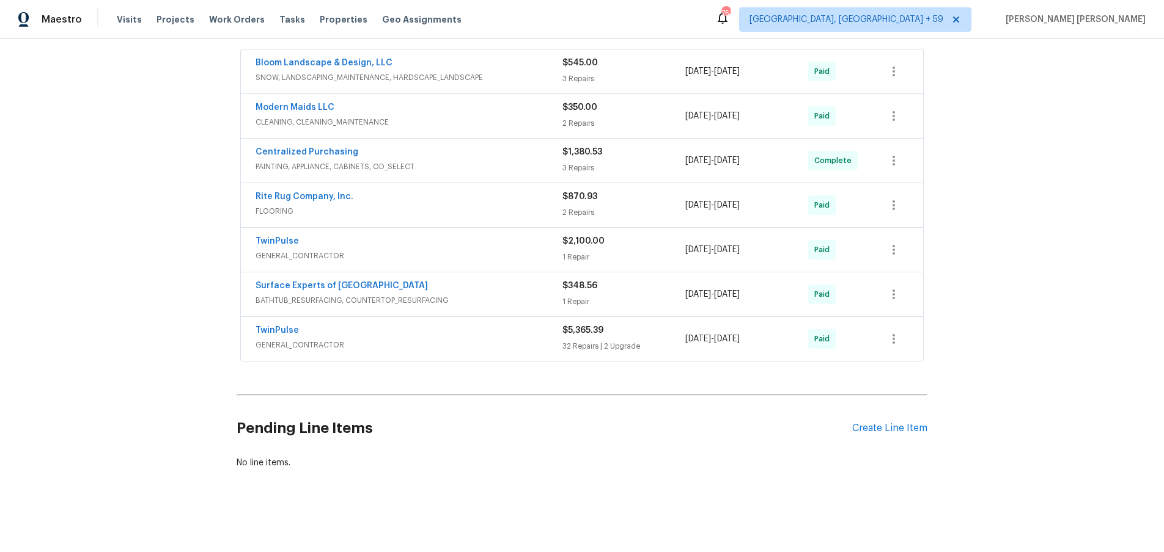
click at [530, 290] on div "Surface Experts of North Raleigh" at bounding box center [408, 287] width 307 height 15
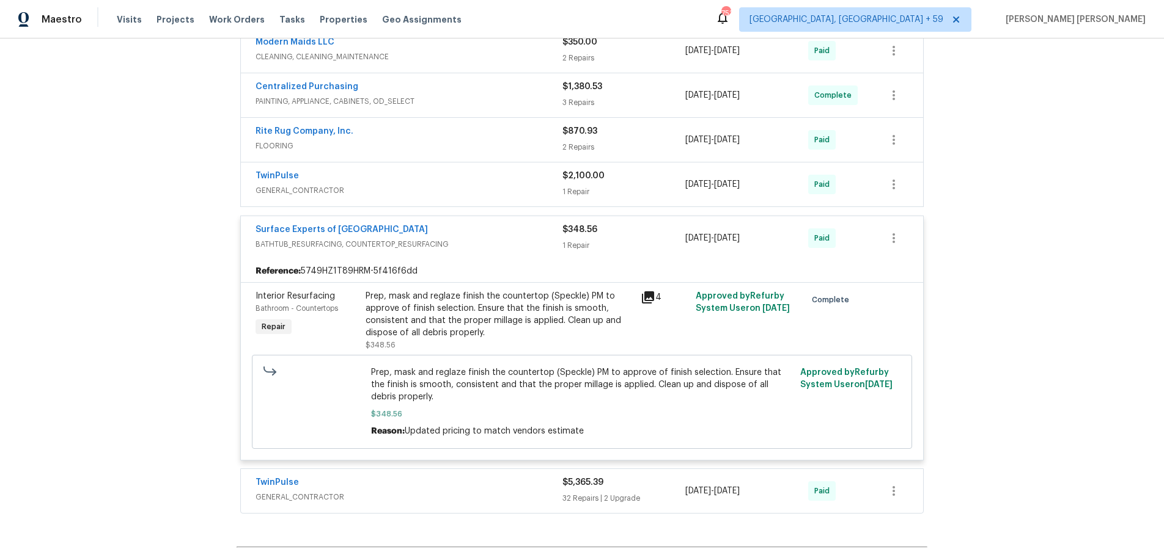
click at [647, 303] on icon at bounding box center [647, 297] width 15 height 15
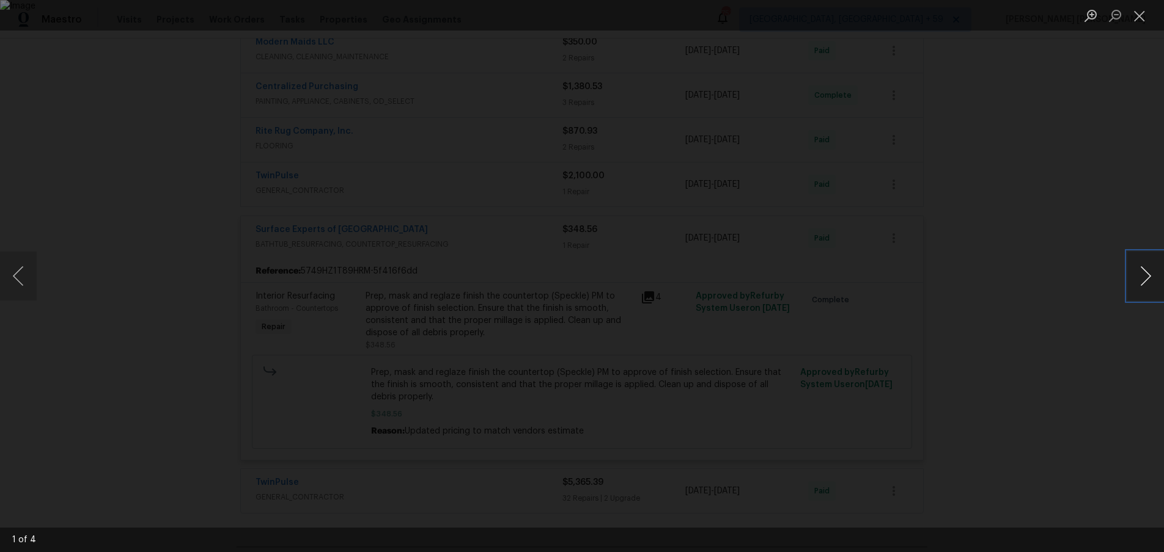
click at [1142, 283] on button "Next image" at bounding box center [1145, 276] width 37 height 49
click at [1079, 329] on div "Lightbox" at bounding box center [582, 276] width 1164 height 552
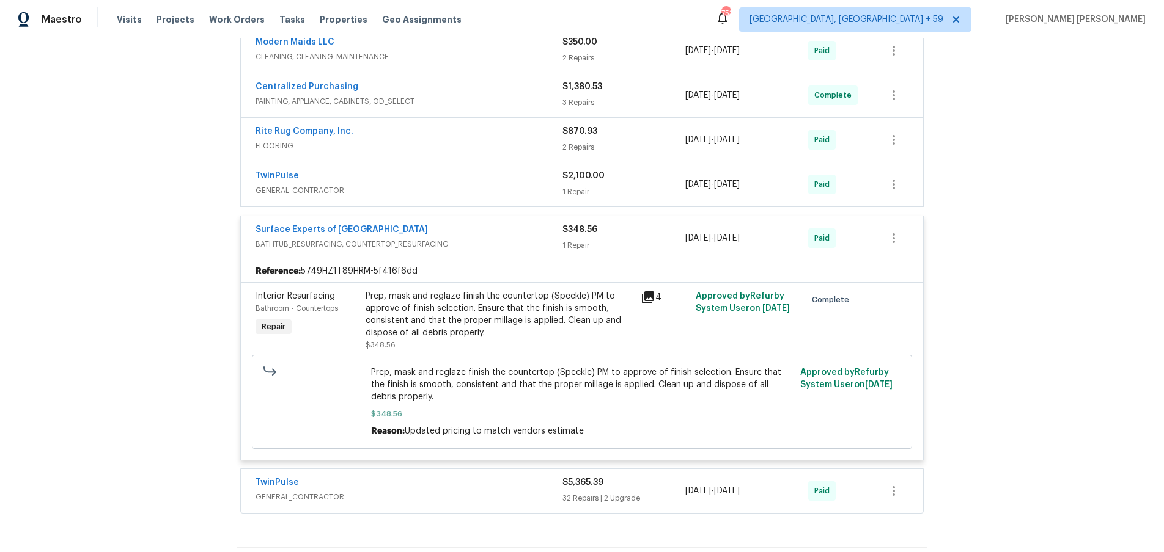
click at [641, 232] on div "$348.56" at bounding box center [623, 230] width 123 height 12
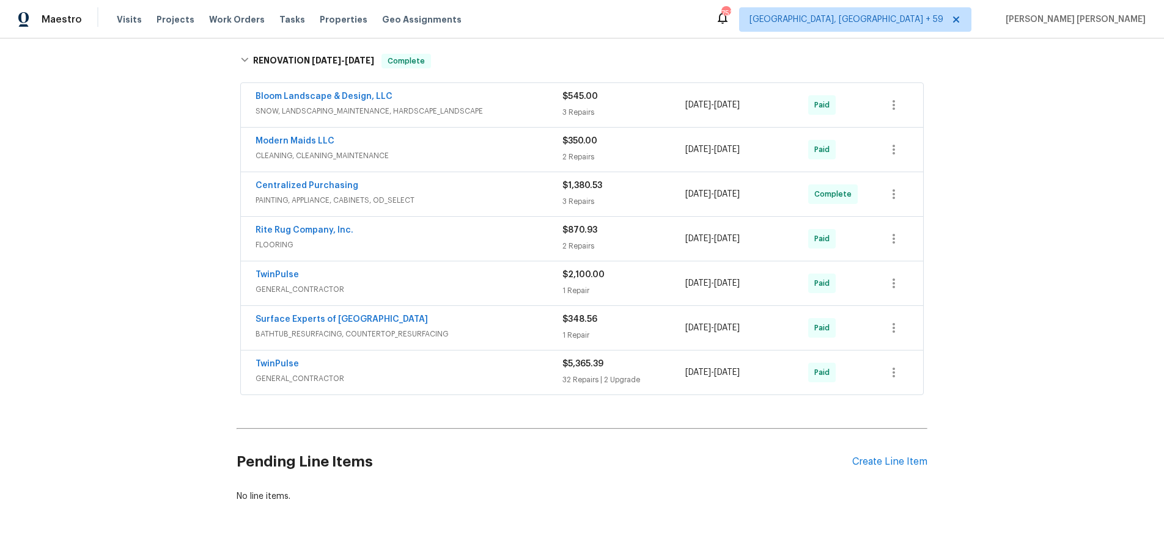
scroll to position [1518, 0]
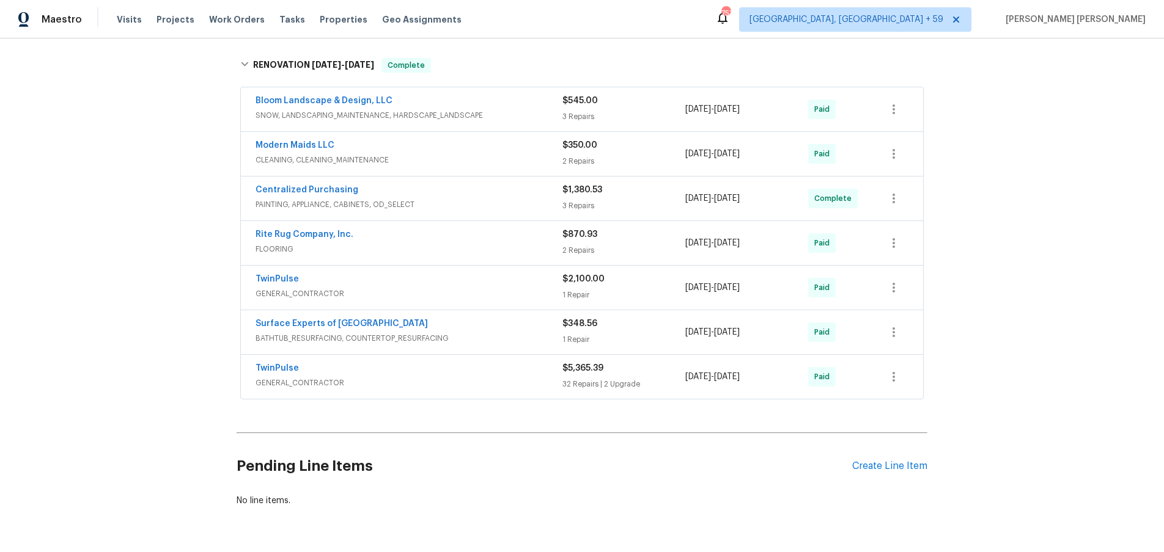
click at [491, 197] on div "Centralized Purchasing" at bounding box center [408, 191] width 307 height 15
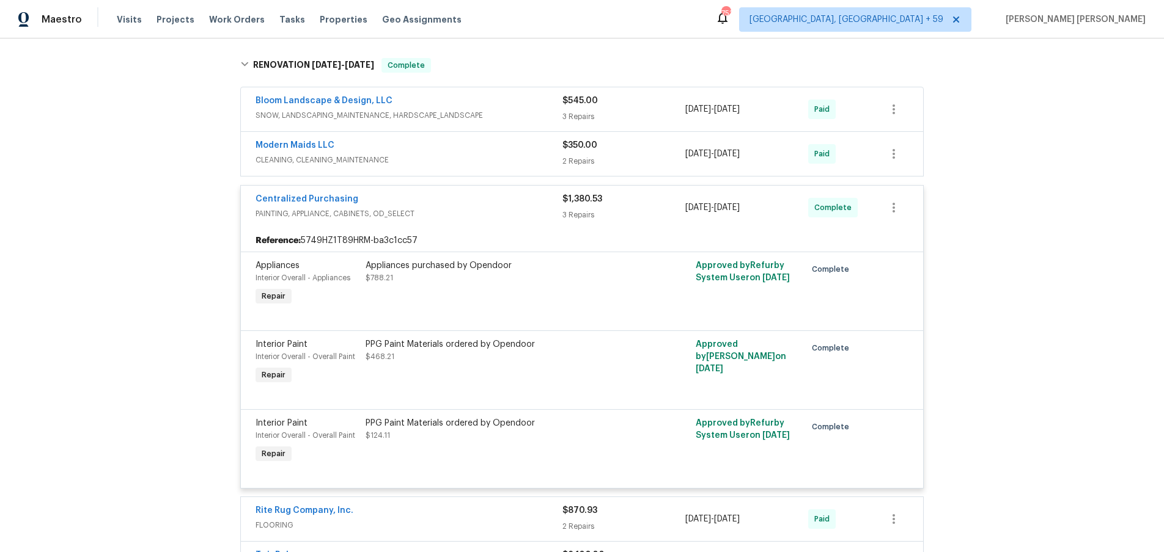
click at [491, 197] on div "Centralized Purchasing" at bounding box center [408, 200] width 307 height 15
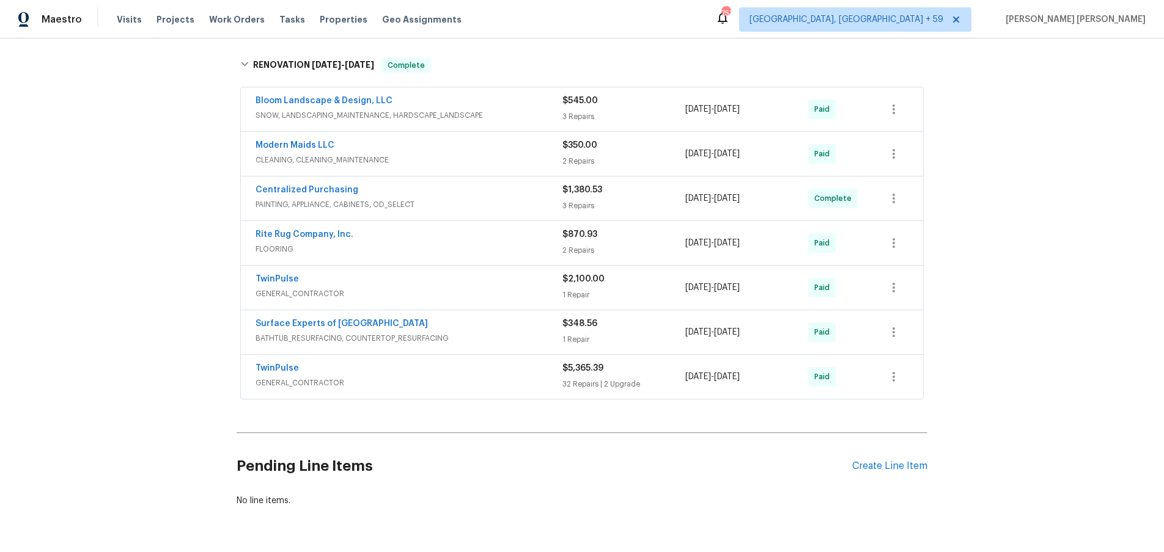
click at [527, 108] on div "Bloom Landscape & Design, LLC" at bounding box center [408, 102] width 307 height 15
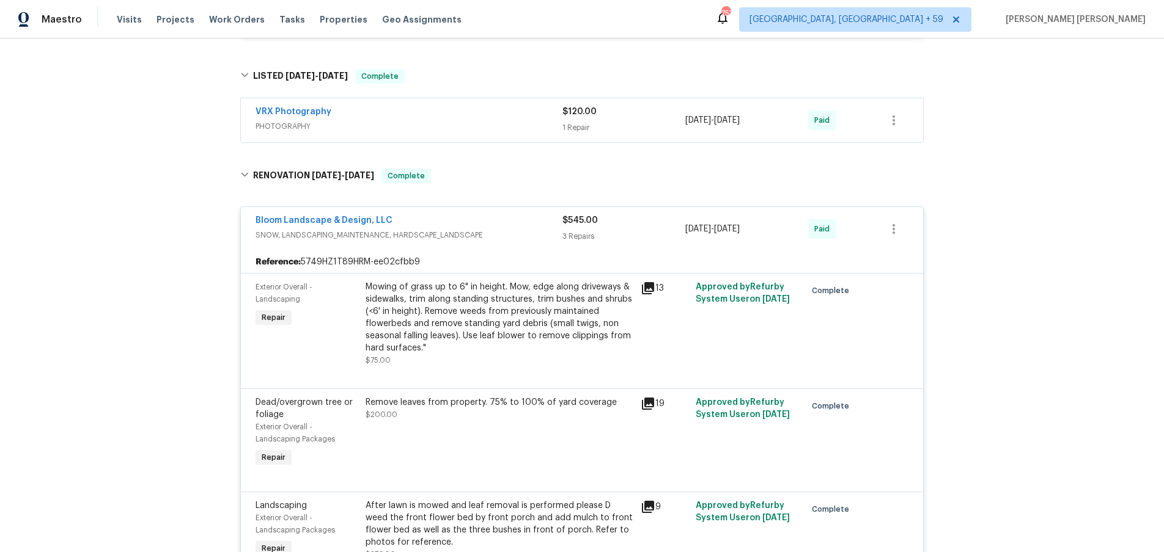
scroll to position [1907, 0]
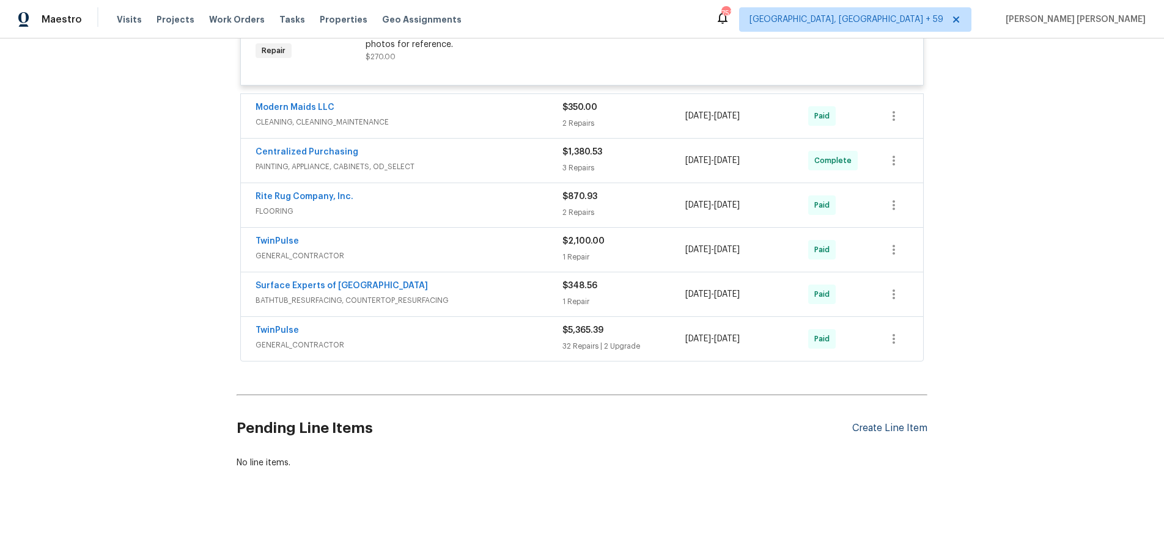
click at [909, 430] on div "Create Line Item" at bounding box center [889, 429] width 75 height 12
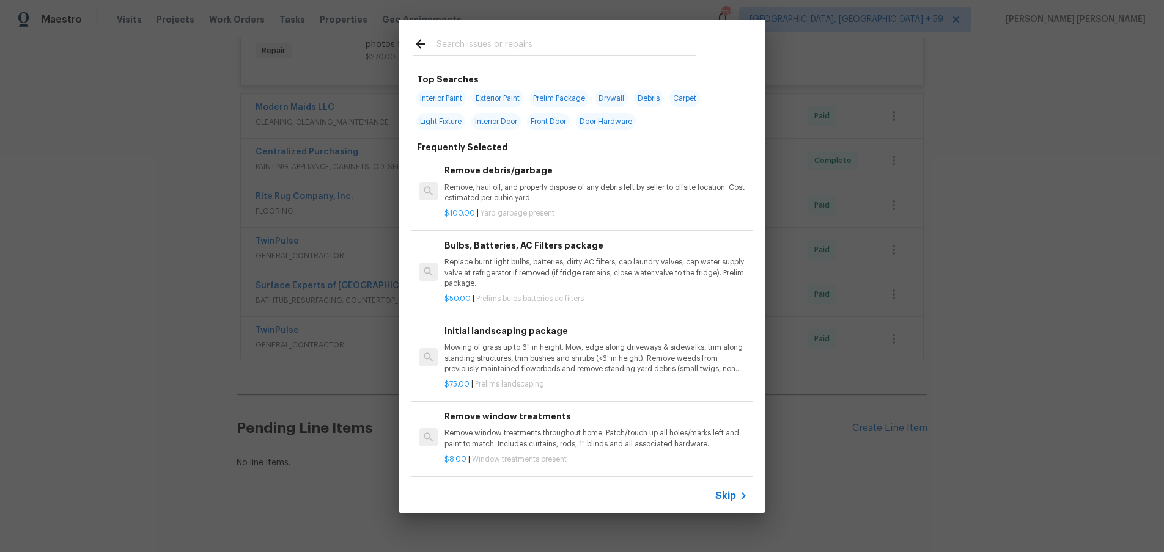
click at [727, 495] on span "Skip" at bounding box center [725, 496] width 21 height 12
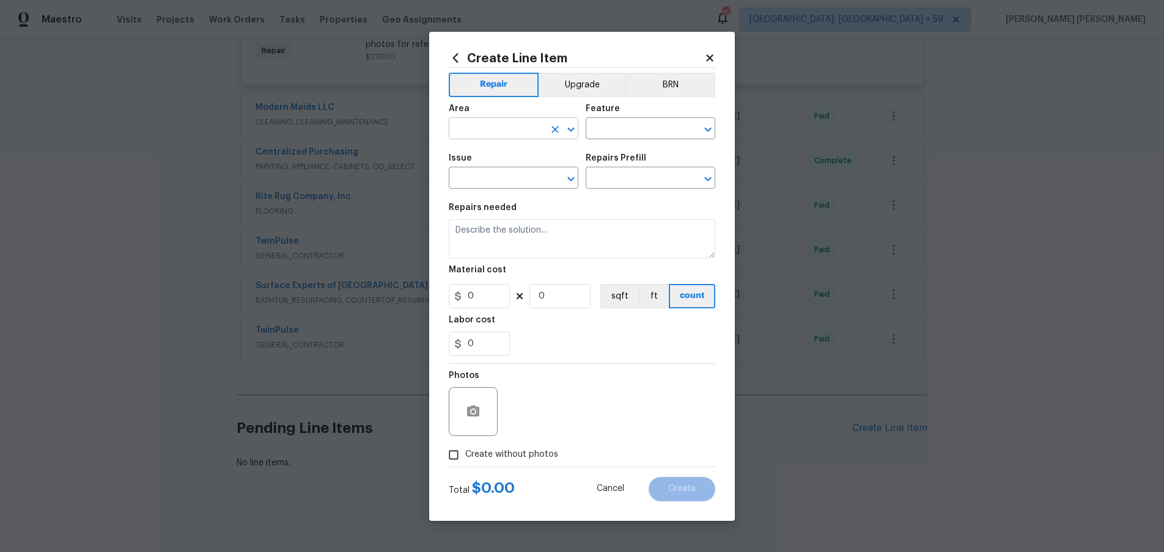
click at [494, 127] on input "text" at bounding box center [496, 129] width 95 height 19
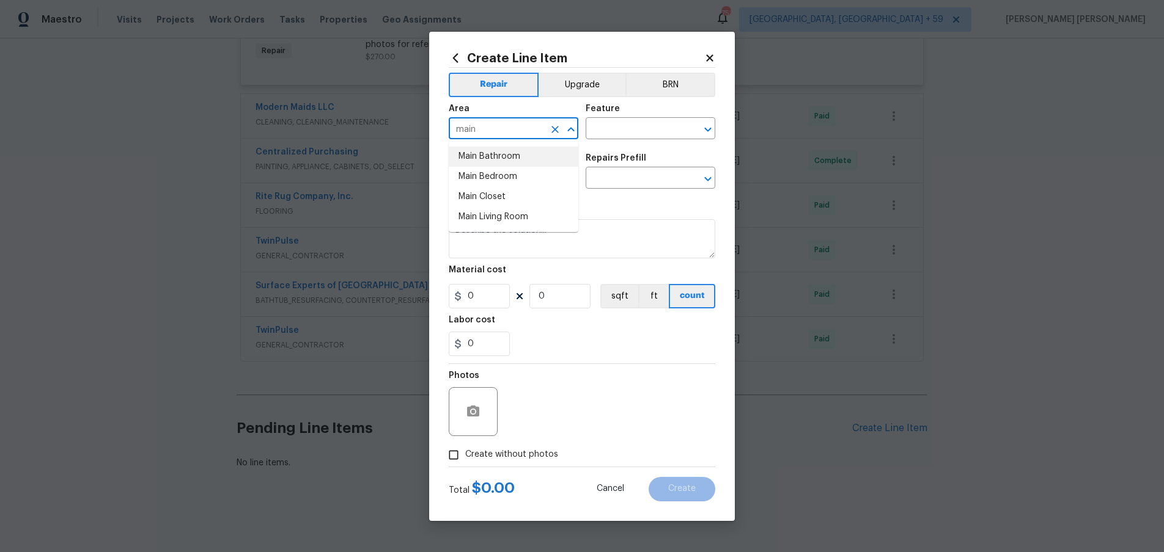
click at [504, 159] on li "Main Bathroom" at bounding box center [514, 157] width 130 height 20
type input "Main Bathroom"
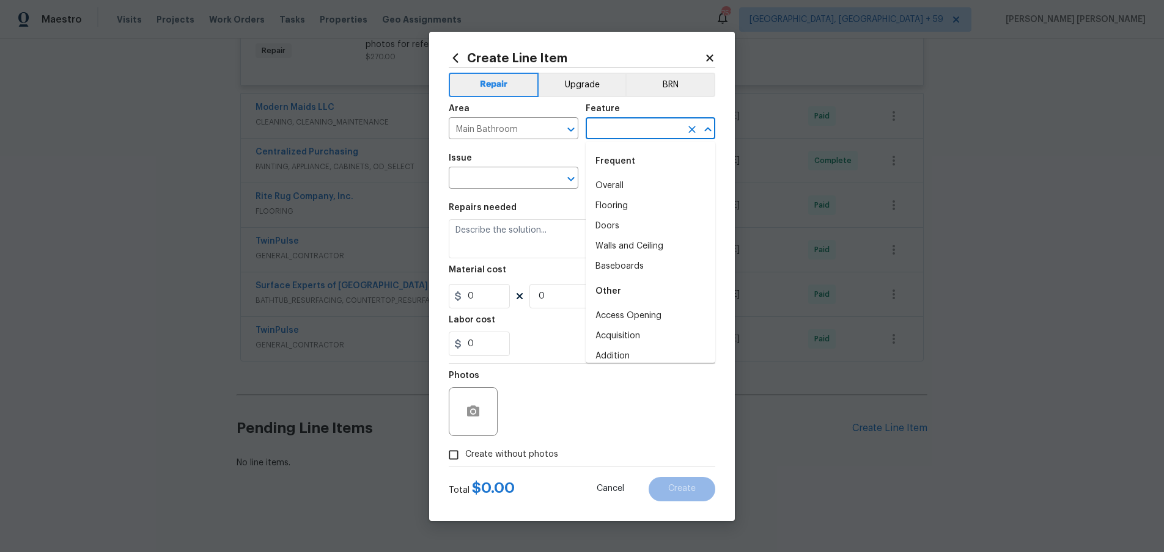
click at [642, 130] on input "text" at bounding box center [632, 129] width 95 height 19
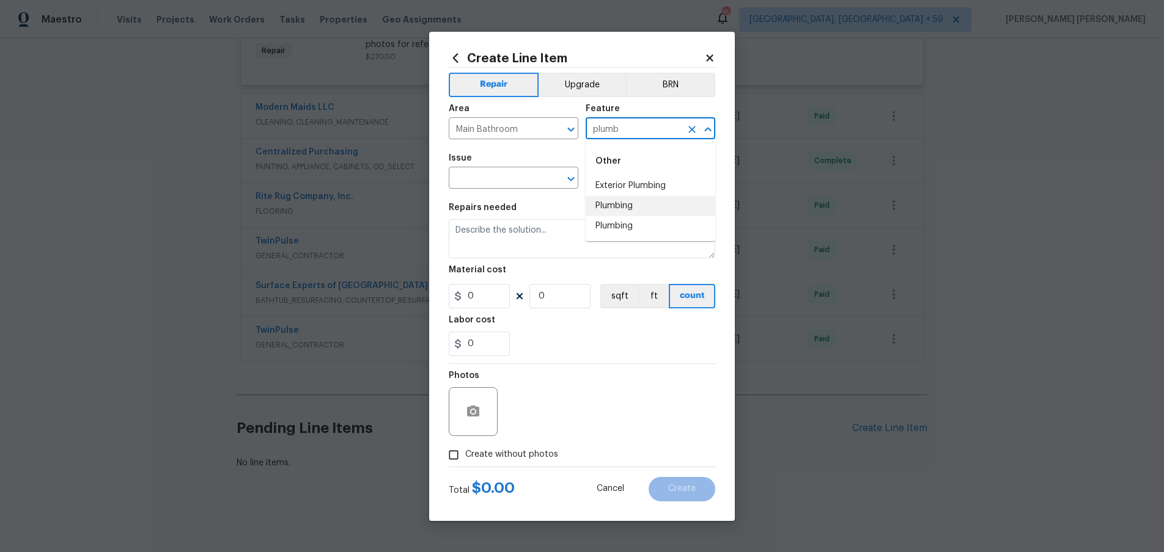
drag, startPoint x: 629, startPoint y: 211, endPoint x: 553, endPoint y: 194, distance: 78.3
click at [623, 208] on li "Plumbing" at bounding box center [650, 206] width 130 height 20
type input "Plumbing"
click at [505, 175] on input "text" at bounding box center [496, 179] width 95 height 19
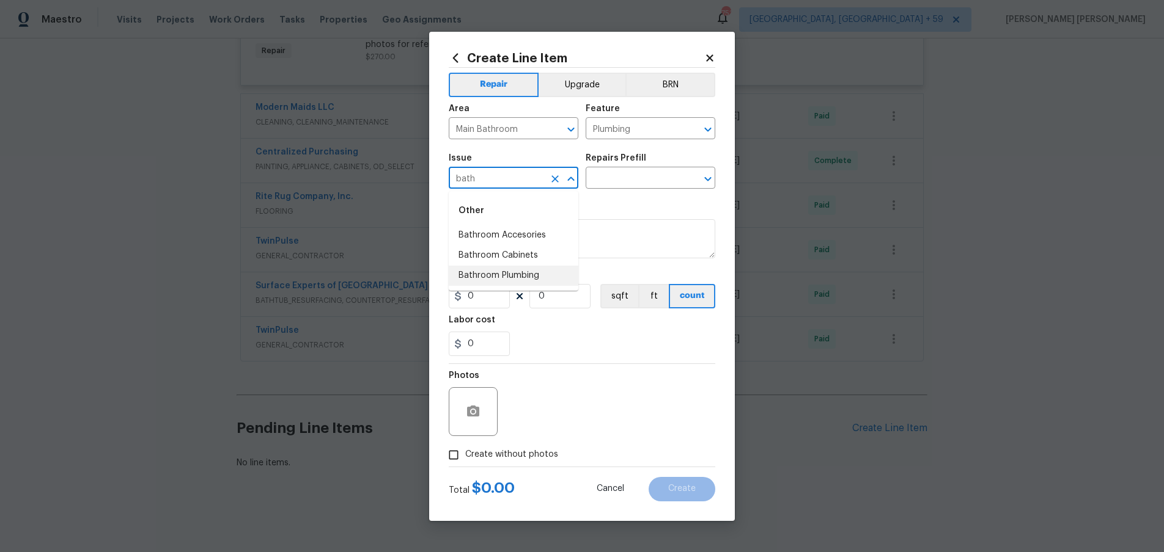
drag, startPoint x: 537, startPoint y: 274, endPoint x: 355, endPoint y: 222, distance: 189.6
click at [537, 274] on li "Bathroom Plumbing" at bounding box center [514, 276] width 130 height 20
click at [654, 175] on input "text" at bounding box center [632, 179] width 95 height 19
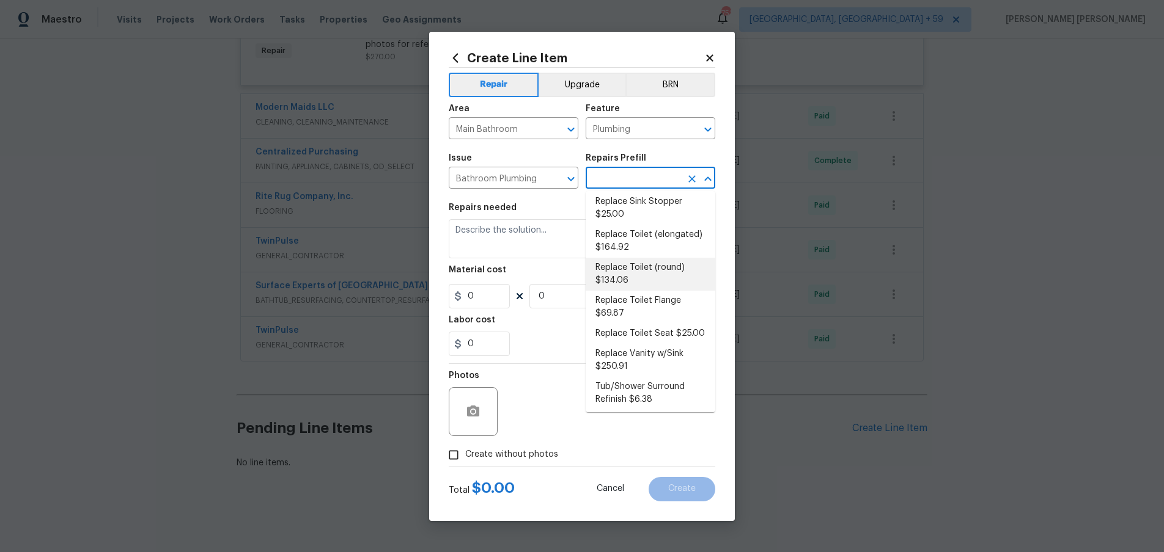
scroll to position [610, 0]
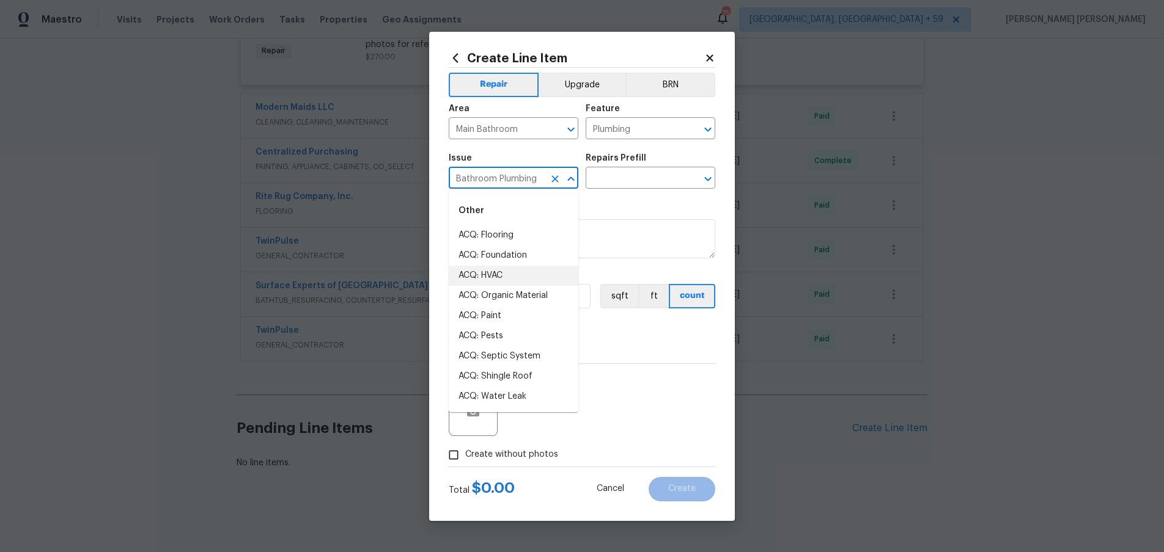
click at [533, 178] on input "Bathroom Plumbing" at bounding box center [496, 179] width 95 height 19
click at [529, 252] on li "General Plumbing" at bounding box center [514, 256] width 130 height 20
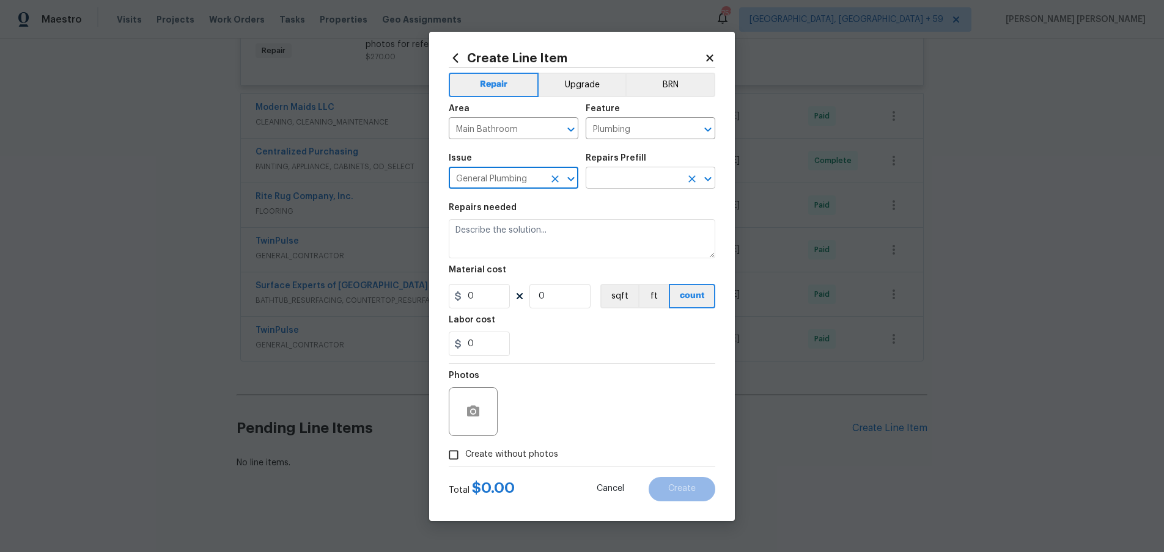
type input "General Plumbing"
click at [662, 177] on input "text" at bounding box center [632, 179] width 95 height 19
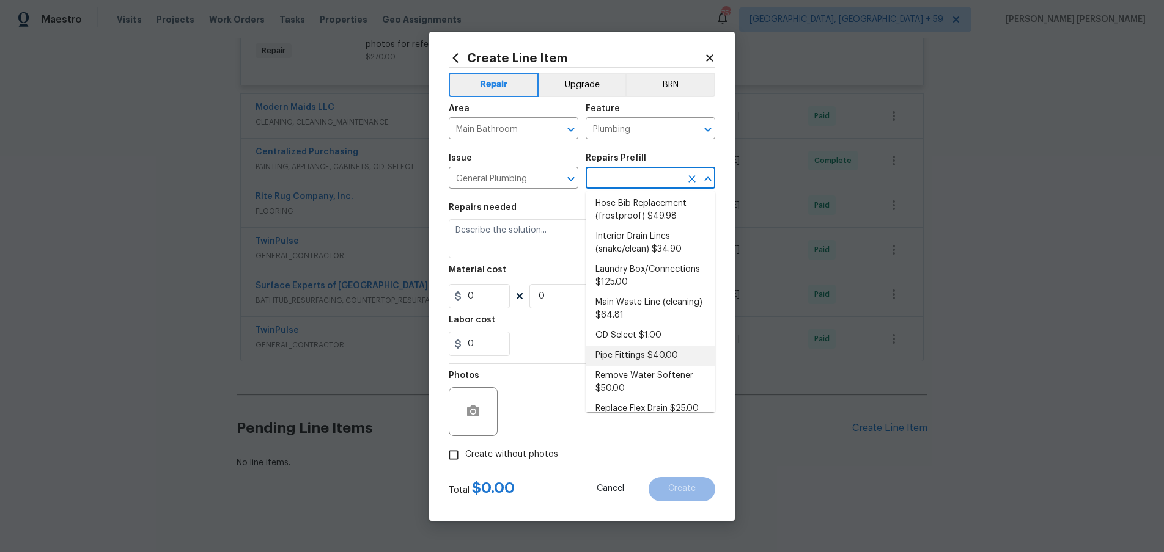
scroll to position [0, 0]
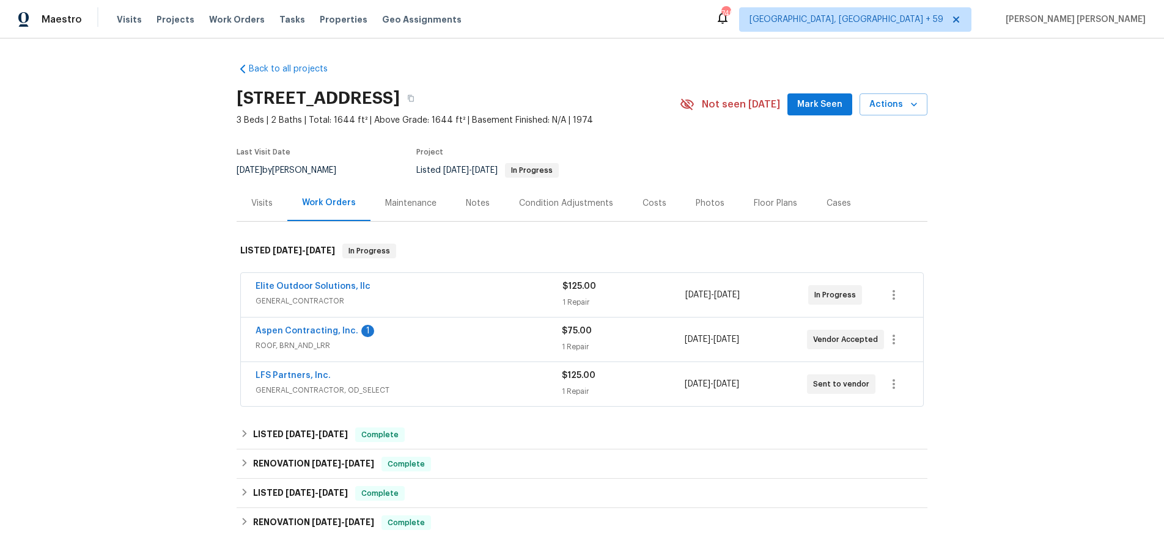
scroll to position [172, 0]
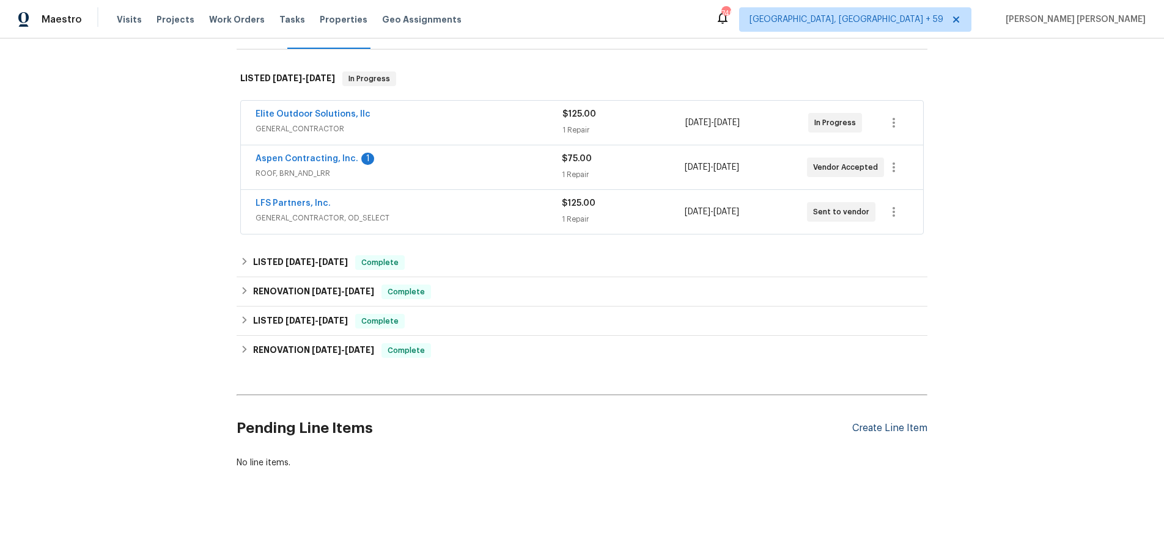
click at [896, 433] on div "Create Line Item" at bounding box center [889, 429] width 75 height 12
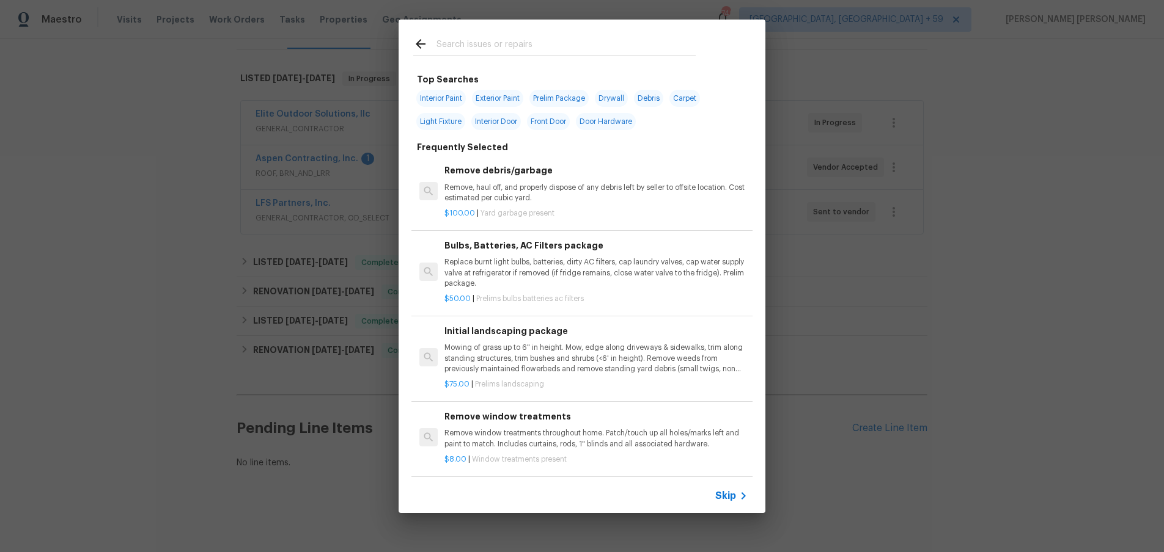
click at [740, 495] on icon at bounding box center [743, 496] width 15 height 15
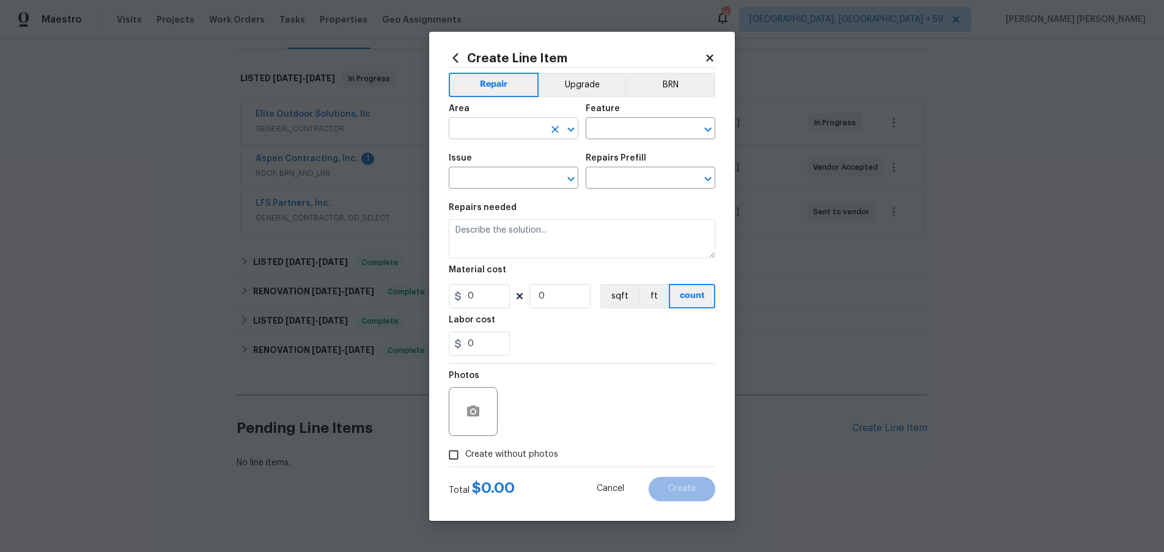
click at [527, 124] on input "text" at bounding box center [496, 129] width 95 height 19
click at [523, 164] on li "Roof" at bounding box center [514, 157] width 130 height 20
type input "Roof"
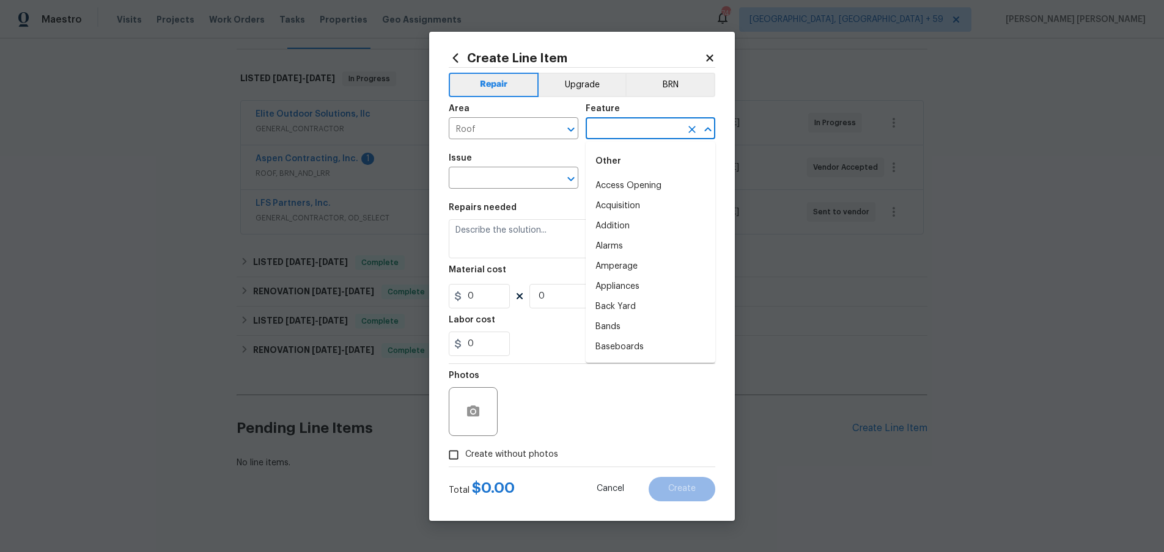
click at [641, 120] on input "text" at bounding box center [632, 129] width 95 height 19
click at [626, 205] on li "Roof" at bounding box center [650, 206] width 130 height 20
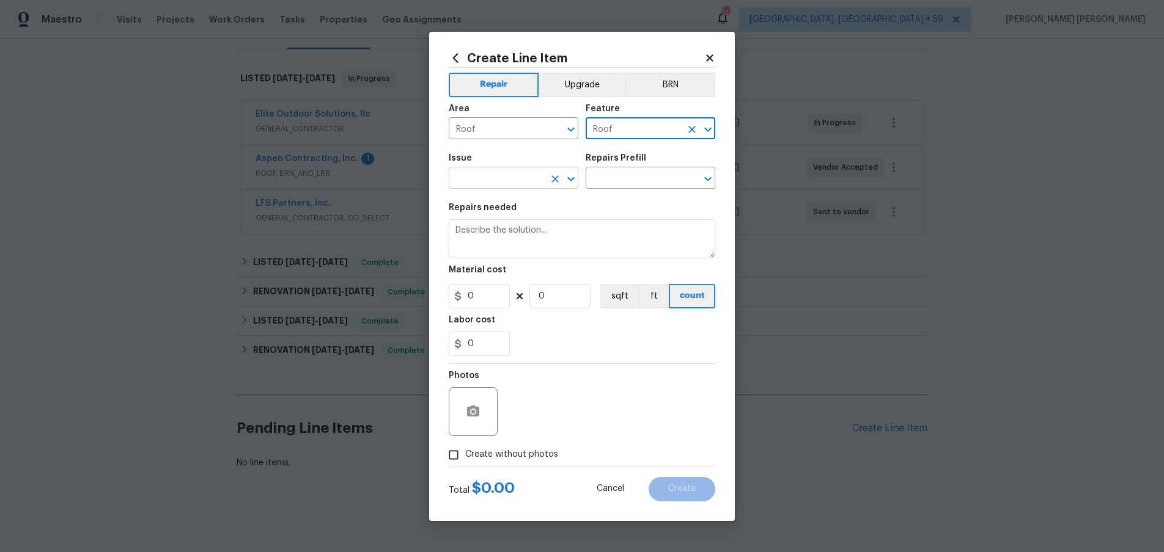
type input "Roof"
click at [537, 181] on input "text" at bounding box center [496, 179] width 95 height 19
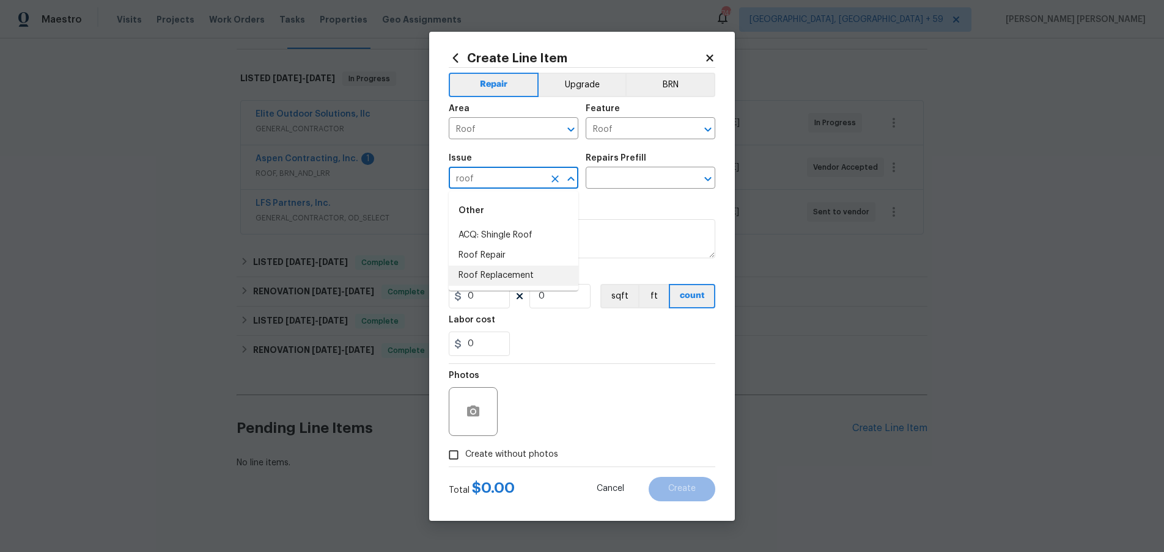
click at [483, 282] on li "Roof Replacement" at bounding box center [514, 276] width 130 height 20
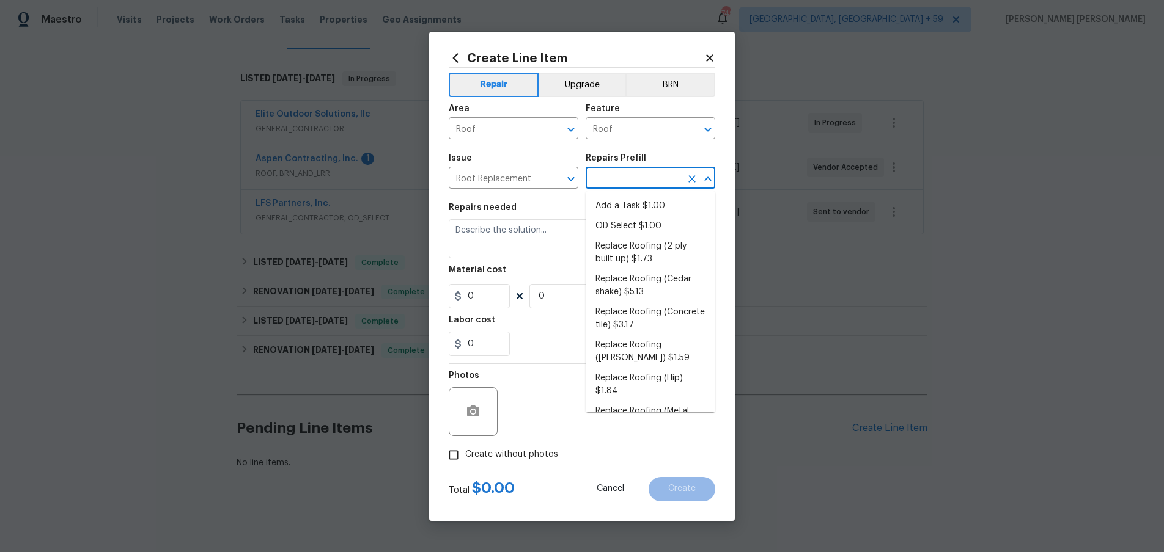
click at [636, 176] on input "text" at bounding box center [632, 179] width 95 height 19
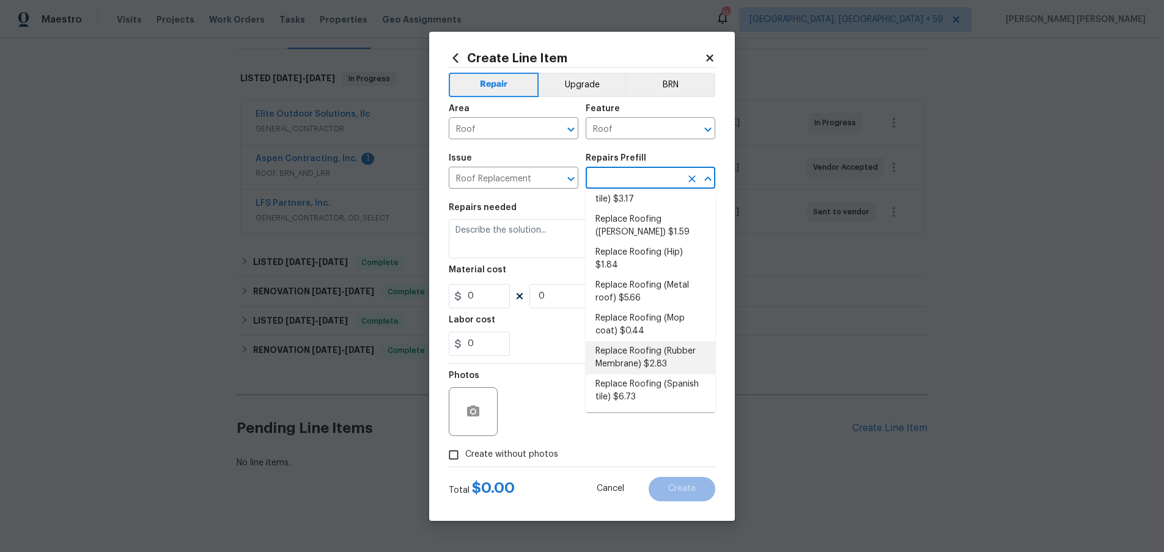
scroll to position [0, 0]
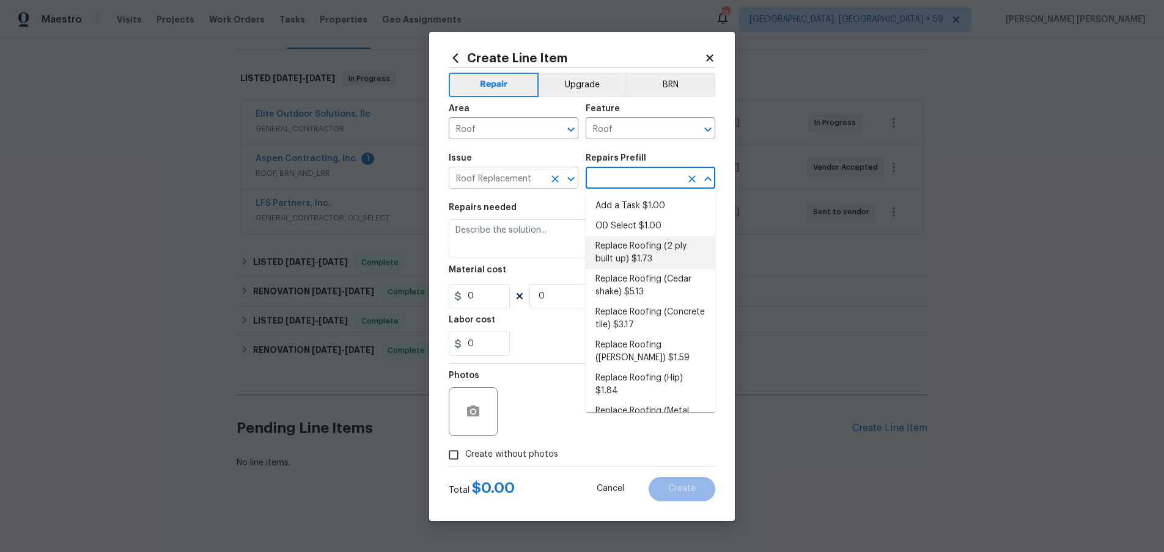
click at [528, 178] on input "Roof Replacement" at bounding box center [496, 179] width 95 height 19
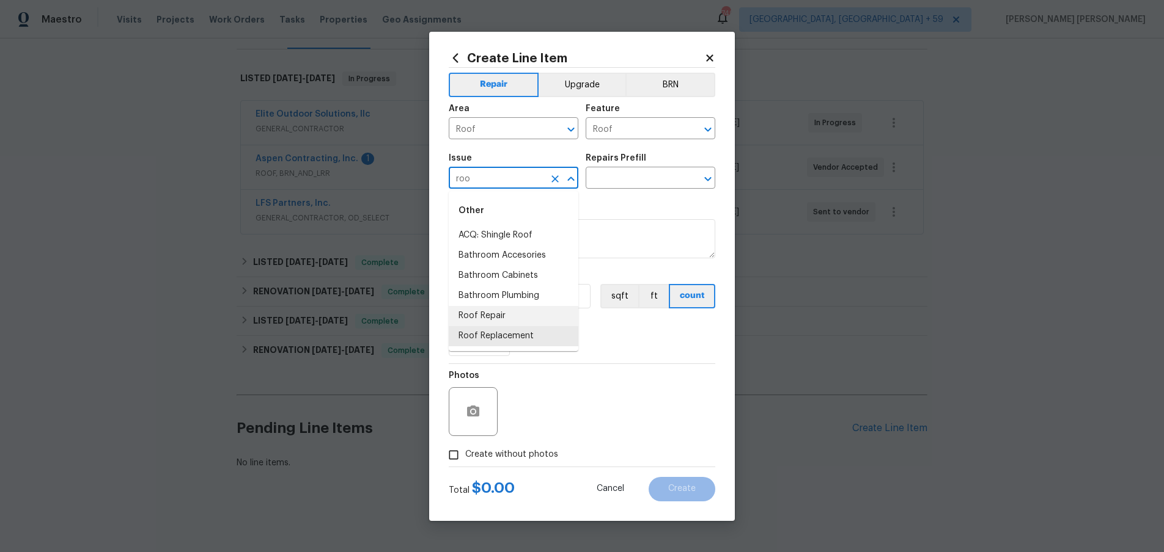
click at [531, 310] on li "Roof Repair" at bounding box center [514, 316] width 130 height 20
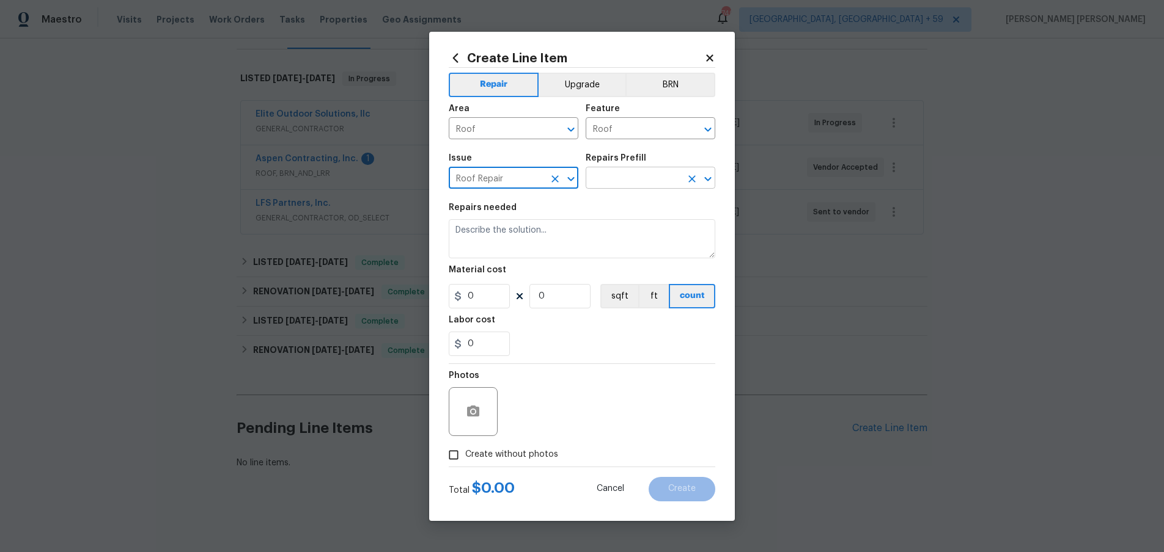
type input "Roof Repair"
click at [645, 178] on input "text" at bounding box center [632, 179] width 95 height 19
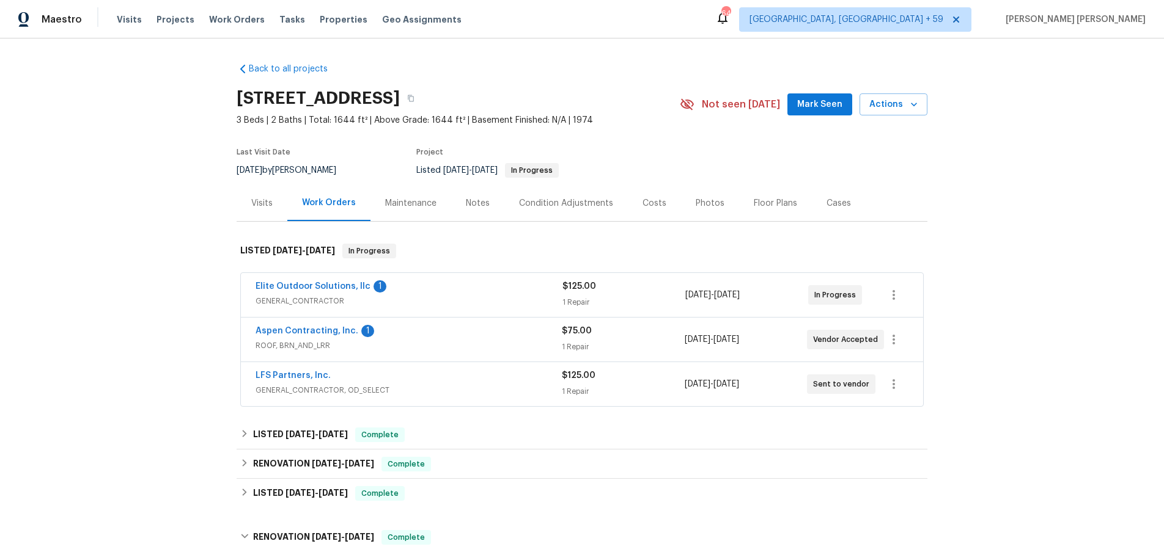
click at [262, 200] on div "Visits" at bounding box center [261, 203] width 21 height 12
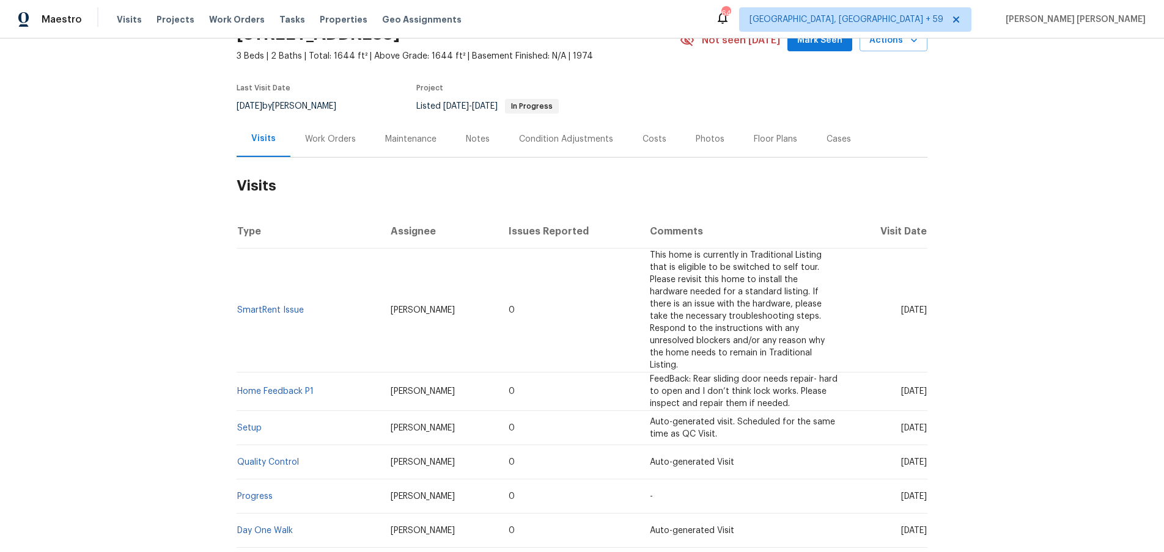
scroll to position [59, 0]
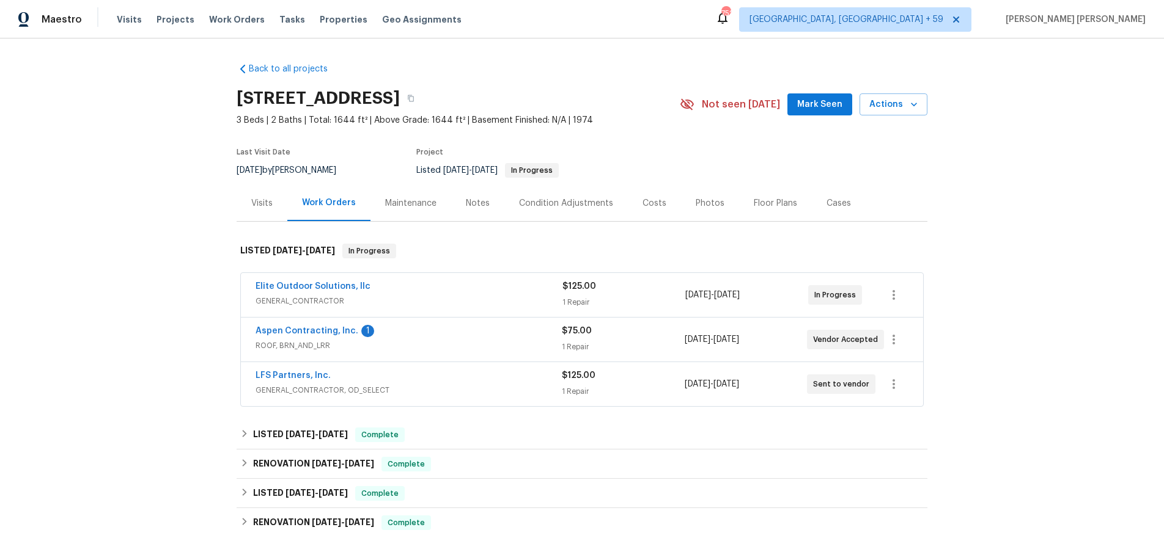
click at [618, 125] on span "3 Beds | 2 Baths | Total: 1644 ft² | Above Grade: 1644 ft² | Basement Finished:…" at bounding box center [458, 120] width 443 height 12
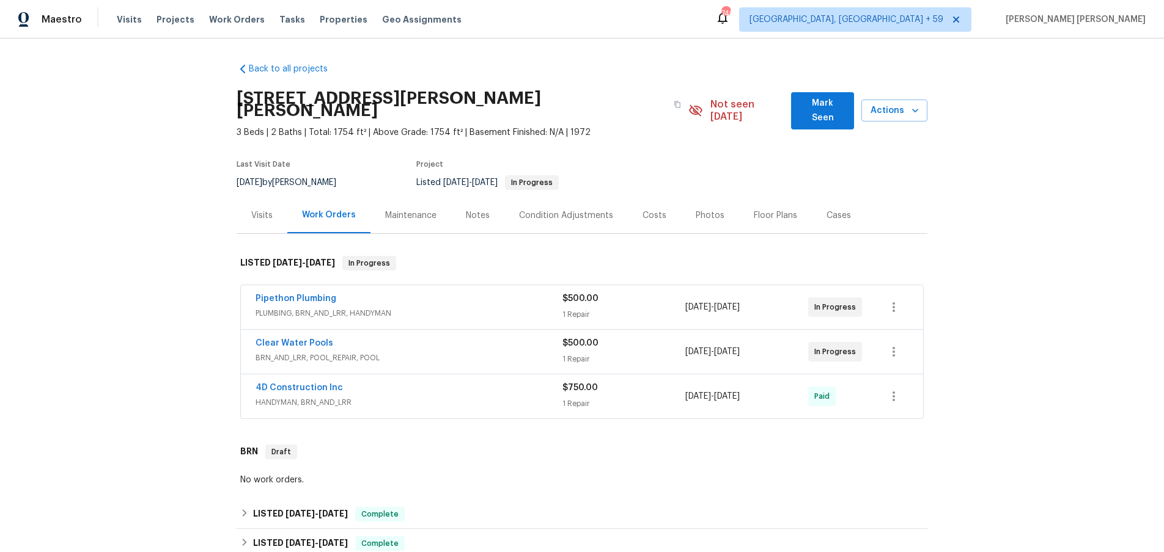
click at [483, 307] on span "PLUMBING, BRN_AND_LRR, HANDYMAN" at bounding box center [408, 313] width 307 height 12
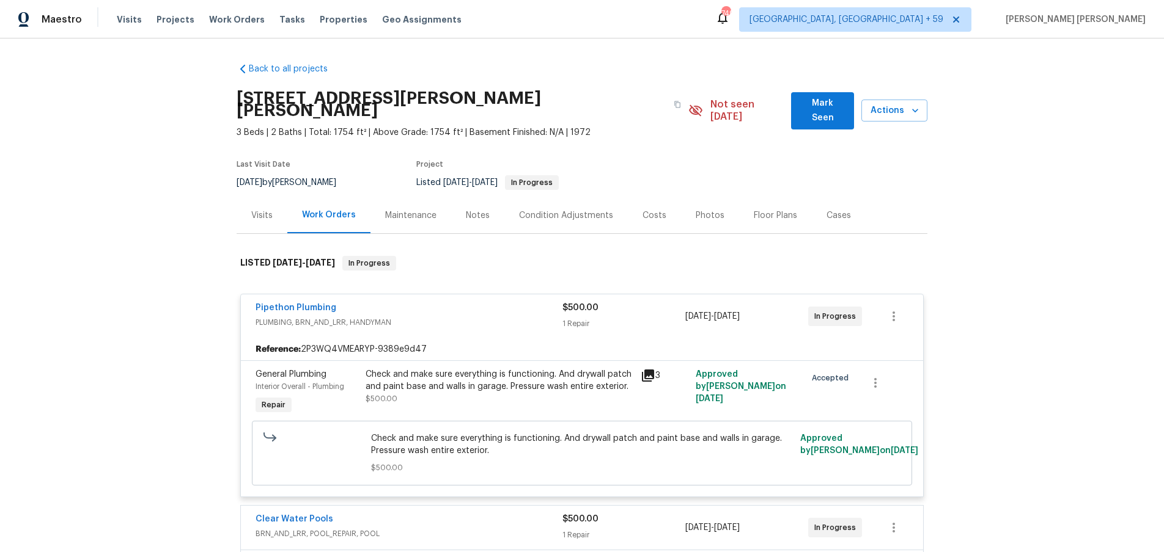
click at [651, 370] on icon at bounding box center [648, 376] width 12 height 12
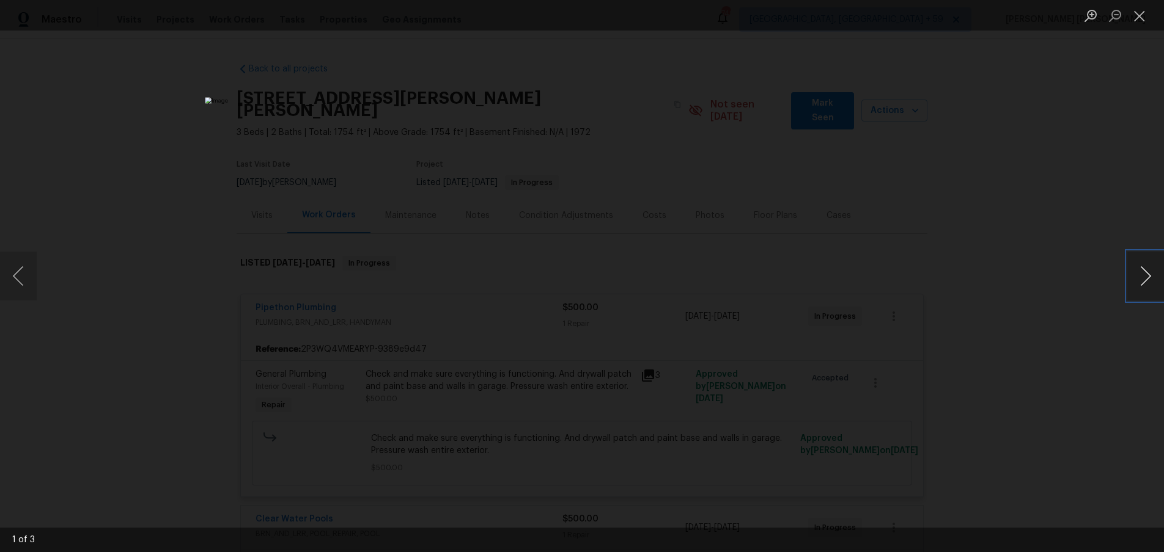
click at [1139, 291] on button "Next image" at bounding box center [1145, 276] width 37 height 49
click at [1110, 351] on div "Lightbox" at bounding box center [582, 276] width 1164 height 552
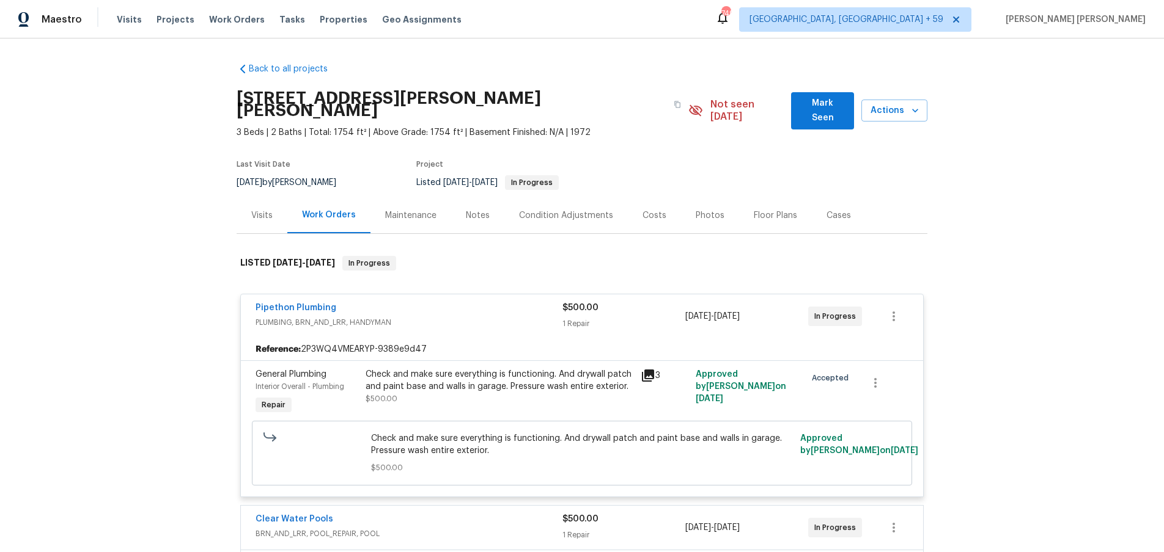
click at [1110, 350] on div "Lightbox" at bounding box center [582, 276] width 1164 height 552
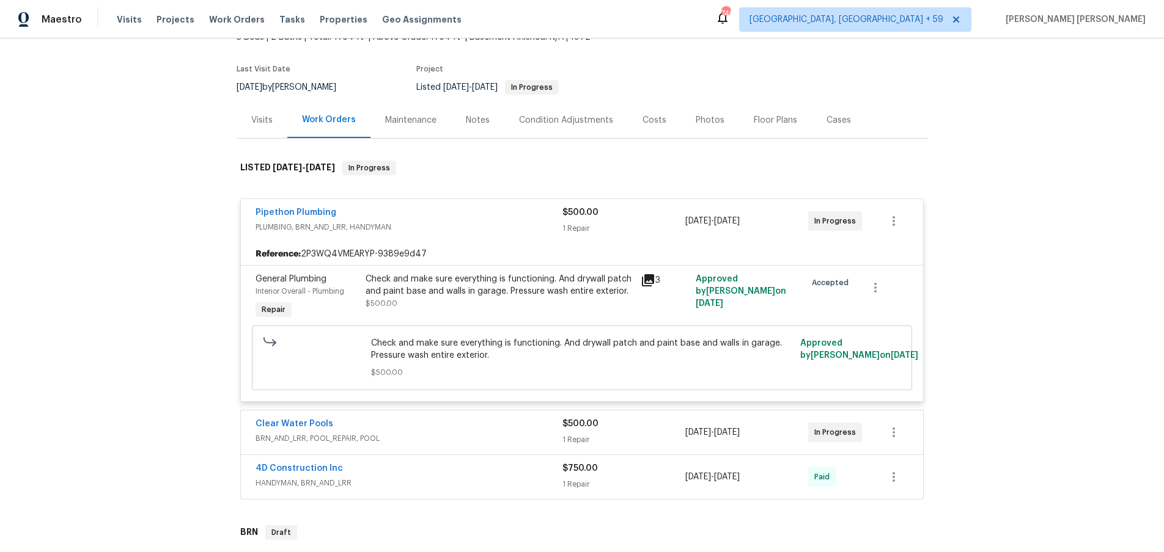
scroll to position [114, 0]
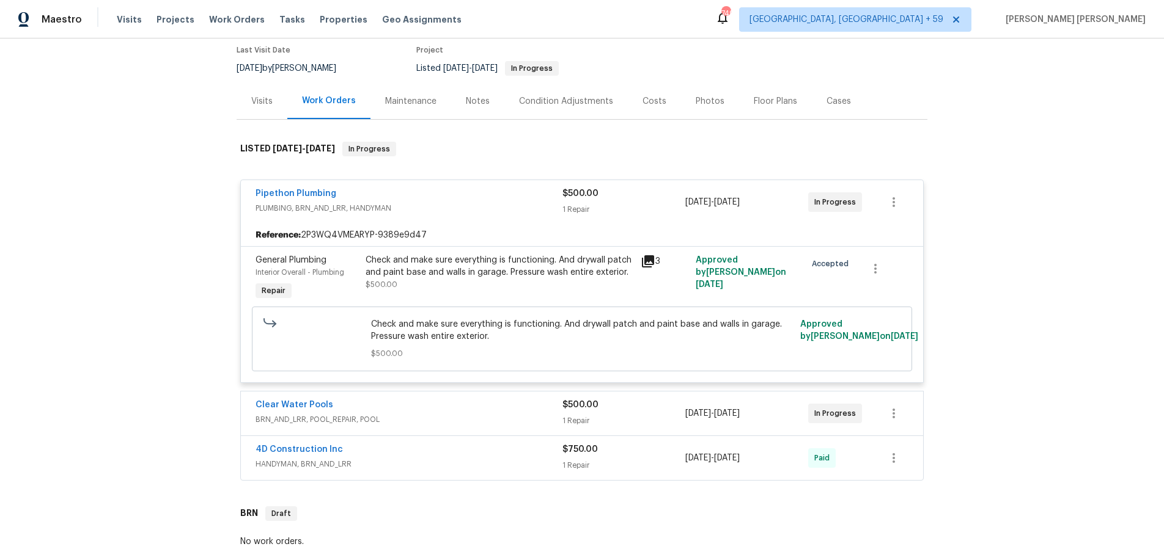
click at [542, 414] on span "BRN_AND_LRR, POOL_REPAIR, POOL" at bounding box center [408, 420] width 307 height 12
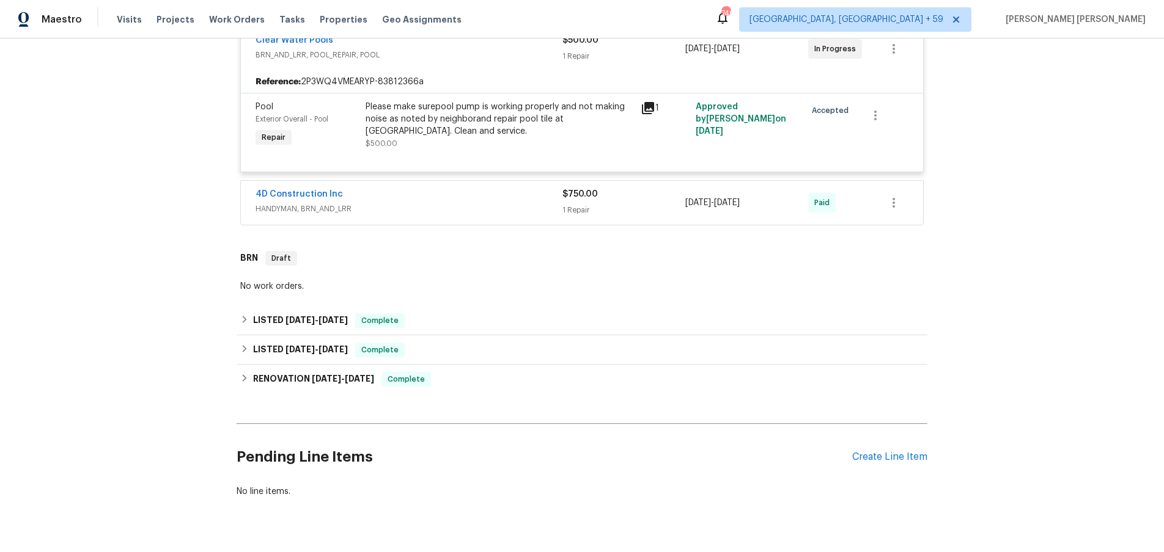
scroll to position [485, 0]
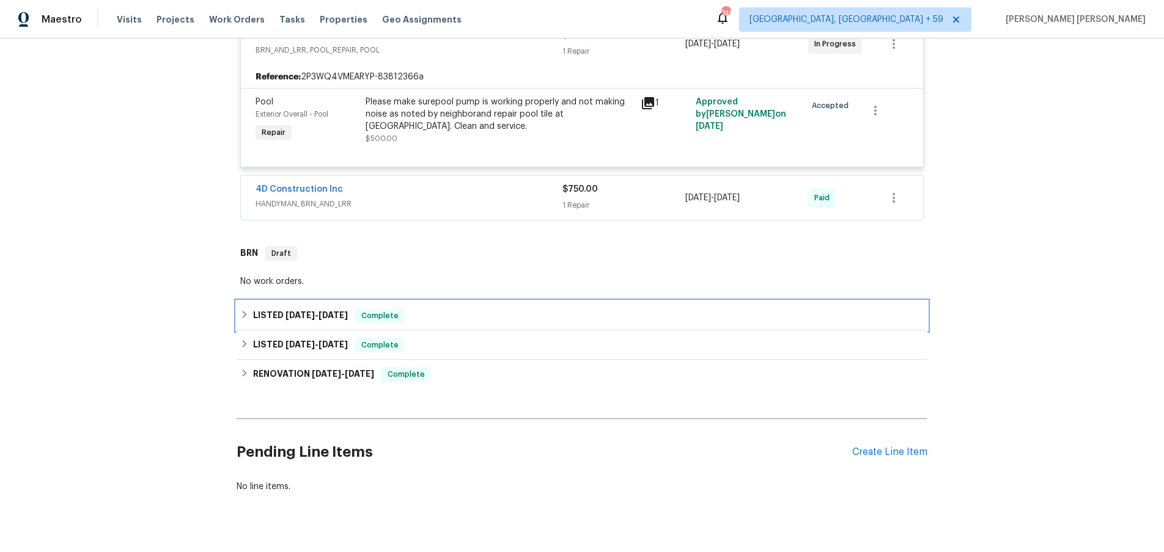
click at [244, 310] on icon at bounding box center [244, 314] width 9 height 9
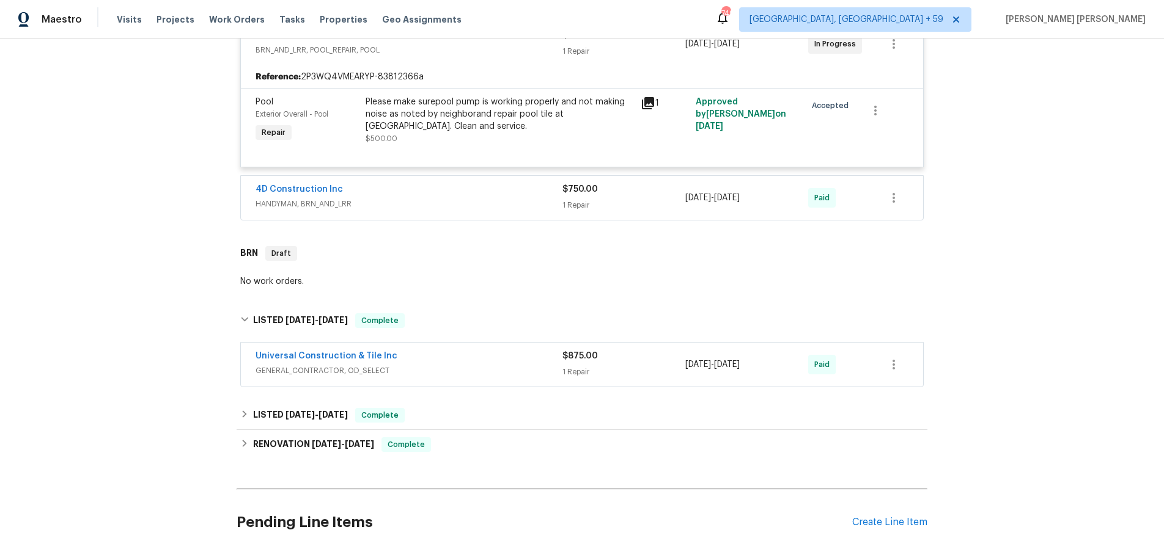
click at [468, 365] on span "GENERAL_CONTRACTOR, OD_SELECT" at bounding box center [408, 371] width 307 height 12
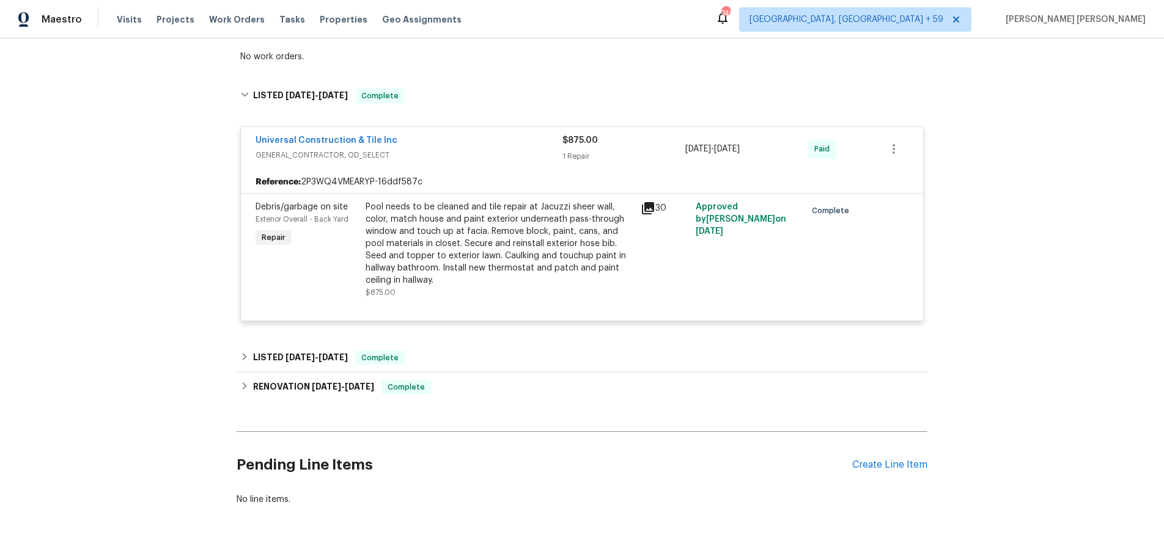
scroll to position [734, 0]
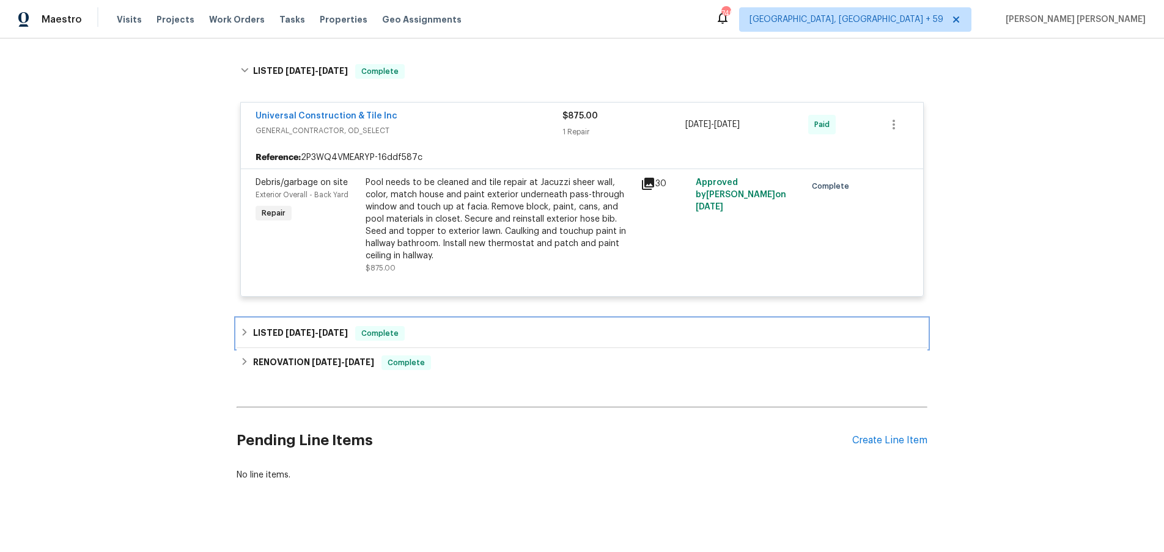
click at [263, 326] on h6 "LISTED 2/12/25 - 2/12/25" at bounding box center [300, 333] width 95 height 15
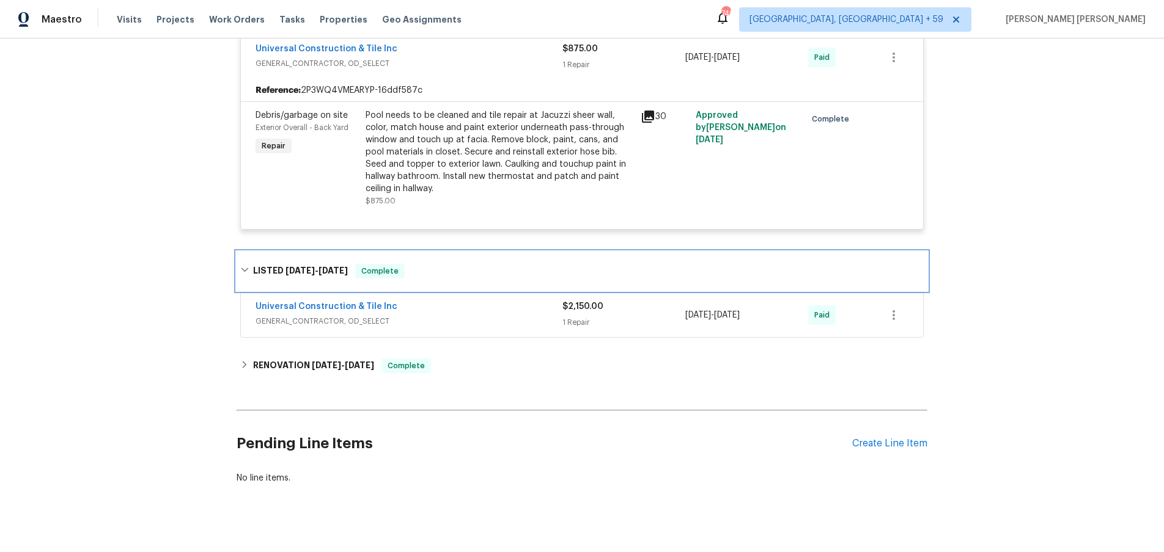
scroll to position [804, 0]
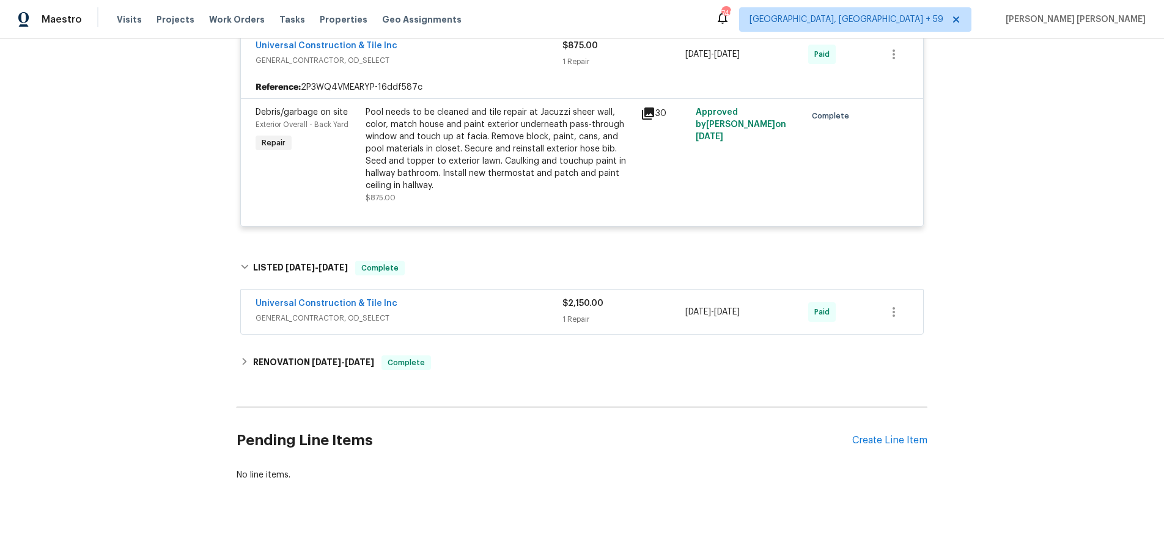
click at [489, 312] on span "GENERAL_CONTRACTOR, OD_SELECT" at bounding box center [408, 318] width 307 height 12
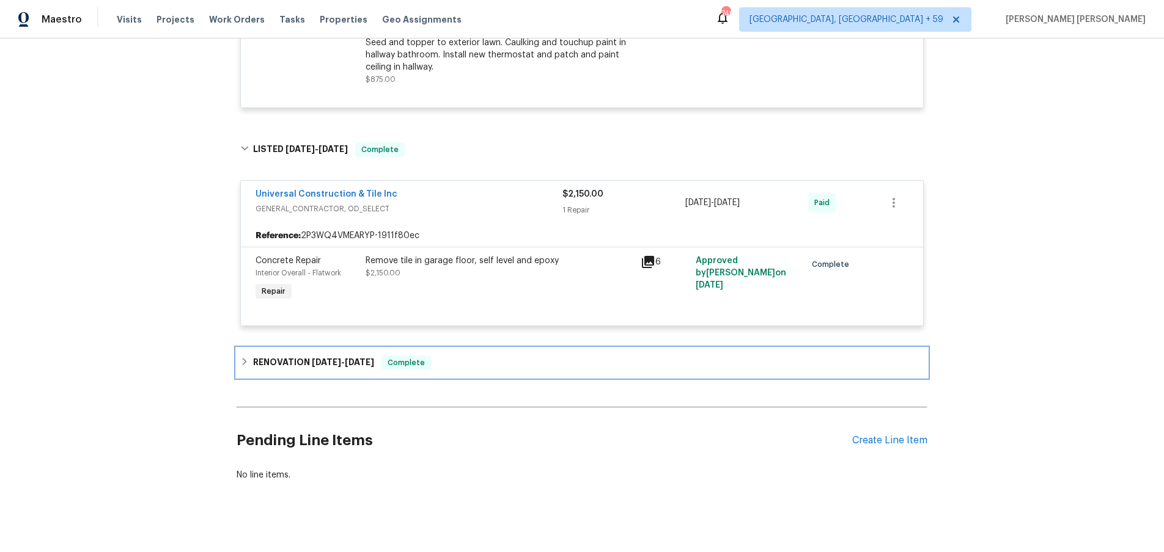
click at [246, 358] on icon at bounding box center [244, 362] width 9 height 9
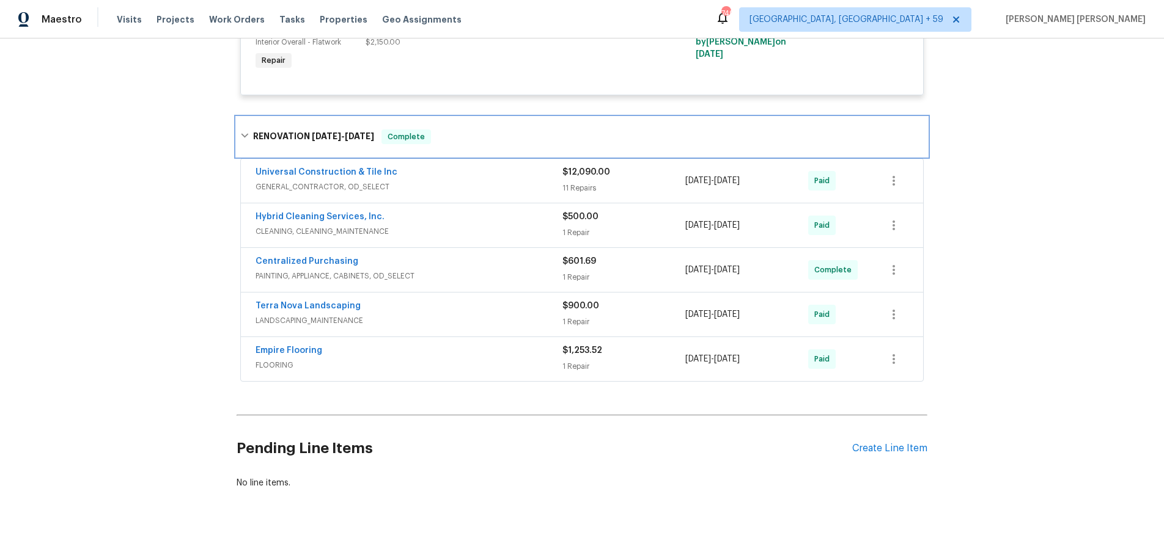
scroll to position [1162, 0]
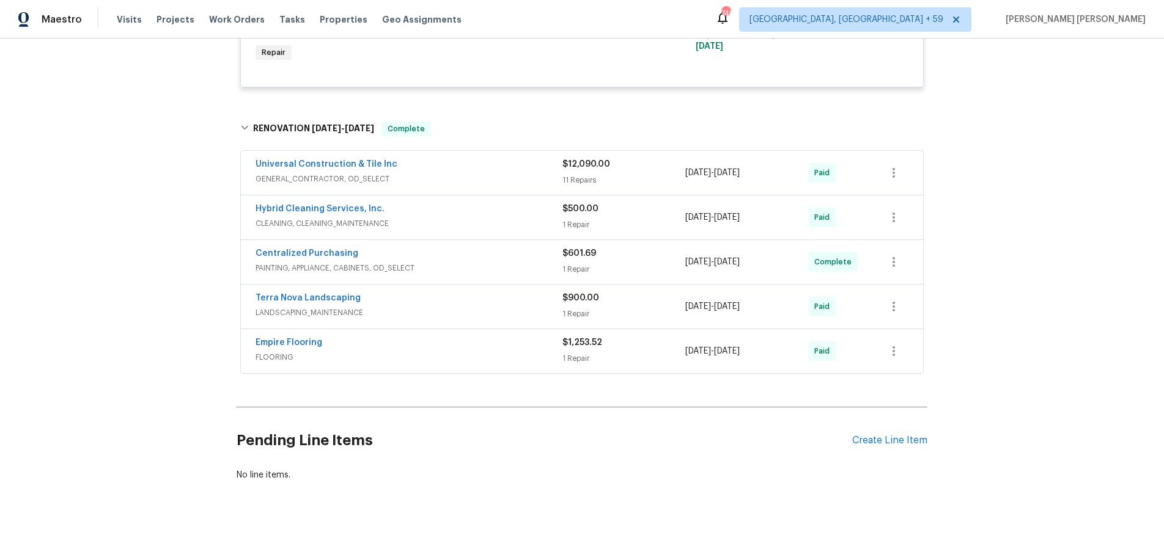
click at [471, 173] on span "GENERAL_CONTRACTOR, OD_SELECT" at bounding box center [408, 179] width 307 height 12
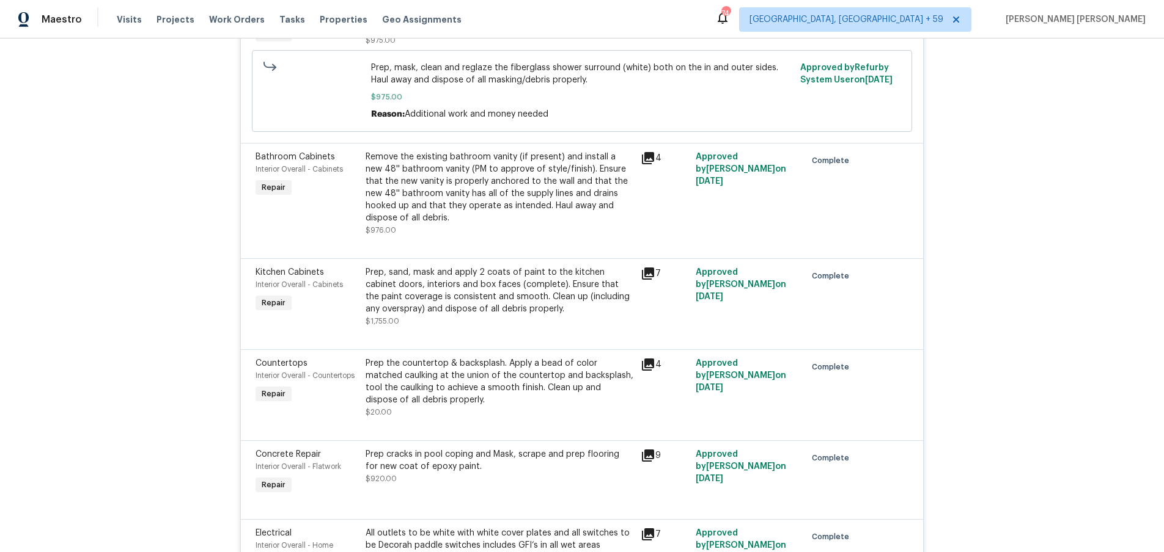
scroll to position [1381, 0]
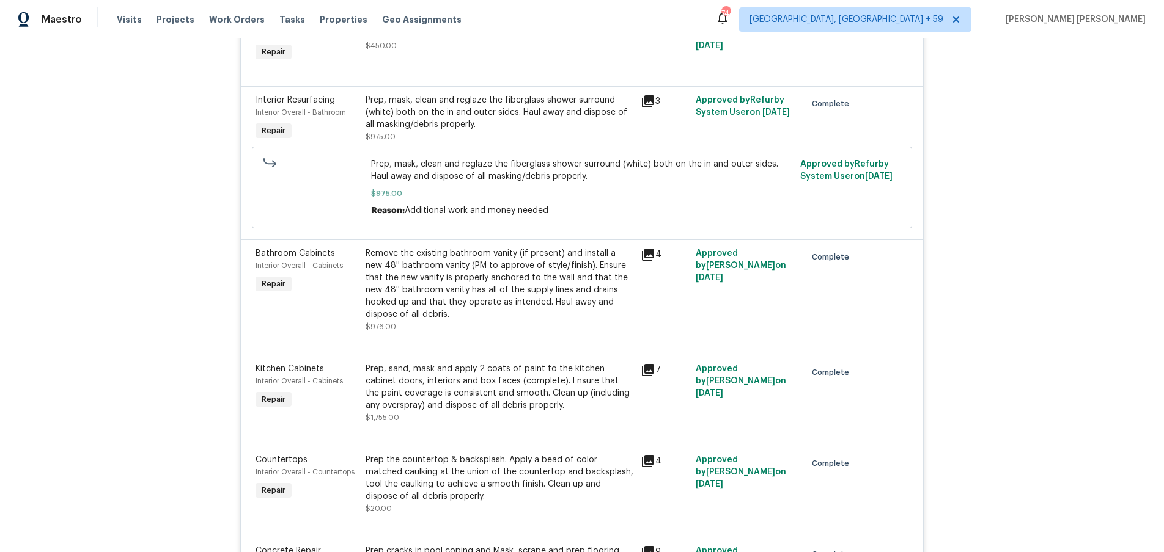
click at [651, 248] on icon at bounding box center [647, 255] width 15 height 15
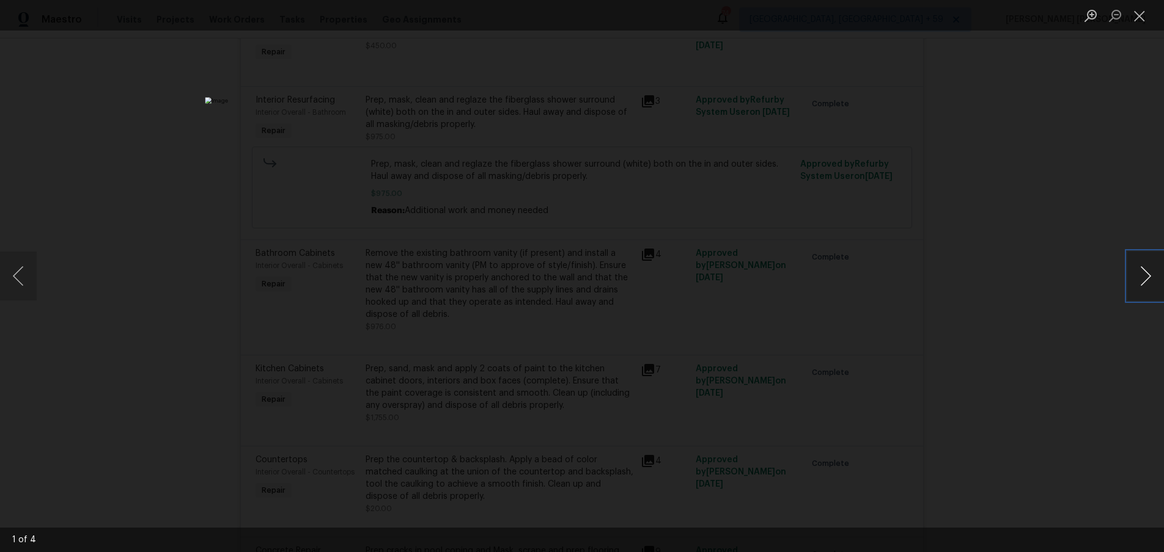
click at [1148, 286] on button "Next image" at bounding box center [1145, 276] width 37 height 49
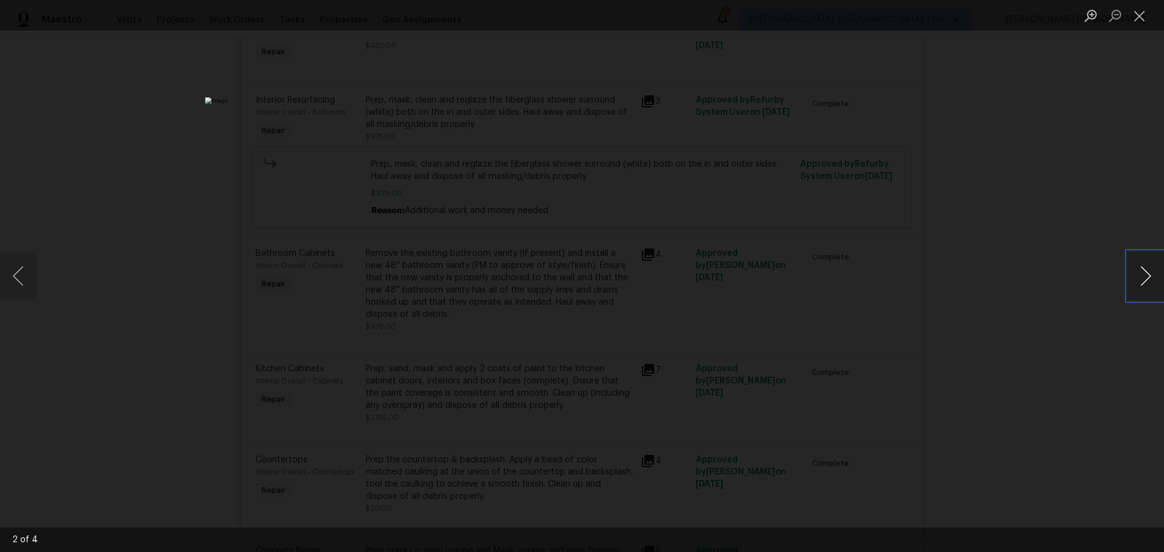
click at [1148, 286] on button "Next image" at bounding box center [1145, 276] width 37 height 49
click at [1052, 364] on div "Lightbox" at bounding box center [582, 276] width 1164 height 552
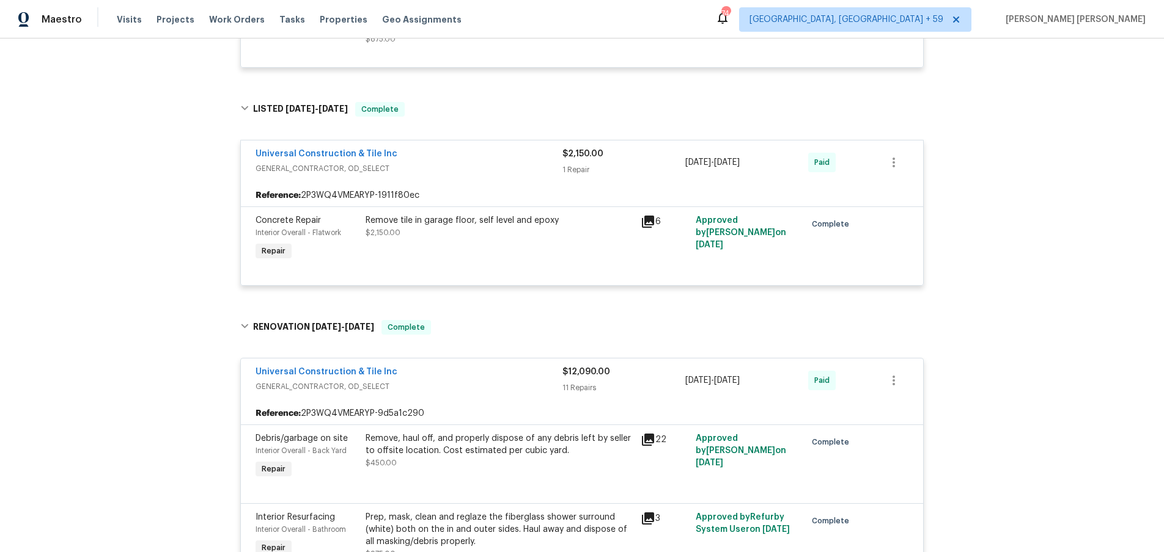
scroll to position [942, 0]
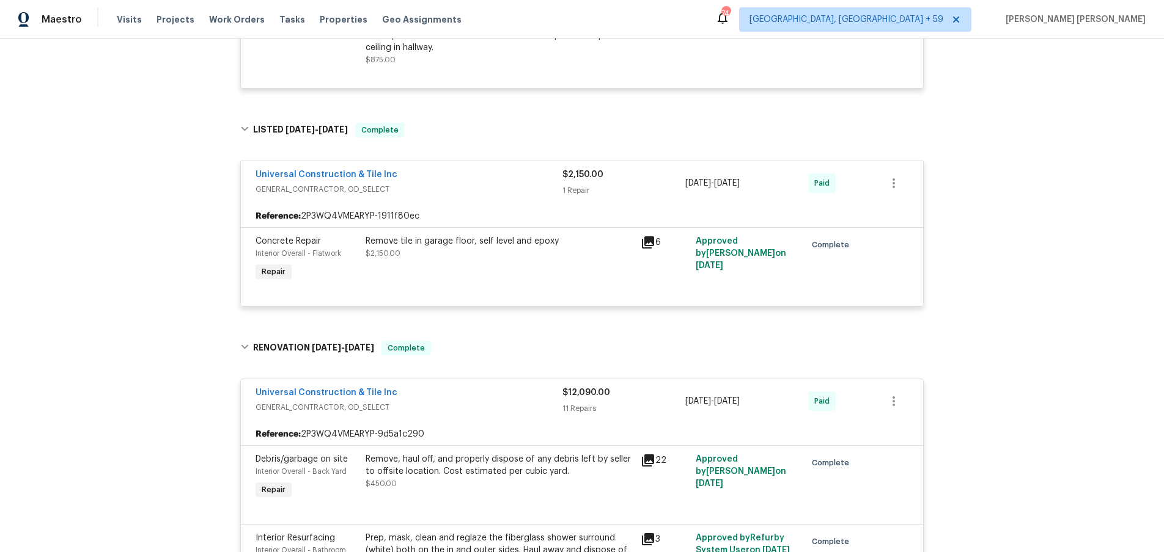
click at [649, 237] on icon at bounding box center [648, 243] width 12 height 12
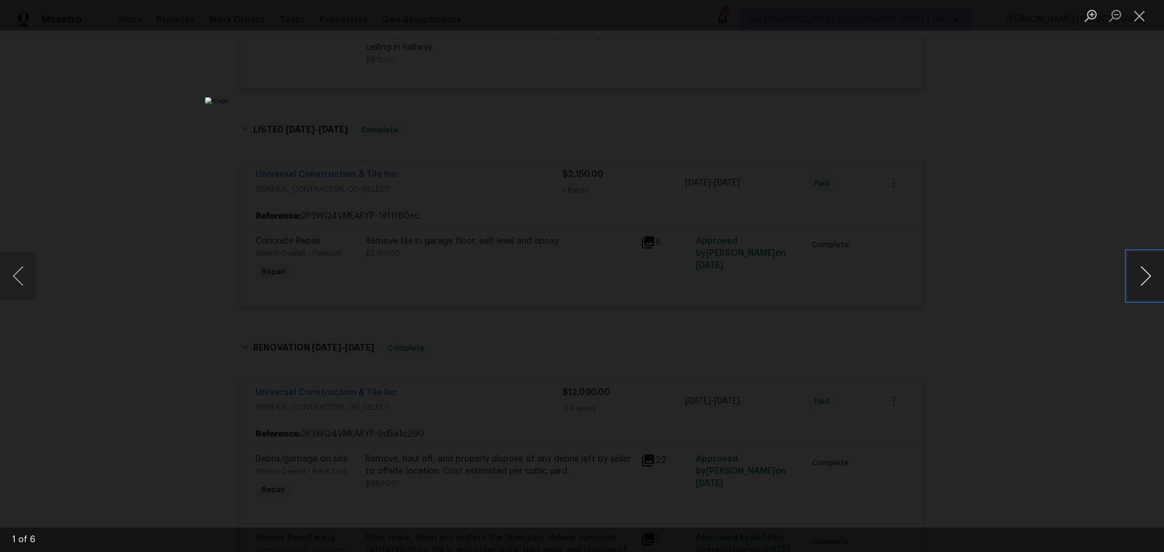
click at [1146, 287] on button "Next image" at bounding box center [1145, 276] width 37 height 49
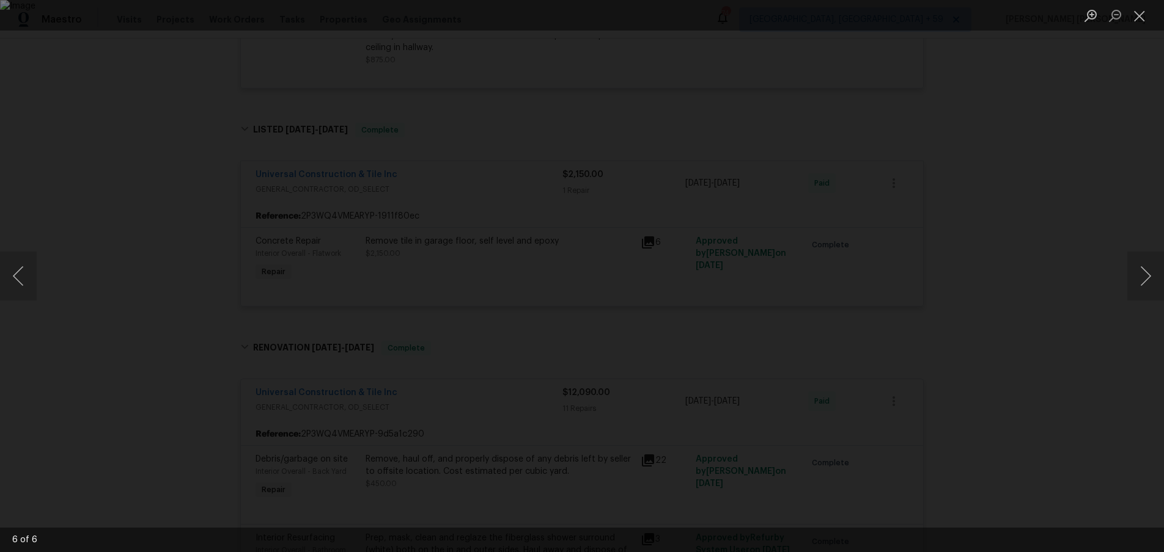
click at [1096, 324] on div "Lightbox" at bounding box center [582, 276] width 1164 height 552
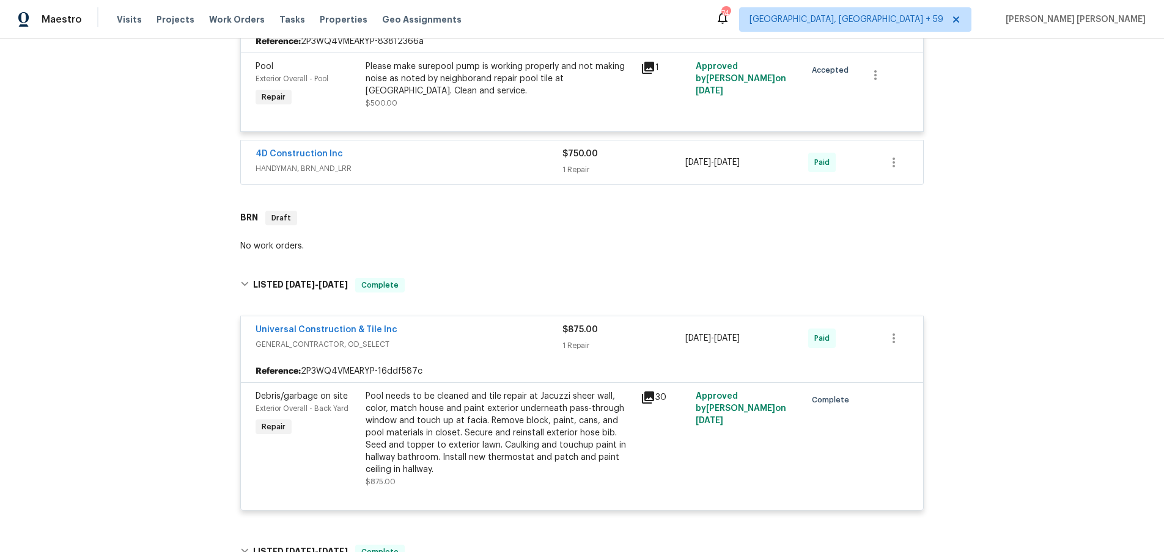
scroll to position [454, 0]
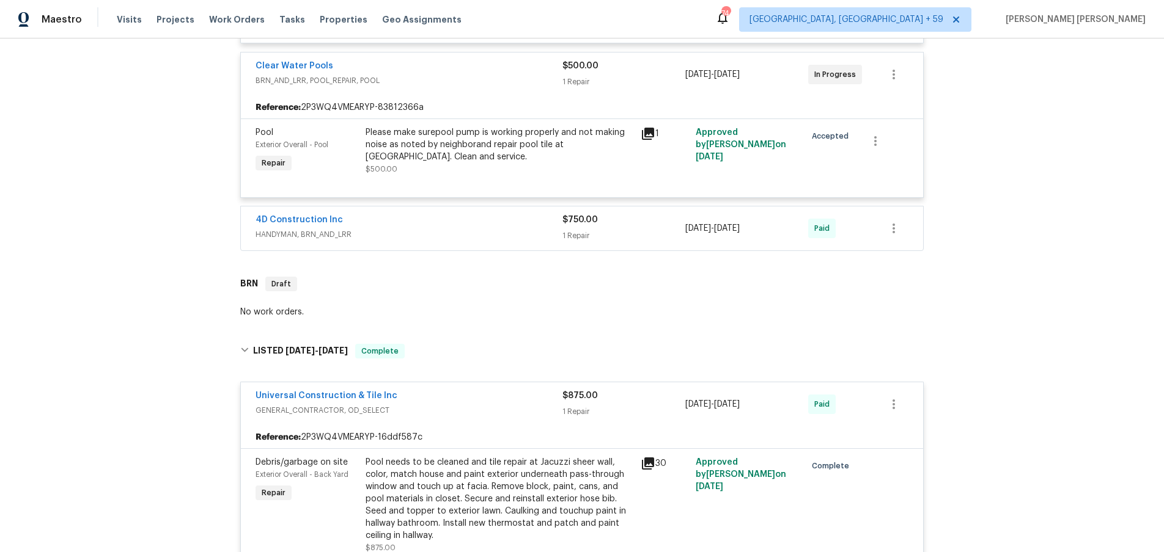
click at [452, 229] on span "HANDYMAN, BRN_AND_LRR" at bounding box center [408, 235] width 307 height 12
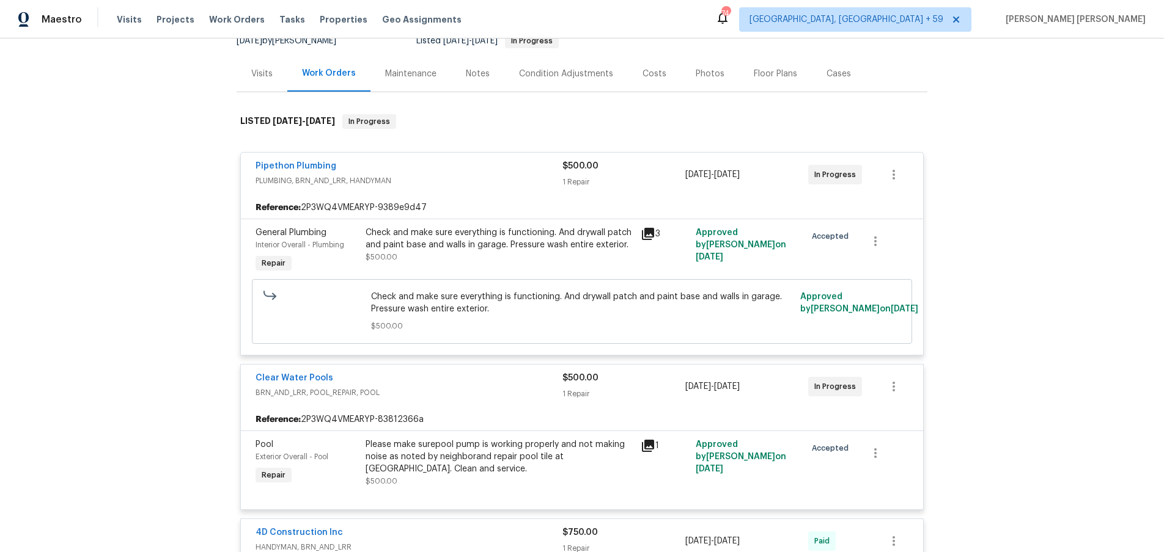
scroll to position [81, 0]
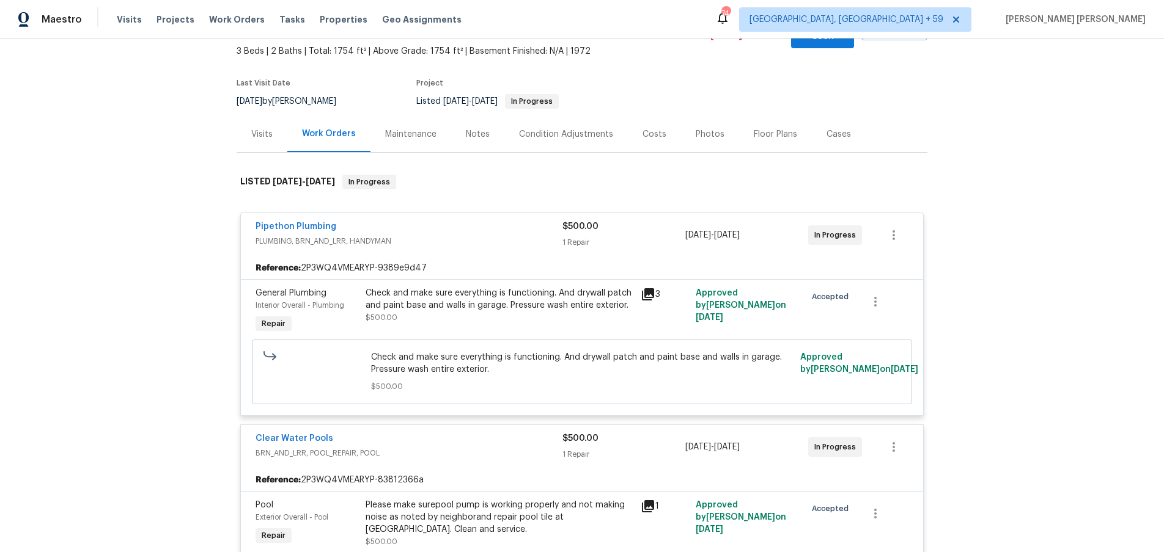
click at [652, 288] on icon at bounding box center [648, 294] width 12 height 12
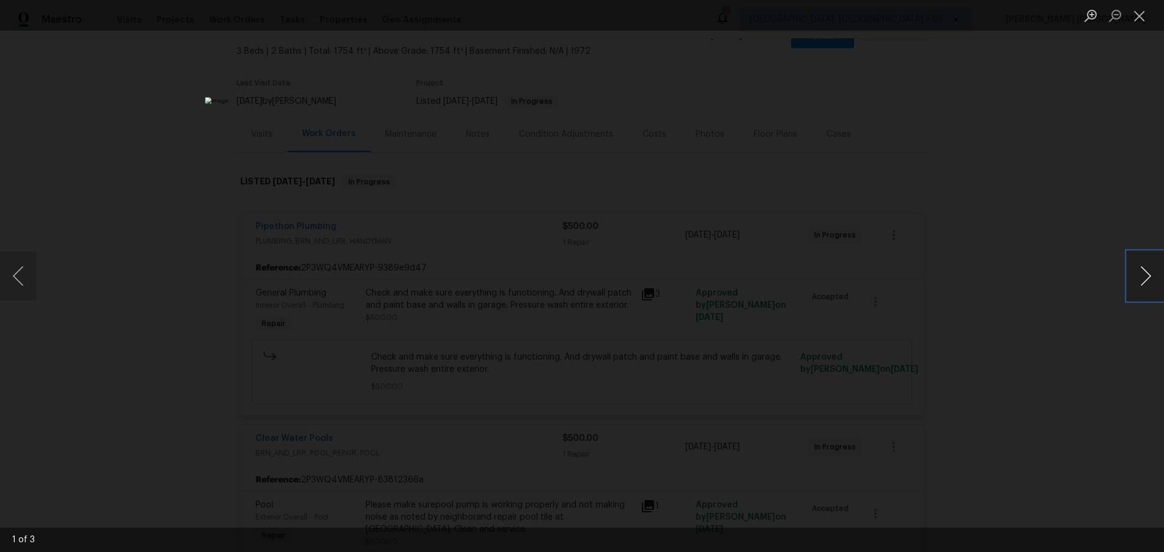
click at [1147, 280] on button "Next image" at bounding box center [1145, 276] width 37 height 49
click at [1048, 245] on div "Lightbox" at bounding box center [582, 276] width 1164 height 552
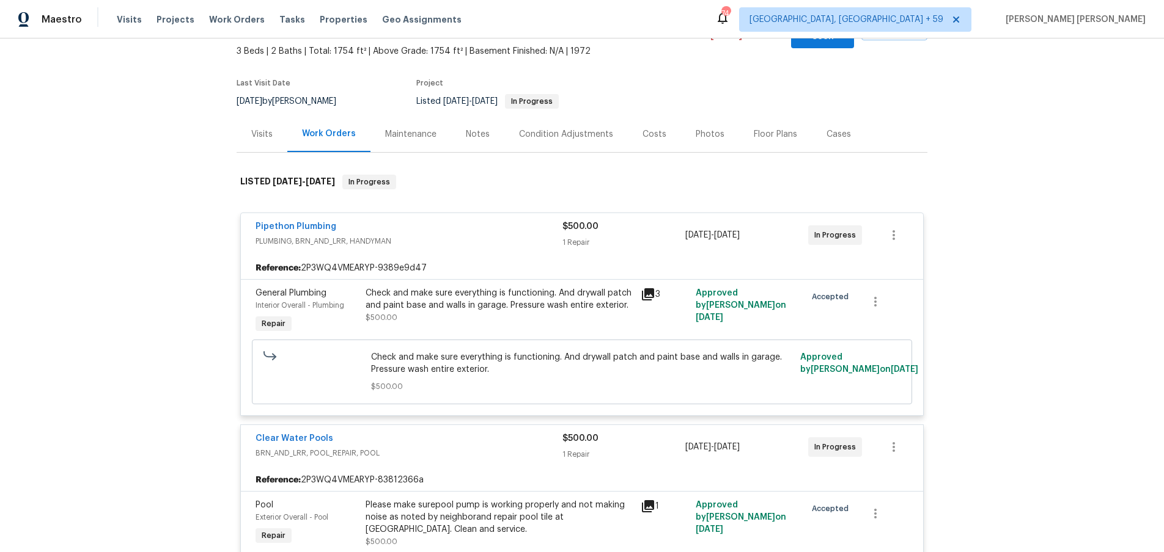
click at [1048, 245] on div "Lightbox" at bounding box center [582, 276] width 1164 height 552
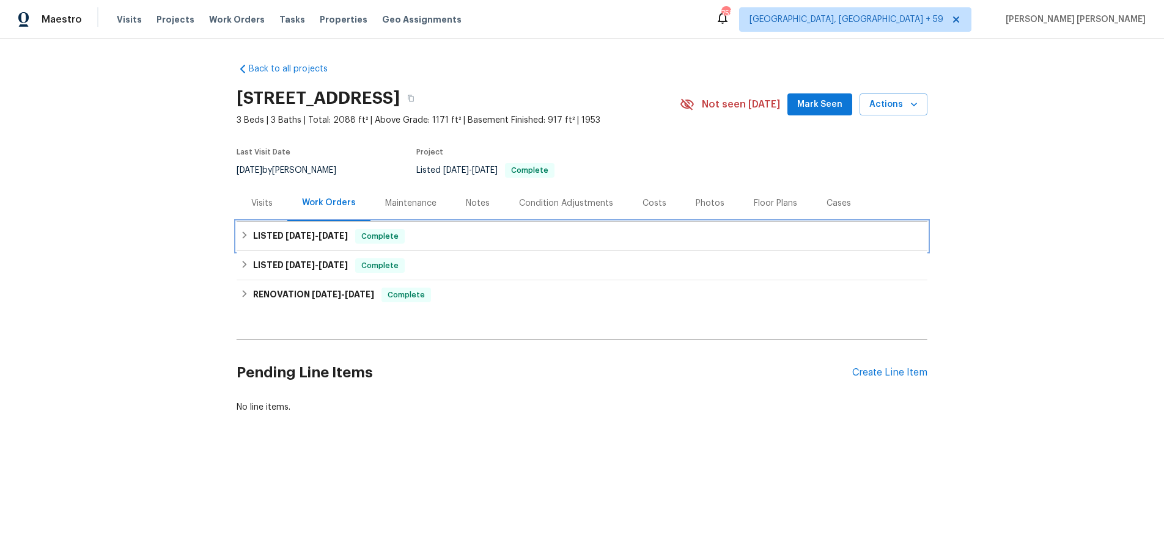
click at [266, 241] on h6 "LISTED [DATE] - [DATE]" at bounding box center [300, 236] width 95 height 15
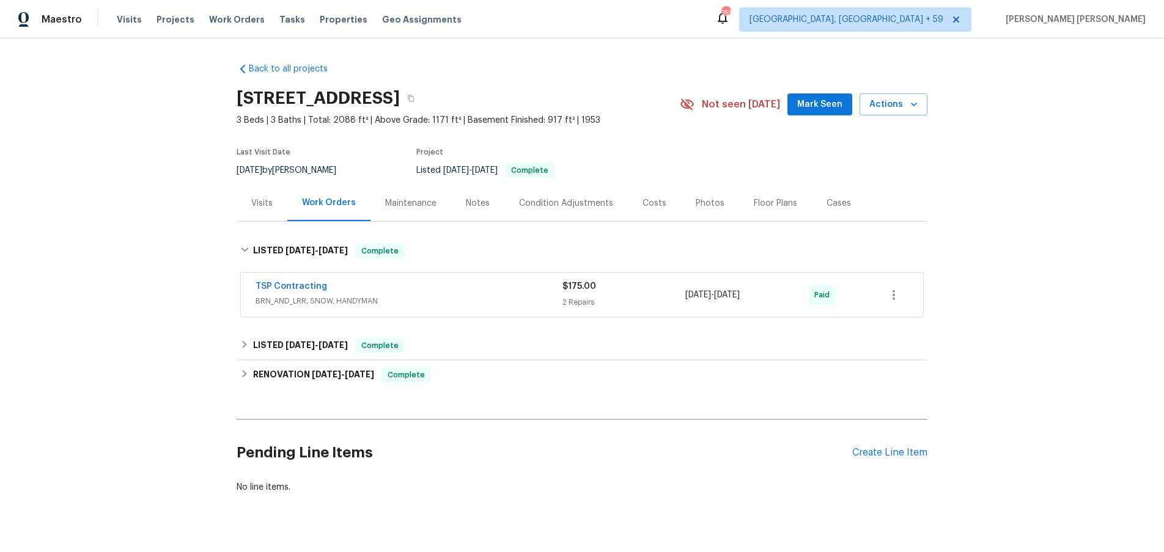
click at [419, 303] on span "BRN_AND_LRR, SNOW, HANDYMAN" at bounding box center [408, 301] width 307 height 12
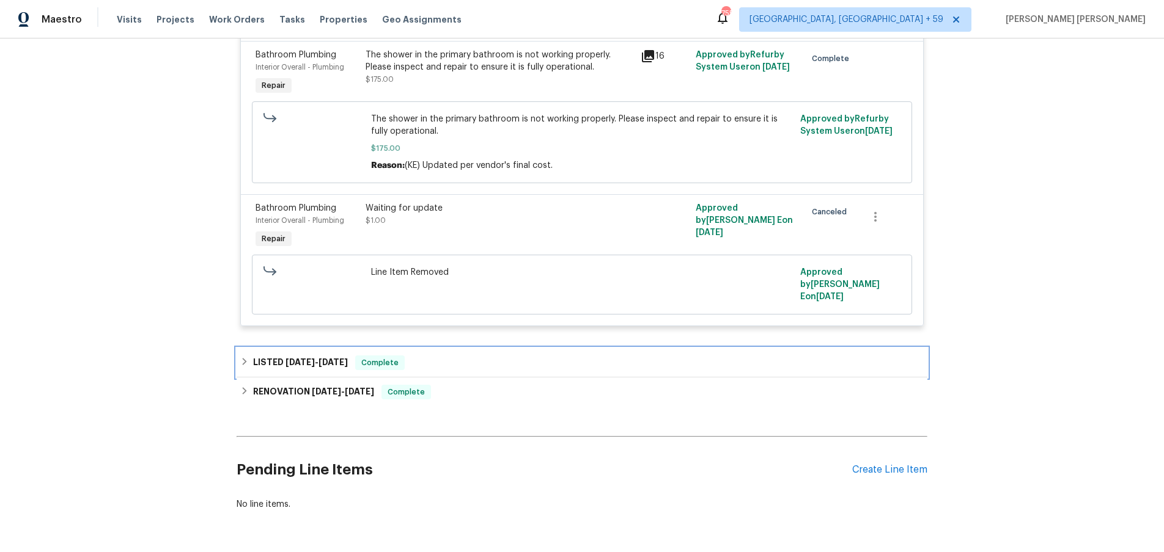
click at [404, 356] on div "LISTED [DATE] - [DATE] Complete" at bounding box center [581, 363] width 683 height 15
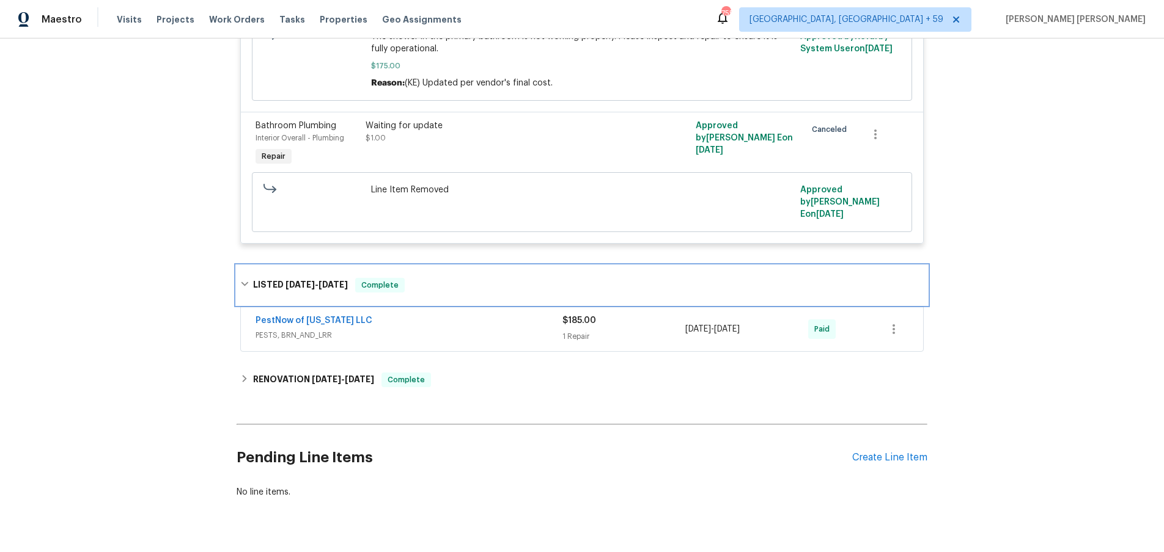
scroll to position [408, 0]
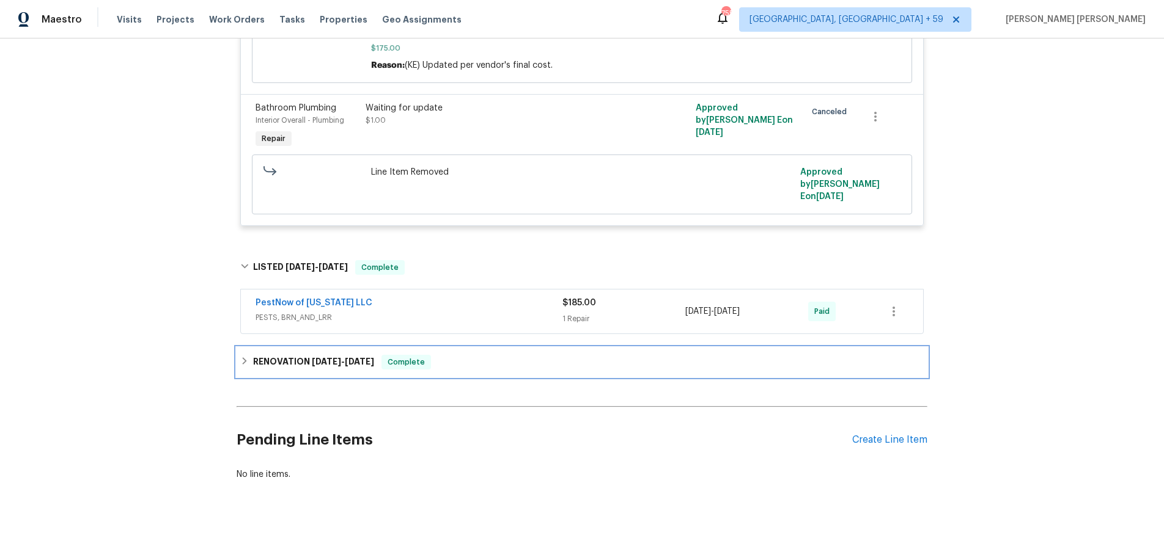
click at [471, 355] on div "RENOVATION [DATE] - [DATE] Complete" at bounding box center [581, 362] width 683 height 15
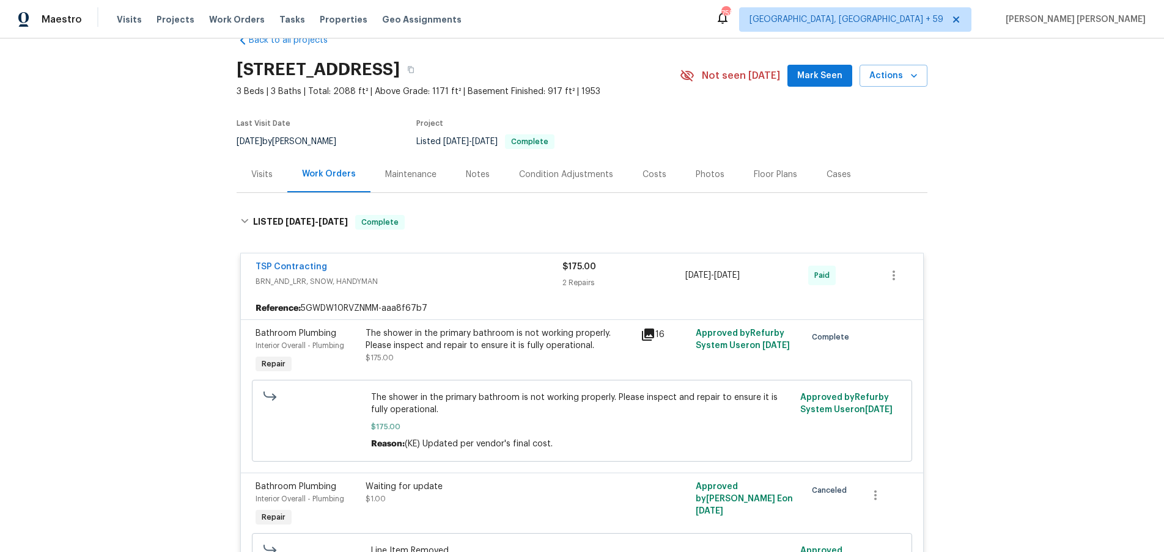
scroll to position [0, 0]
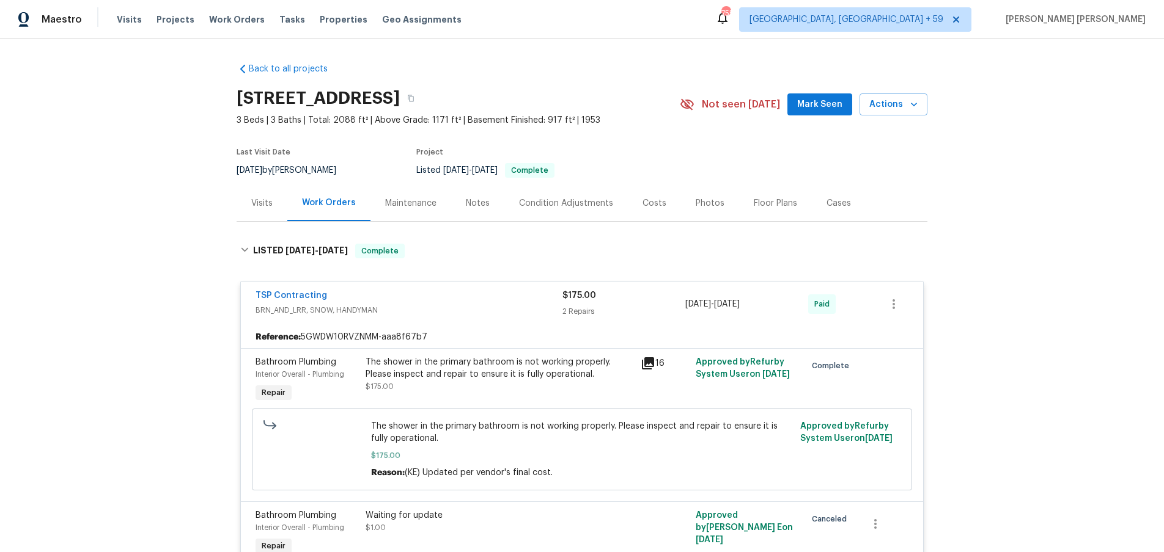
click at [260, 199] on div "Visits" at bounding box center [261, 203] width 21 height 12
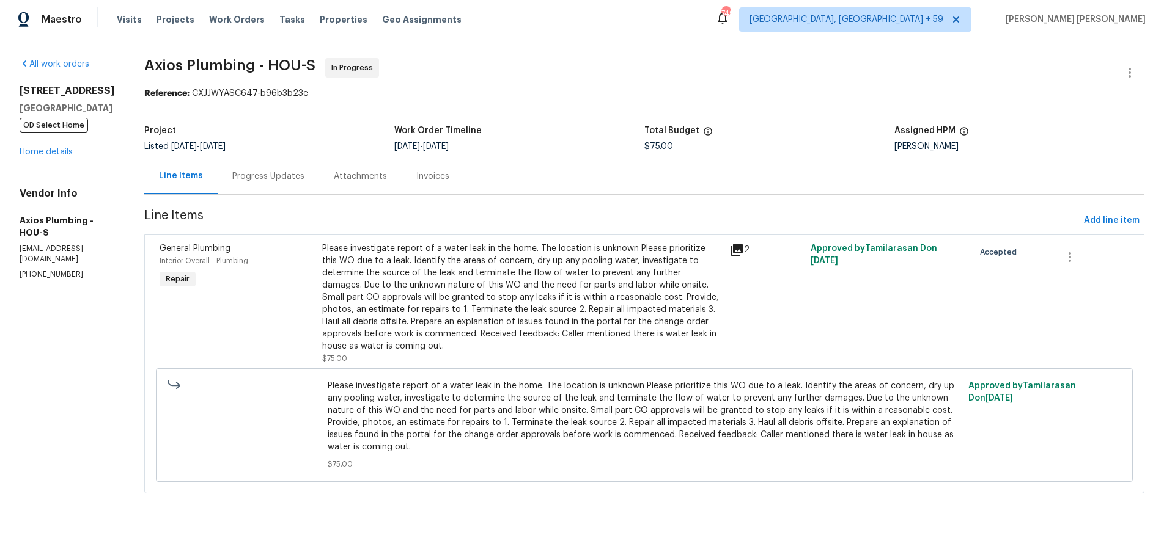
click at [732, 249] on icon at bounding box center [736, 250] width 12 height 12
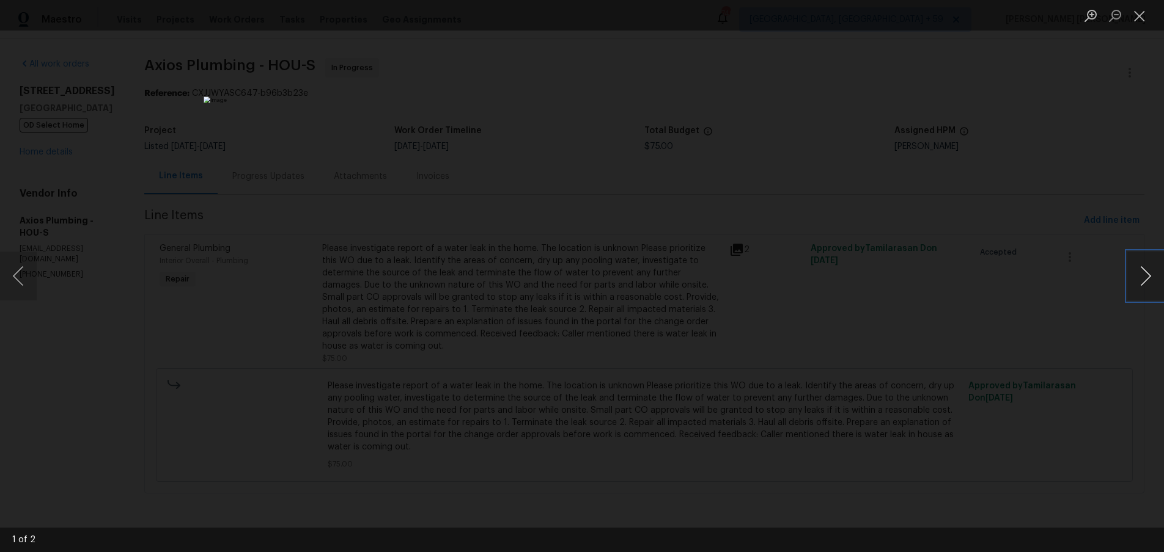
click at [1135, 284] on button "Next image" at bounding box center [1145, 276] width 37 height 49
click at [441, 292] on img "Lightbox" at bounding box center [582, 276] width 757 height 359
click at [15, 286] on button "Previous image" at bounding box center [18, 276] width 37 height 49
click at [898, 88] on div "Lightbox" at bounding box center [582, 276] width 1164 height 552
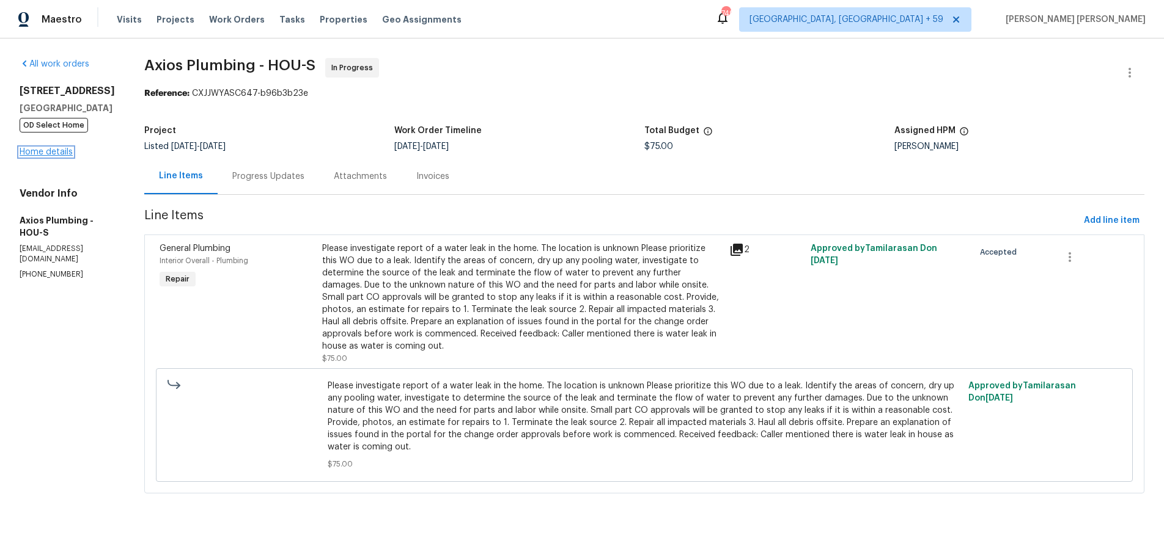
click at [55, 156] on link "Home details" at bounding box center [46, 152] width 53 height 9
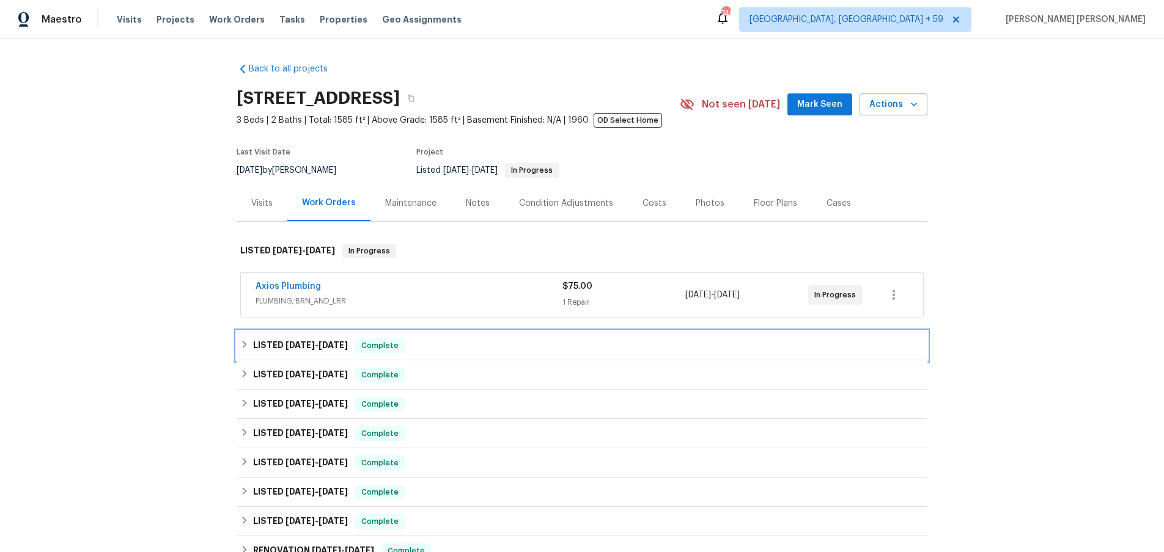
drag, startPoint x: 329, startPoint y: 342, endPoint x: 397, endPoint y: 346, distance: 68.0
click at [329, 342] on span "[DATE]" at bounding box center [332, 345] width 29 height 9
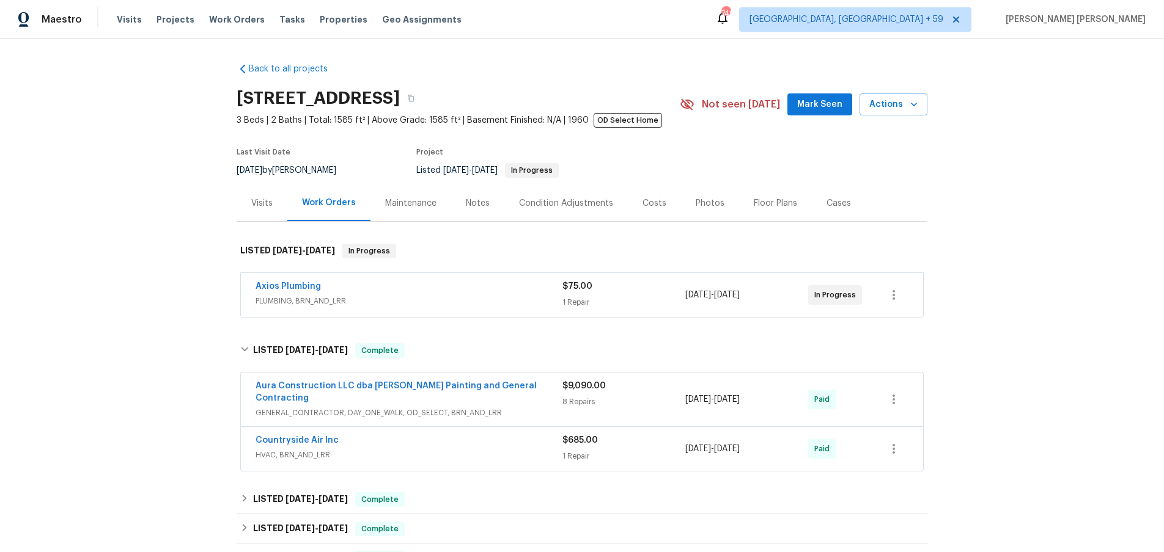
click at [493, 391] on span "Aura Construction LLC dba [PERSON_NAME] Painting and General Contracting" at bounding box center [408, 392] width 307 height 24
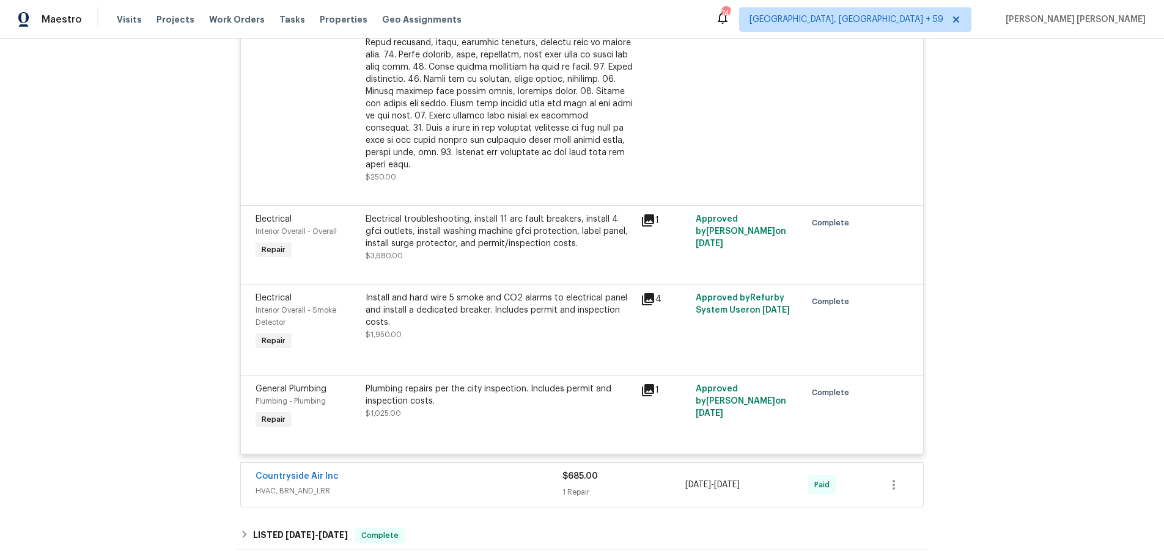
scroll to position [892, 0]
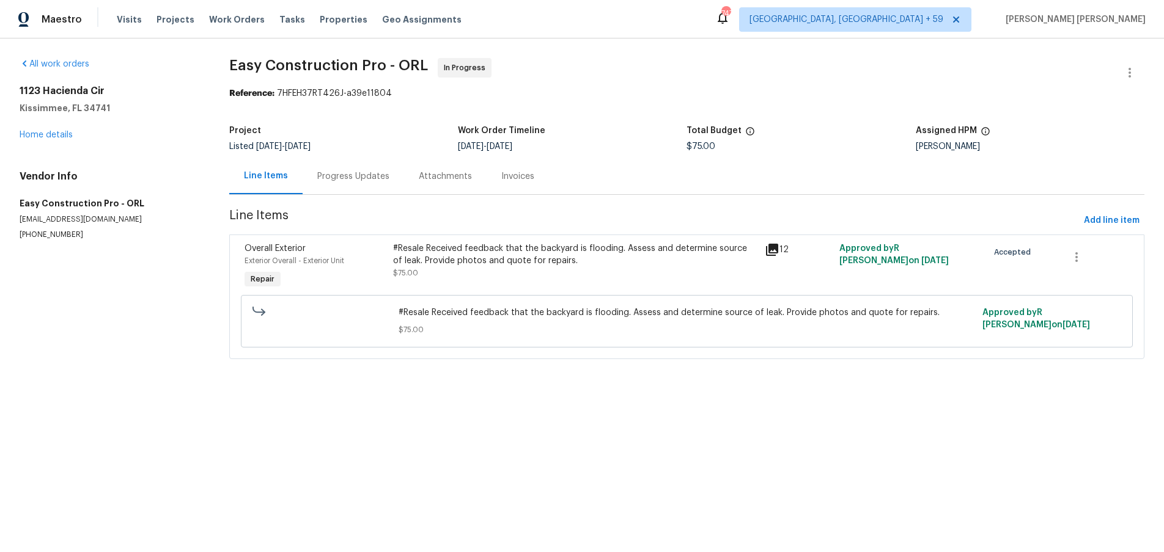
click at [774, 251] on icon at bounding box center [772, 250] width 15 height 15
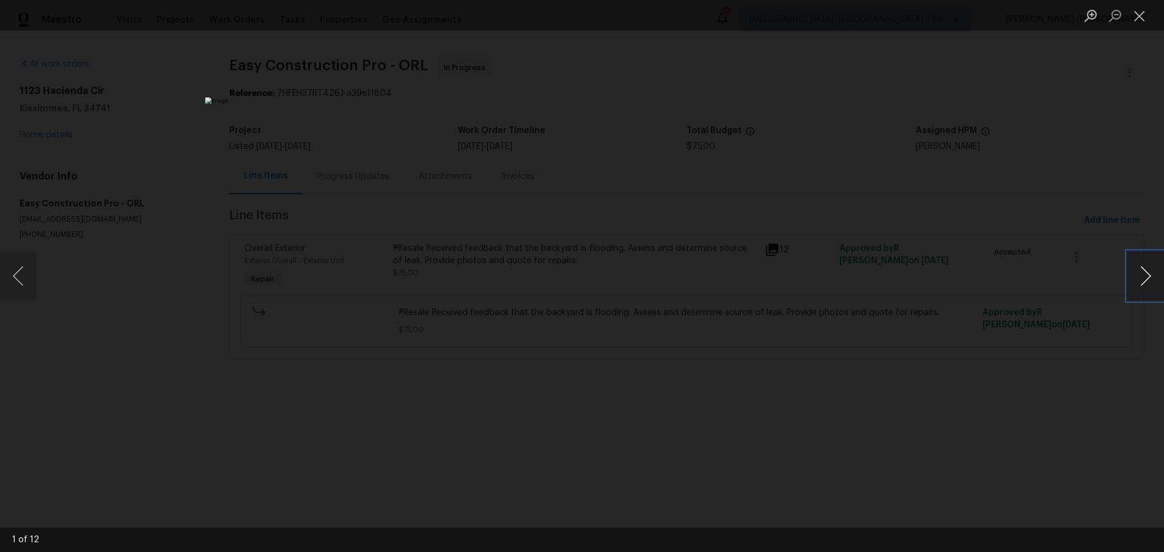
click at [1148, 281] on button "Next image" at bounding box center [1145, 276] width 37 height 49
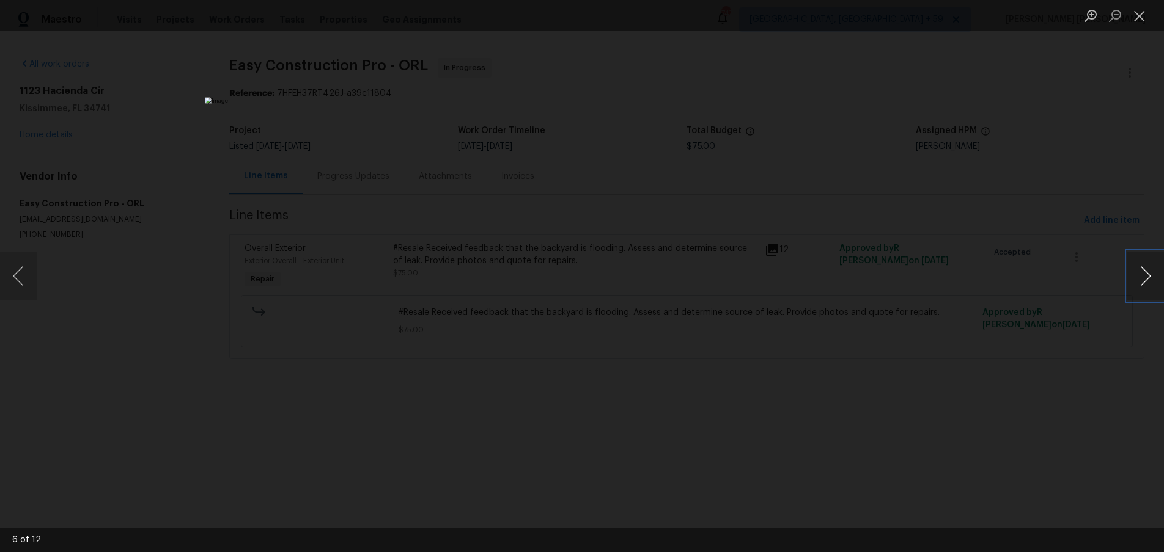
click at [1148, 281] on button "Next image" at bounding box center [1145, 276] width 37 height 49
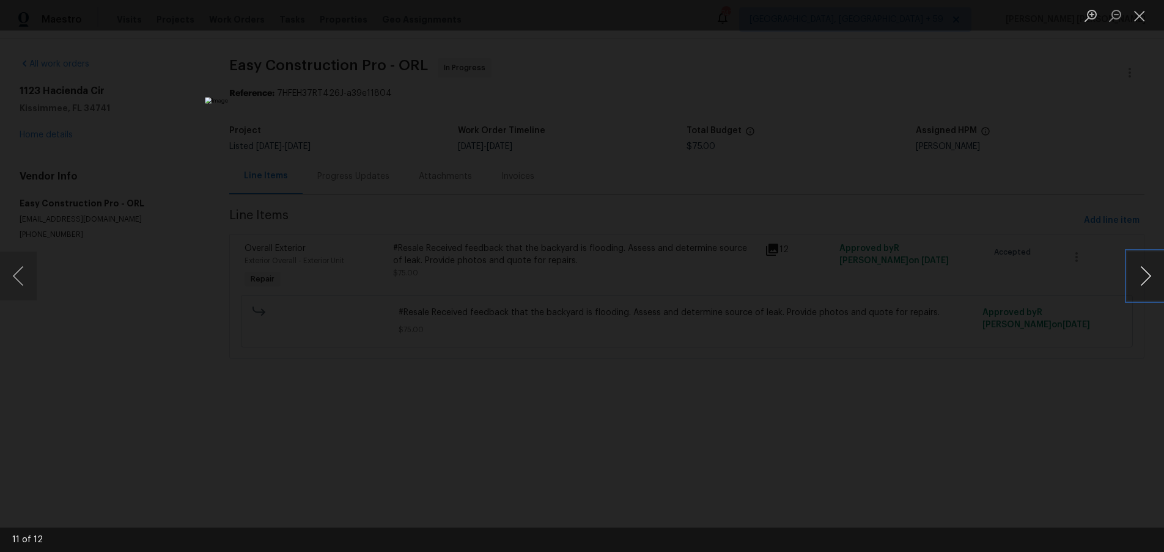
click at [1148, 281] on button "Next image" at bounding box center [1145, 276] width 37 height 49
